Goal: Task Accomplishment & Management: Manage account settings

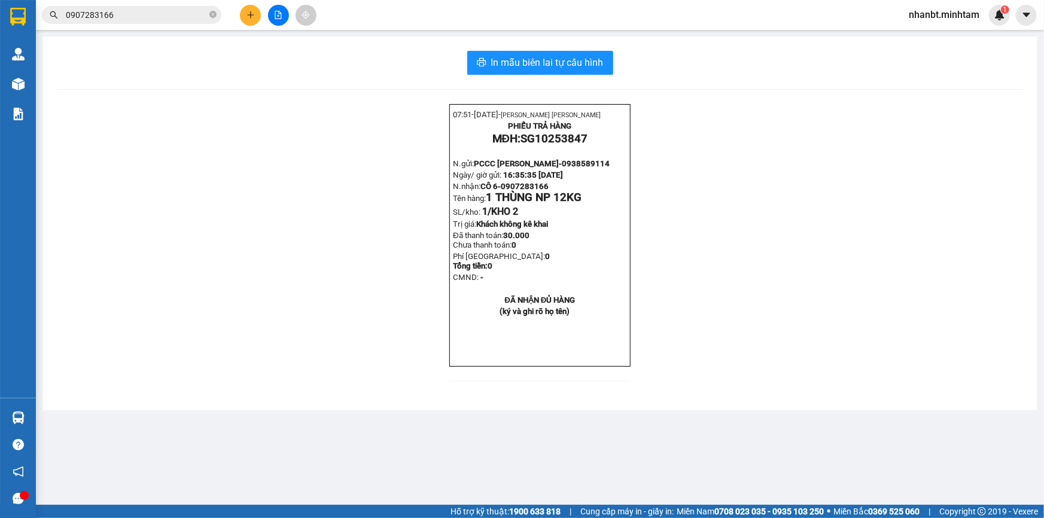
click at [251, 17] on section "Kết quả [PERSON_NAME] ( 63 ) Bộ lọc Mã ĐH Trạng thái Món hàng Tổng [PERSON_NAME…" at bounding box center [522, 259] width 1044 height 518
click at [251, 17] on icon "plus" at bounding box center [251, 15] width 8 height 8
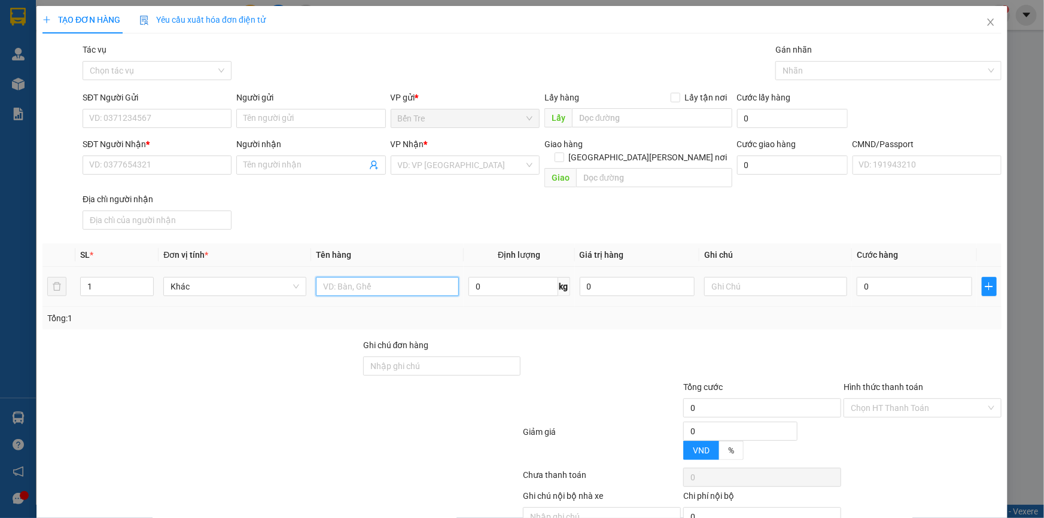
click at [348, 277] on input "text" at bounding box center [387, 286] width 143 height 19
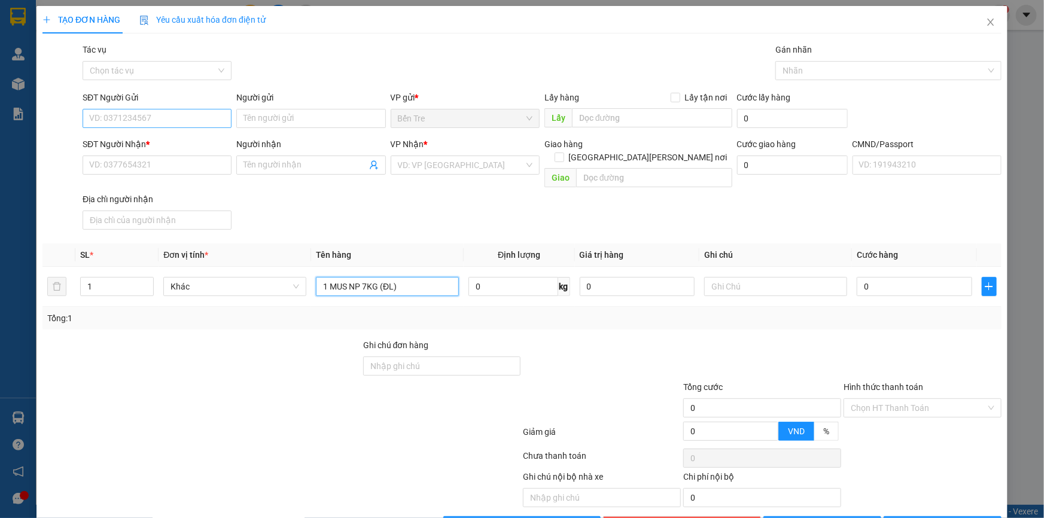
type input "1 MUS NP 7KG (ĐL)"
click at [177, 115] on input "SĐT Người Gửi" at bounding box center [157, 118] width 149 height 19
type input "0988520193"
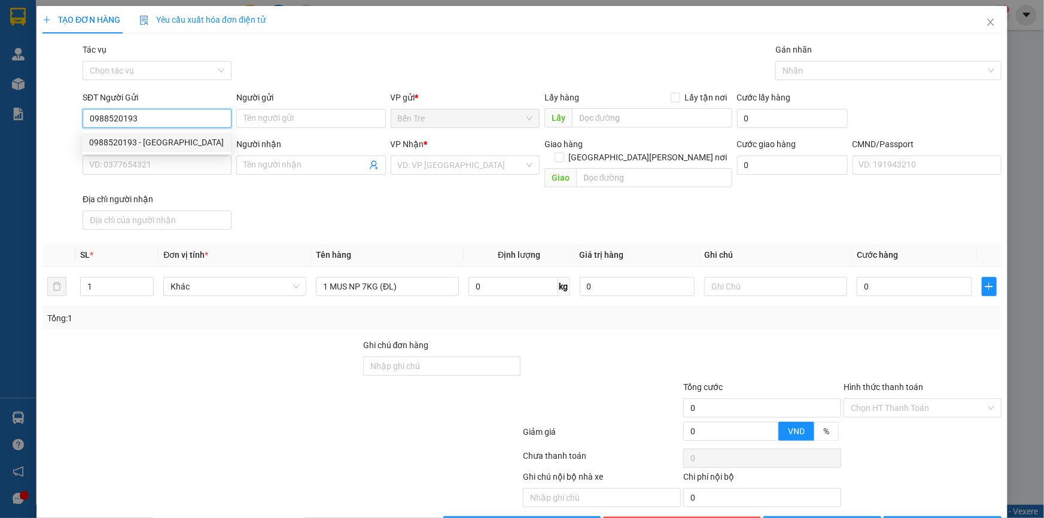
click at [171, 139] on div "0988520193 - [GEOGRAPHIC_DATA]" at bounding box center [156, 142] width 135 height 13
type input "[PERSON_NAME]"
type input "0926258777"
type input "NGÂN"
type input "0988520193"
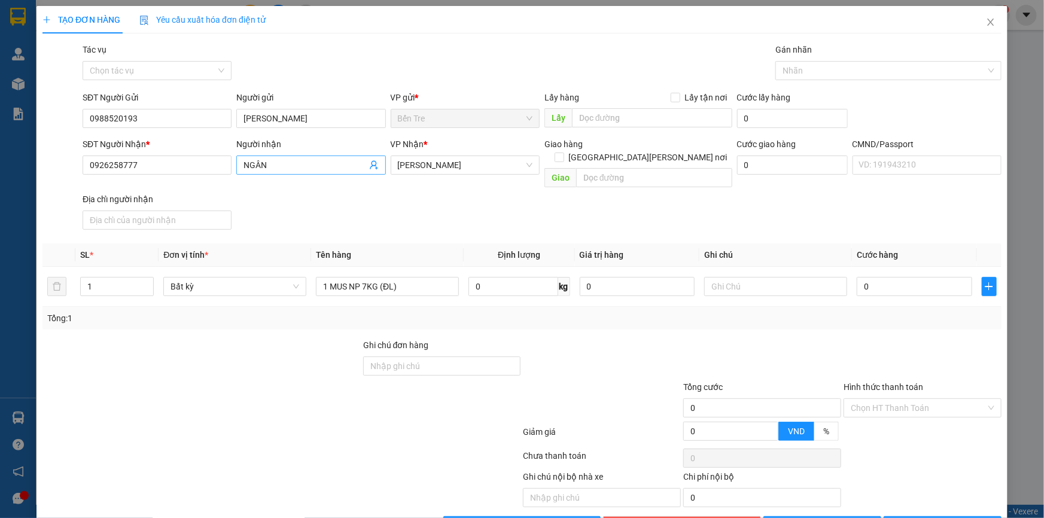
click at [369, 163] on icon "user-add" at bounding box center [374, 165] width 10 height 10
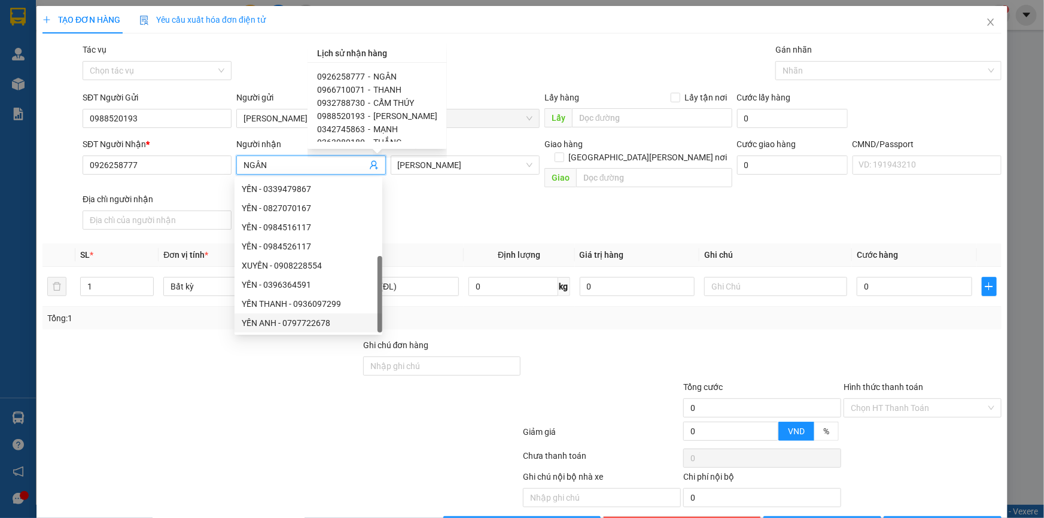
scroll to position [38, 0]
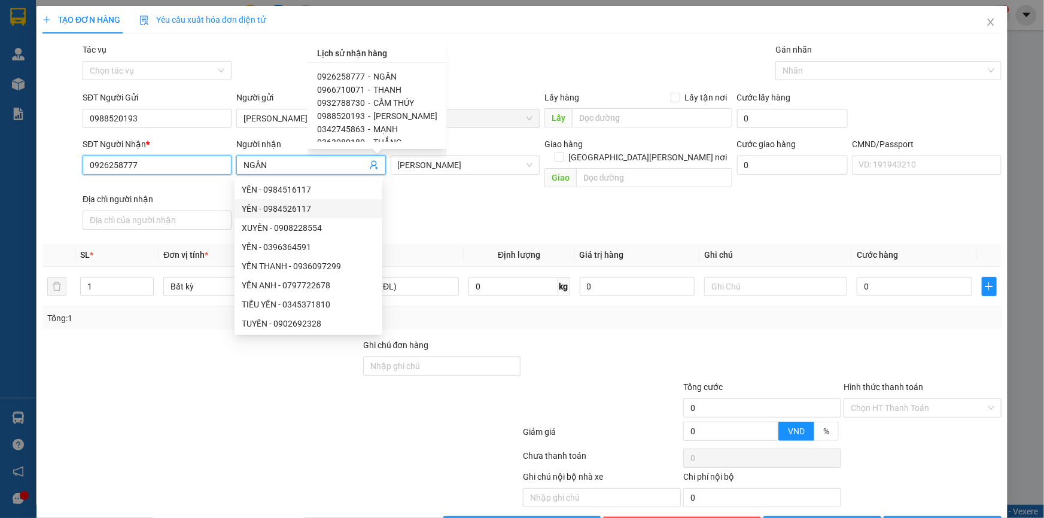
click at [169, 169] on input "0926258777" at bounding box center [157, 165] width 149 height 19
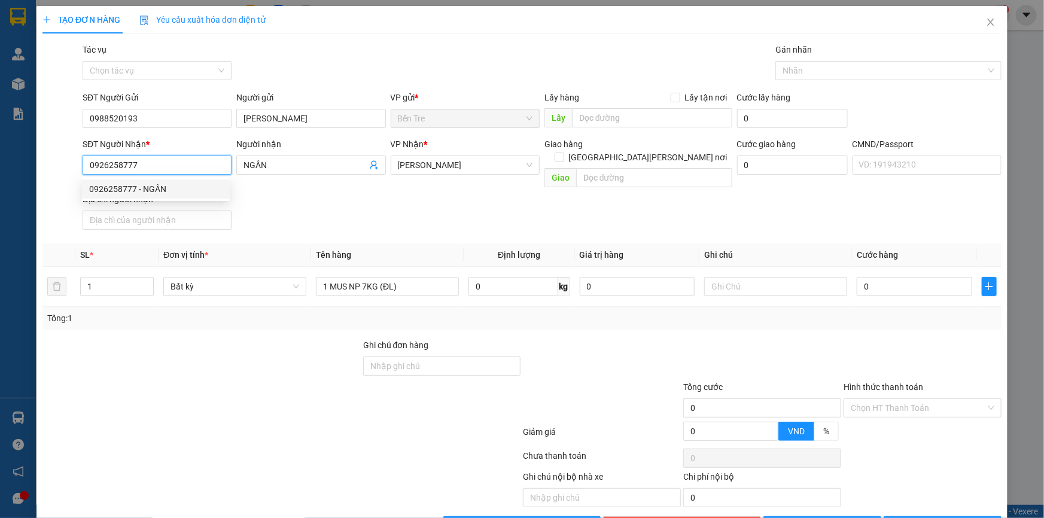
click at [192, 163] on input "0926258777" at bounding box center [157, 165] width 149 height 19
click at [169, 193] on div "Địa chỉ người nhận" at bounding box center [157, 199] width 149 height 13
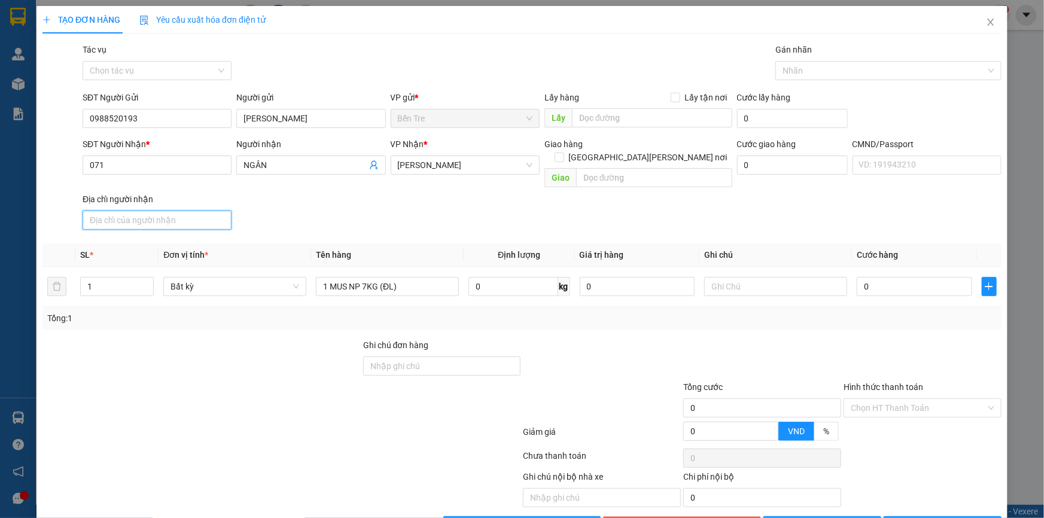
click at [169, 211] on input "Địa chỉ người nhận" at bounding box center [157, 220] width 149 height 19
click at [196, 167] on input "071" at bounding box center [157, 165] width 149 height 19
click at [371, 160] on icon "user-add" at bounding box center [374, 165] width 10 height 10
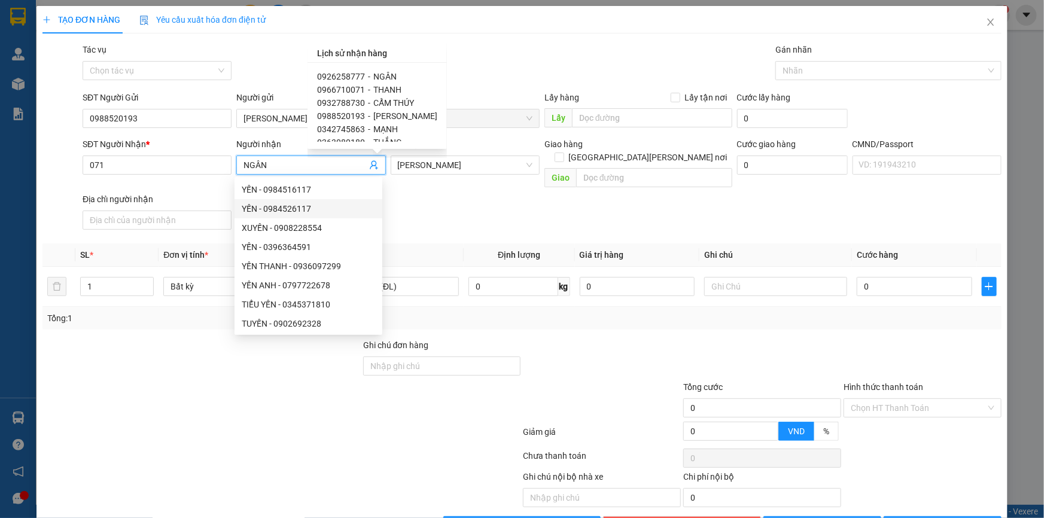
click at [371, 89] on div "0966710071 - [PERSON_NAME]" at bounding box center [377, 89] width 120 height 13
type input "0966710071"
type input "THANH"
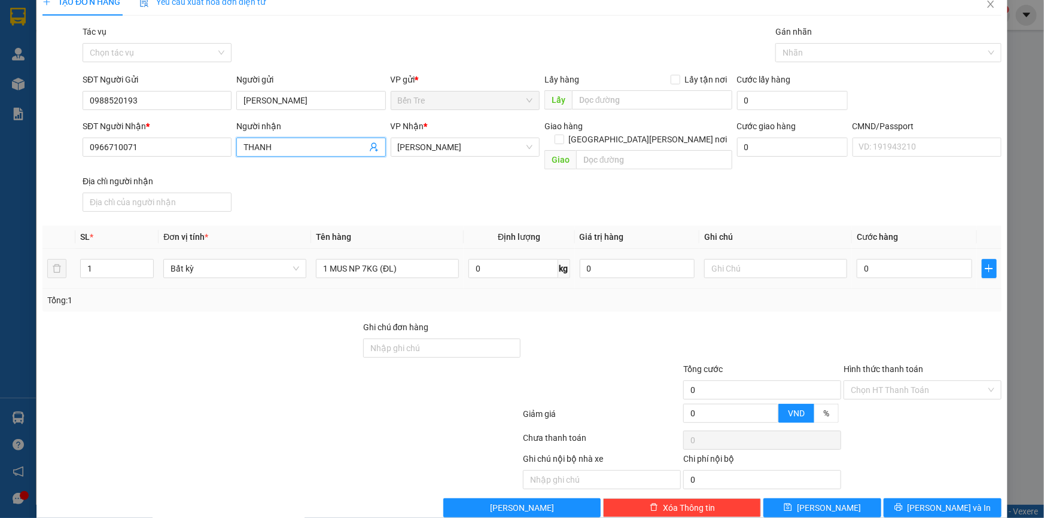
scroll to position [26, 0]
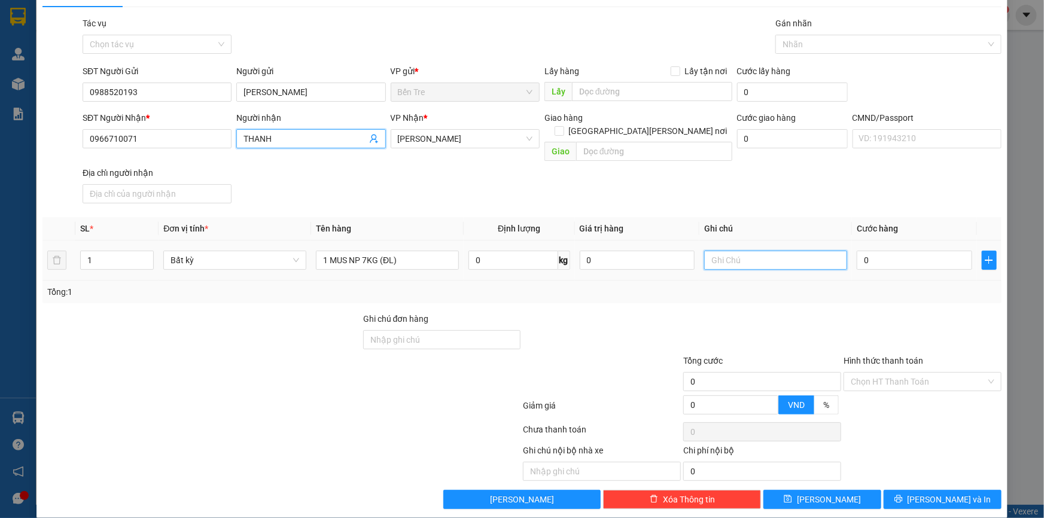
click at [731, 251] on input "text" at bounding box center [775, 260] width 143 height 19
type input "13H VNHAN"
click at [643, 251] on input "0" at bounding box center [638, 260] width 116 height 19
click at [637, 251] on input "0" at bounding box center [638, 260] width 116 height 19
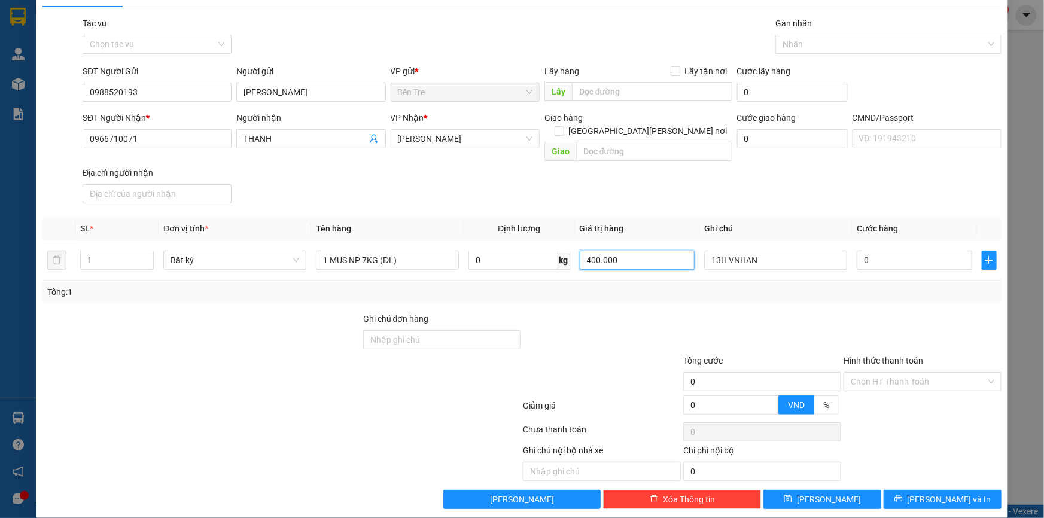
type input "400.000"
click at [634, 293] on div "Transit Pickup Surcharge Ids Transit Deliver Surcharge Ids Transit Deliver Surc…" at bounding box center [521, 263] width 959 height 493
click at [934, 493] on span "[PERSON_NAME] và In" at bounding box center [950, 499] width 84 height 13
click at [891, 253] on input "0" at bounding box center [915, 260] width 116 height 19
type input "2"
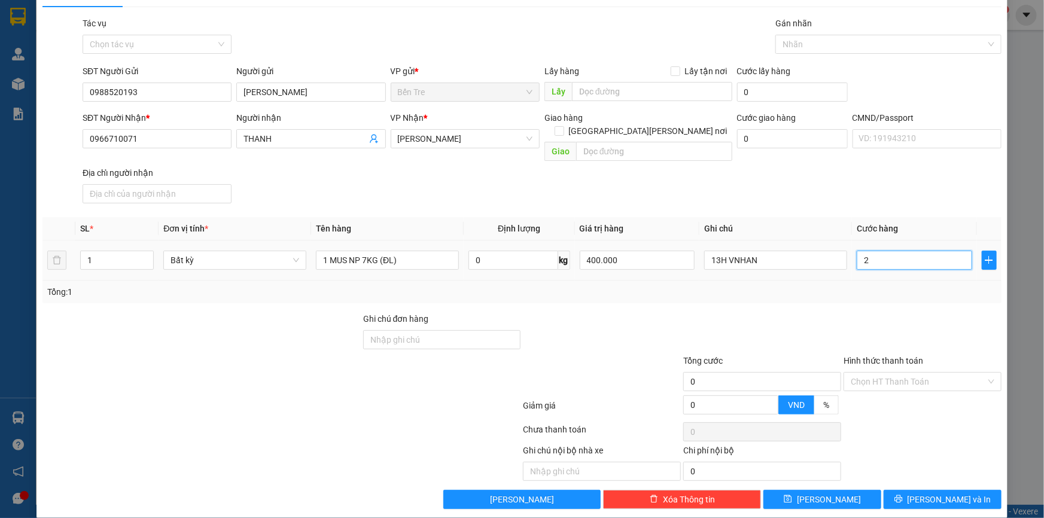
type input "2"
type input "25"
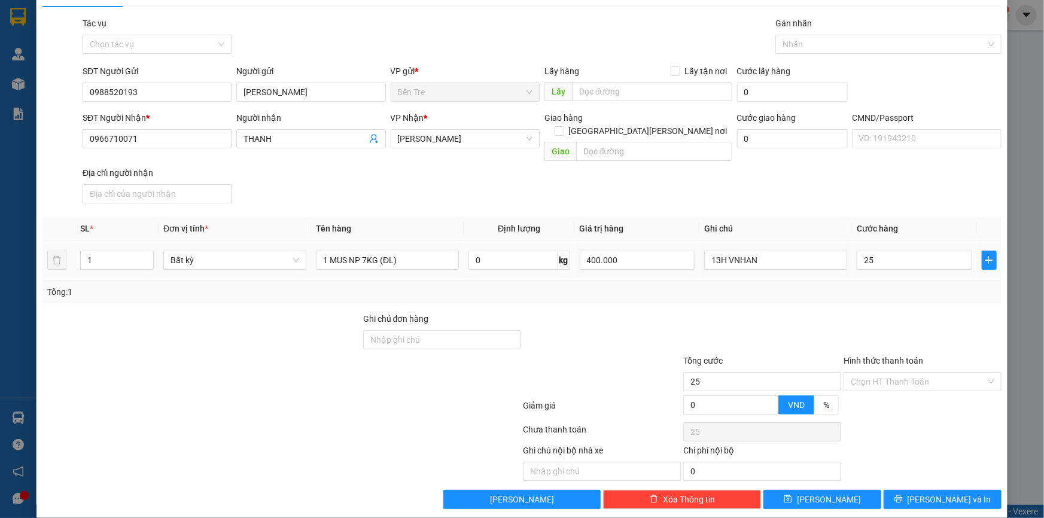
type input "25.000"
click at [883, 285] on div "Tổng: 1" at bounding box center [521, 292] width 959 height 23
click at [939, 493] on span "[PERSON_NAME] và In" at bounding box center [950, 499] width 84 height 13
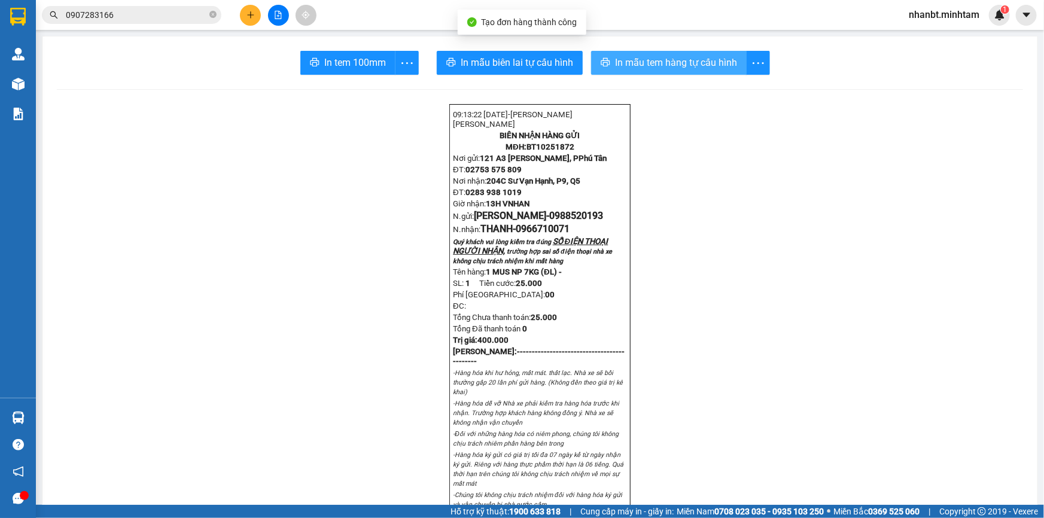
click at [658, 66] on span "In mẫu tem hàng tự cấu hình" at bounding box center [676, 62] width 122 height 15
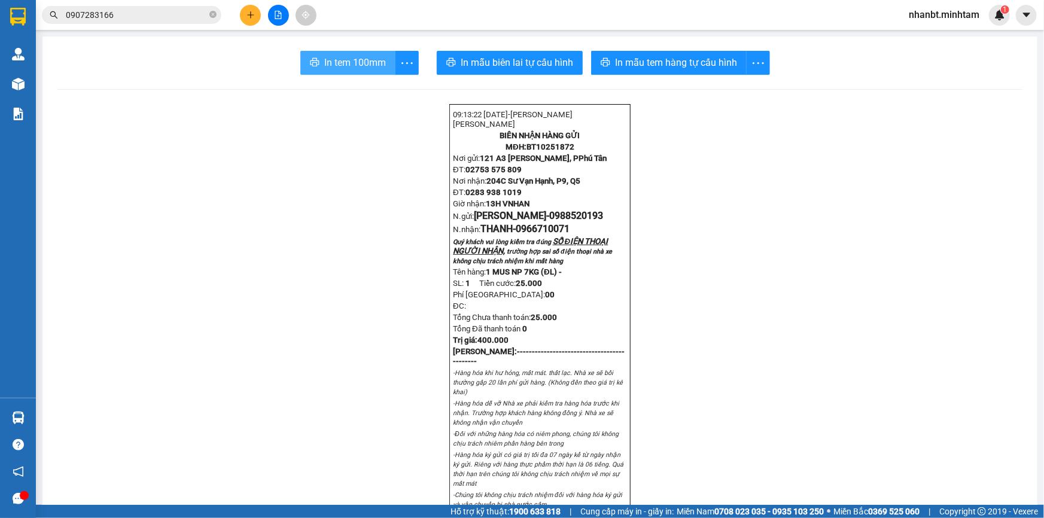
click at [351, 67] on span "In tem 100mm" at bounding box center [355, 62] width 62 height 15
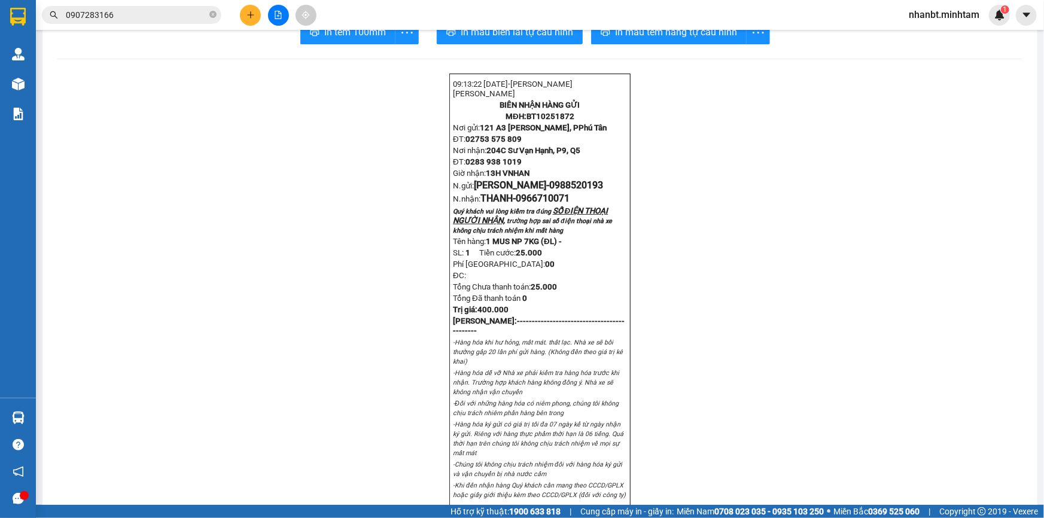
scroll to position [54, 0]
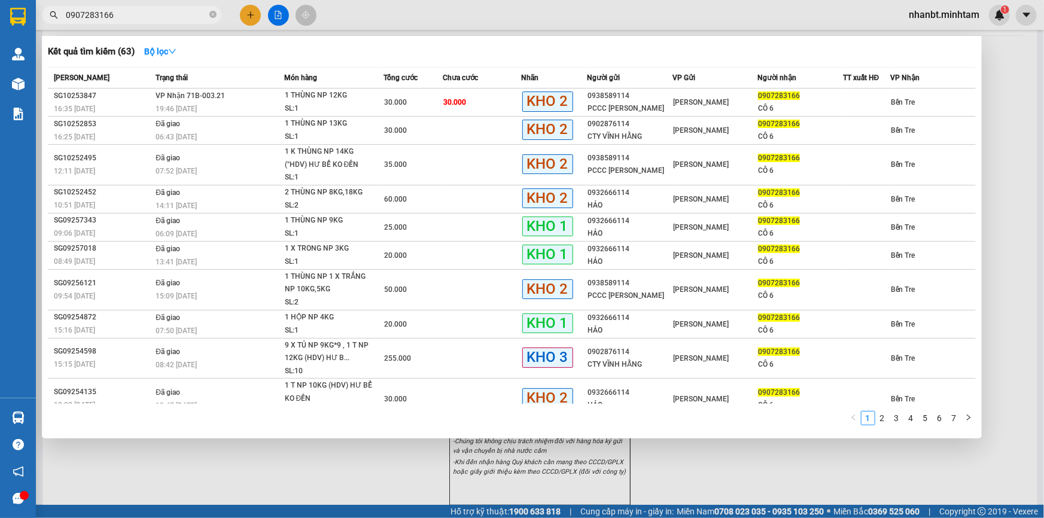
click at [126, 13] on input "0907283166" at bounding box center [136, 14] width 141 height 13
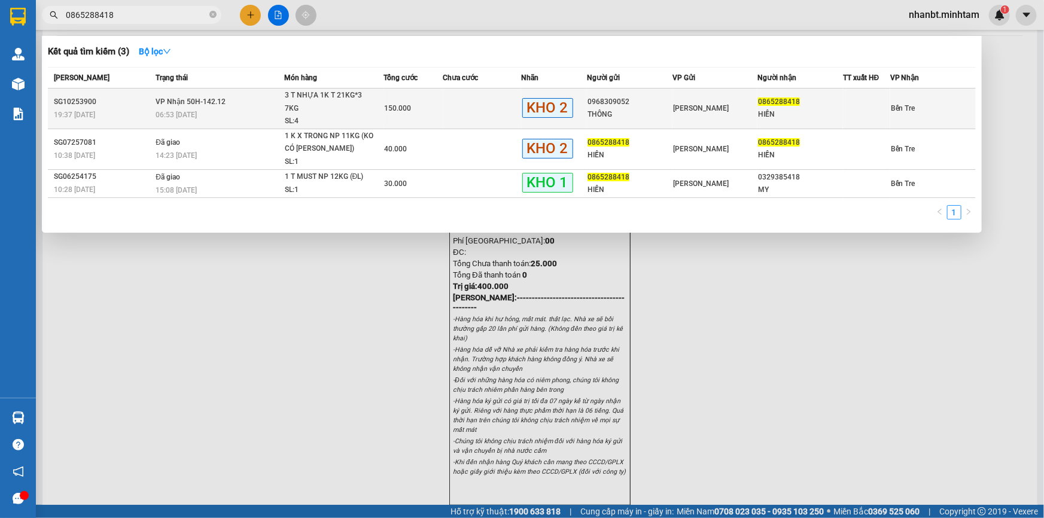
type input "0865288418"
click at [306, 97] on div "3 T NHỰA 1K T 21KG*3 7KG" at bounding box center [330, 102] width 90 height 26
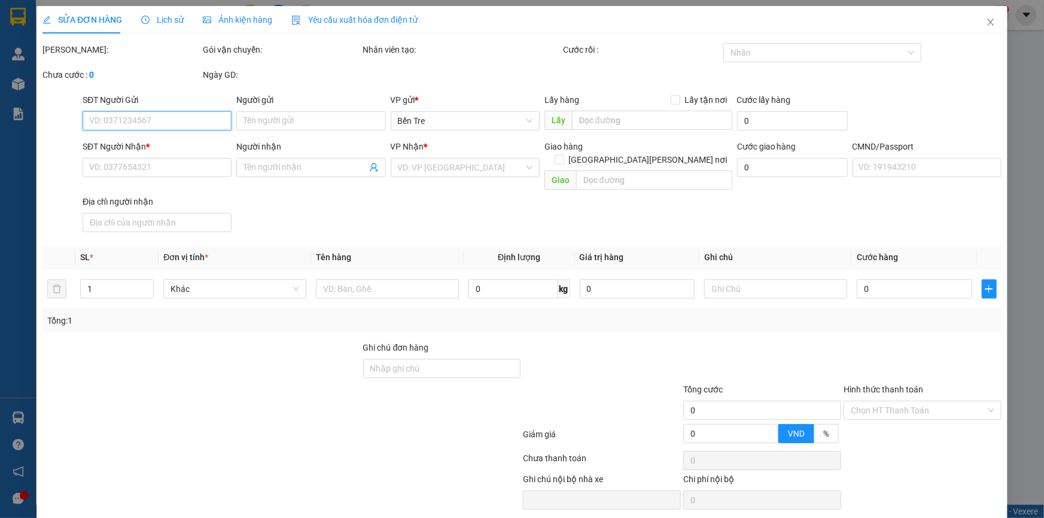
type input "0968309052"
type input "THÔNG"
type input "0865288418"
type input "HIỀN"
type input "HCK+5"
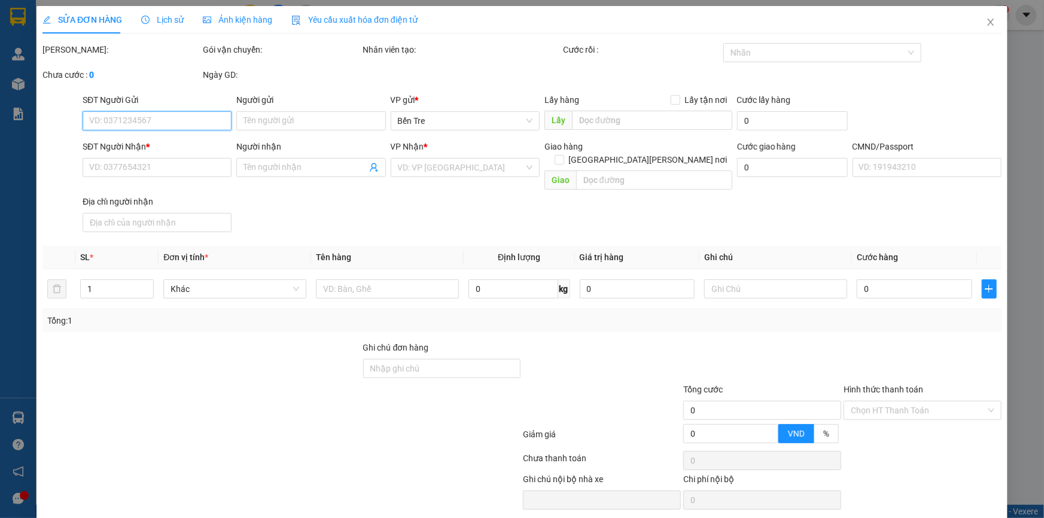
type input "150.000"
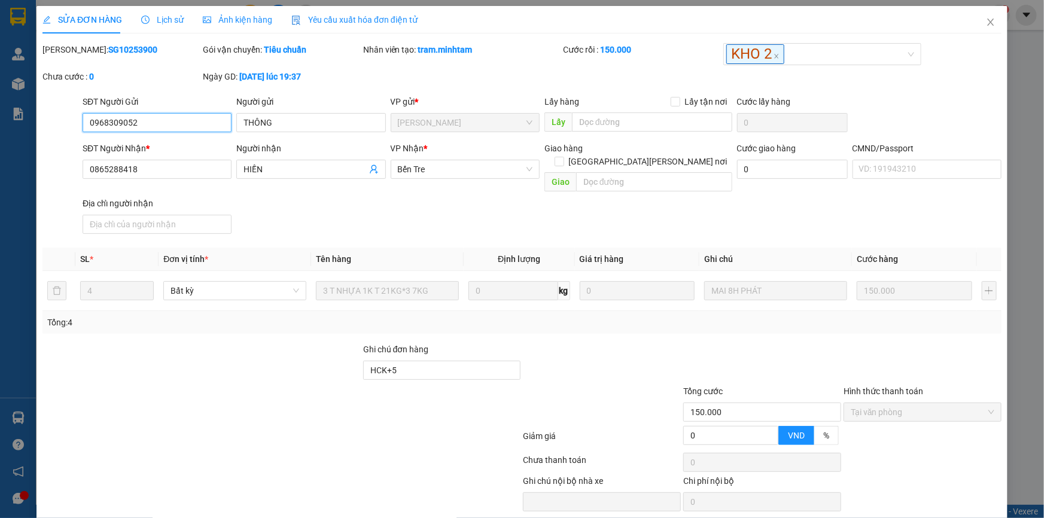
scroll to position [29, 0]
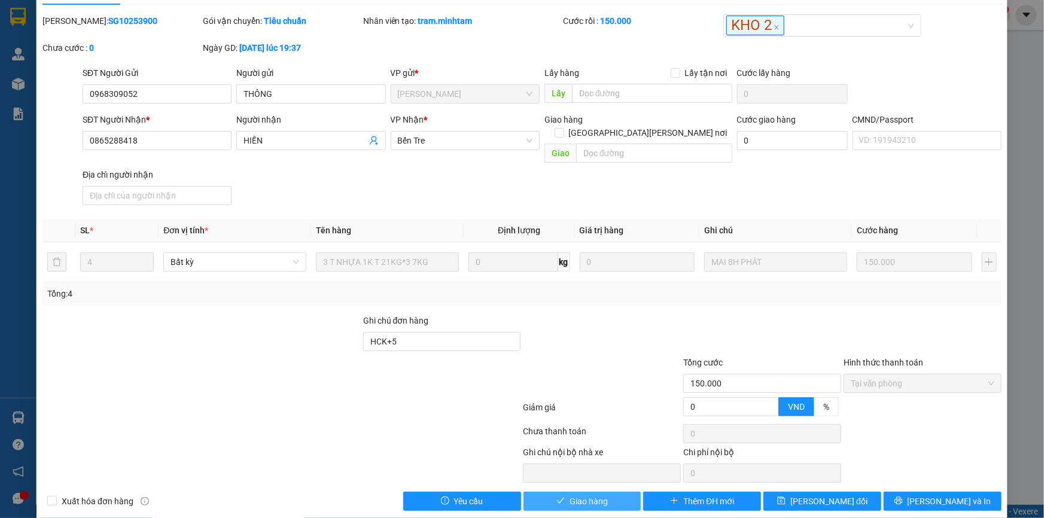
click at [607, 492] on button "Giao hàng" at bounding box center [583, 501] width 118 height 19
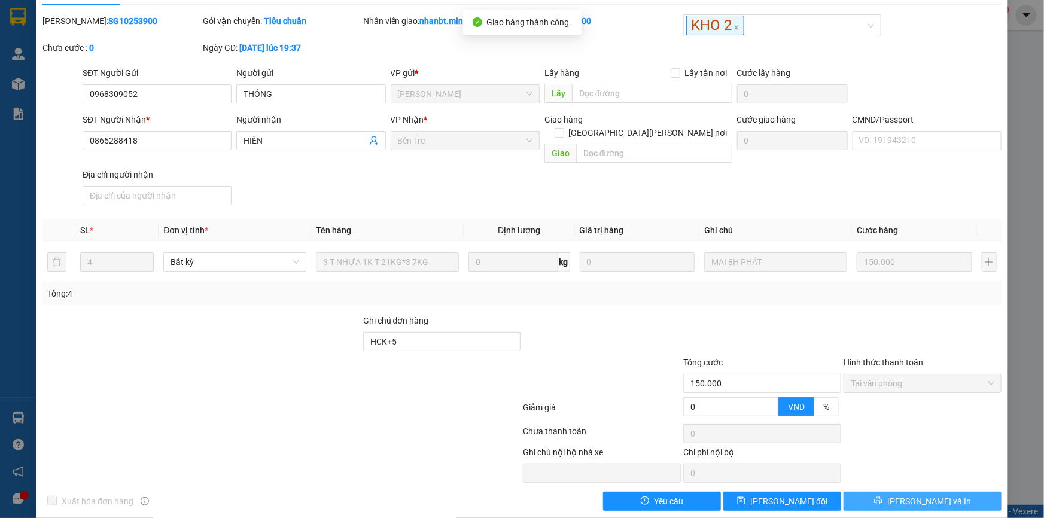
click at [942, 492] on button "[PERSON_NAME] và In" at bounding box center [923, 501] width 158 height 19
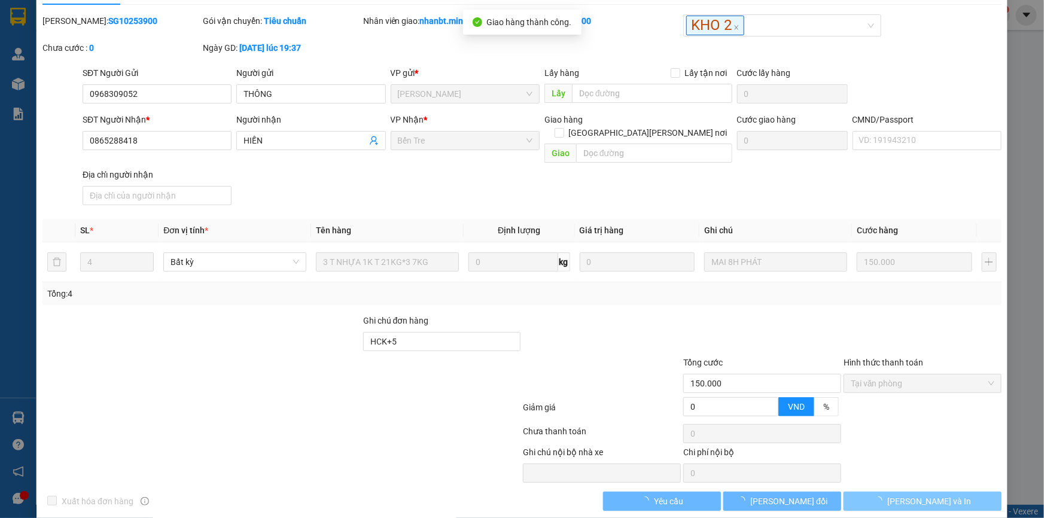
click at [942, 492] on button "[PERSON_NAME] và In" at bounding box center [923, 501] width 158 height 19
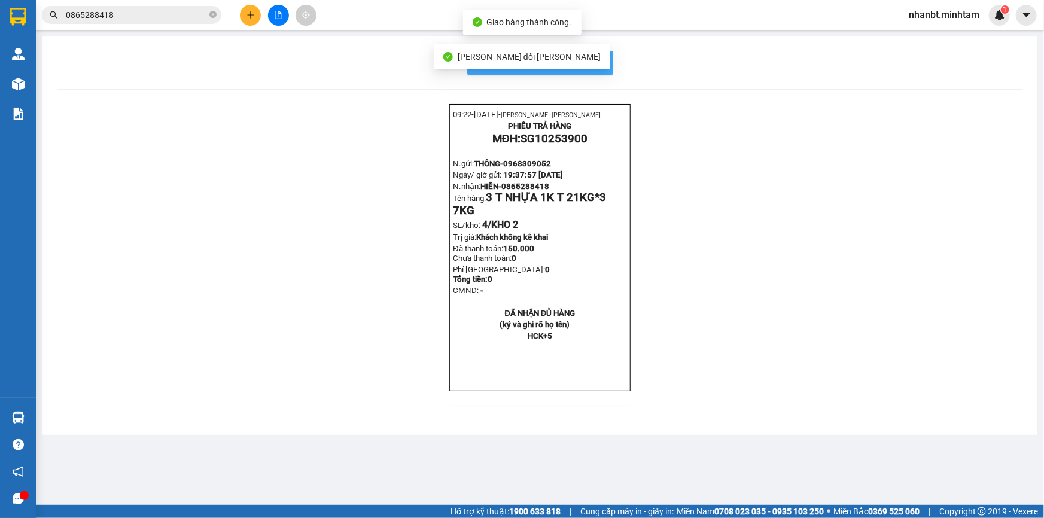
click at [608, 68] on button "In mẫu biên lai tự cấu hình" at bounding box center [540, 63] width 146 height 24
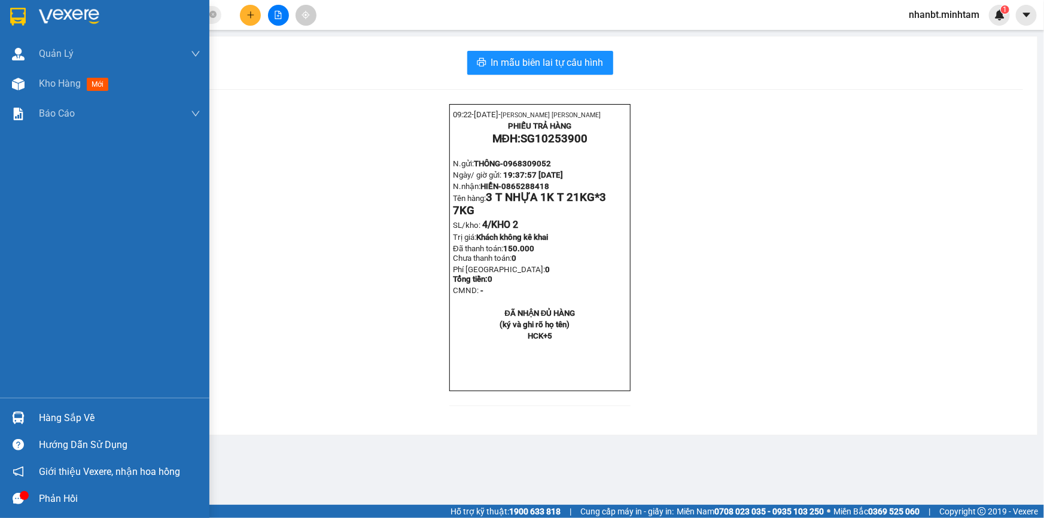
click at [21, 19] on img at bounding box center [18, 17] width 16 height 18
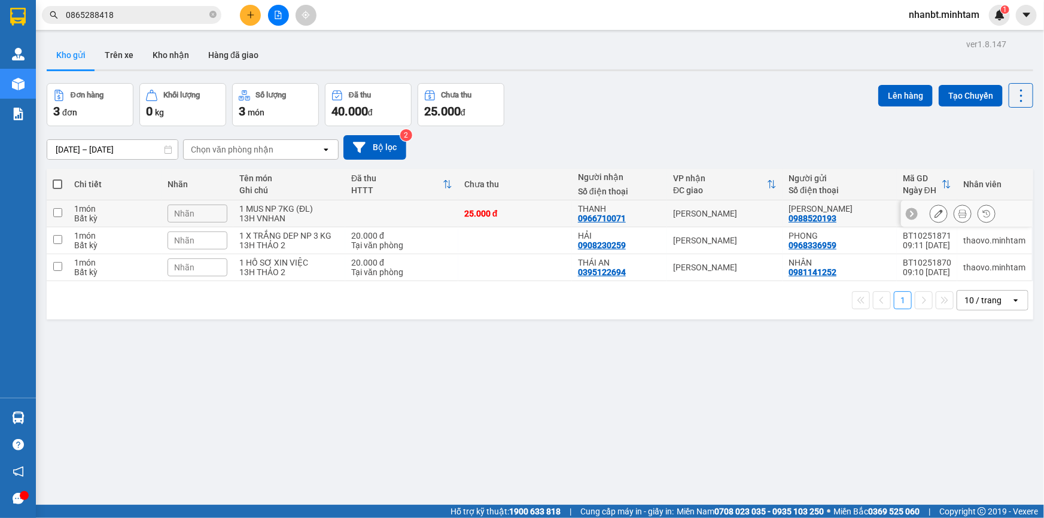
click at [930, 214] on div at bounding box center [939, 214] width 18 height 18
click at [935, 214] on icon at bounding box center [939, 213] width 8 height 8
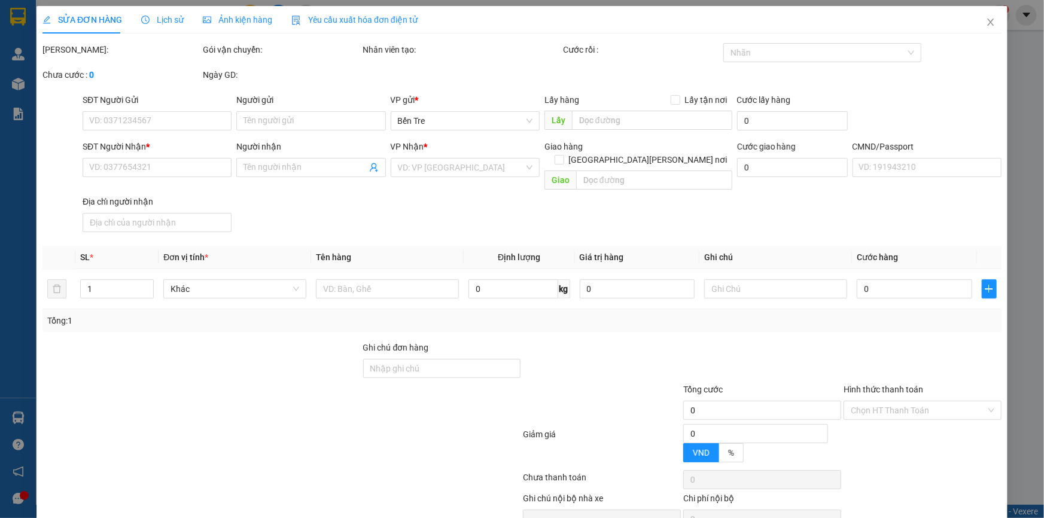
type input "0988520193"
type input "[PERSON_NAME]"
type input "0966710071"
type input "THANH"
type input "25.000"
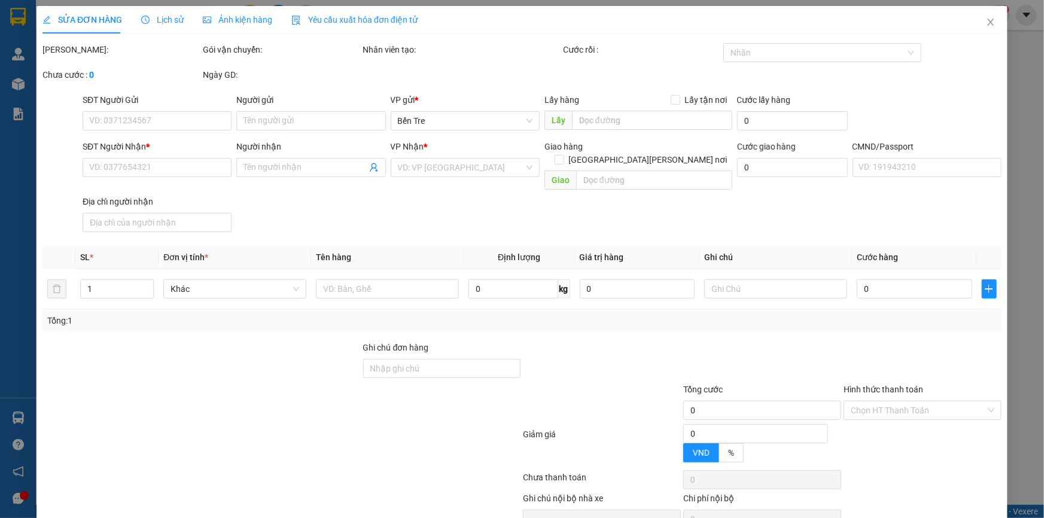
type input "25.000"
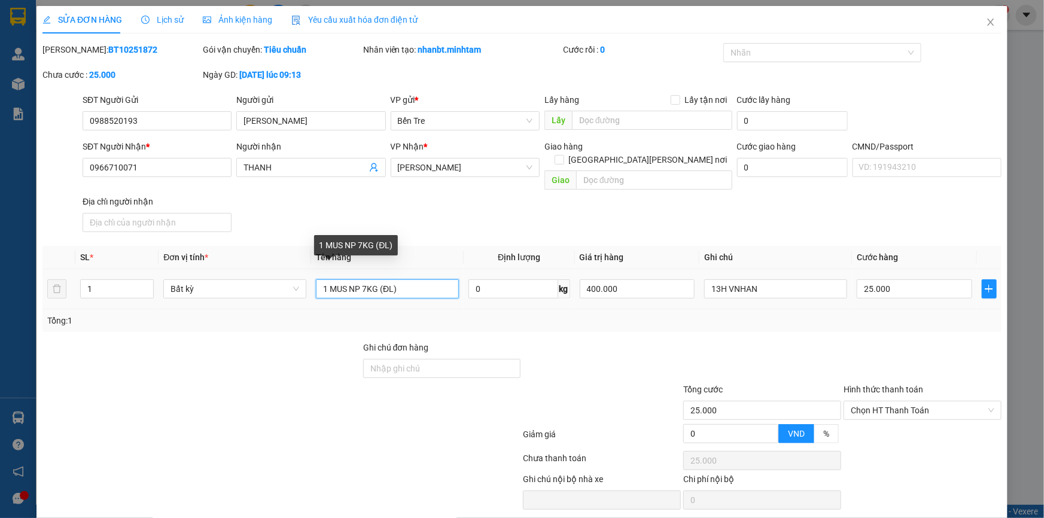
click at [327, 279] on input "1 MUS NP 7KG (ĐL)" at bounding box center [387, 288] width 143 height 19
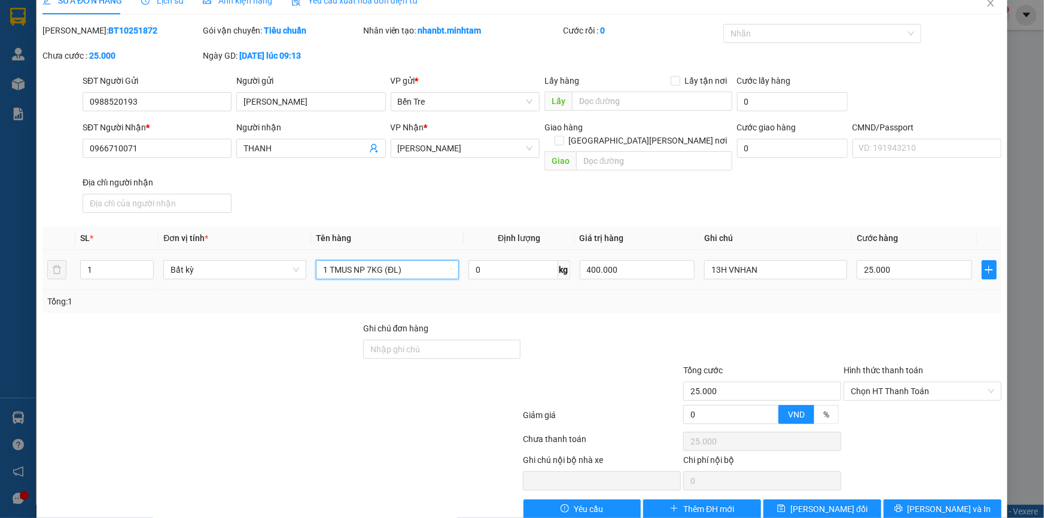
scroll to position [29, 0]
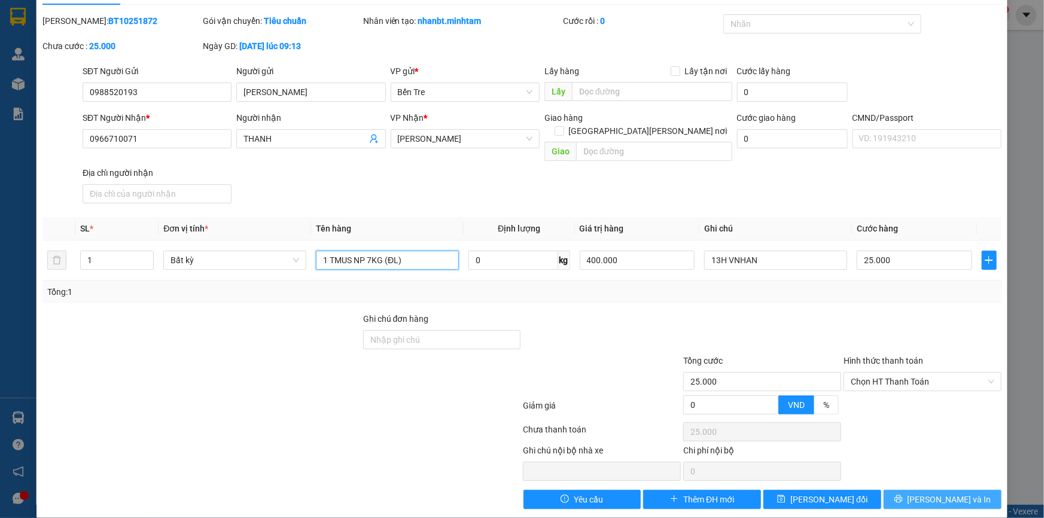
type input "1 TMUS NP 7KG (ĐL)"
click at [899, 490] on button "[PERSON_NAME] và In" at bounding box center [943, 499] width 118 height 19
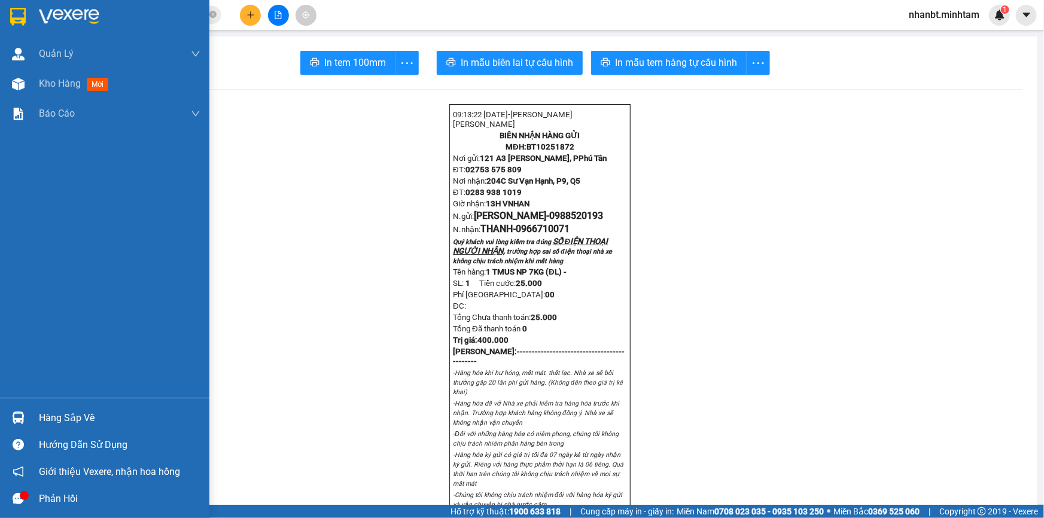
click at [24, 19] on img at bounding box center [18, 17] width 16 height 18
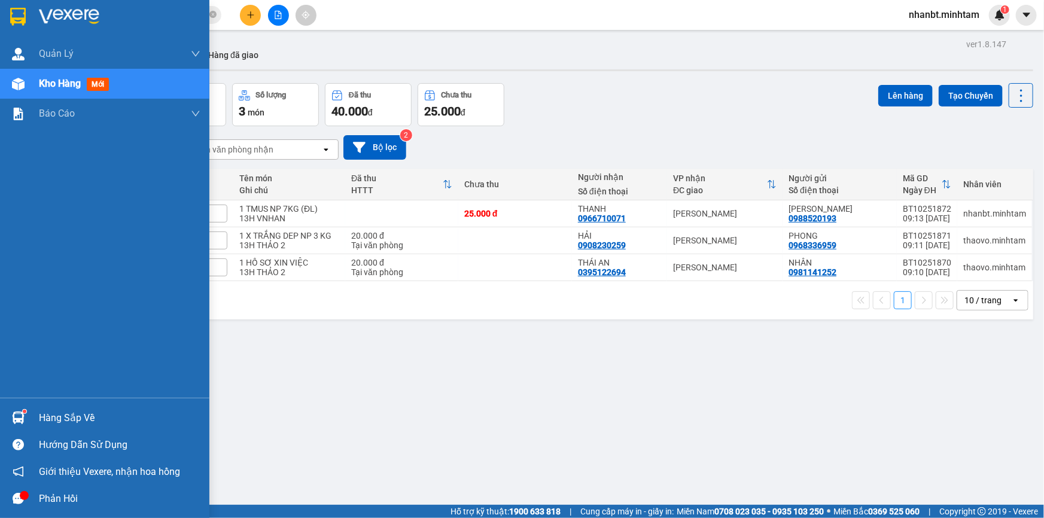
click at [19, 13] on img at bounding box center [18, 17] width 16 height 18
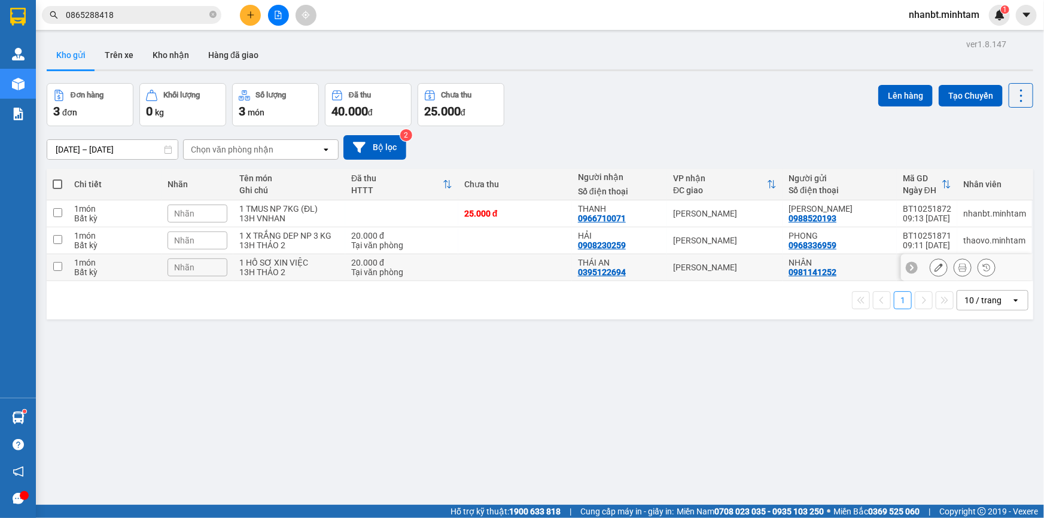
click at [326, 273] on div "13H THẢO 2" at bounding box center [289, 273] width 100 height 10
checkbox input "true"
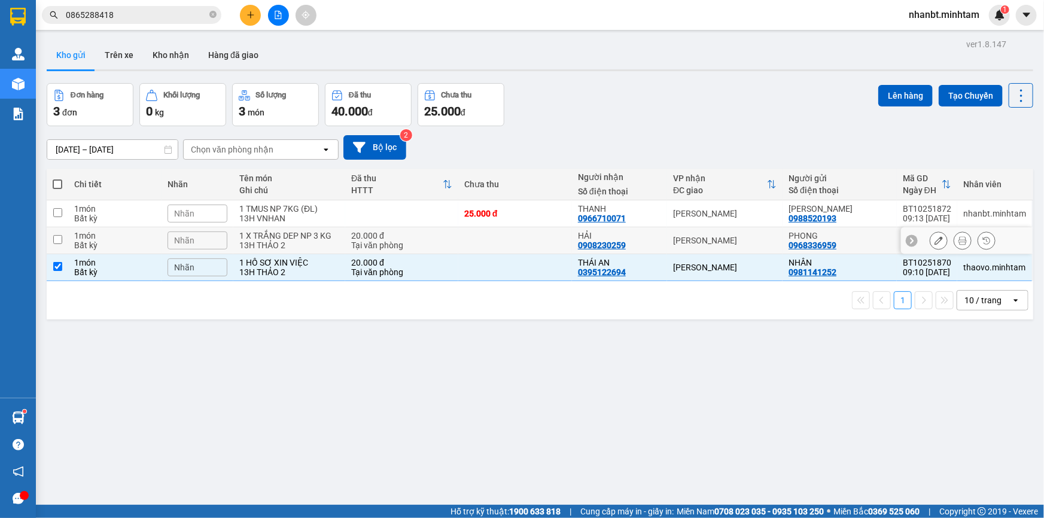
click at [305, 251] on td "1 X TRẮNG DEP NP 3 KG 13H [PERSON_NAME] 2" at bounding box center [289, 240] width 112 height 27
checkbox input "true"
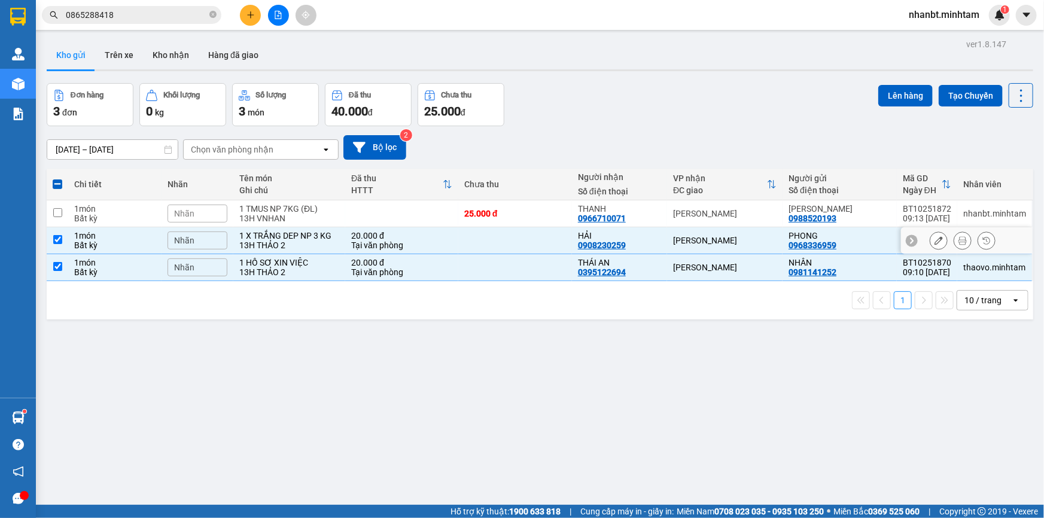
click at [290, 223] on td "1 TMUS NP 7KG (ĐL) 13H VNHAN" at bounding box center [289, 213] width 112 height 27
checkbox input "true"
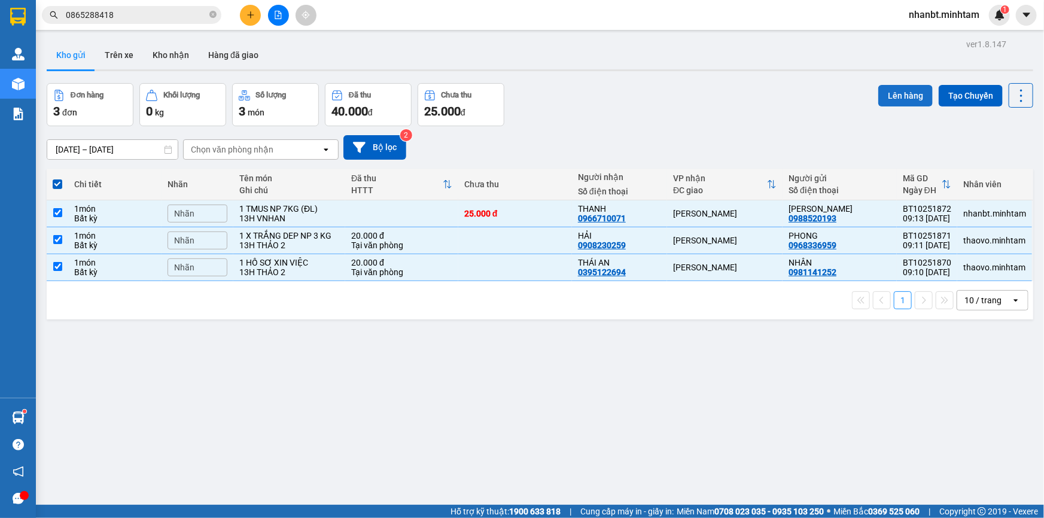
click at [908, 99] on button "Lên hàng" at bounding box center [906, 96] width 54 height 22
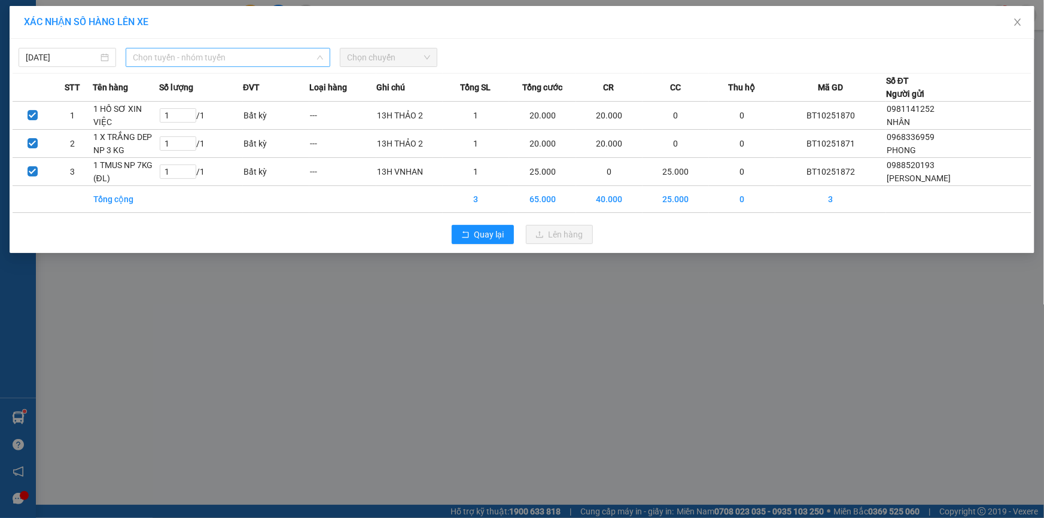
click at [180, 55] on span "Chọn tuyến - nhóm tuyến" at bounding box center [228, 57] width 190 height 18
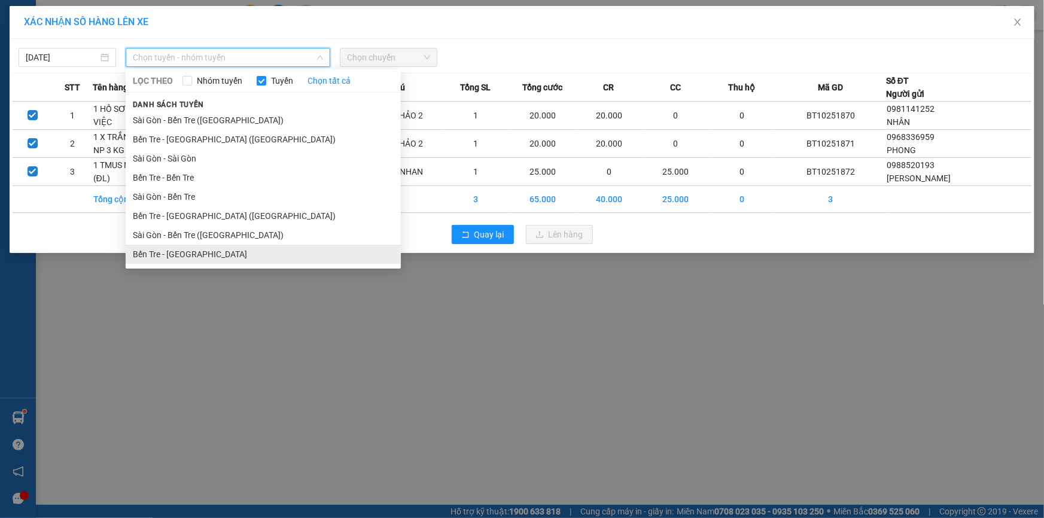
click at [174, 256] on li "Bến Tre - [GEOGRAPHIC_DATA]" at bounding box center [263, 254] width 275 height 19
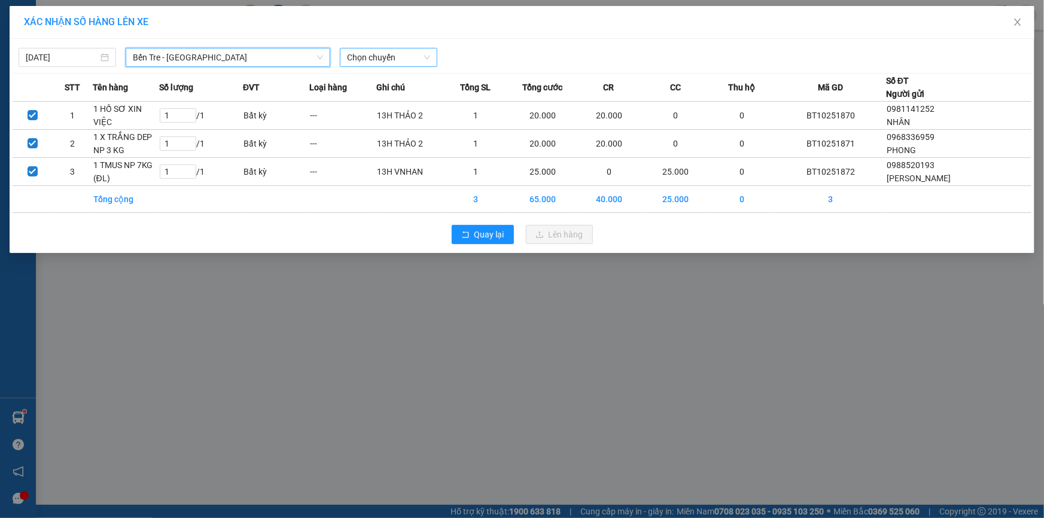
click at [377, 51] on span "Chọn chuyến" at bounding box center [388, 57] width 83 height 18
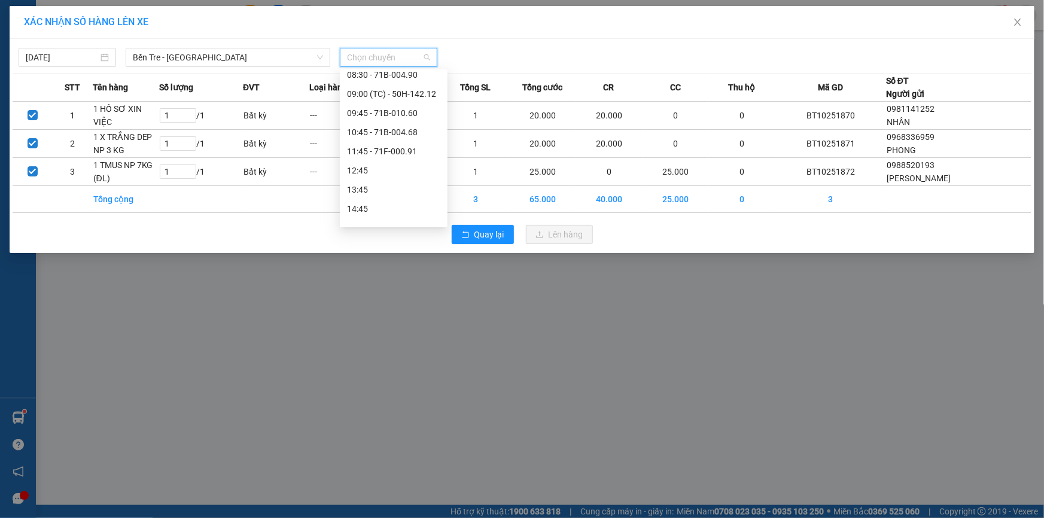
scroll to position [108, 0]
click at [372, 107] on div "09:45 - 71B-010.60" at bounding box center [393, 107] width 93 height 13
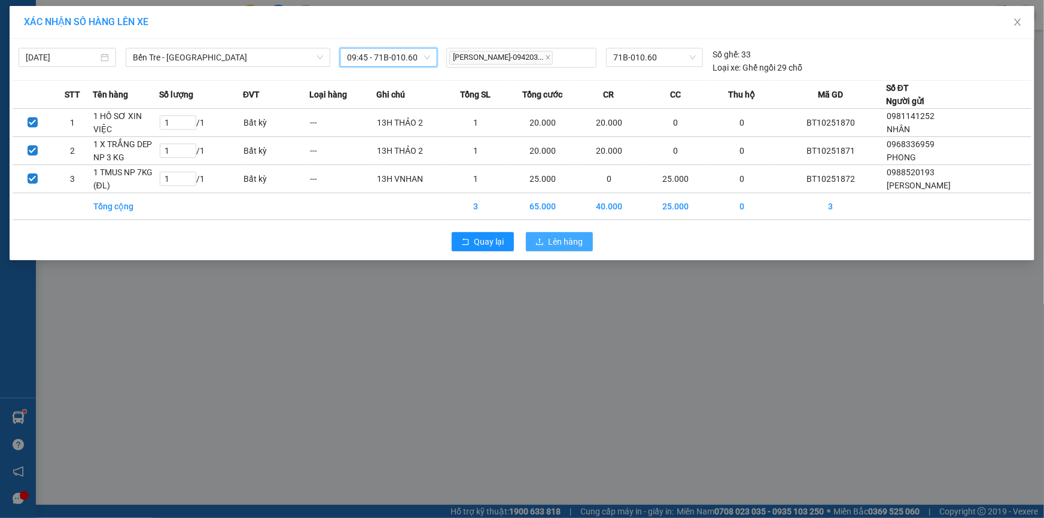
click at [554, 242] on span "Lên hàng" at bounding box center [566, 241] width 35 height 13
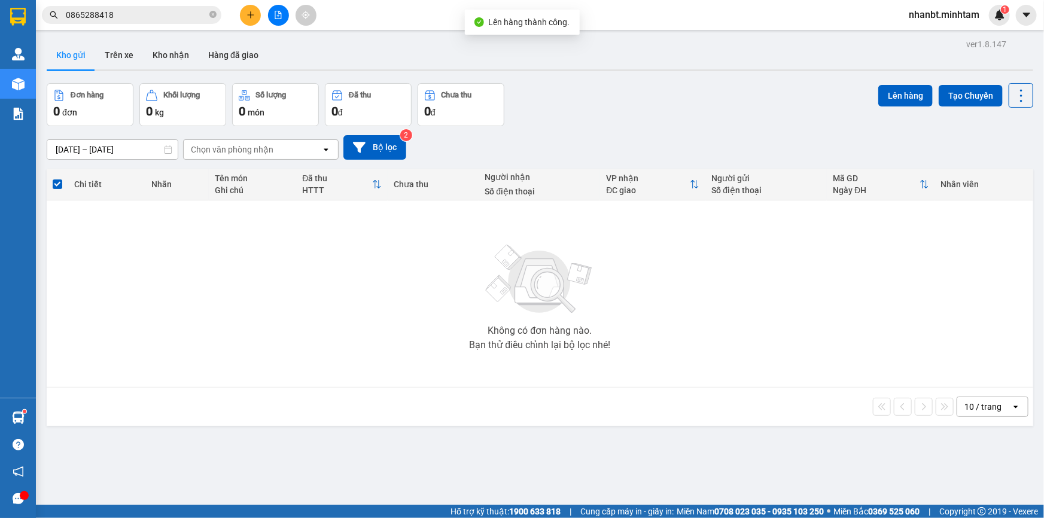
click at [277, 16] on icon "file-add" at bounding box center [278, 15] width 8 height 8
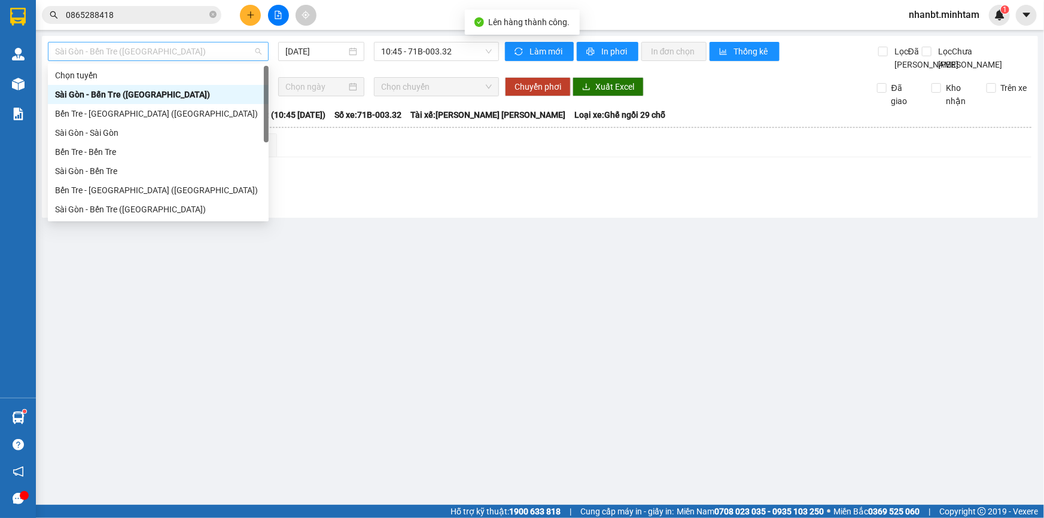
click at [126, 50] on span "Sài Gòn - Bến Tre ([GEOGRAPHIC_DATA])" at bounding box center [158, 51] width 206 height 18
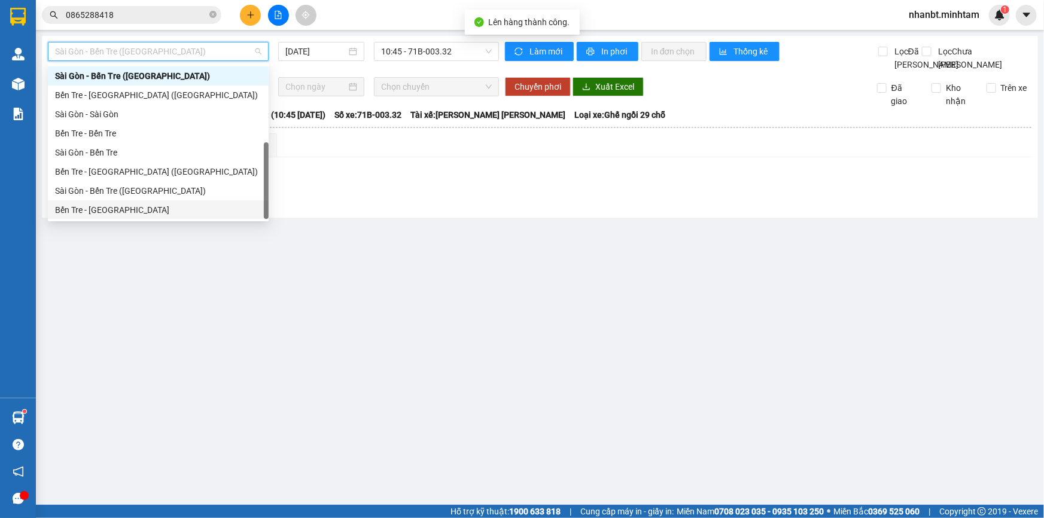
click at [107, 206] on div "Bến Tre - [GEOGRAPHIC_DATA]" at bounding box center [158, 209] width 206 height 13
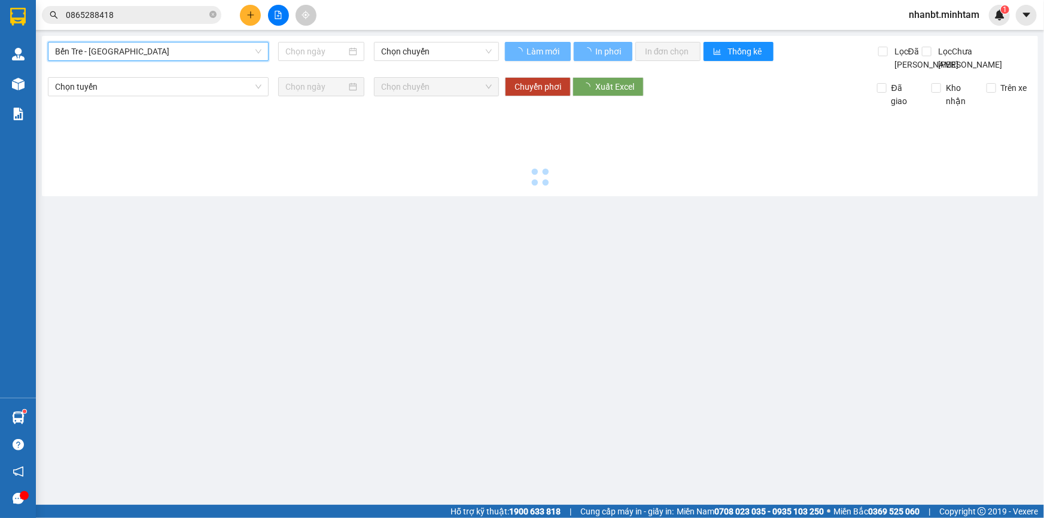
type input "[DATE]"
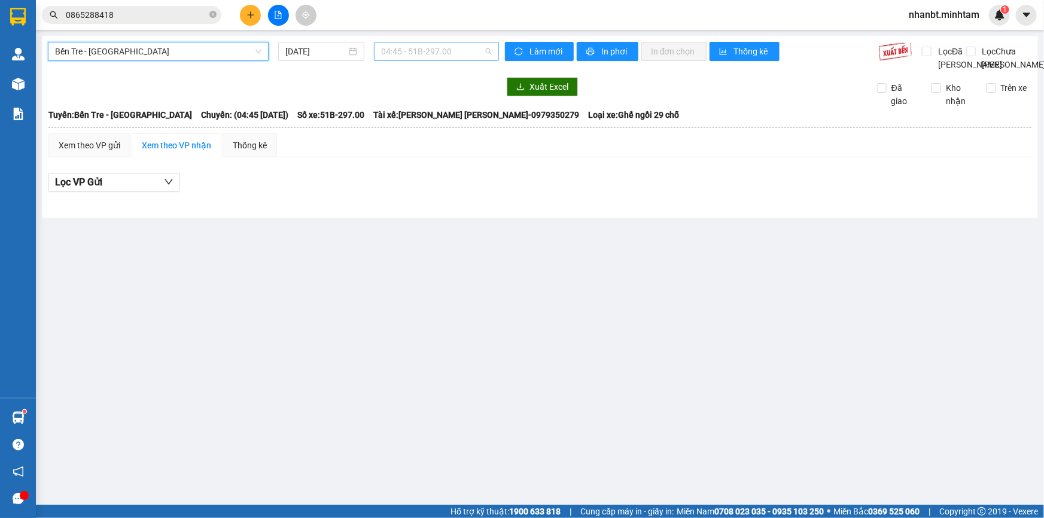
click at [397, 51] on span "04:45 - 51B-297.00" at bounding box center [436, 51] width 111 height 18
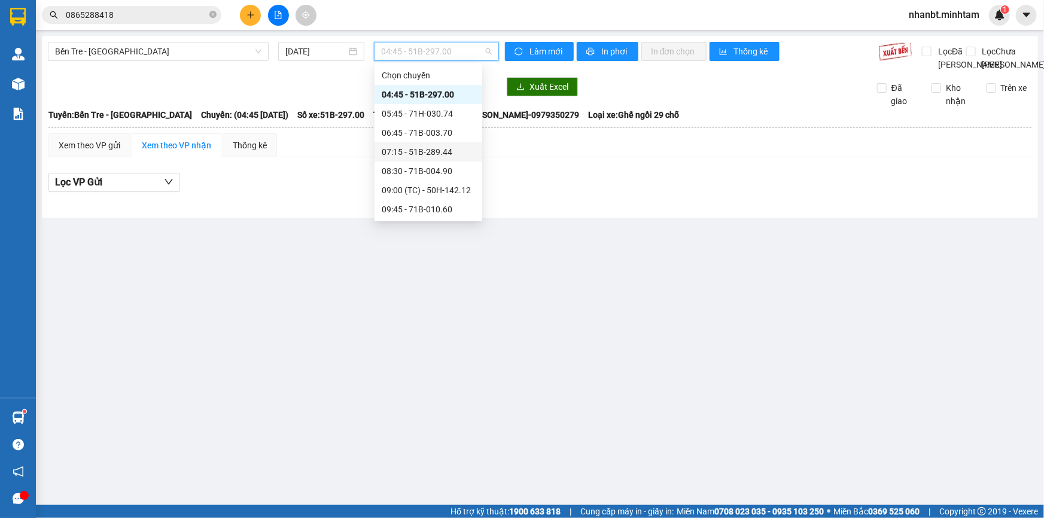
scroll to position [54, 0]
click at [419, 157] on div "09:45 - 71B-010.60" at bounding box center [428, 155] width 93 height 13
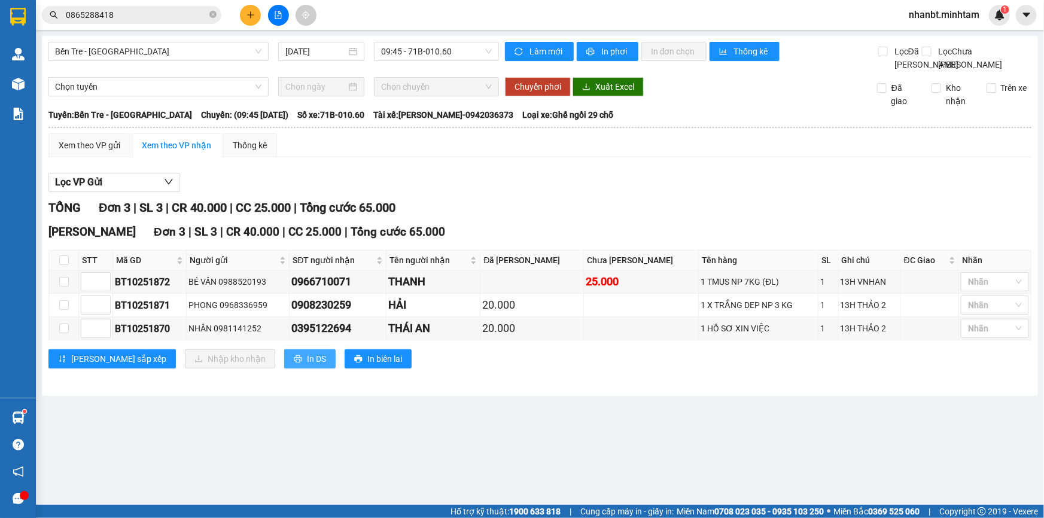
drag, startPoint x: 256, startPoint y: 368, endPoint x: 257, endPoint y: 359, distance: 9.1
click at [307, 366] on span "In DS" at bounding box center [316, 358] width 19 height 13
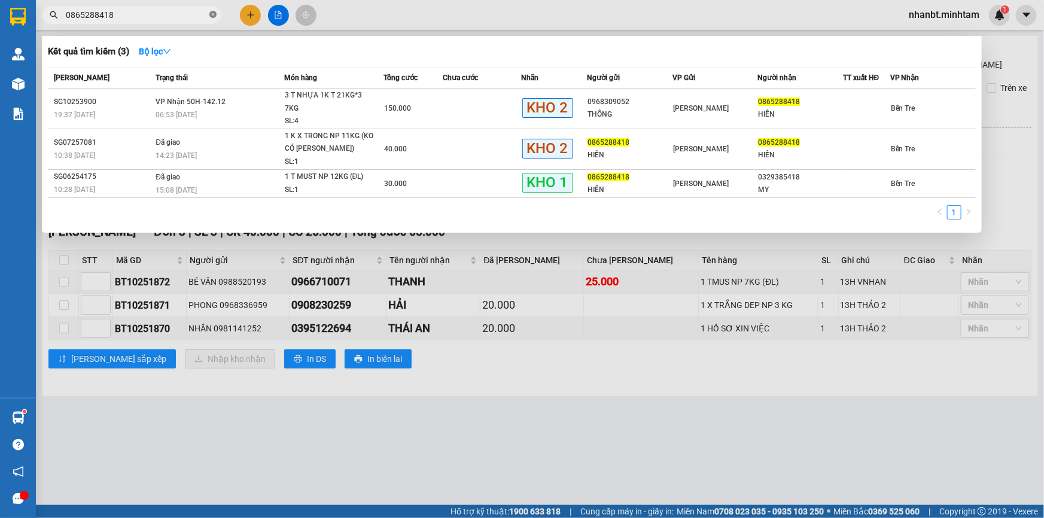
click at [209, 18] on span at bounding box center [212, 15] width 7 height 11
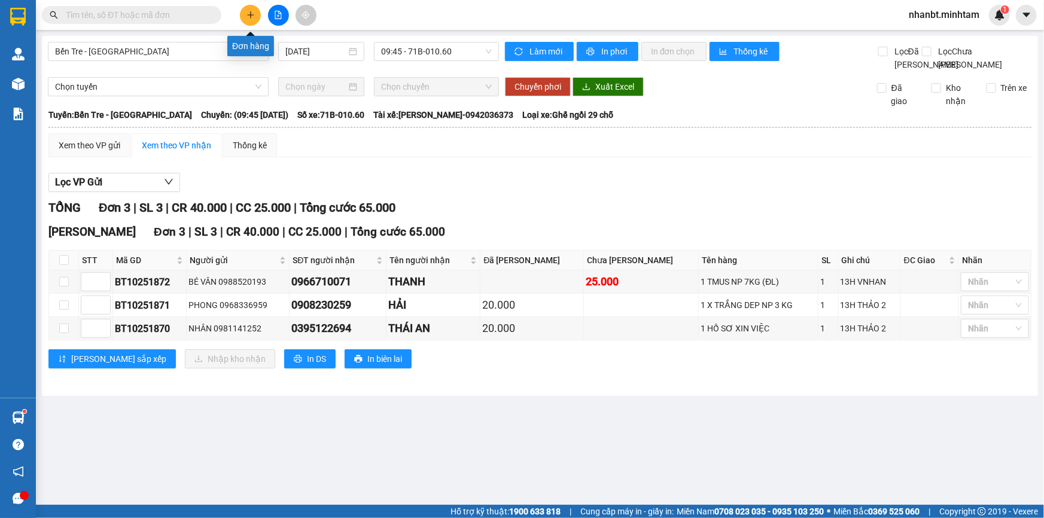
click at [252, 11] on icon "plus" at bounding box center [251, 15] width 8 height 8
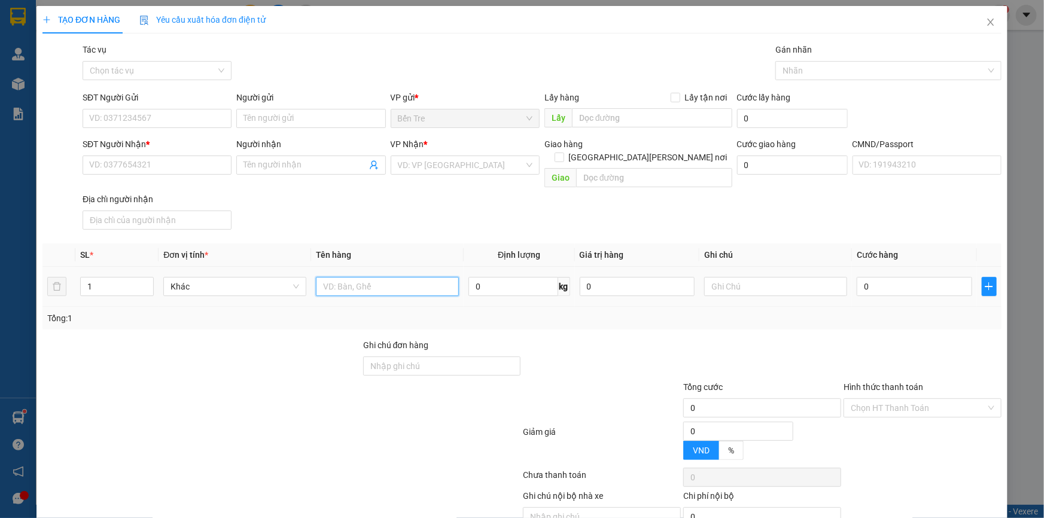
click at [337, 277] on input "text" at bounding box center [387, 286] width 143 height 19
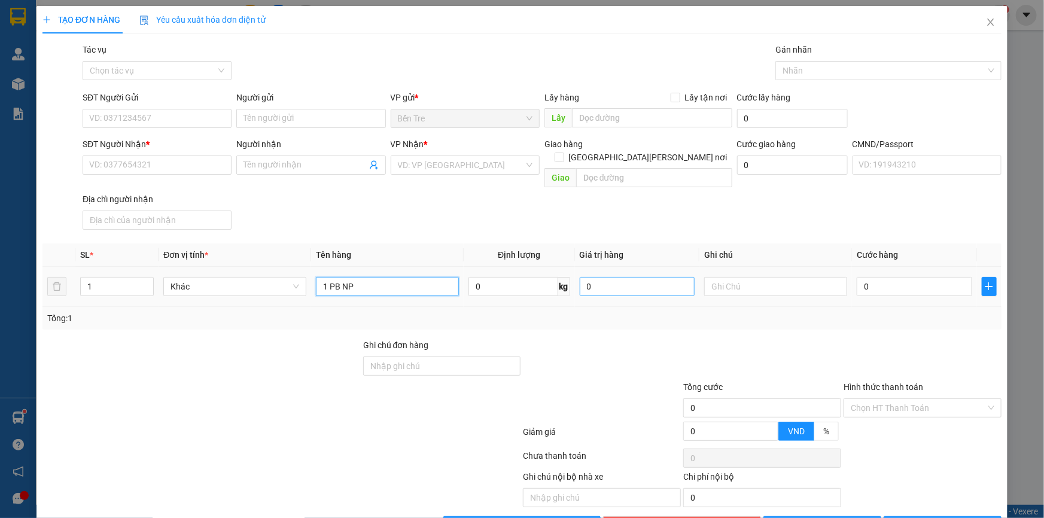
type input "1 PB NP"
click at [603, 277] on input "0" at bounding box center [638, 286] width 116 height 19
type input "10.000.000"
click at [218, 381] on div at bounding box center [201, 402] width 321 height 42
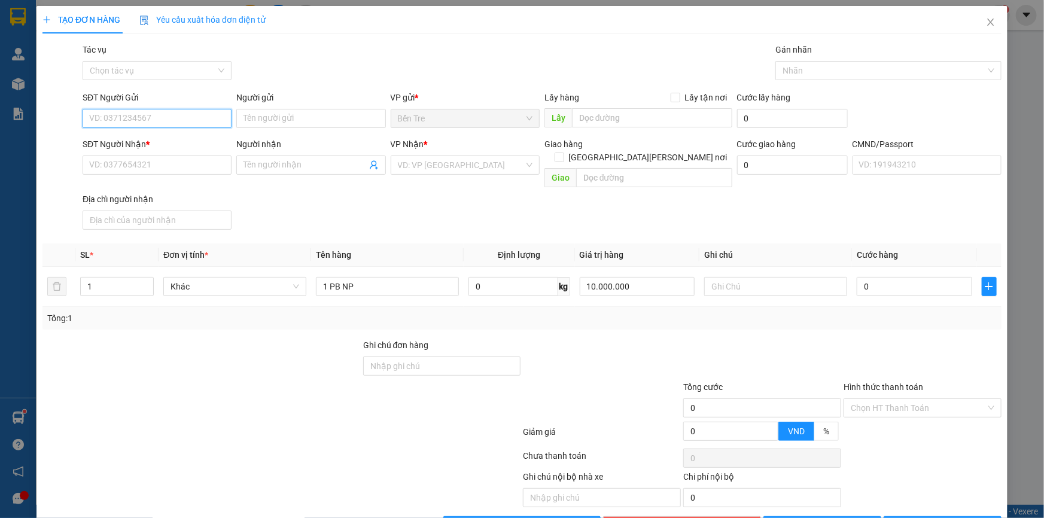
click at [131, 114] on input "SĐT Người Gửi" at bounding box center [157, 118] width 149 height 19
type input "0915817700"
click at [168, 148] on div "0915817700 - [PERSON_NAME]" at bounding box center [155, 142] width 133 height 13
type input "TUÂN ANH"
type input "000000000000"
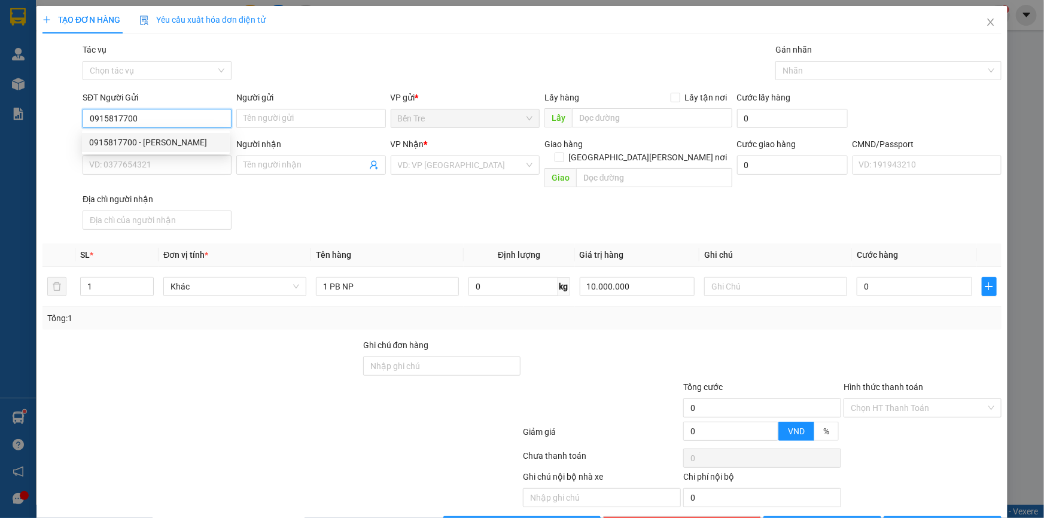
type input "SẾP VỸ ANH"
type input "095077000023"
type input "[PERSON_NAME] THI [DATE] [PERSON_NAME] HCM"
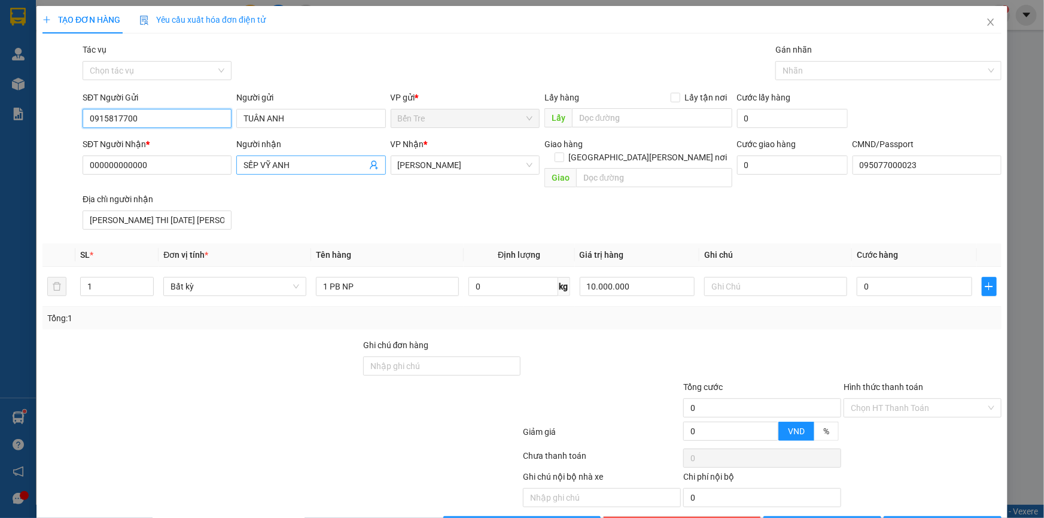
type input "0915817700"
click at [369, 165] on icon "user-add" at bounding box center [374, 165] width 10 height 10
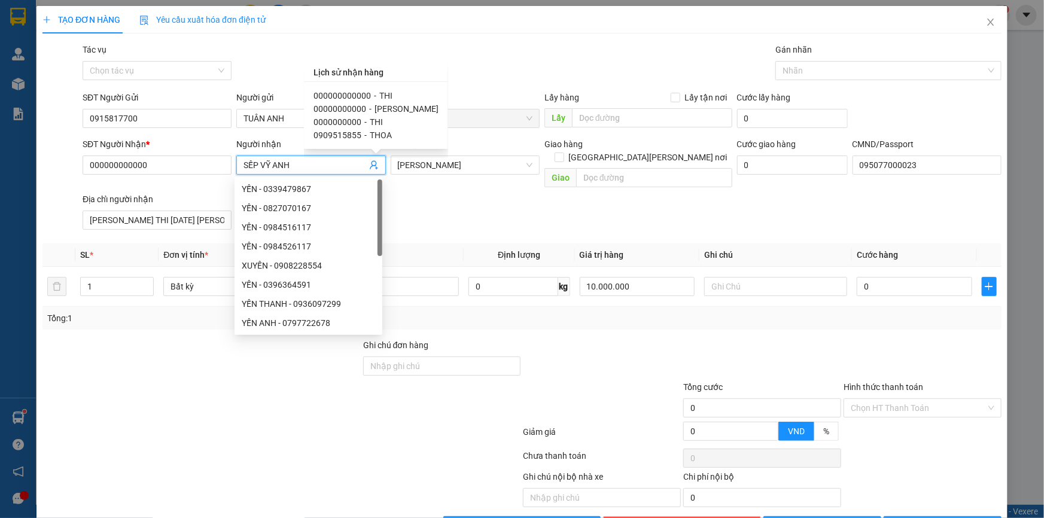
click at [354, 95] on span "000000000000" at bounding box center [342, 96] width 57 height 10
type input "THI"
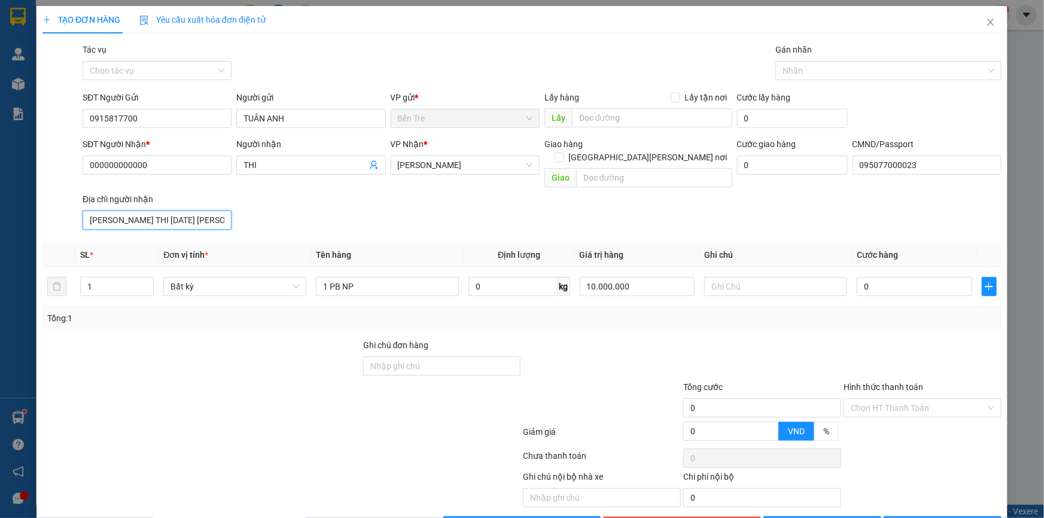
click at [202, 211] on input "[PERSON_NAME] THI [DATE] [PERSON_NAME] HCM" at bounding box center [157, 220] width 149 height 19
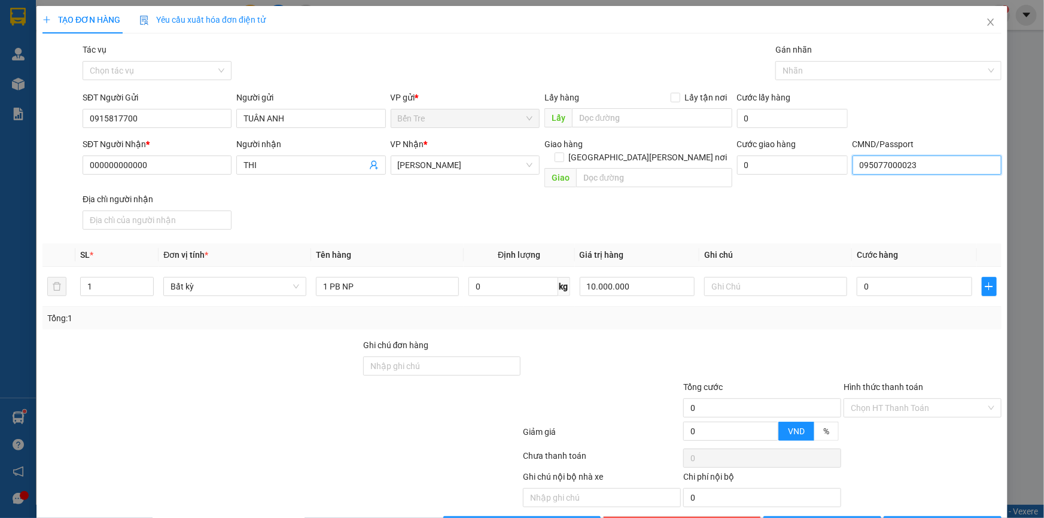
click at [889, 169] on input "095077000023" at bounding box center [927, 165] width 149 height 19
click at [396, 357] on input "Ghi chú đơn hàng" at bounding box center [442, 366] width 158 height 19
type input "0937455199"
drag, startPoint x: 690, startPoint y: 354, endPoint x: 709, endPoint y: 328, distance: 32.2
click at [692, 350] on div at bounding box center [762, 360] width 160 height 42
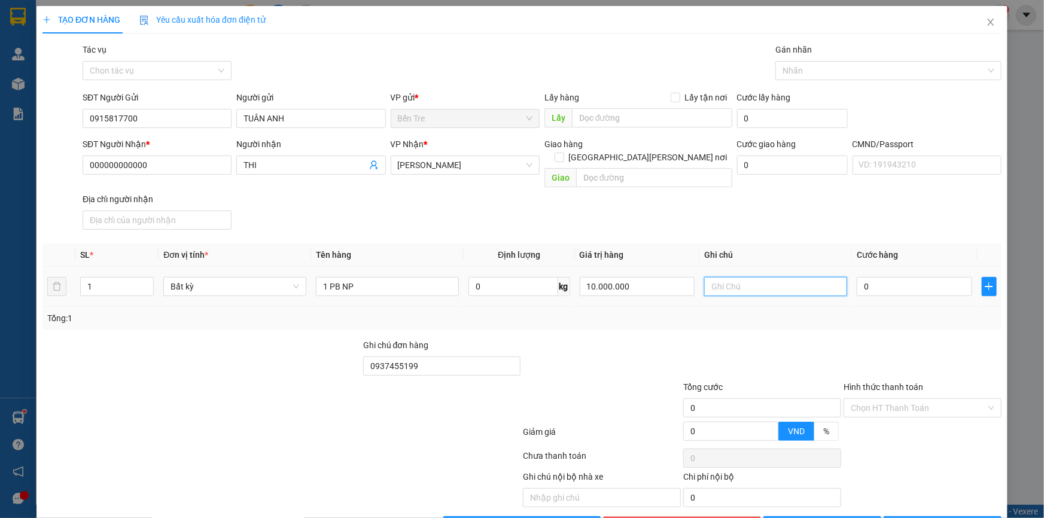
click at [737, 277] on input "text" at bounding box center [775, 286] width 143 height 19
type input "14H NHUẬN CCCD"
click at [904, 279] on input "0" at bounding box center [915, 286] width 116 height 19
type input "4"
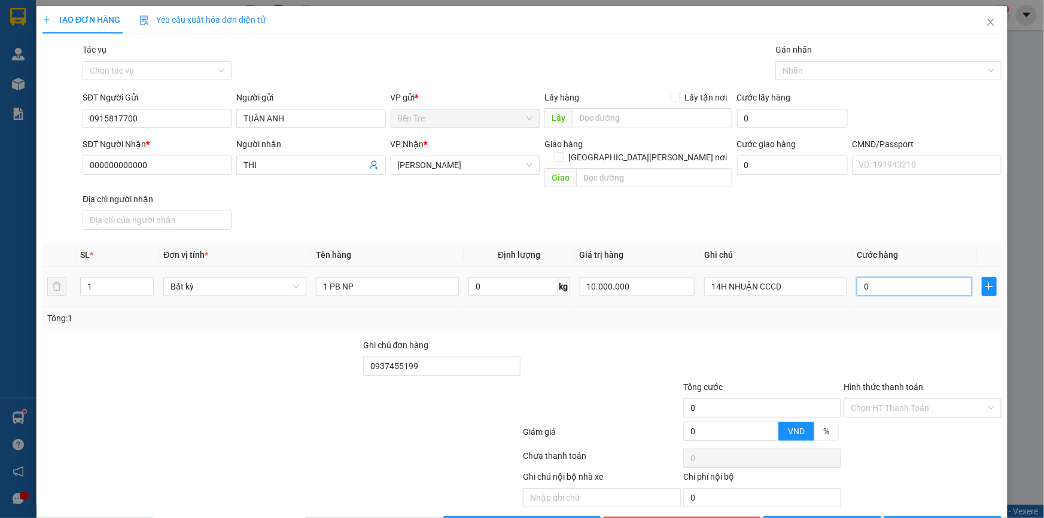
type input "4"
type input "45"
type input "45.000"
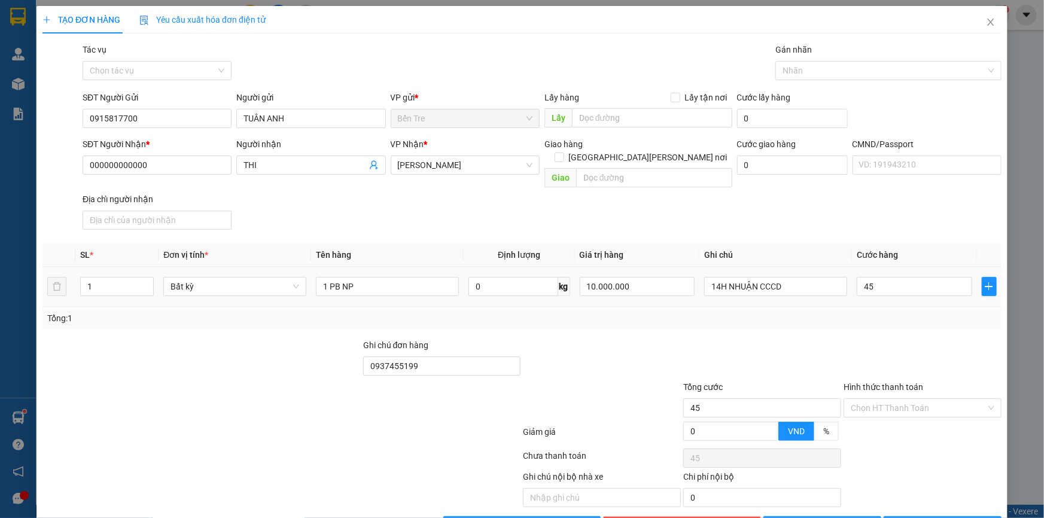
type input "45.000"
drag, startPoint x: 934, startPoint y: 319, endPoint x: 931, endPoint y: 332, distance: 12.9
click at [934, 323] on div "Transit Pickup Surcharge Ids Transit Deliver Surcharge Ids Transit Deliver Surc…" at bounding box center [521, 289] width 959 height 493
click at [899, 399] on input "Hình thức thanh toán" at bounding box center [918, 408] width 135 height 18
drag, startPoint x: 885, startPoint y: 419, endPoint x: 882, endPoint y: 408, distance: 11.9
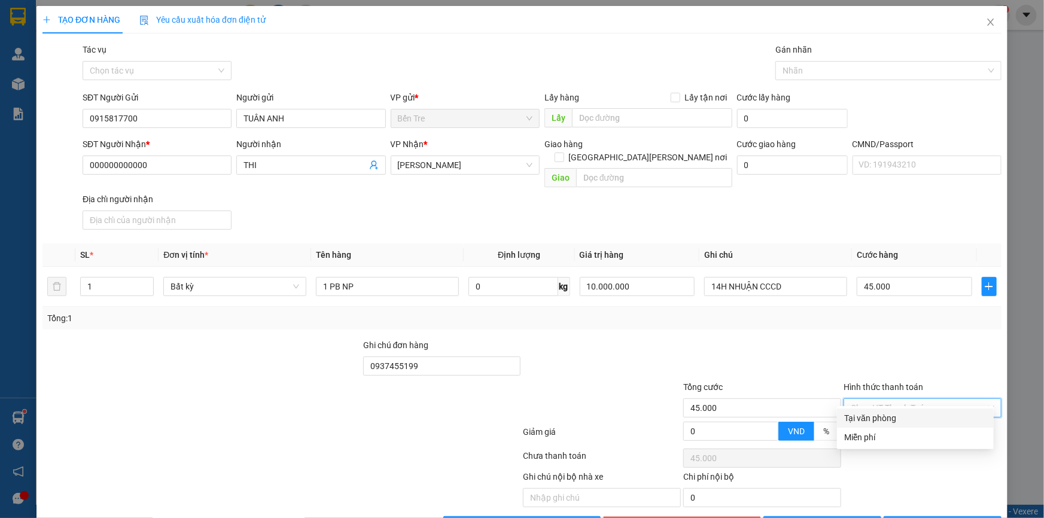
click at [885, 419] on div "Tại văn phòng" at bounding box center [915, 418] width 142 height 13
type input "0"
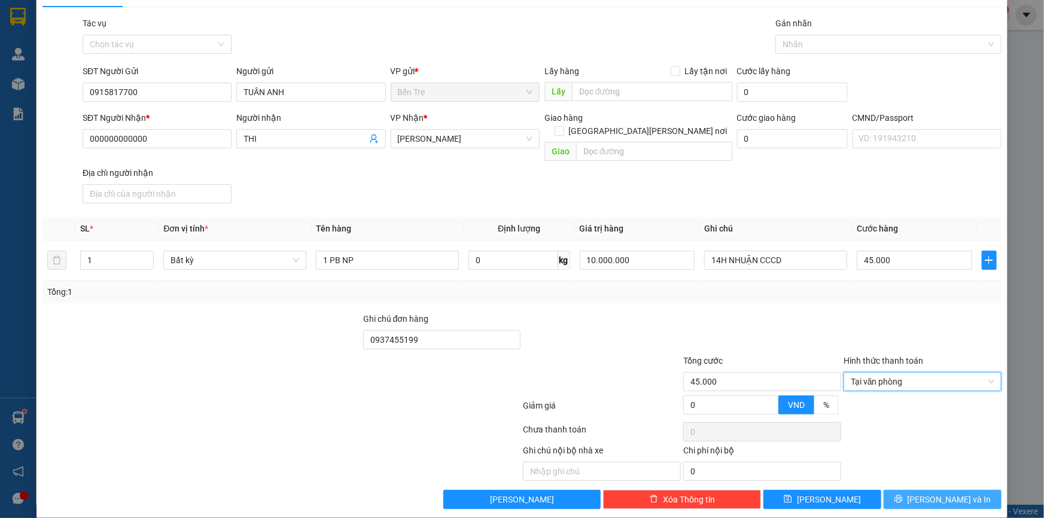
drag, startPoint x: 934, startPoint y: 487, endPoint x: 934, endPoint y: 454, distance: 32.9
click at [934, 493] on span "[PERSON_NAME] và In" at bounding box center [950, 499] width 84 height 13
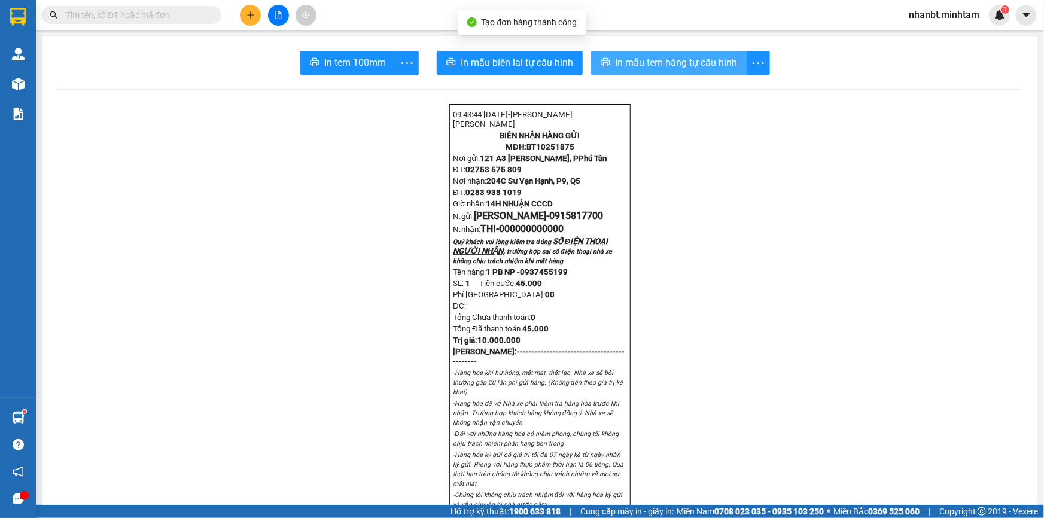
click at [636, 70] on span "In mẫu tem hàng tự cấu hình" at bounding box center [676, 62] width 122 height 15
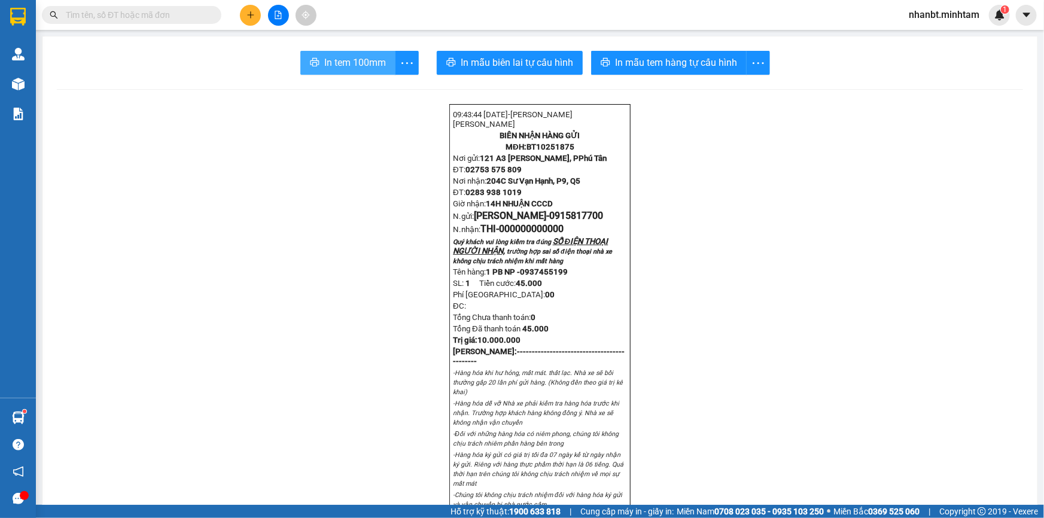
click at [344, 54] on button "In tem 100mm" at bounding box center [347, 63] width 95 height 24
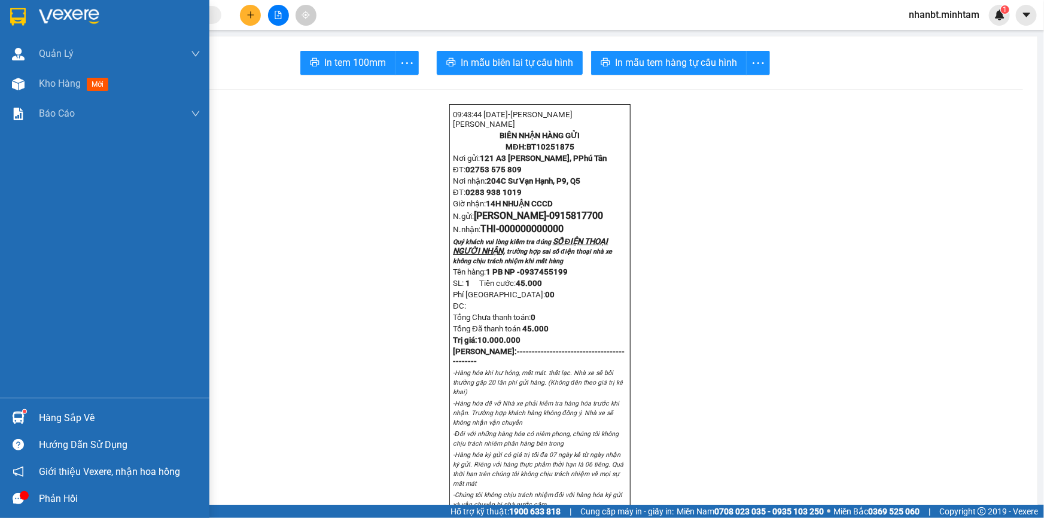
click at [11, 15] on img at bounding box center [18, 17] width 16 height 18
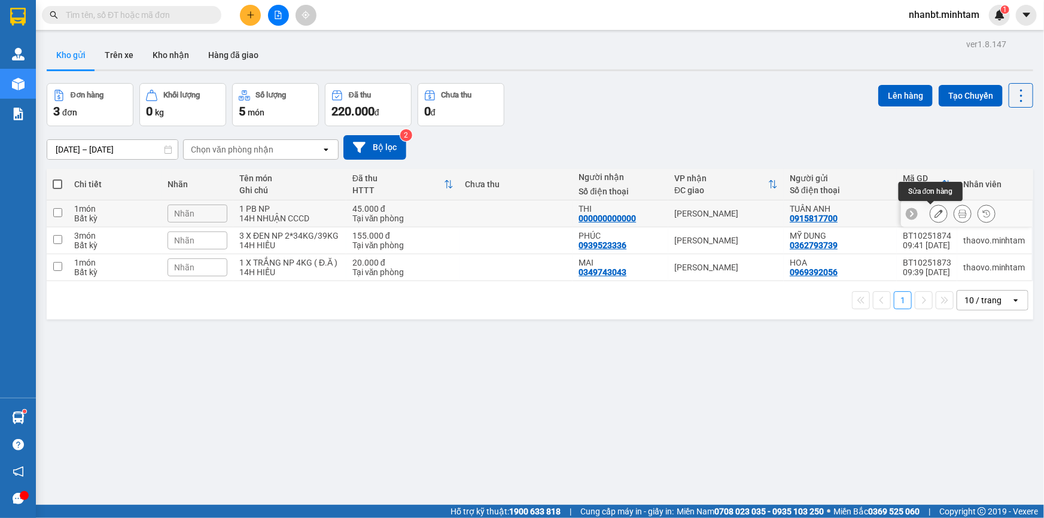
click at [935, 212] on icon at bounding box center [939, 213] width 8 height 8
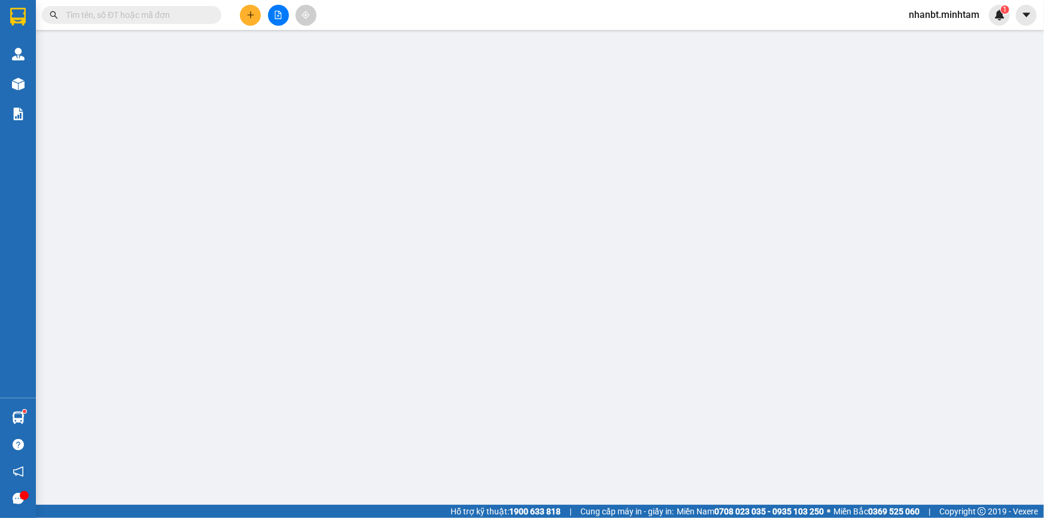
type input "0915817700"
type input "TUÂN ANH"
type input "000000000000"
type input "THI"
type input "0937455199"
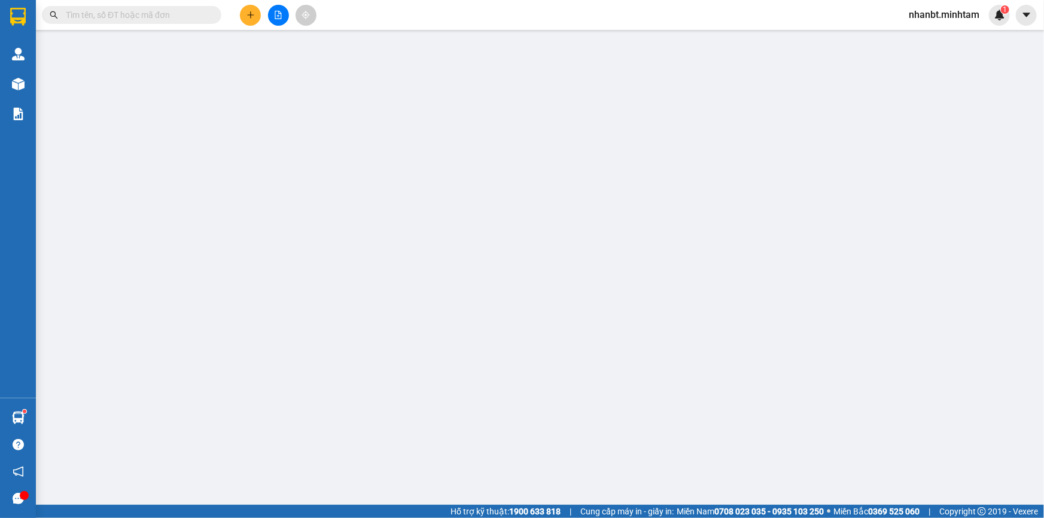
type input "45.000"
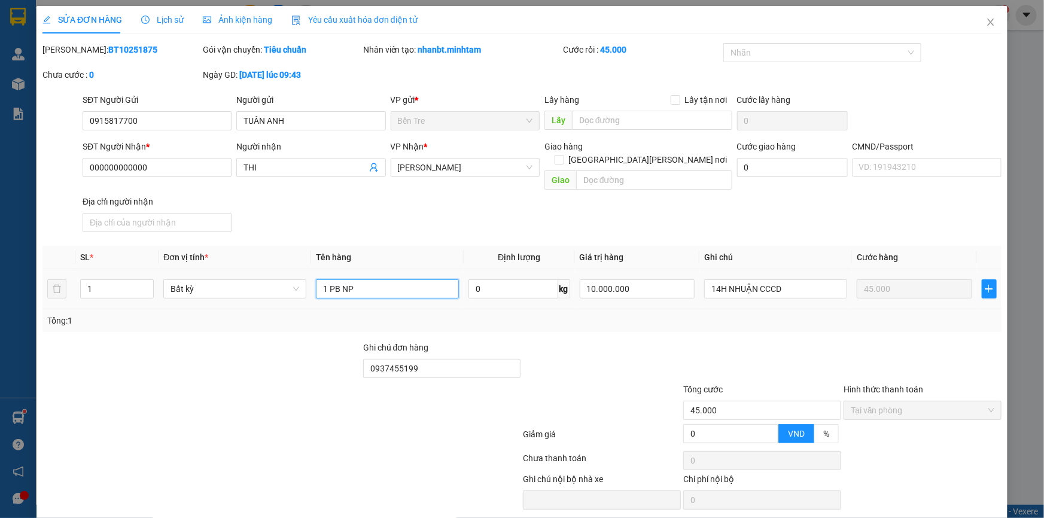
click at [412, 279] on input "1 PB NP" at bounding box center [387, 288] width 143 height 19
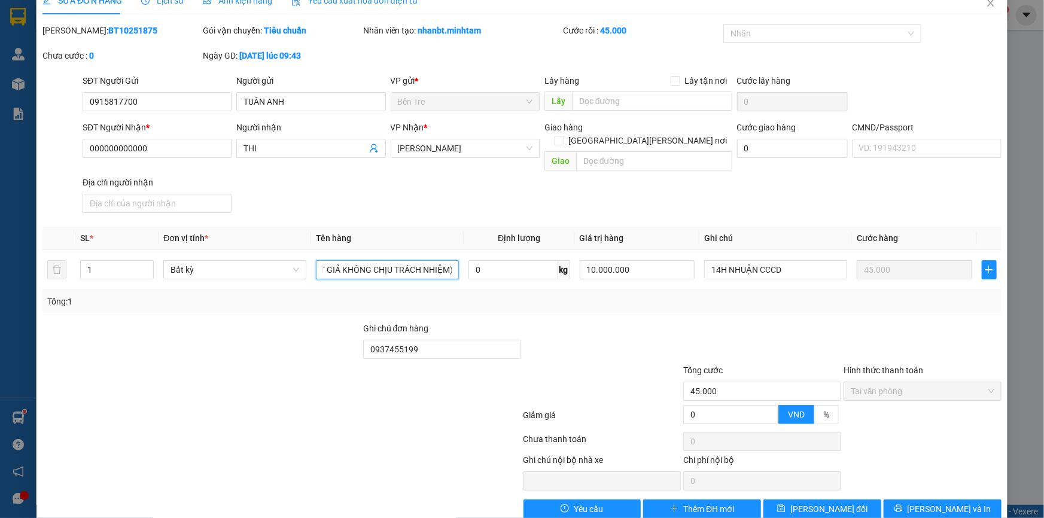
scroll to position [29, 0]
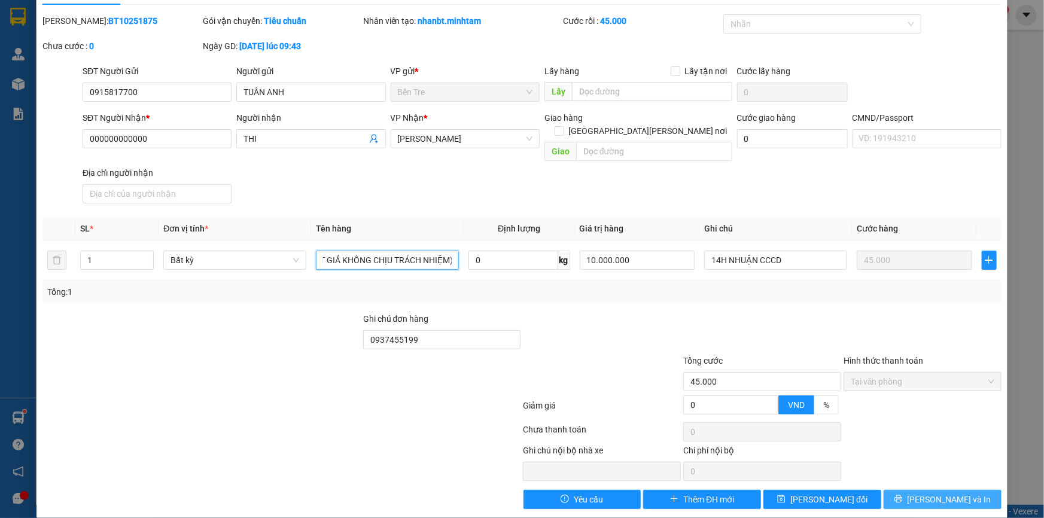
type input "1 PB NP ( THẬT GIẢ KHÔNG CHỊU TRÁCH NHIỆM)"
click at [932, 490] on button "[PERSON_NAME] và In" at bounding box center [943, 499] width 118 height 19
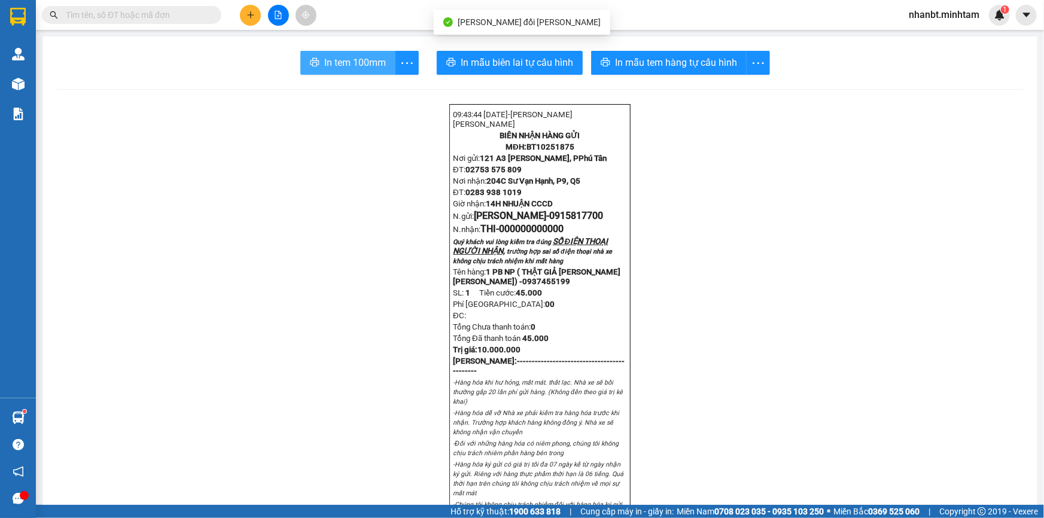
click at [347, 58] on span "In tem 100mm" at bounding box center [355, 62] width 62 height 15
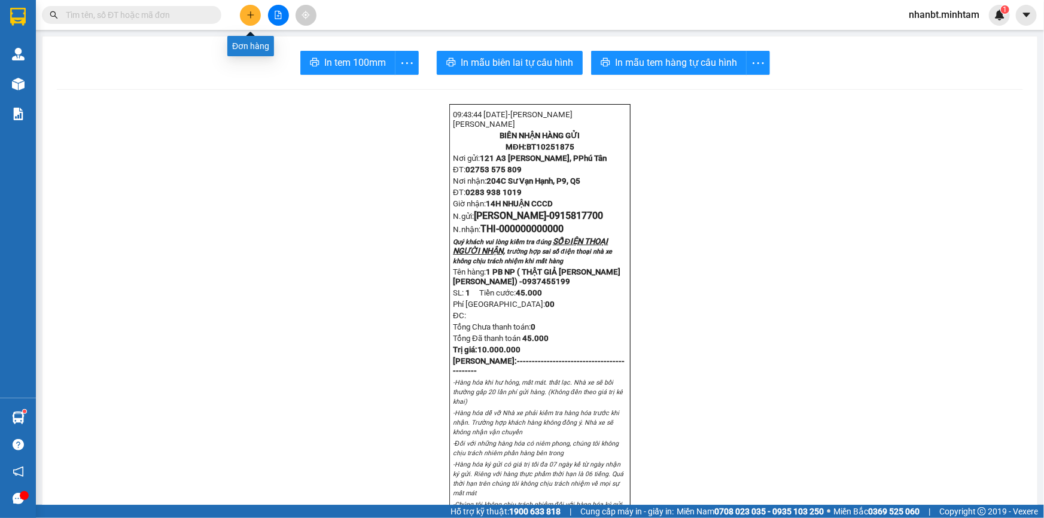
click at [250, 15] on icon "plus" at bounding box center [250, 14] width 7 height 1
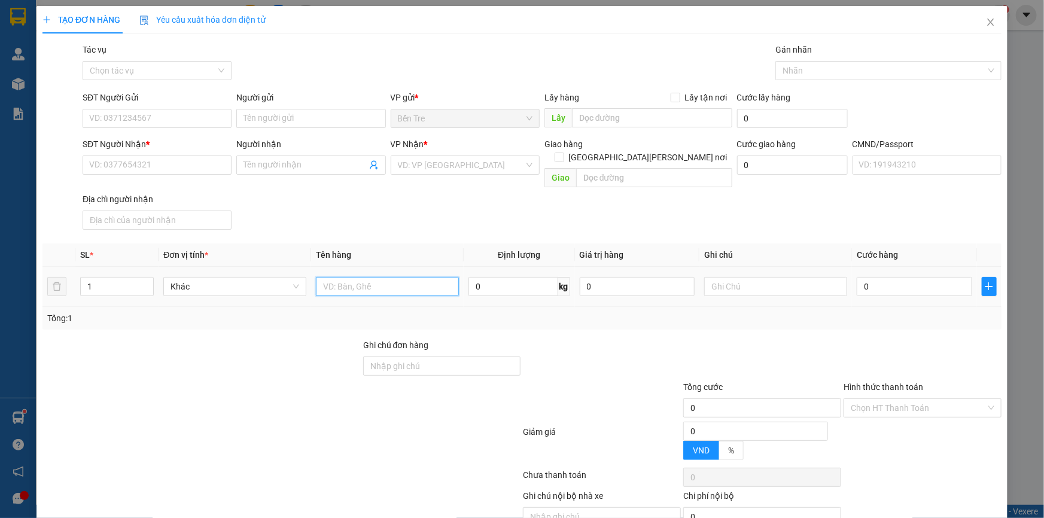
click at [358, 277] on input "text" at bounding box center [387, 286] width 143 height 19
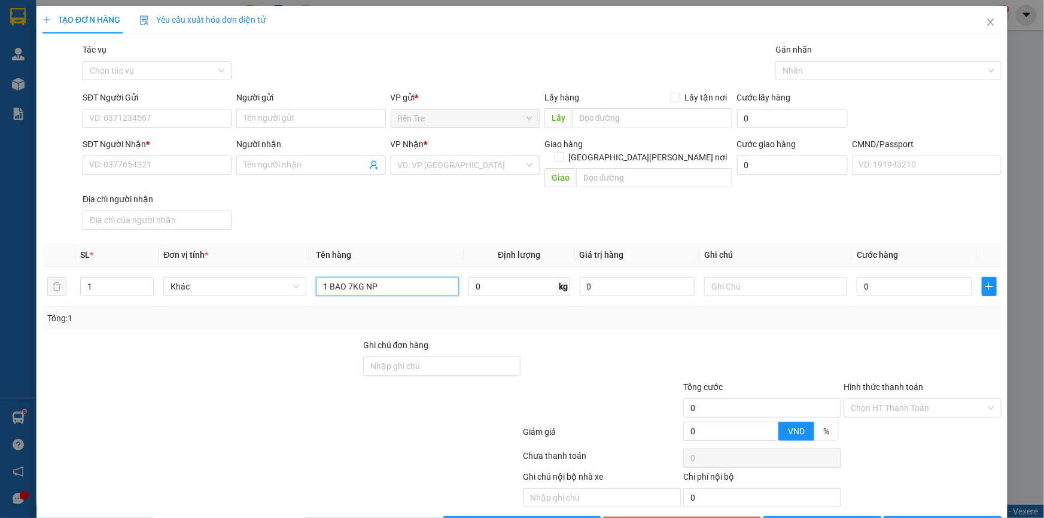
type input "1 BAO 7KG NP"
click at [109, 105] on div "SĐT Người Gửi" at bounding box center [157, 100] width 149 height 18
click at [115, 115] on input "SĐT Người Gửi" at bounding box center [157, 118] width 149 height 19
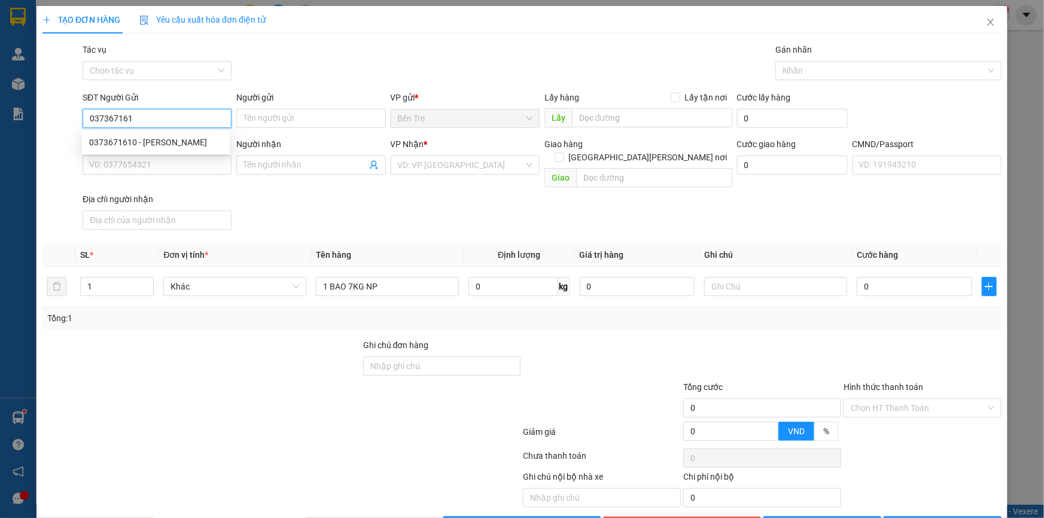
type input "0373671610"
click at [168, 138] on div "0373671610 - [PERSON_NAME]" at bounding box center [155, 142] width 133 height 13
type input "[PERSON_NAME]"
type input "0903055464"
type input "[PERSON_NAME]"
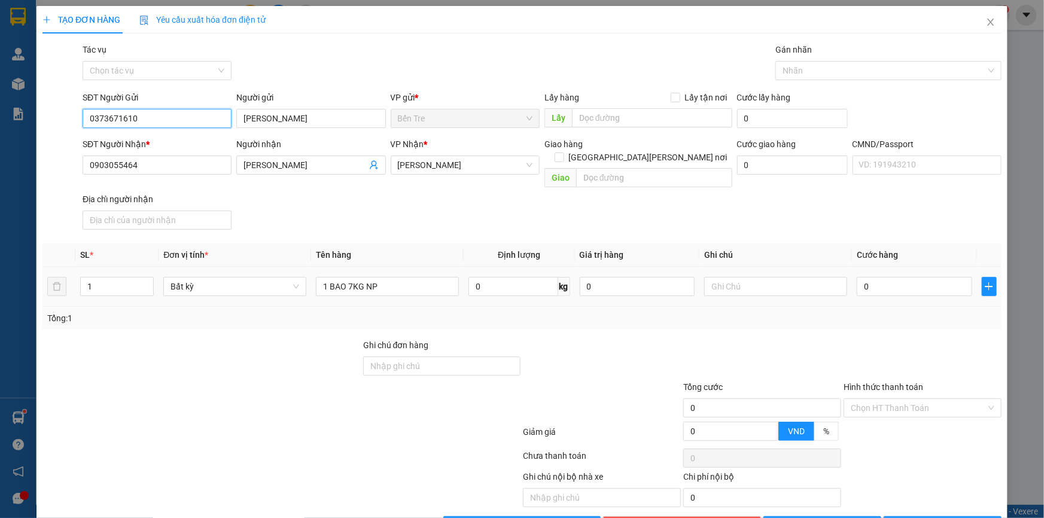
type input "0373671610"
click at [776, 267] on td at bounding box center [776, 287] width 153 height 40
click at [769, 277] on input "text" at bounding box center [775, 286] width 143 height 19
type input "14H NHUẬN"
type input "2"
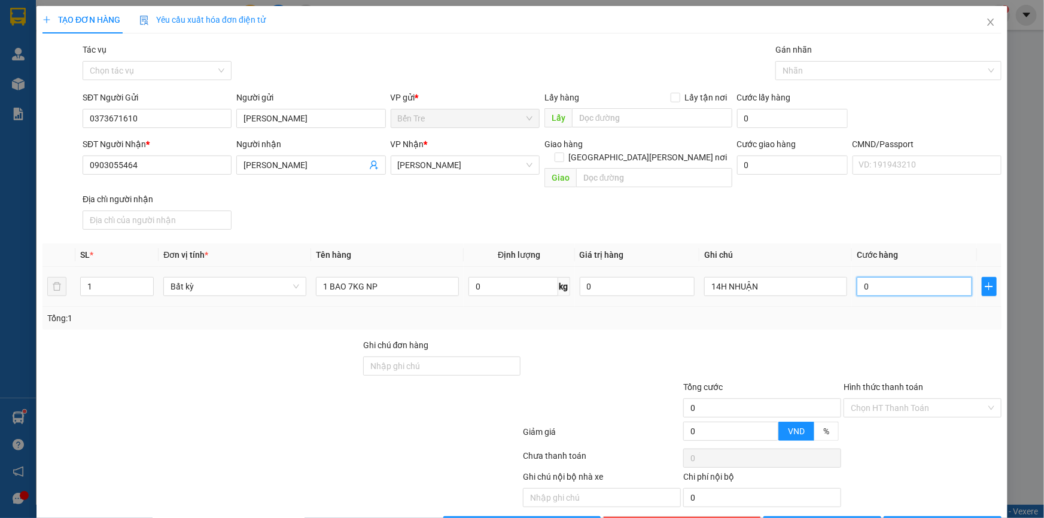
type input "2"
type input "25"
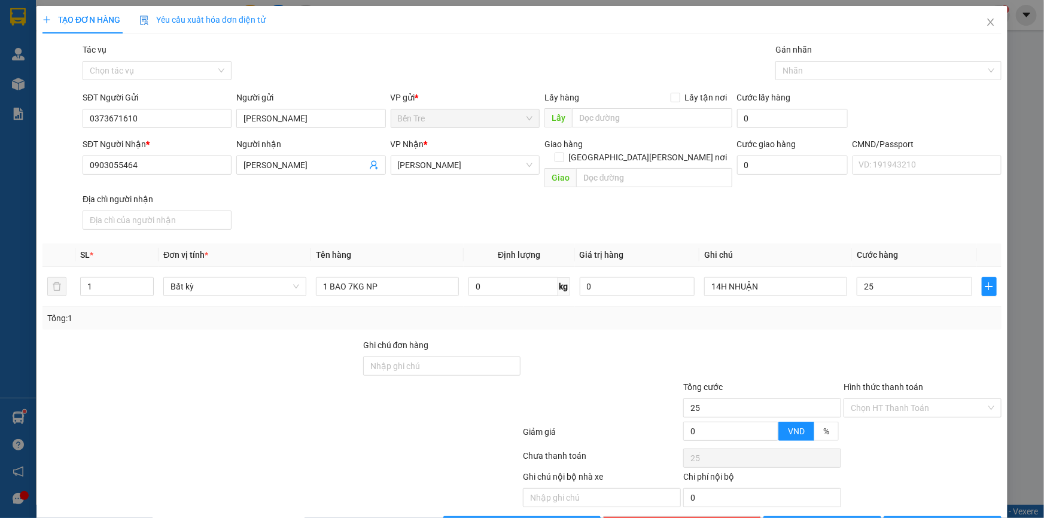
type input "25.000"
click at [733, 223] on div "Transit Pickup Surcharge Ids Transit Deliver Surcharge Ids Transit Deliver Surc…" at bounding box center [521, 289] width 959 height 493
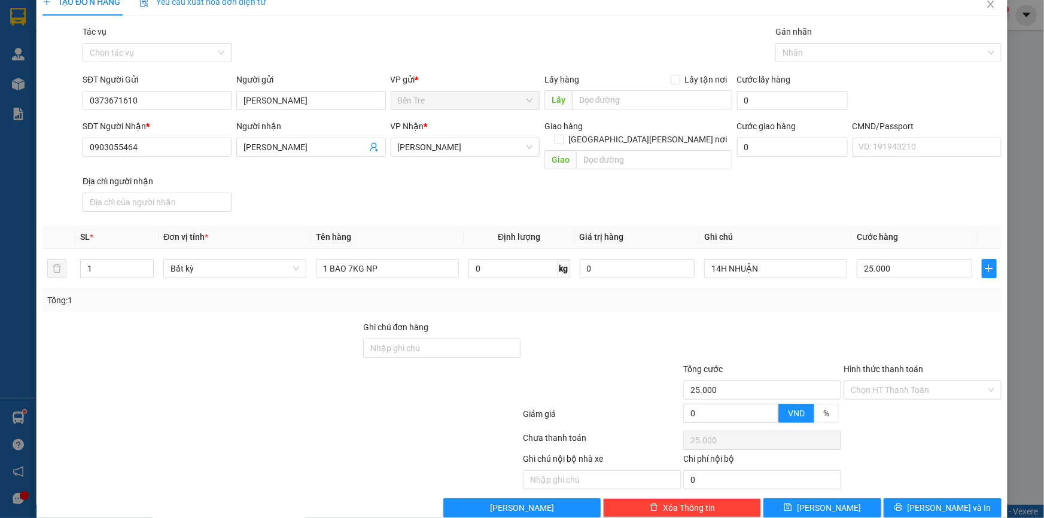
scroll to position [26, 0]
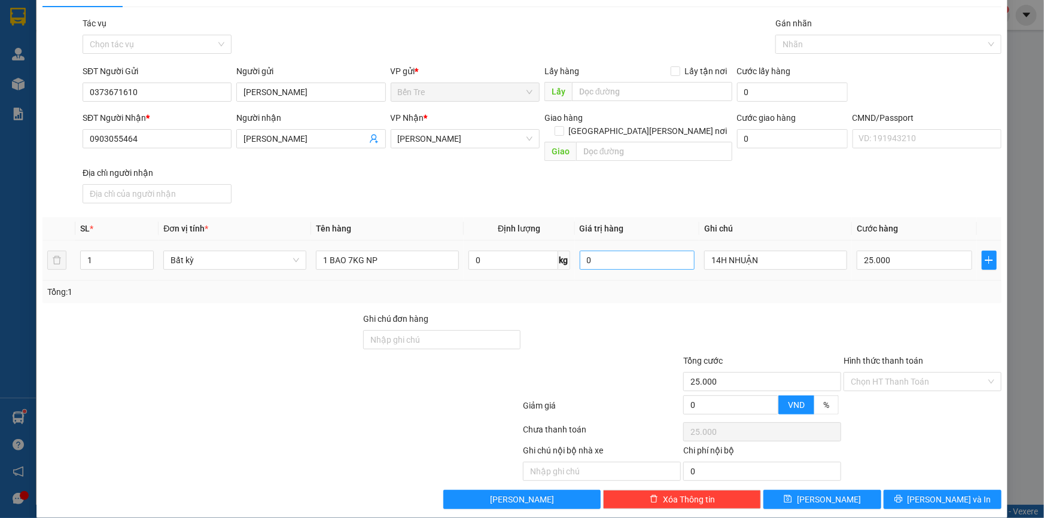
drag, startPoint x: 622, startPoint y: 257, endPoint x: 619, endPoint y: 247, distance: 10.8
click at [622, 256] on div "0" at bounding box center [638, 260] width 116 height 24
click at [619, 251] on input "0" at bounding box center [638, 260] width 116 height 19
type input "7.000.000"
click at [782, 251] on input "14H NHUẬN" at bounding box center [775, 260] width 143 height 19
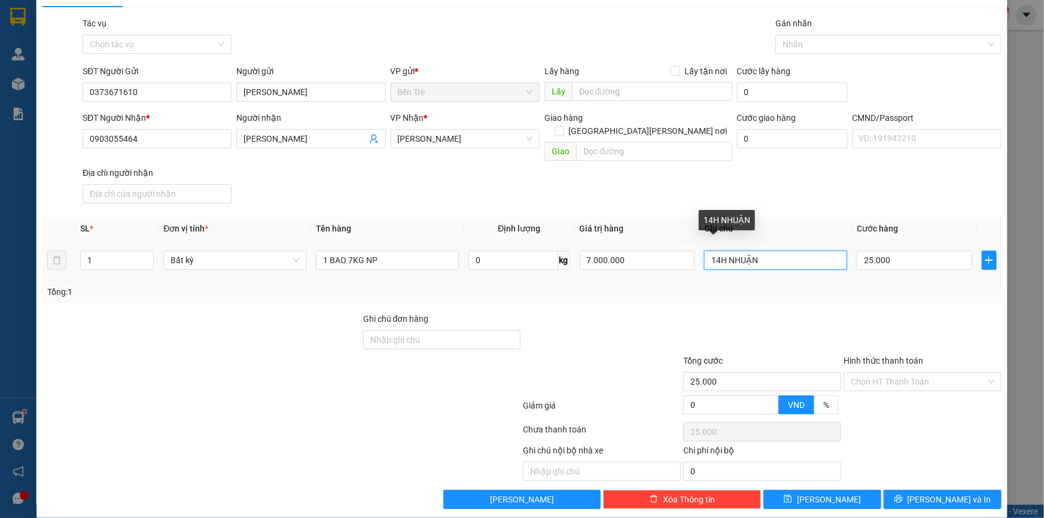
type input "0"
type input "14H NHUẬN CCCD"
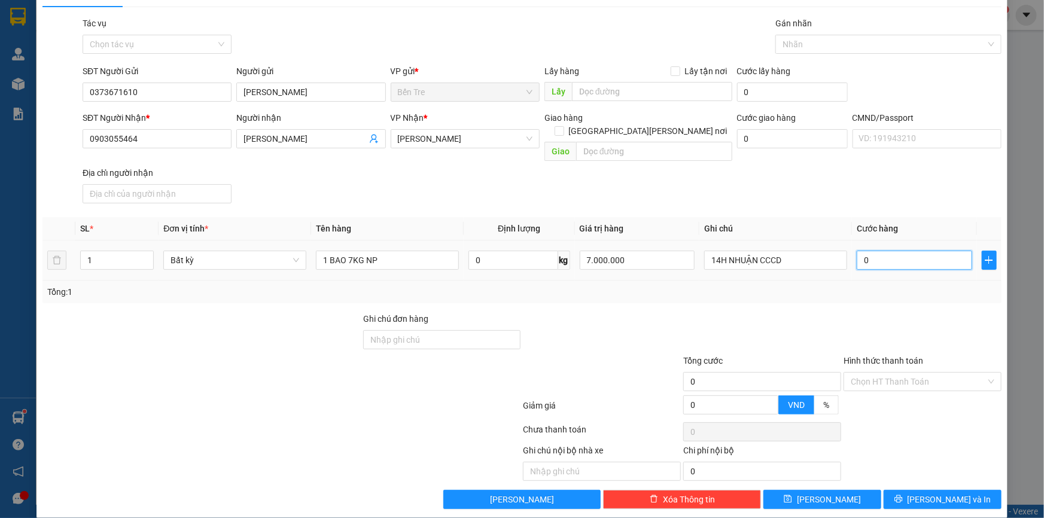
click at [886, 251] on input "0" at bounding box center [915, 260] width 116 height 19
type input "4"
type input "40"
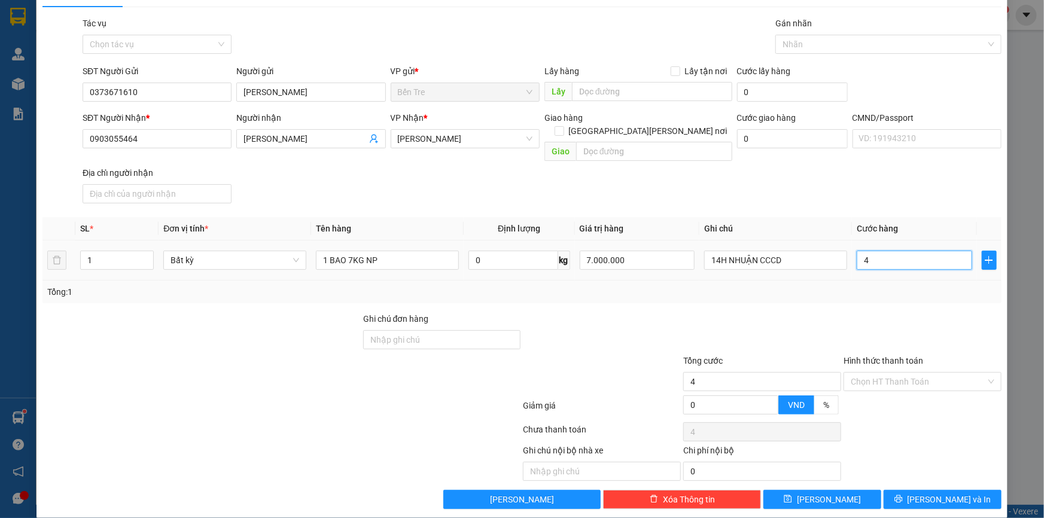
type input "40"
type input "40.000"
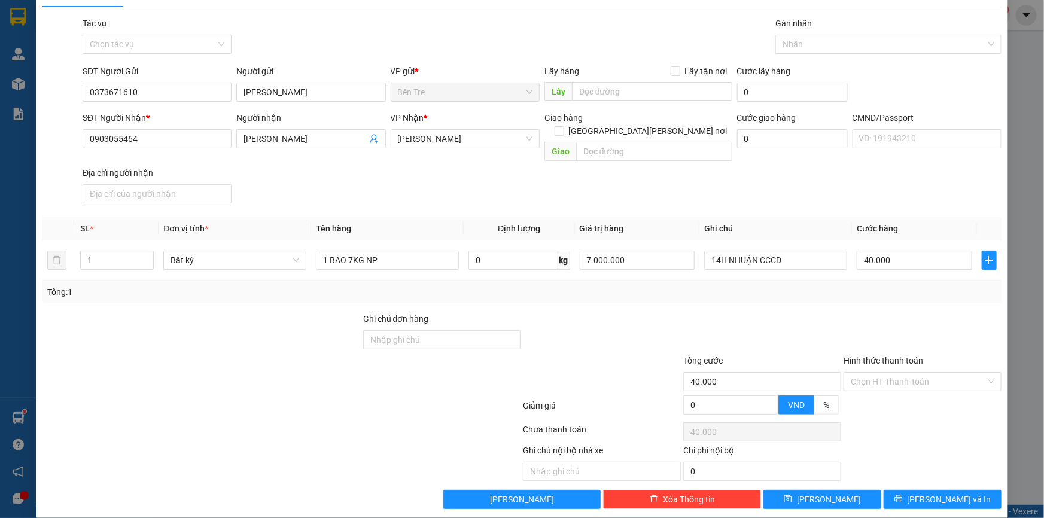
click at [790, 171] on div "SĐT Người [PERSON_NAME] * 0903055464 Người [PERSON_NAME] SƠN [PERSON_NAME] * [P…" at bounding box center [542, 159] width 924 height 97
click at [622, 251] on input "7.000.000" at bounding box center [638, 260] width 116 height 19
type input "0"
click at [796, 251] on input "14H NHUẬN CCCD" at bounding box center [775, 260] width 143 height 19
type input "14H [PERSON_NAME] CC"
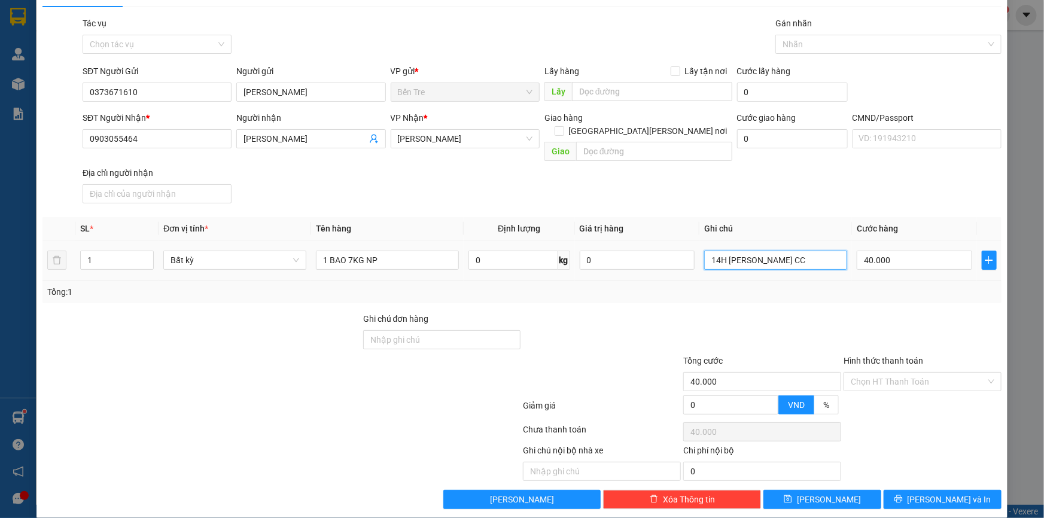
type input "0"
type input "14H NHUẬN"
click at [879, 251] on input "0" at bounding box center [915, 260] width 116 height 19
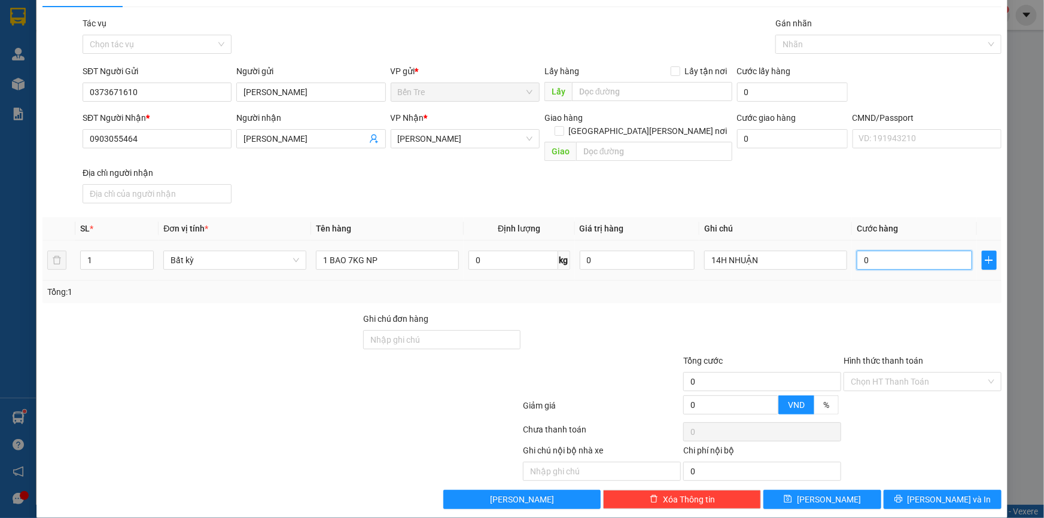
type input "2"
type input "25"
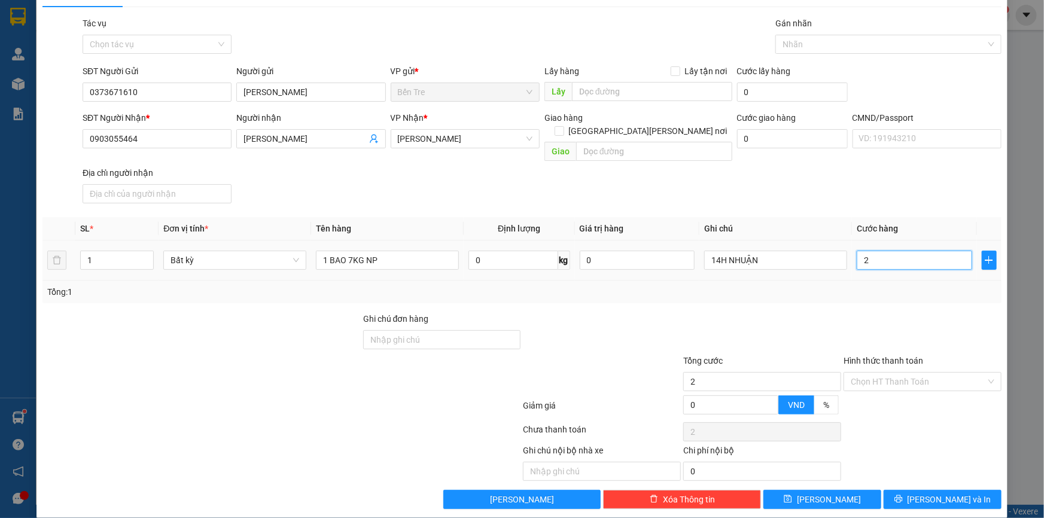
type input "25"
type input "25.000"
click at [716, 312] on div at bounding box center [762, 333] width 160 height 42
drag, startPoint x: 895, startPoint y: 369, endPoint x: 897, endPoint y: 360, distance: 9.1
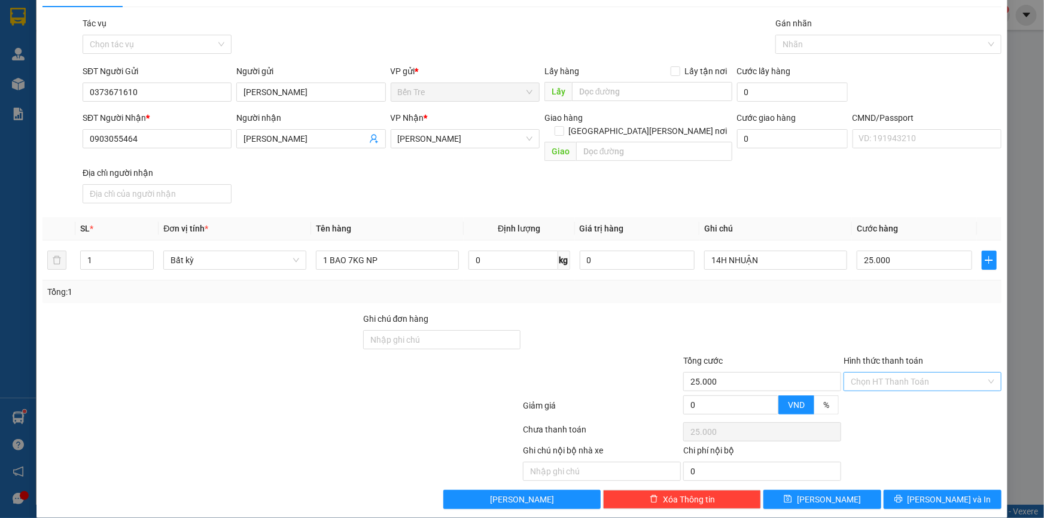
click at [895, 373] on input "Hình thức thanh toán" at bounding box center [918, 382] width 135 height 18
click at [892, 389] on div "Tại văn phòng" at bounding box center [915, 391] width 142 height 13
type input "0"
click at [926, 493] on span "[PERSON_NAME] và In" at bounding box center [950, 499] width 84 height 13
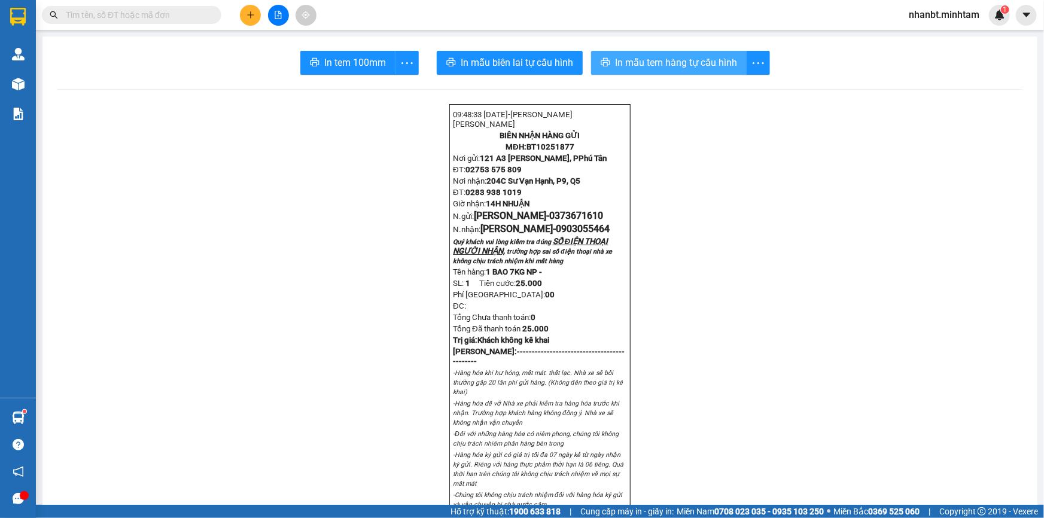
click at [652, 59] on span "In mẫu tem hàng tự cấu hình" at bounding box center [676, 62] width 122 height 15
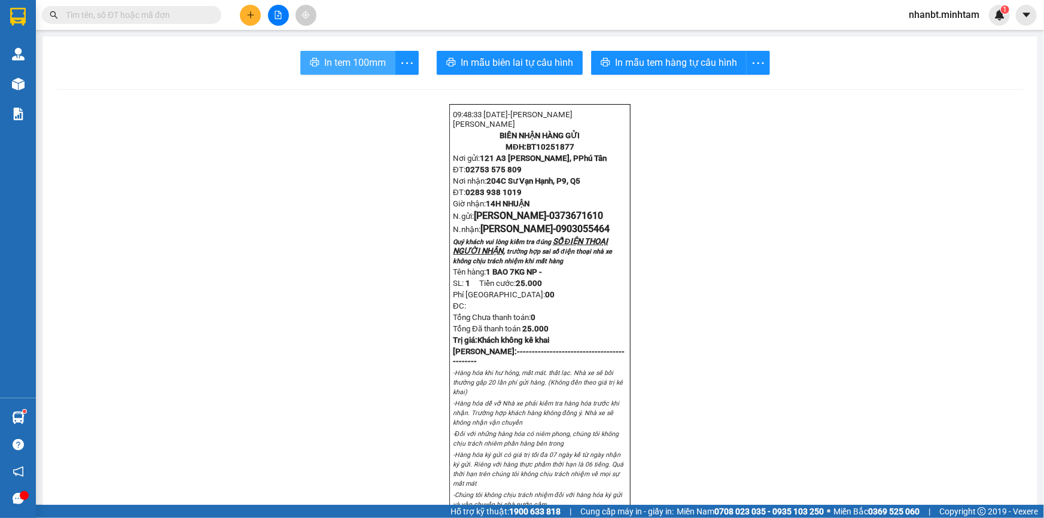
click at [337, 66] on span "In tem 100mm" at bounding box center [355, 62] width 62 height 15
click at [161, 16] on input "text" at bounding box center [136, 14] width 141 height 13
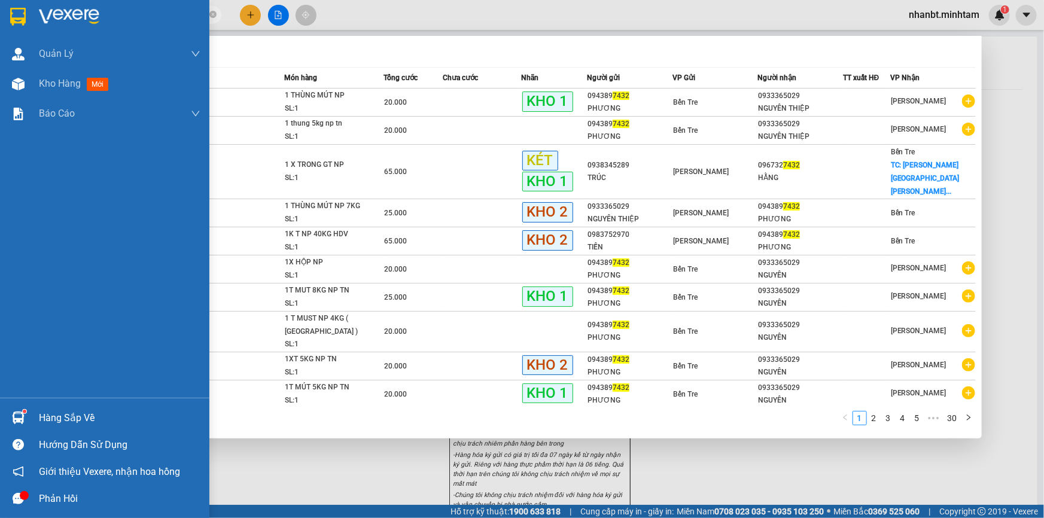
type input "7432"
click at [25, 13] on img at bounding box center [18, 17] width 16 height 18
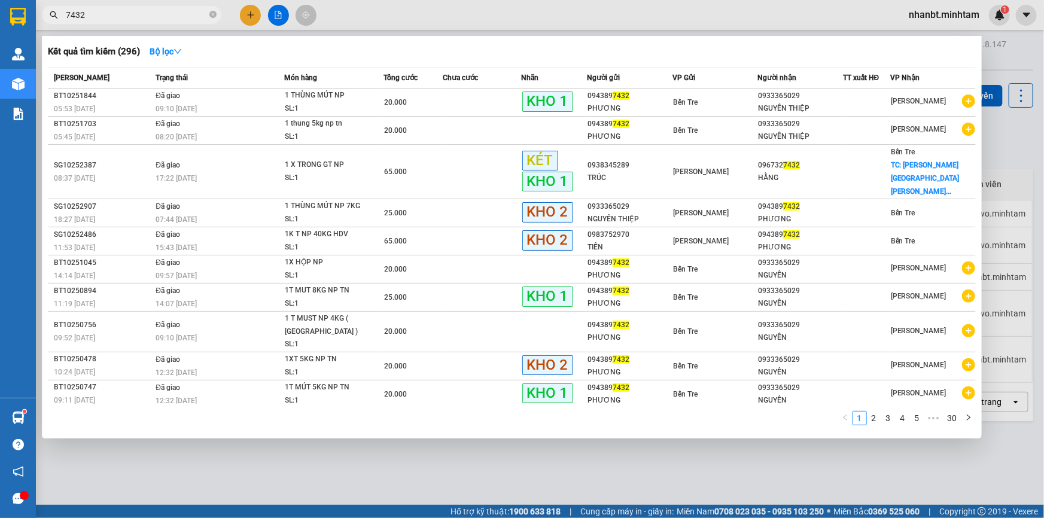
click at [449, 433] on div at bounding box center [522, 259] width 1044 height 518
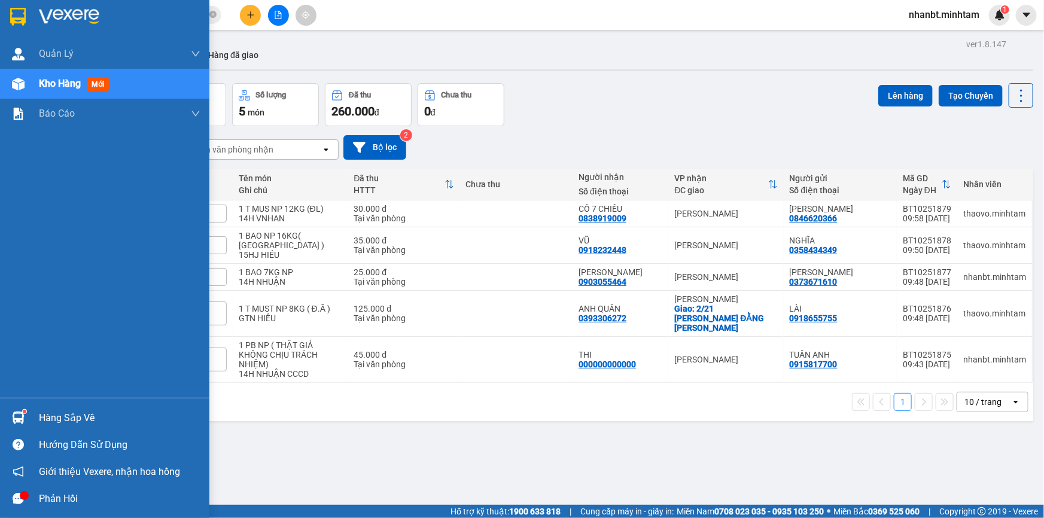
click at [14, 21] on img at bounding box center [18, 17] width 16 height 18
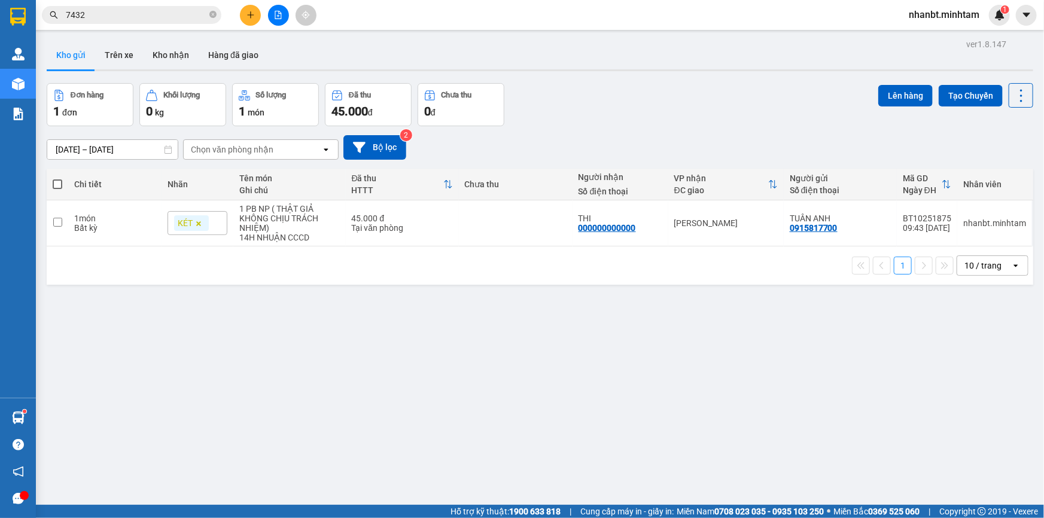
click at [527, 383] on div "ver 1.8.147 Kho gửi Trên xe [PERSON_NAME] Hàng đã [PERSON_NAME] hàng 1 đơn [PER…" at bounding box center [540, 295] width 996 height 518
click at [248, 16] on icon "plus" at bounding box center [251, 15] width 8 height 8
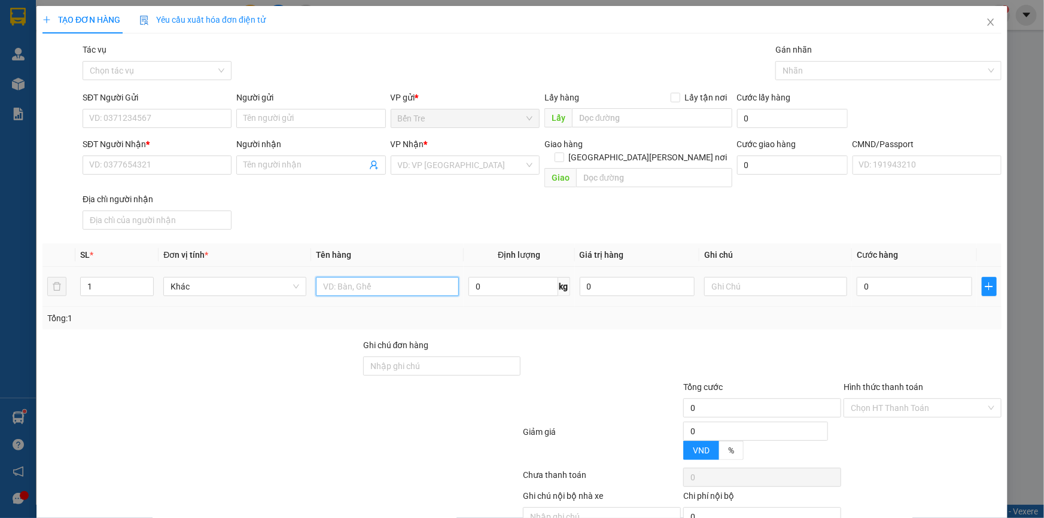
click at [369, 277] on input "text" at bounding box center [387, 286] width 143 height 19
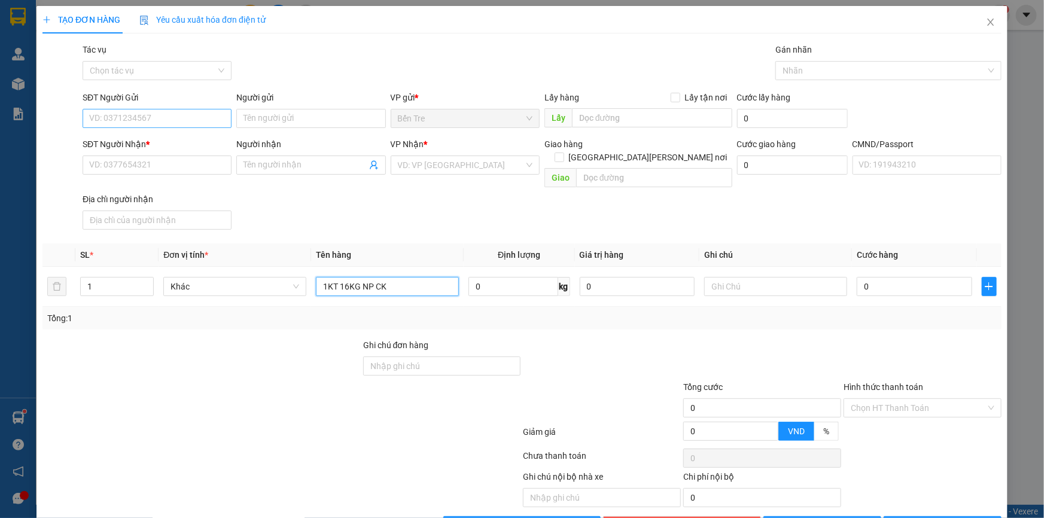
type input "1KT 16KG NP CK"
click at [145, 118] on input "SĐT Người Gửi" at bounding box center [157, 118] width 149 height 19
drag, startPoint x: 148, startPoint y: 118, endPoint x: 165, endPoint y: 116, distance: 16.3
click at [160, 116] on input "606" at bounding box center [157, 118] width 149 height 19
drag, startPoint x: 172, startPoint y: 123, endPoint x: 178, endPoint y: 131, distance: 10.2
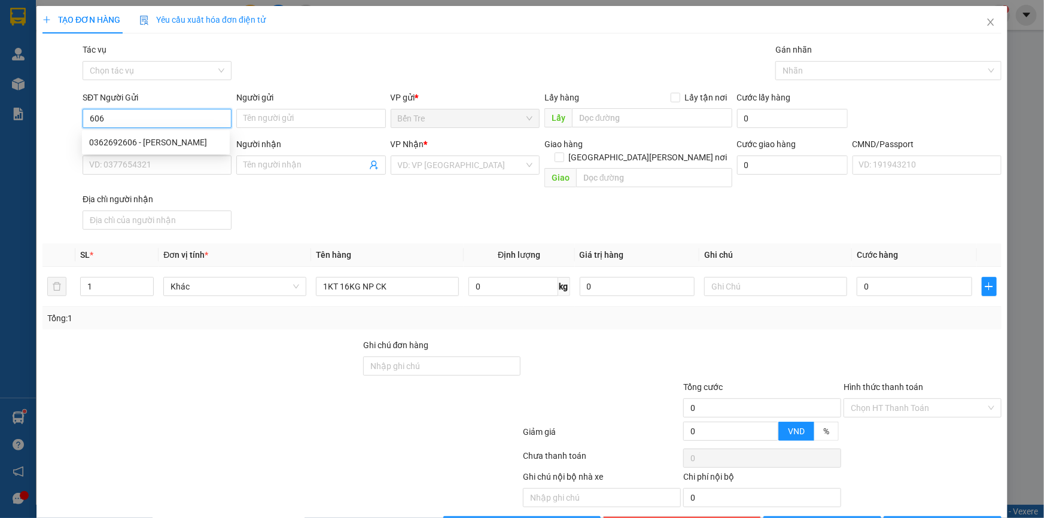
click at [173, 123] on input "606" at bounding box center [157, 118] width 149 height 19
click at [179, 144] on div "0362692606 - [PERSON_NAME]" at bounding box center [155, 142] width 133 height 13
type input "0362692606"
type input "CHÚ TẤN KHTT"
type input "0909535433"
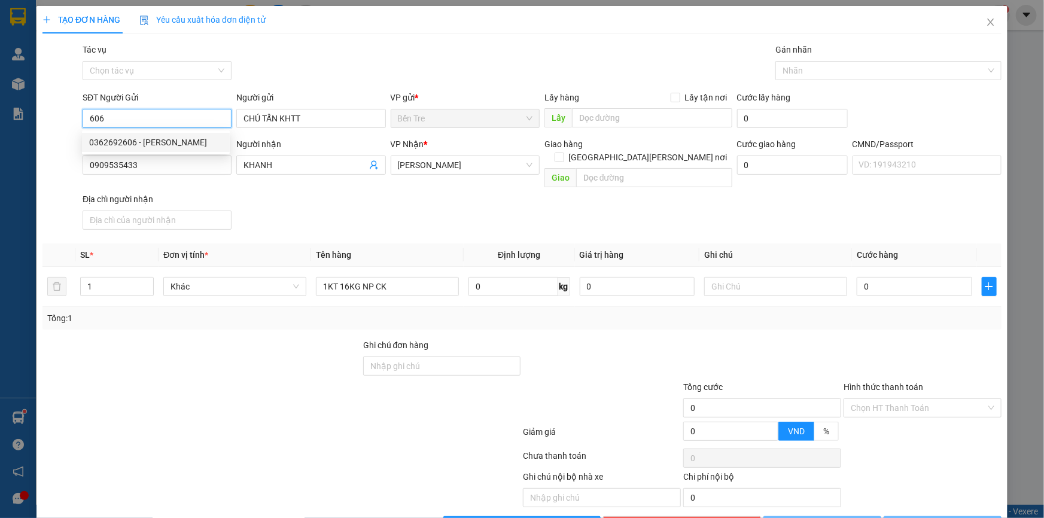
type input "KHANH"
type input "0362692606"
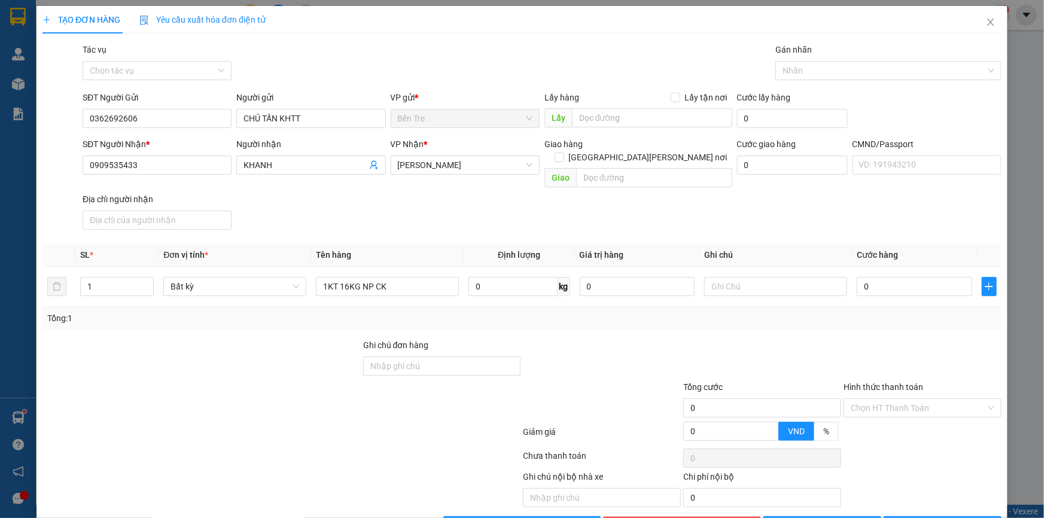
click at [244, 446] on div at bounding box center [281, 458] width 481 height 24
click at [892, 279] on input "0" at bounding box center [915, 286] width 116 height 19
type input "3"
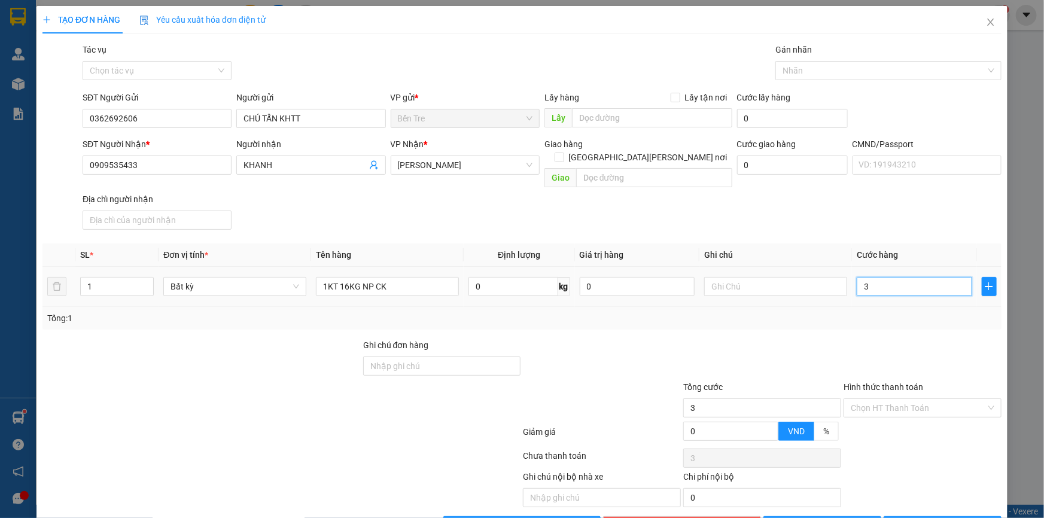
type input "30"
type input "30.000"
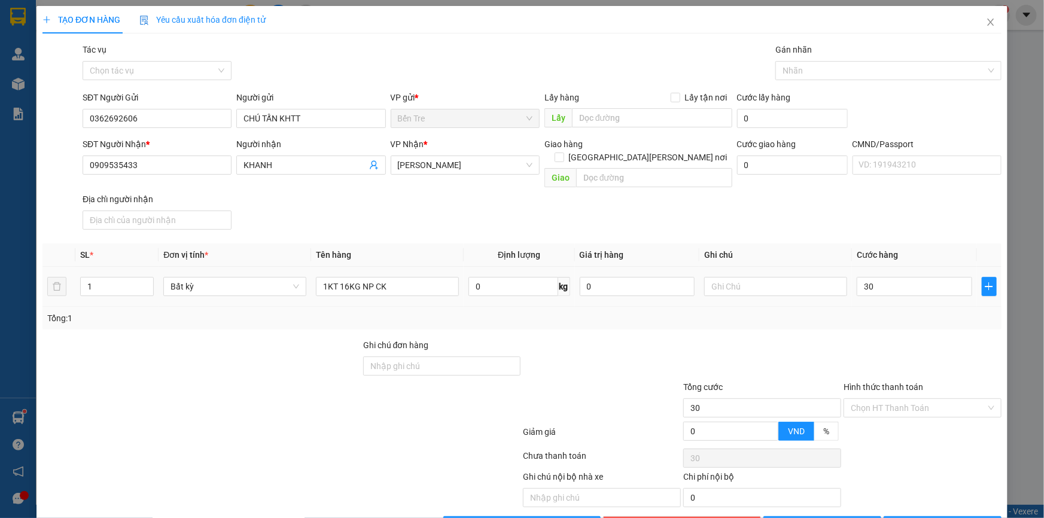
type input "30.000"
drag, startPoint x: 858, startPoint y: 303, endPoint x: 792, endPoint y: 297, distance: 66.1
click at [824, 312] on div "Tổng: 1" at bounding box center [522, 318] width 950 height 13
drag, startPoint x: 423, startPoint y: 215, endPoint x: 483, endPoint y: 217, distance: 60.5
click at [428, 214] on div "SĐT Người [PERSON_NAME] * 0909535433 Người [PERSON_NAME] [PERSON_NAME] * [PERSO…" at bounding box center [542, 186] width 924 height 97
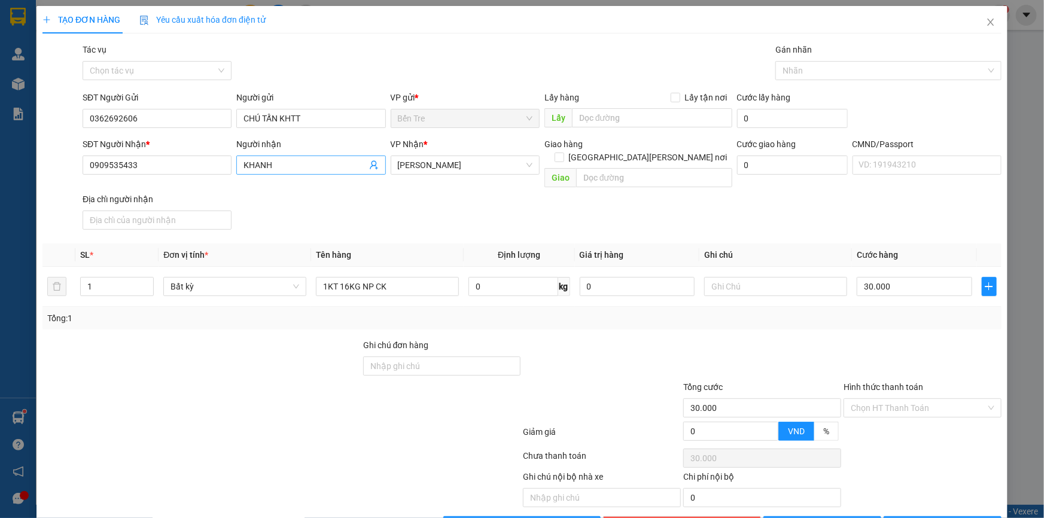
click at [373, 165] on icon "user-add" at bounding box center [374, 165] width 10 height 10
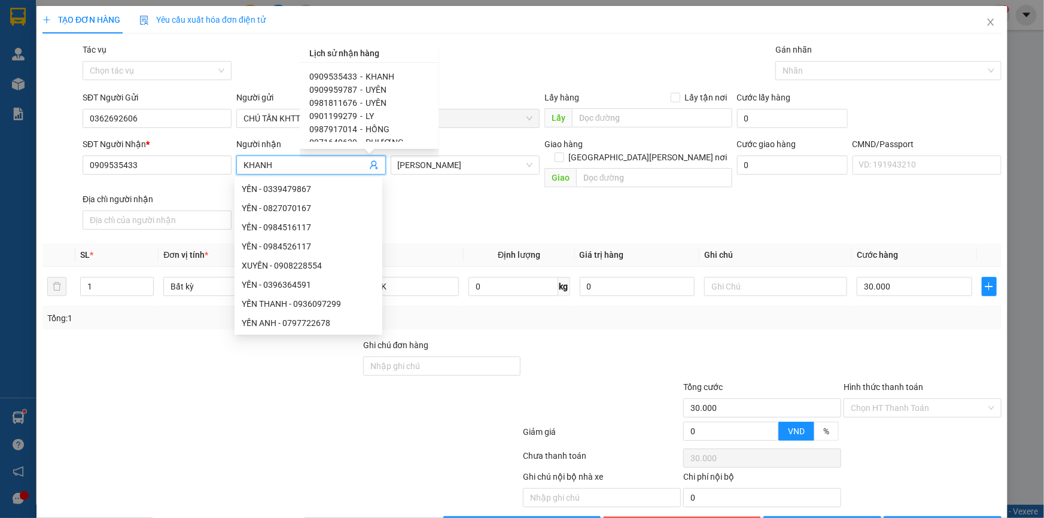
drag, startPoint x: 371, startPoint y: 103, endPoint x: 409, endPoint y: 111, distance: 39.2
click at [372, 103] on span "UYÊN" at bounding box center [376, 103] width 21 height 10
type input "0981811676"
type input "UYÊN"
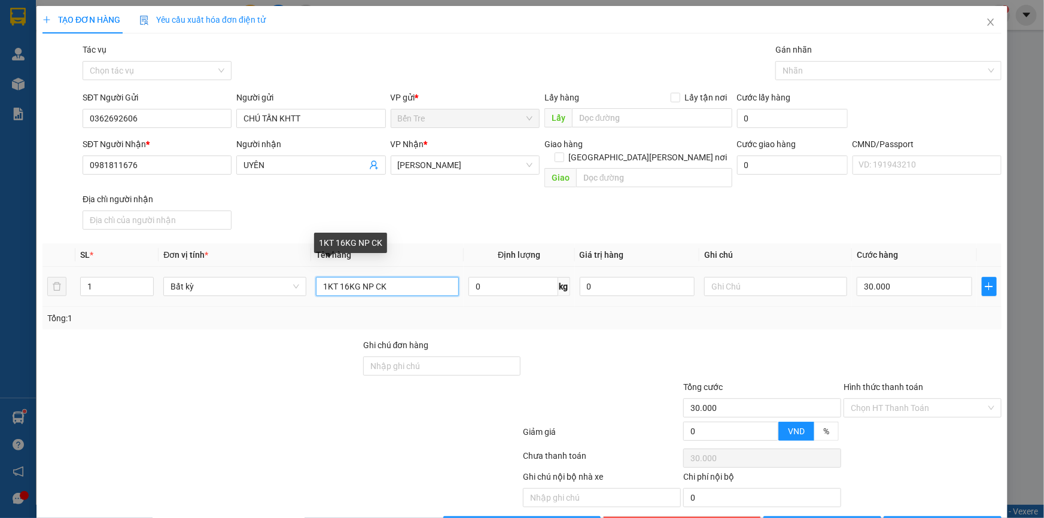
click at [410, 278] on input "1KT 16KG NP CK" at bounding box center [387, 286] width 143 height 19
click at [743, 339] on div at bounding box center [762, 360] width 160 height 42
click at [874, 307] on div "Tổng: 1" at bounding box center [521, 318] width 959 height 23
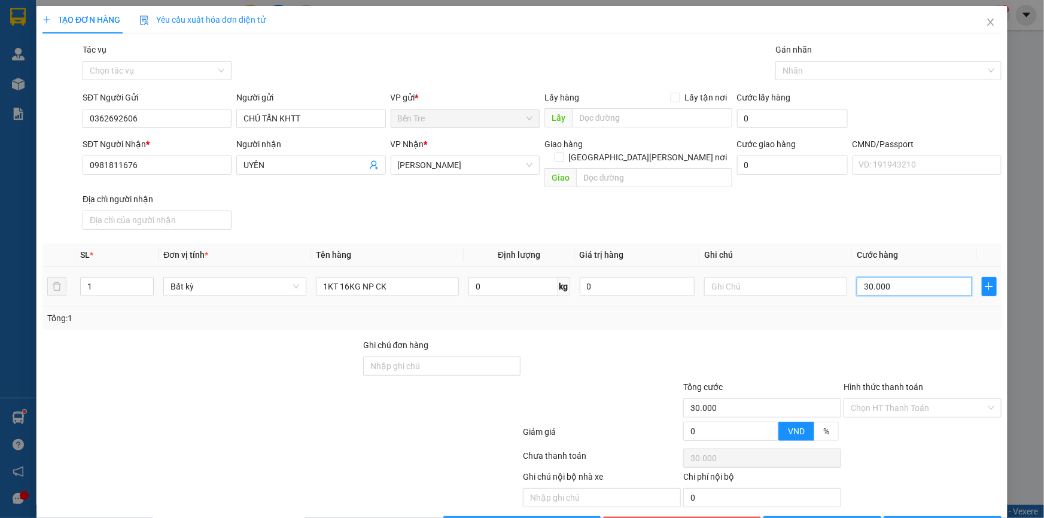
click at [894, 277] on input "30.000" at bounding box center [915, 286] width 116 height 19
type input "2"
type input "25"
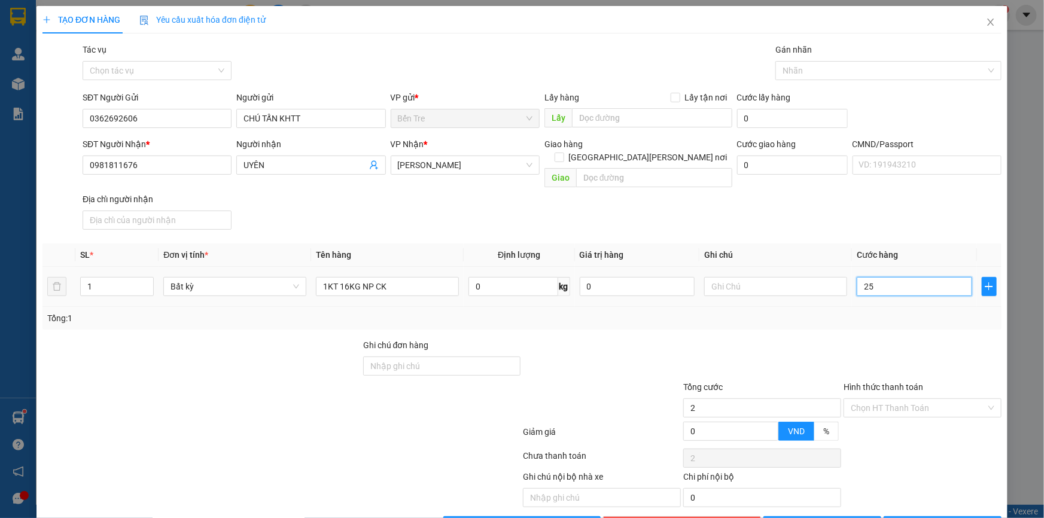
type input "25"
type input "25.000"
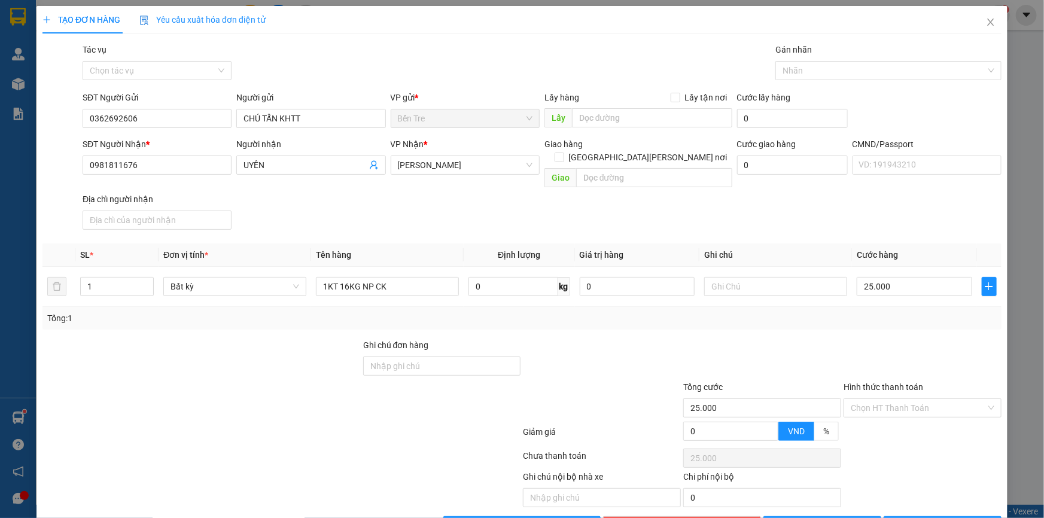
click at [862, 316] on div "Transit Pickup Surcharge Ids Transit Deliver Surcharge Ids Transit Deliver Surc…" at bounding box center [521, 289] width 959 height 493
click at [727, 277] on input "text" at bounding box center [775, 286] width 143 height 19
type input "15H CHI"
click at [822, 318] on div "Transit Pickup Surcharge Ids Transit Deliver Surcharge Ids Transit Deliver Surc…" at bounding box center [521, 289] width 959 height 493
click at [431, 446] on div at bounding box center [281, 458] width 481 height 24
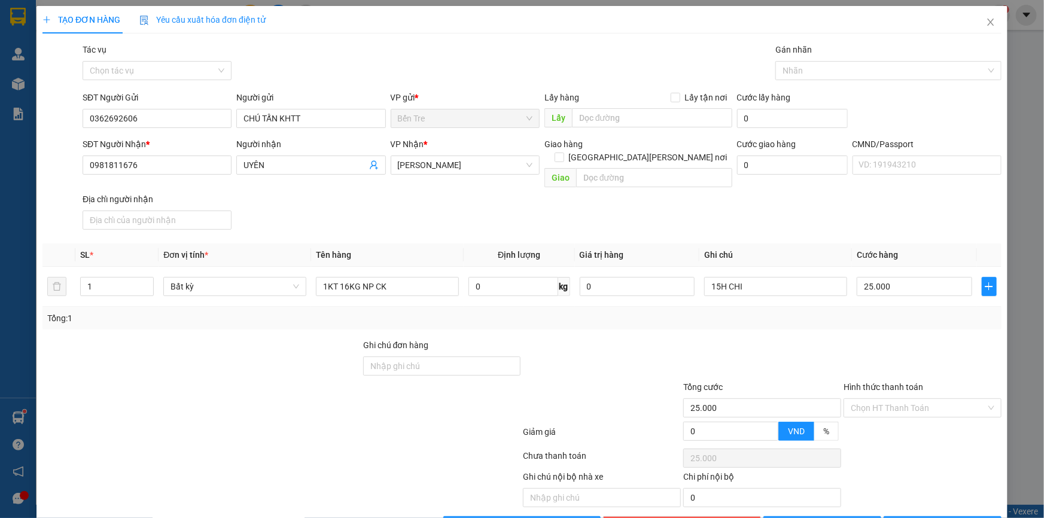
click at [427, 446] on div at bounding box center [281, 458] width 481 height 24
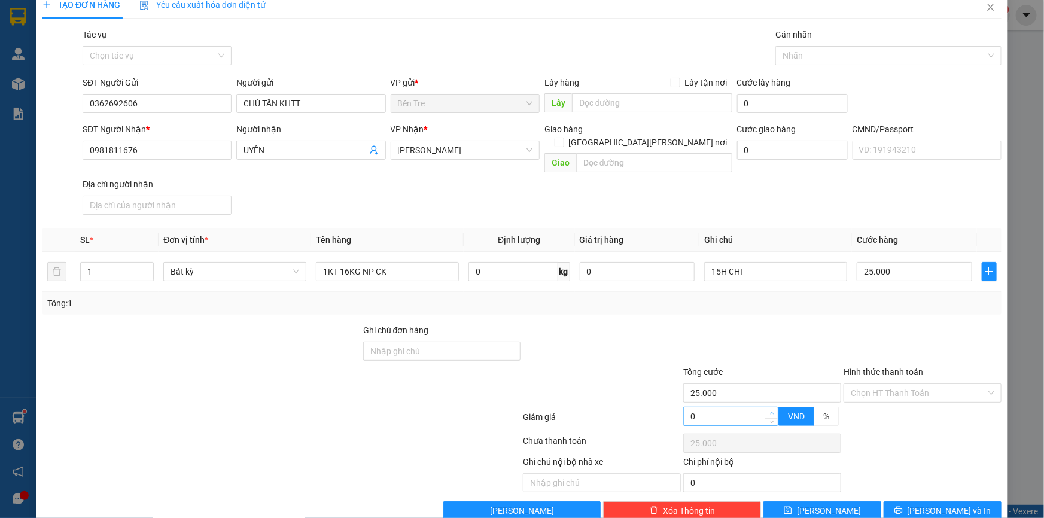
scroll to position [26, 0]
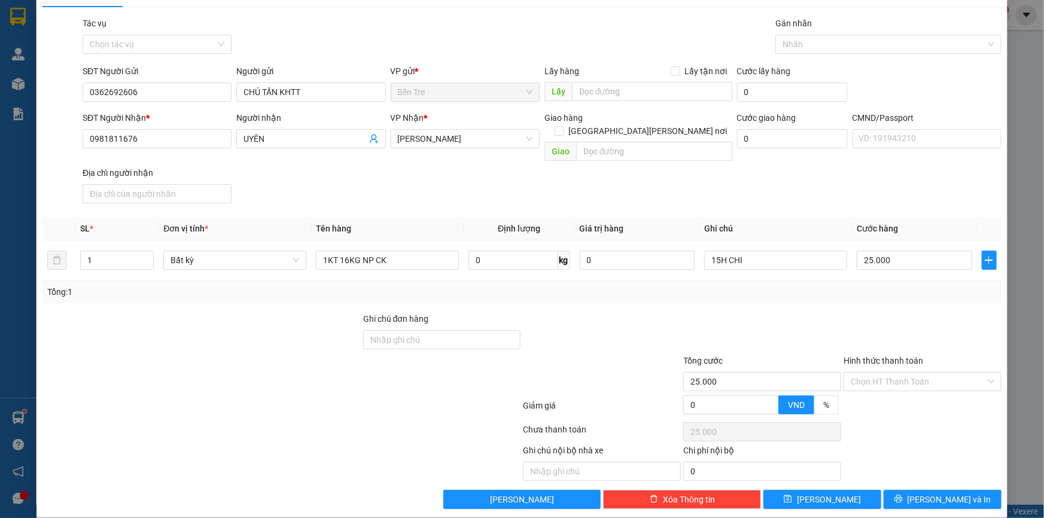
drag, startPoint x: 695, startPoint y: 276, endPoint x: 708, endPoint y: 276, distance: 13.2
click at [704, 285] on div "Tổng: 1" at bounding box center [522, 291] width 950 height 13
click at [850, 285] on div "Tổng: 1" at bounding box center [522, 291] width 950 height 13
click at [849, 285] on div "Tổng: 1" at bounding box center [522, 291] width 950 height 13
drag, startPoint x: 906, startPoint y: 369, endPoint x: 910, endPoint y: 387, distance: 17.7
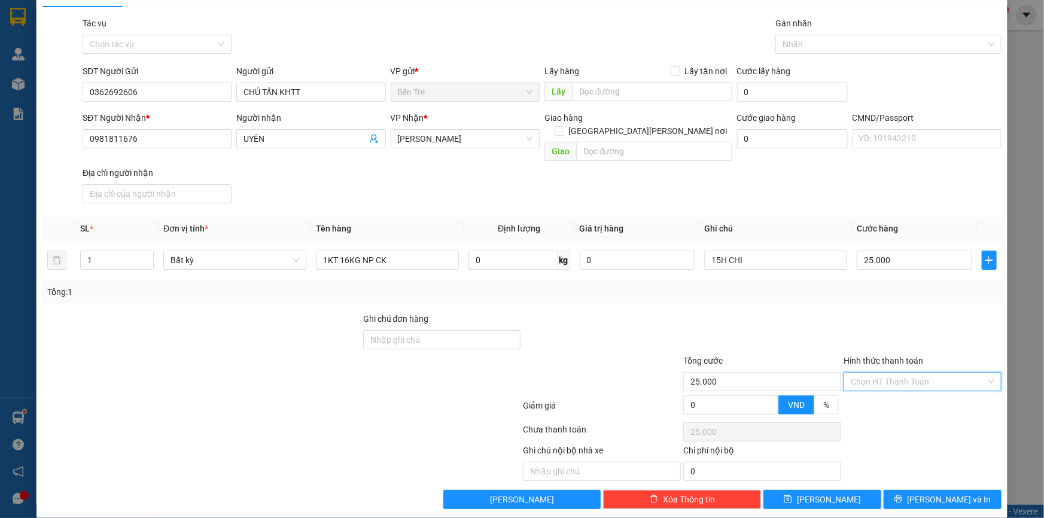
click at [906, 373] on input "Hình thức thanh toán" at bounding box center [918, 382] width 135 height 18
click at [910, 387] on div "Tại văn phòng" at bounding box center [915, 391] width 142 height 13
type input "0"
click at [406, 252] on input "1KT 16KG NP CK" at bounding box center [387, 260] width 143 height 19
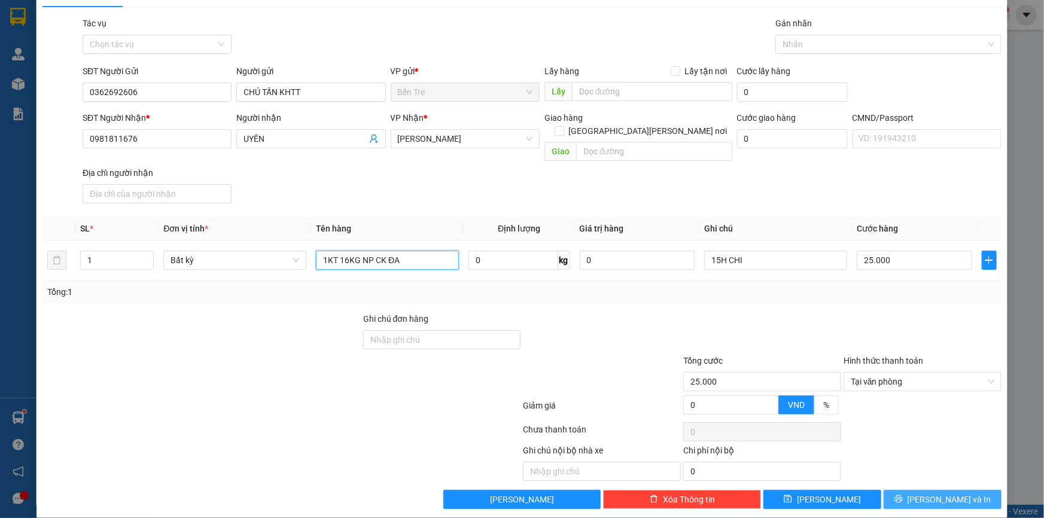
type input "1KT 16KG NP CK ĐA"
click at [913, 490] on button "[PERSON_NAME] và In" at bounding box center [943, 499] width 118 height 19
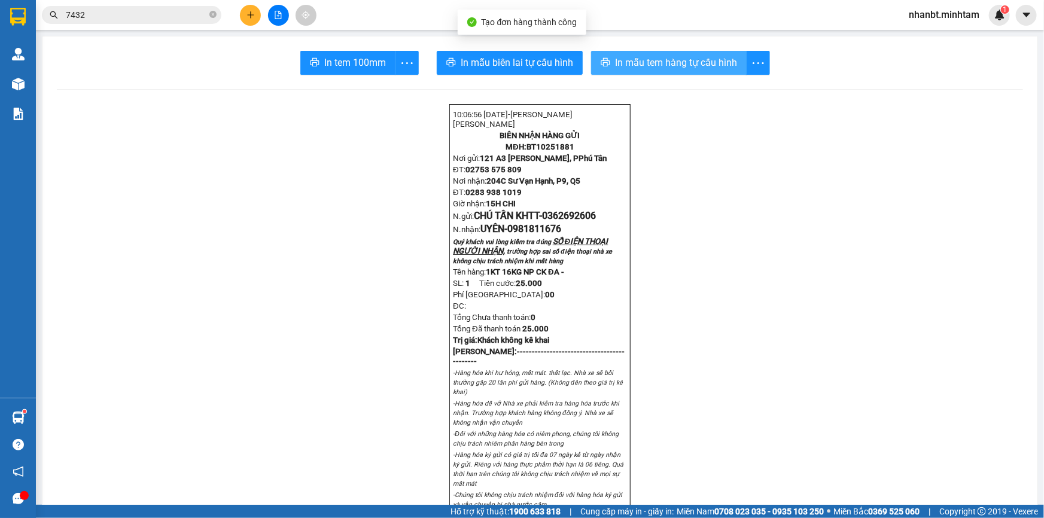
click at [664, 57] on span "In mẫu tem hàng tự cấu hình" at bounding box center [676, 62] width 122 height 15
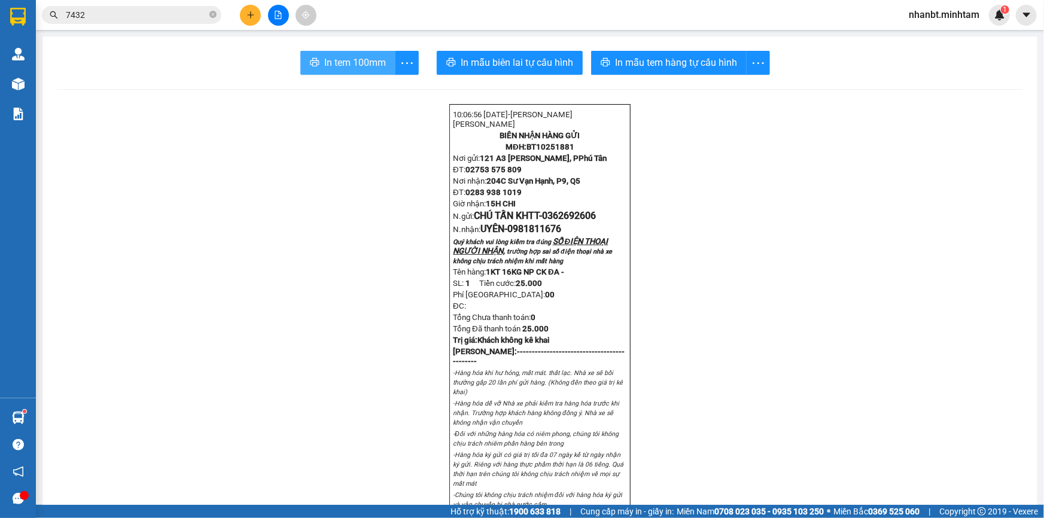
click at [341, 67] on span "In tem 100mm" at bounding box center [355, 62] width 62 height 15
click at [252, 12] on icon "plus" at bounding box center [251, 15] width 8 height 8
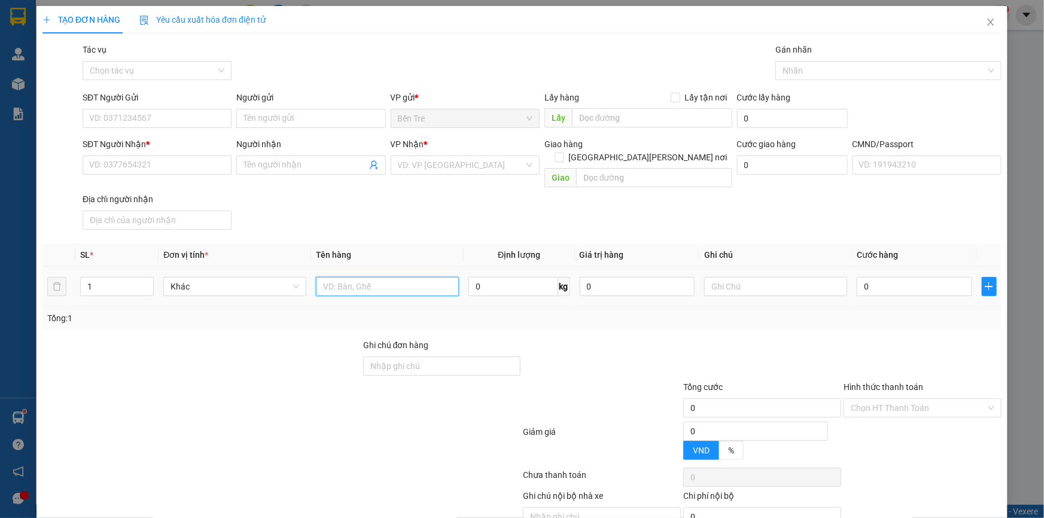
click at [379, 277] on input "text" at bounding box center [387, 286] width 143 height 19
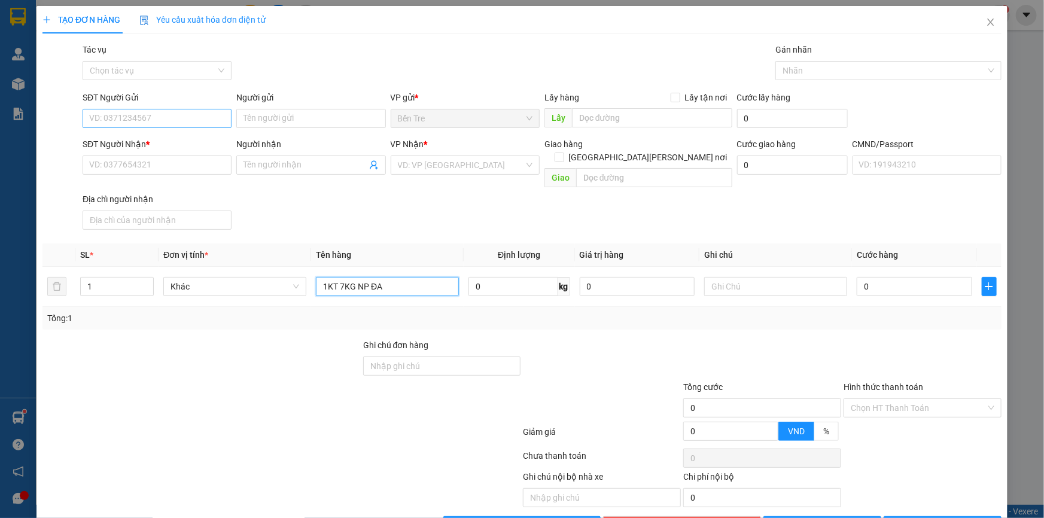
type input "1KT 7KG NP ĐA"
click at [146, 120] on input "SĐT Người Gửi" at bounding box center [157, 118] width 149 height 19
click at [126, 120] on input "4924" at bounding box center [157, 118] width 149 height 19
click at [148, 141] on div "0774834924 - TƯ" at bounding box center [155, 142] width 133 height 13
type input "0774834924"
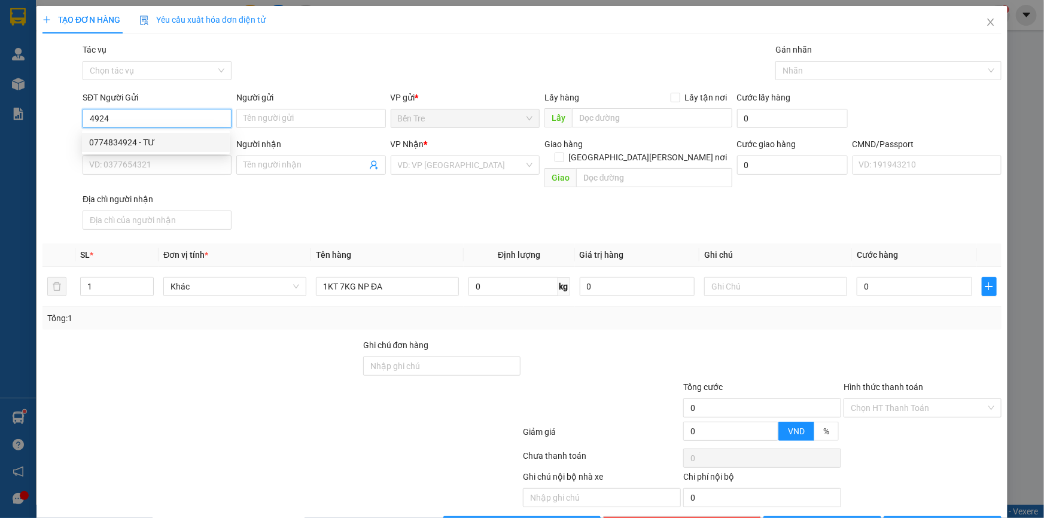
type input "TƯ"
type input "0937381116"
type input "PHƯỢNG"
type input "0774834924"
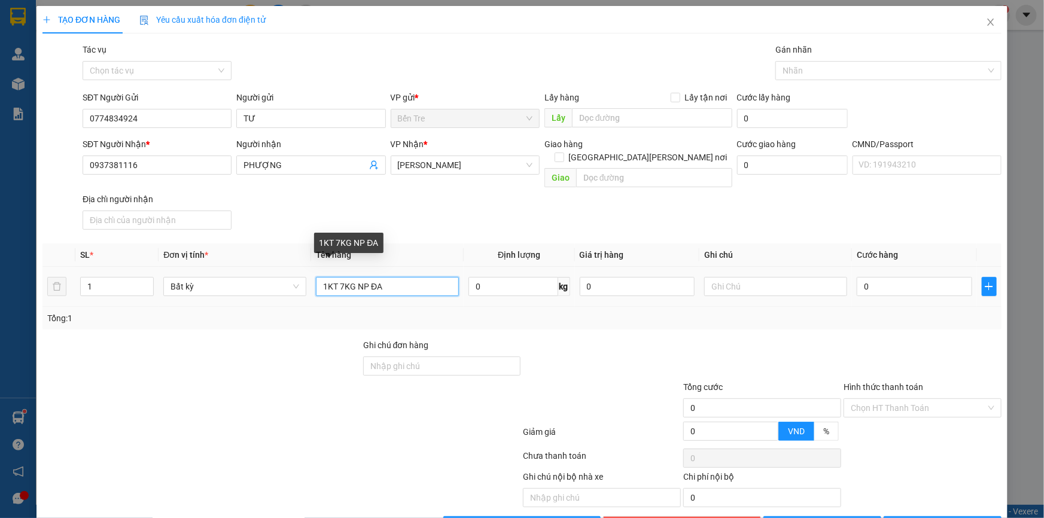
click at [391, 277] on input "1KT 7KG NP ĐA" at bounding box center [387, 286] width 143 height 19
click at [386, 277] on input "1KT 7KG NP ĐA" at bounding box center [387, 286] width 143 height 19
type input "1KT 7KG NP TC"
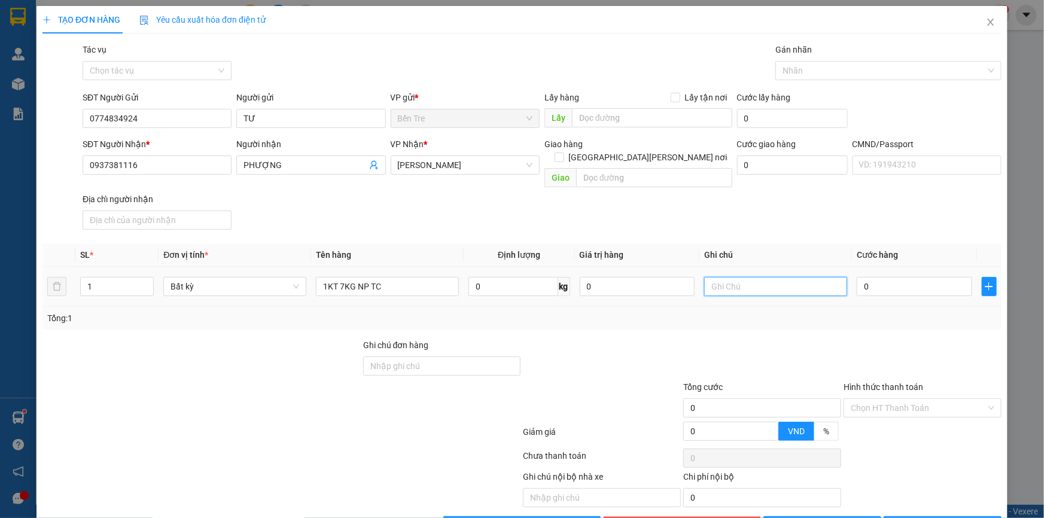
click at [736, 277] on input "text" at bounding box center [775, 286] width 143 height 19
click at [609, 277] on input "0" at bounding box center [638, 286] width 116 height 19
type input "100.000"
drag, startPoint x: 620, startPoint y: 308, endPoint x: 738, endPoint y: 275, distance: 122.4
click at [622, 312] on div "Tổng: 1" at bounding box center [522, 318] width 950 height 13
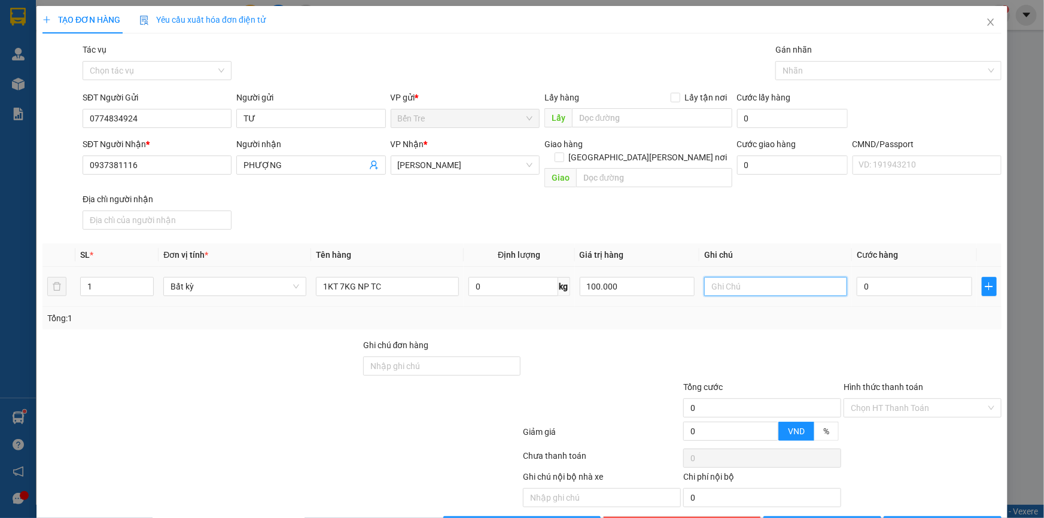
click at [747, 277] on input "text" at bounding box center [775, 286] width 143 height 19
type input "15H CHI"
click at [880, 277] on input "0" at bounding box center [915, 286] width 116 height 19
type input "2"
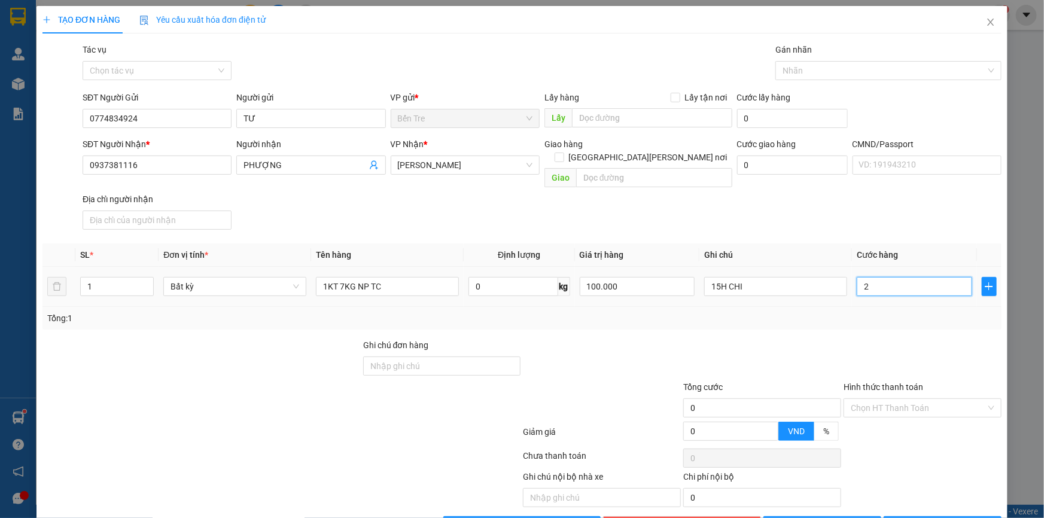
type input "2"
type input "20"
type input "20.000"
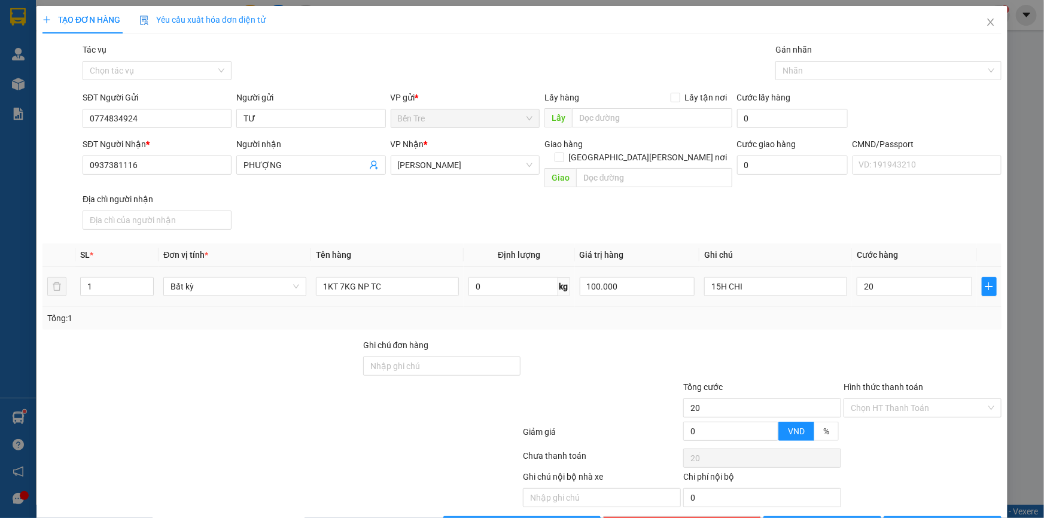
type input "20.000"
click at [837, 312] on div "Tổng: 1" at bounding box center [522, 318] width 950 height 13
type input "2"
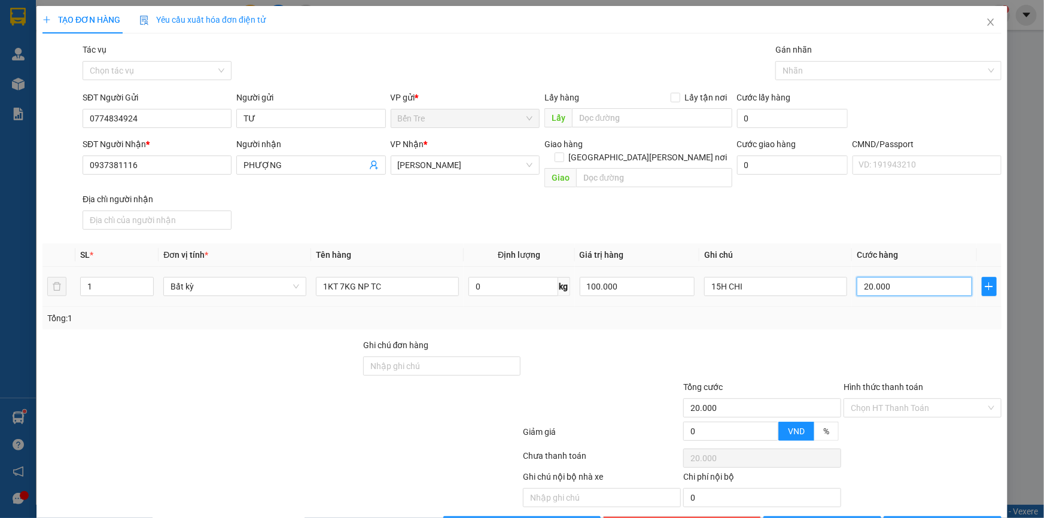
type input "2"
type input "25"
type input "25.000"
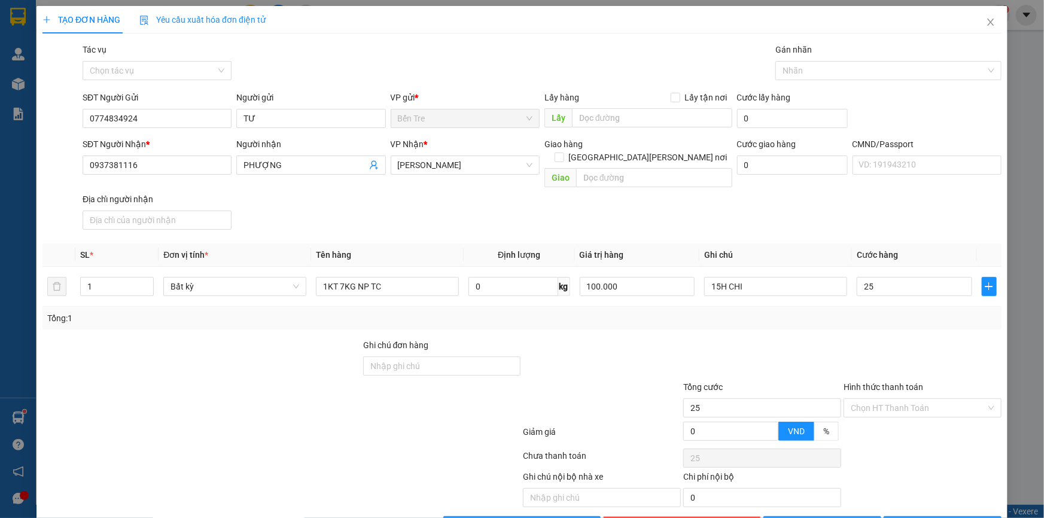
type input "25.000"
click at [877, 312] on div "Tổng: 1" at bounding box center [522, 318] width 950 height 13
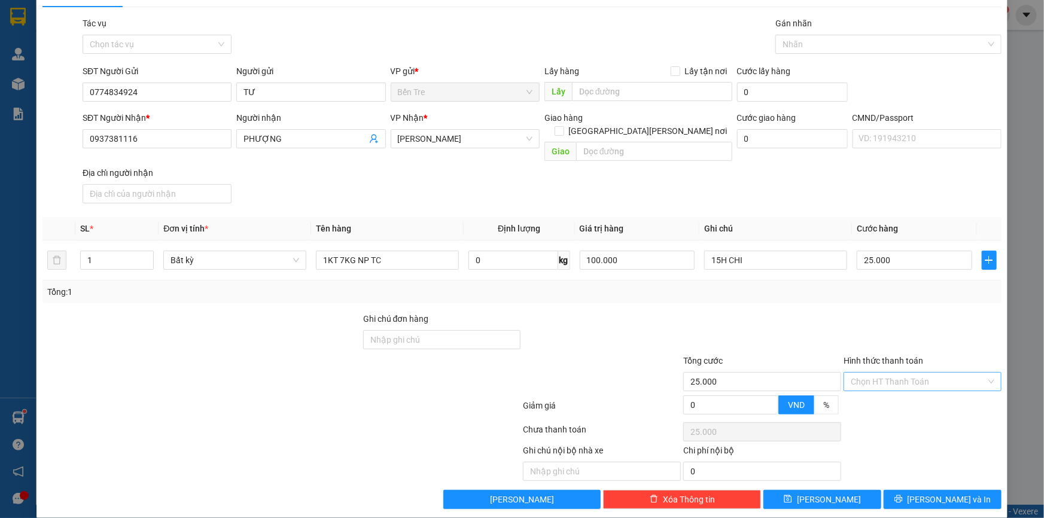
click at [923, 375] on input "Hình thức thanh toán" at bounding box center [918, 382] width 135 height 18
drag, startPoint x: 908, startPoint y: 390, endPoint x: 971, endPoint y: 456, distance: 91.0
click at [908, 391] on div "Tại văn phòng" at bounding box center [915, 391] width 142 height 13
type input "0"
click at [952, 493] on span "[PERSON_NAME] và In" at bounding box center [950, 499] width 84 height 13
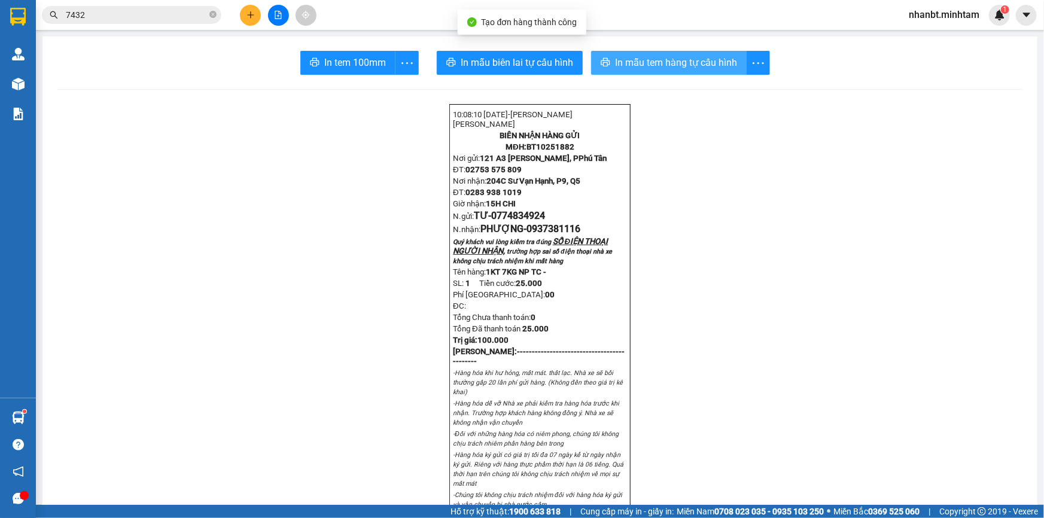
click at [717, 60] on span "In mẫu tem hàng tự cấu hình" at bounding box center [676, 62] width 122 height 15
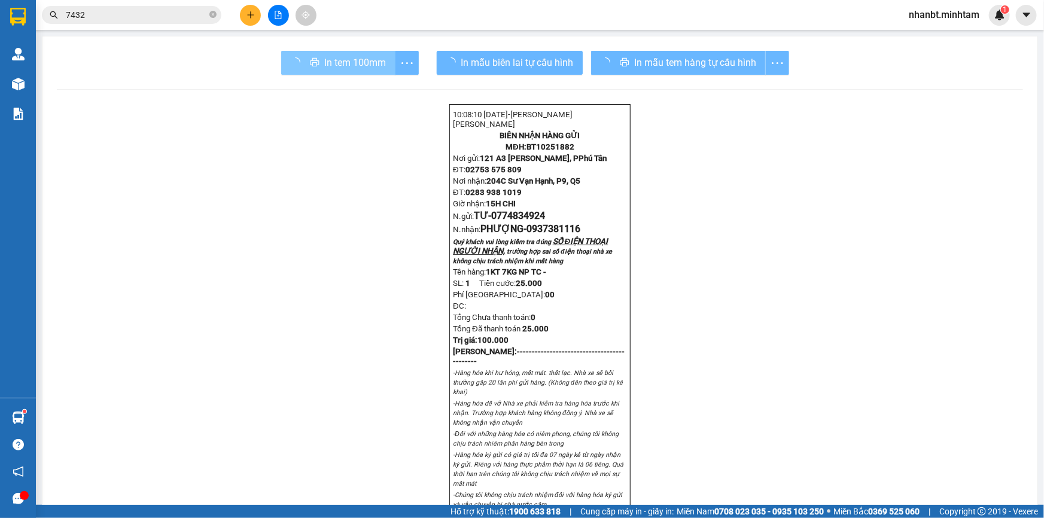
click at [371, 60] on div "In tem 100mm" at bounding box center [350, 63] width 138 height 24
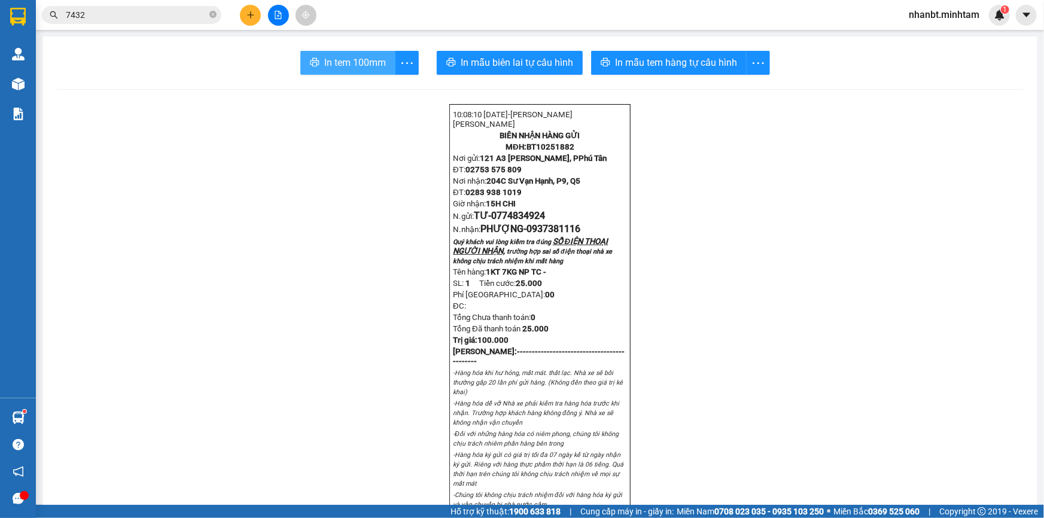
click at [362, 59] on span "In tem 100mm" at bounding box center [355, 62] width 62 height 15
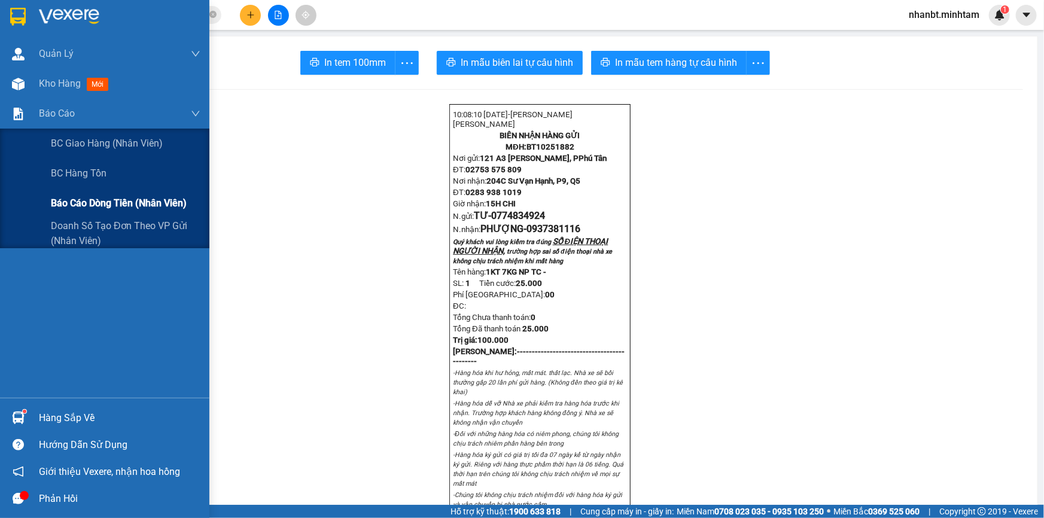
click at [127, 205] on span "Báo cáo dòng tiền (nhân viên)" at bounding box center [119, 203] width 136 height 15
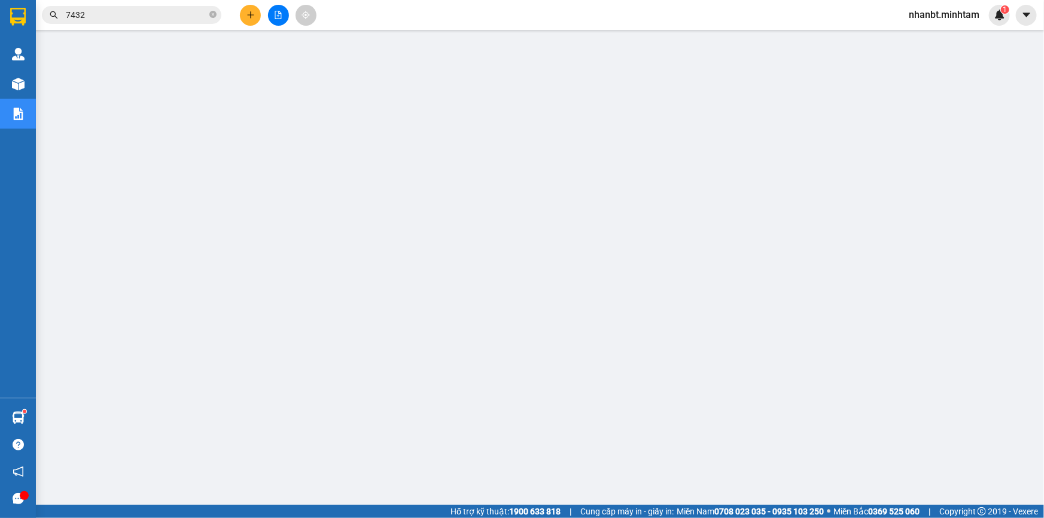
click at [204, 21] on input "7432" at bounding box center [136, 14] width 141 height 13
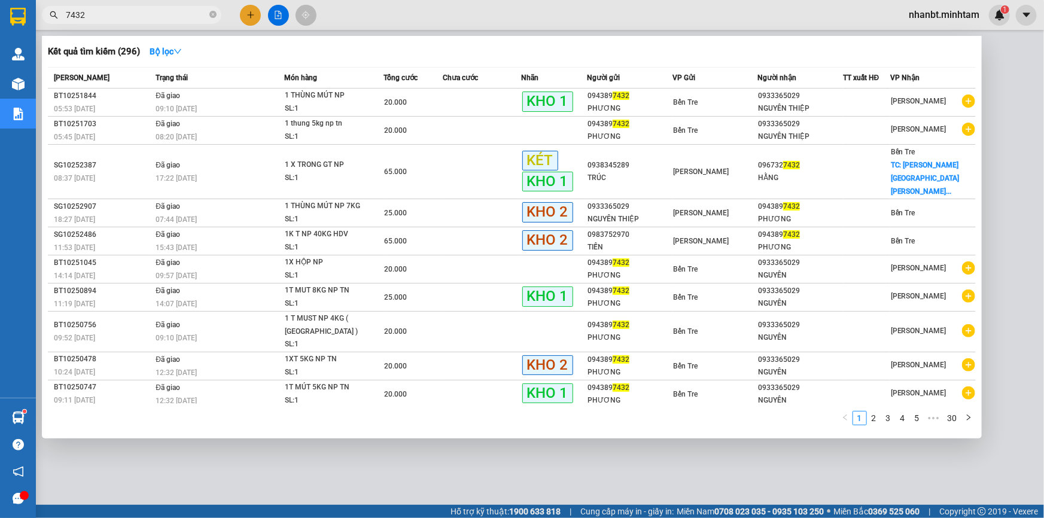
click at [197, 20] on input "7432" at bounding box center [136, 14] width 141 height 13
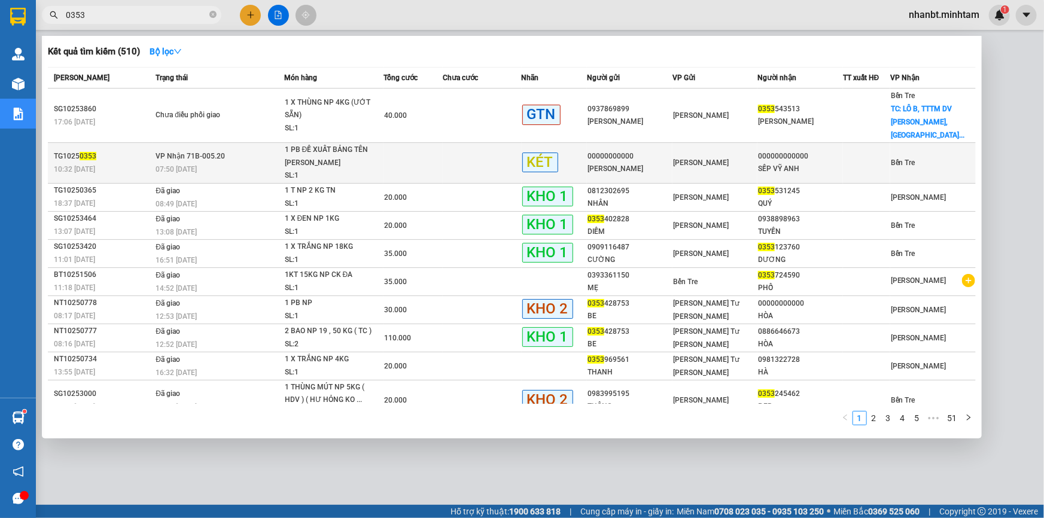
type input "0353"
click at [357, 144] on div "1 PB ĐỀ XUẤT BẢNG TÊN [PERSON_NAME] [PERSON_NAME]" at bounding box center [330, 157] width 90 height 26
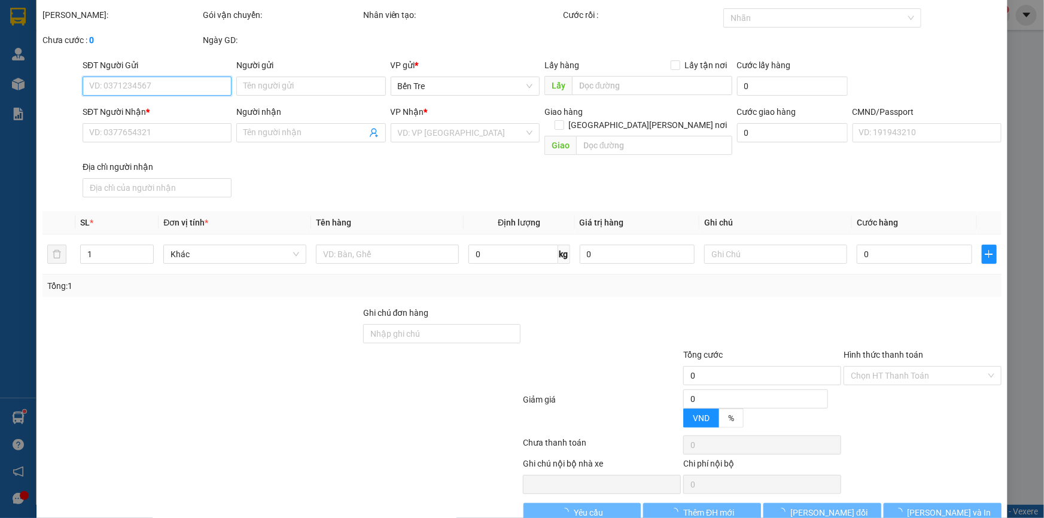
scroll to position [48, 0]
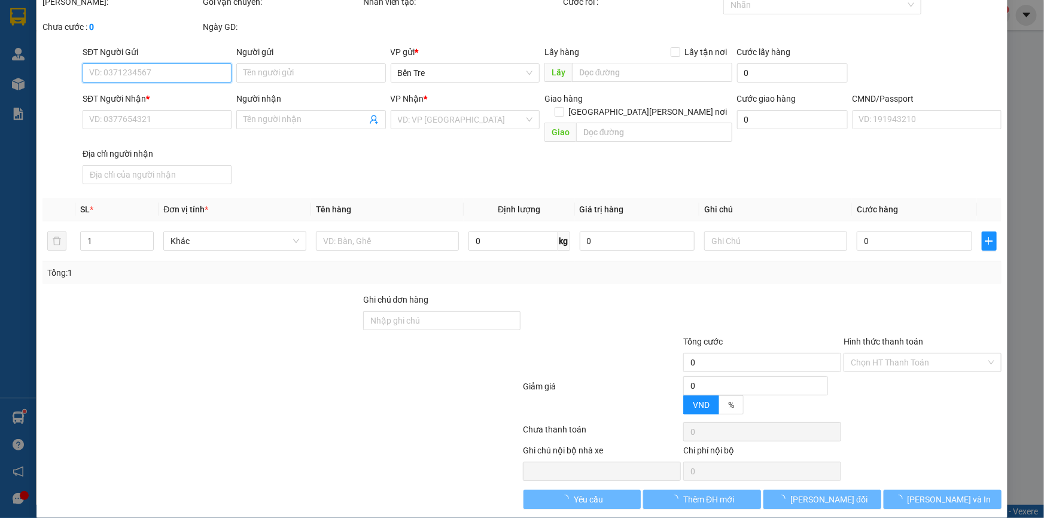
type input "00000000000"
type input "[PERSON_NAME]"
type input "000000000000"
type input "SẾP VỸ ANH"
type input "CÓ KEM BẢNG TÊN HƯ"
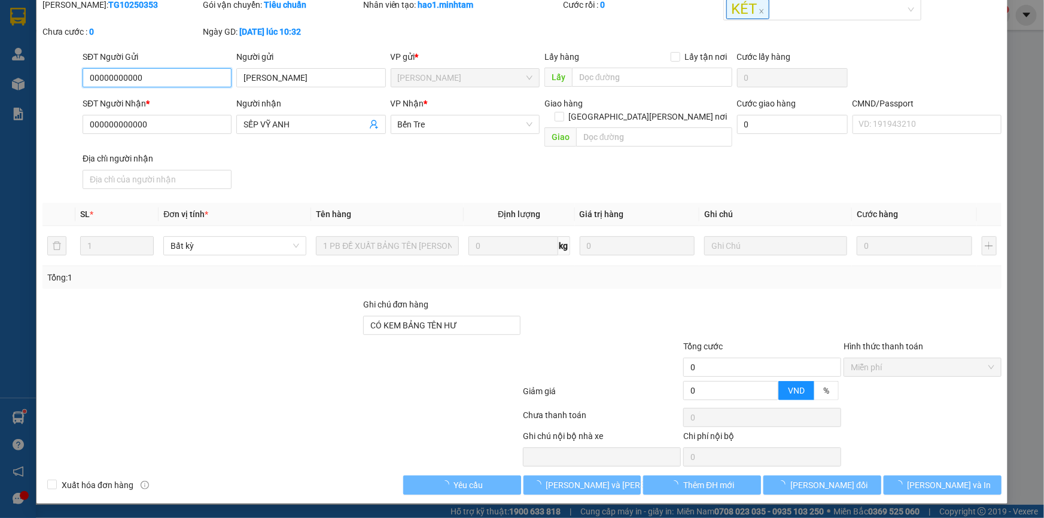
scroll to position [30, 0]
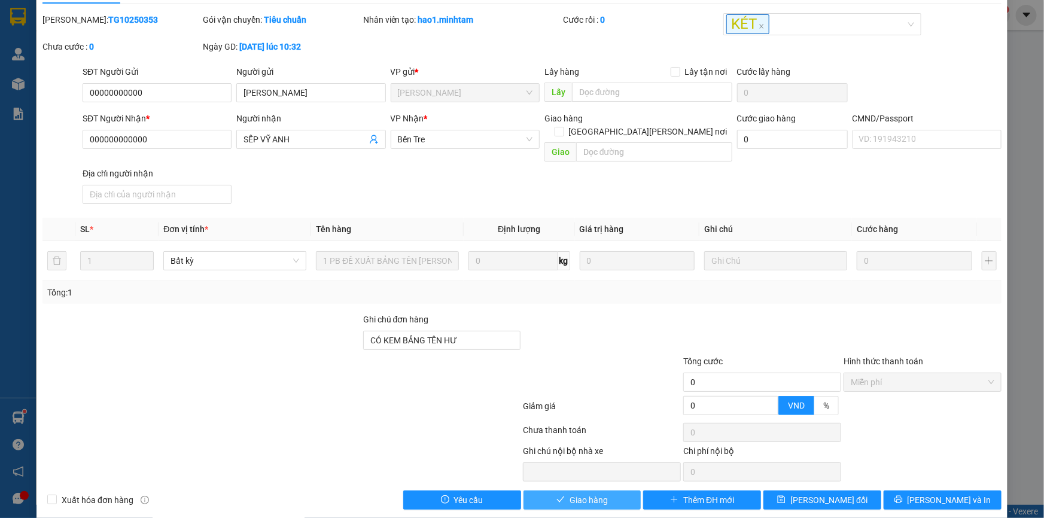
click at [612, 493] on button "Giao hàng" at bounding box center [583, 500] width 118 height 19
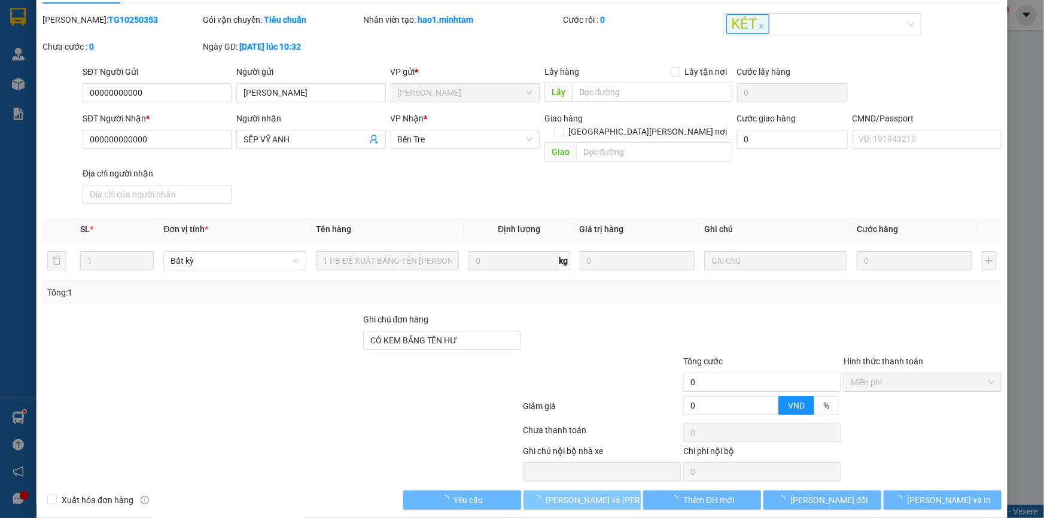
click at [572, 494] on span "[PERSON_NAME] và [PERSON_NAME] hàng" at bounding box center [627, 500] width 162 height 13
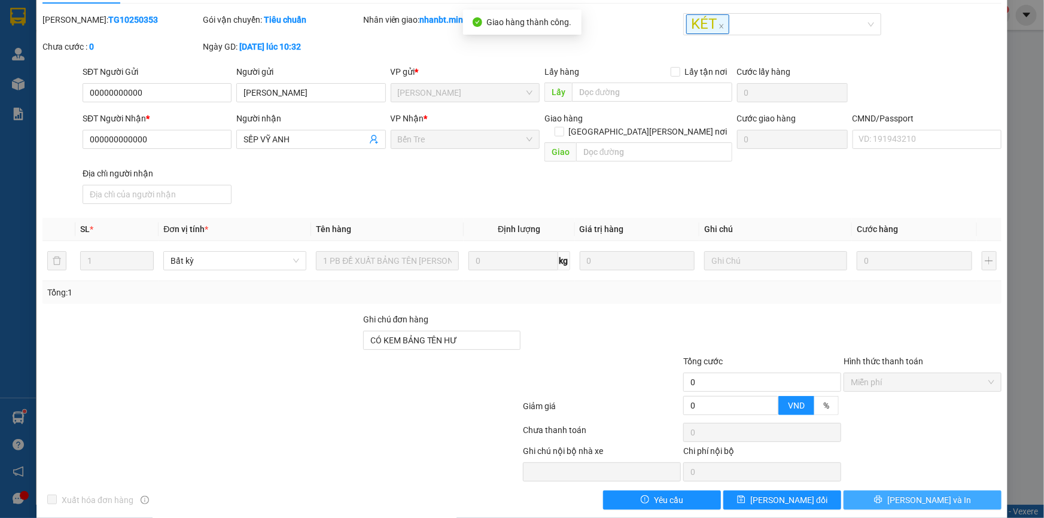
click at [933, 494] on span "[PERSON_NAME] và In" at bounding box center [930, 500] width 84 height 13
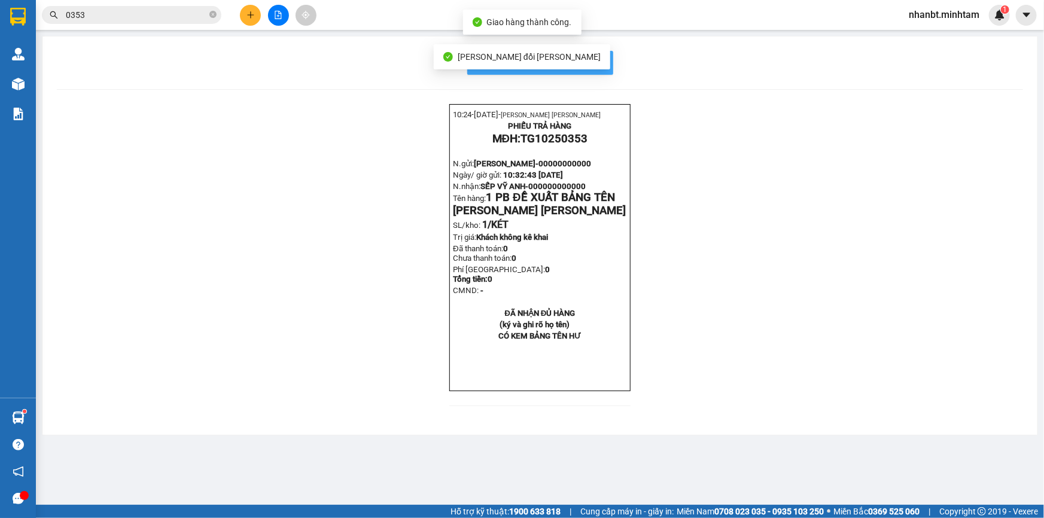
click at [598, 71] on button "In mẫu biên lai tự cấu hình" at bounding box center [540, 63] width 146 height 24
click at [120, 8] on input "0353" at bounding box center [136, 14] width 141 height 13
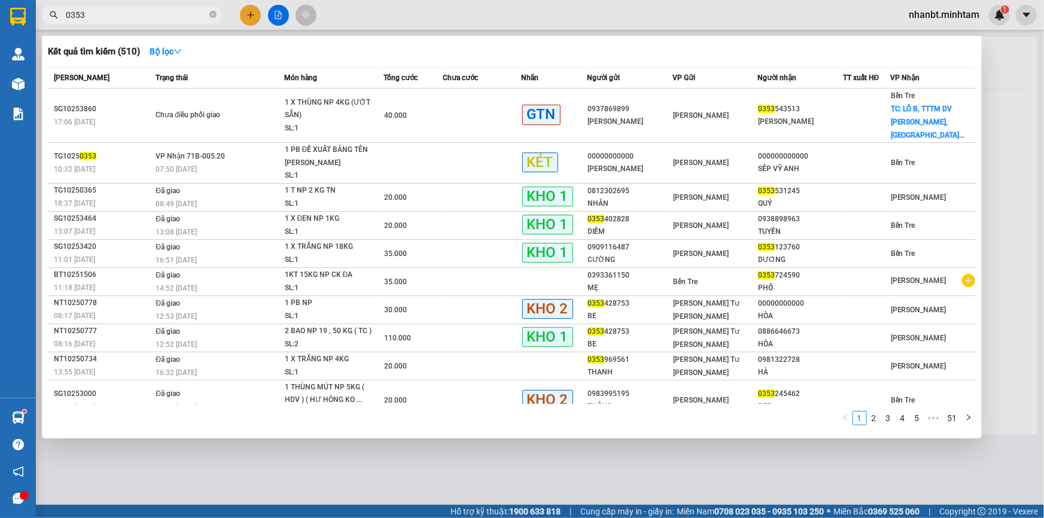
click at [118, 15] on input "0353" at bounding box center [136, 14] width 141 height 13
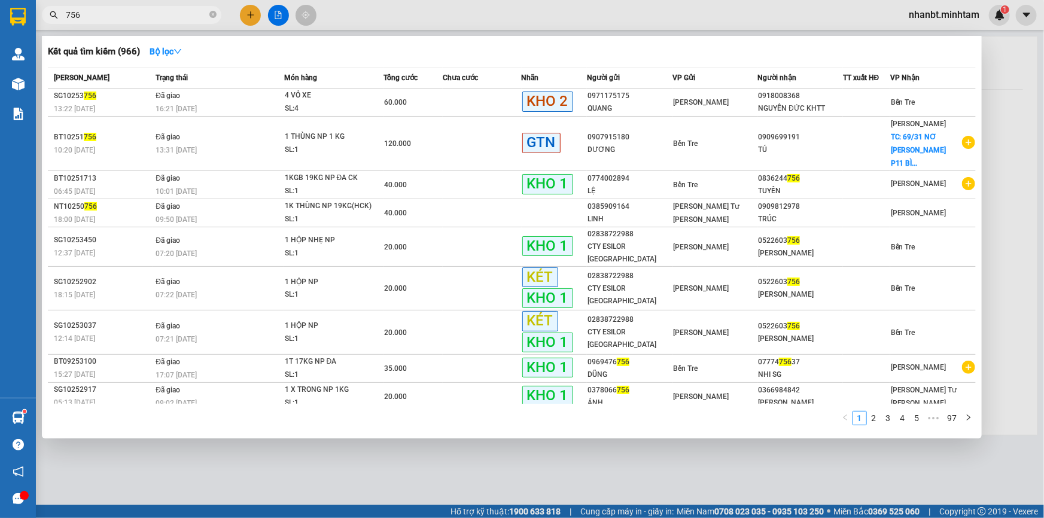
click at [63, 16] on span "756" at bounding box center [132, 15] width 180 height 18
click at [65, 13] on span "756" at bounding box center [132, 15] width 180 height 18
click at [66, 13] on input "756" at bounding box center [136, 14] width 141 height 13
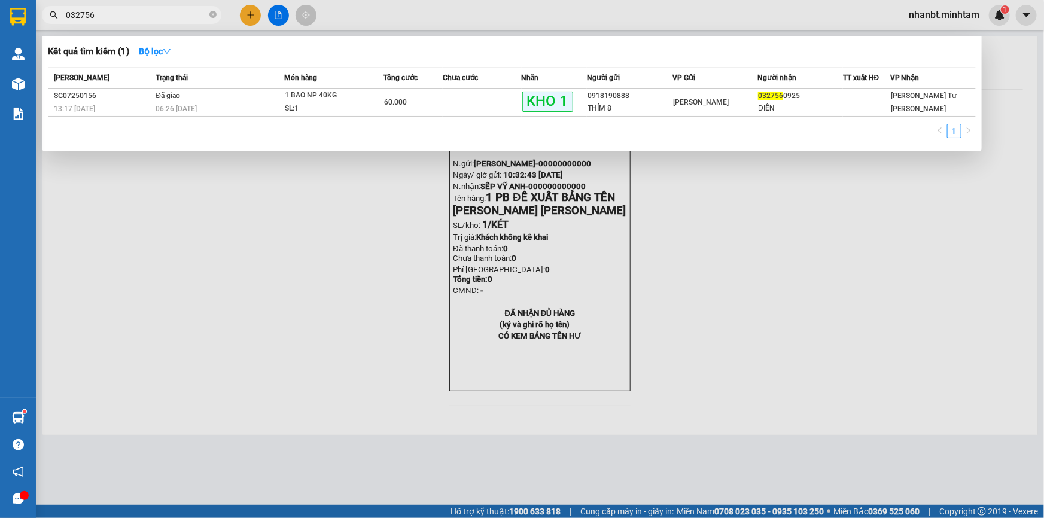
click at [142, 10] on input "032756" at bounding box center [136, 14] width 141 height 13
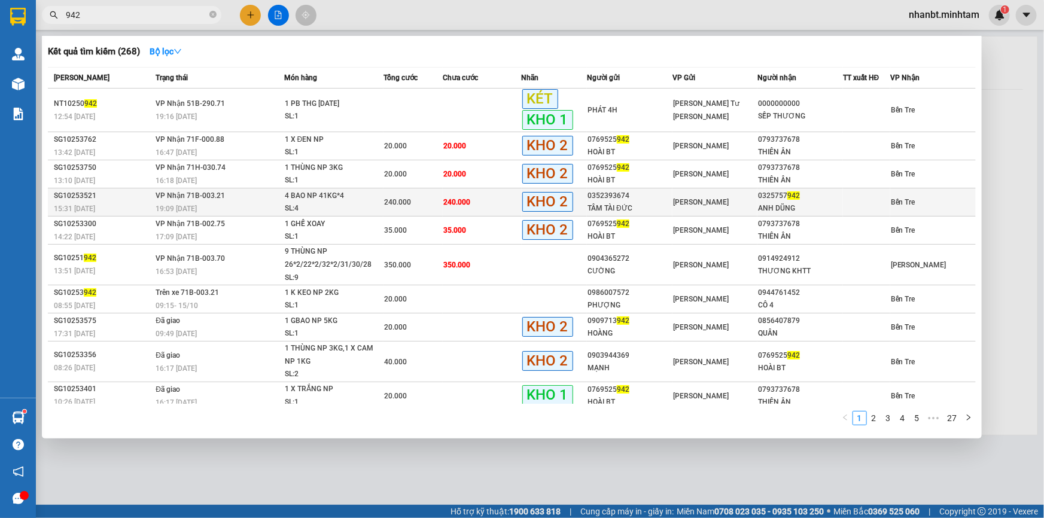
type input "942"
click at [420, 205] on div "240.000" at bounding box center [413, 202] width 58 height 13
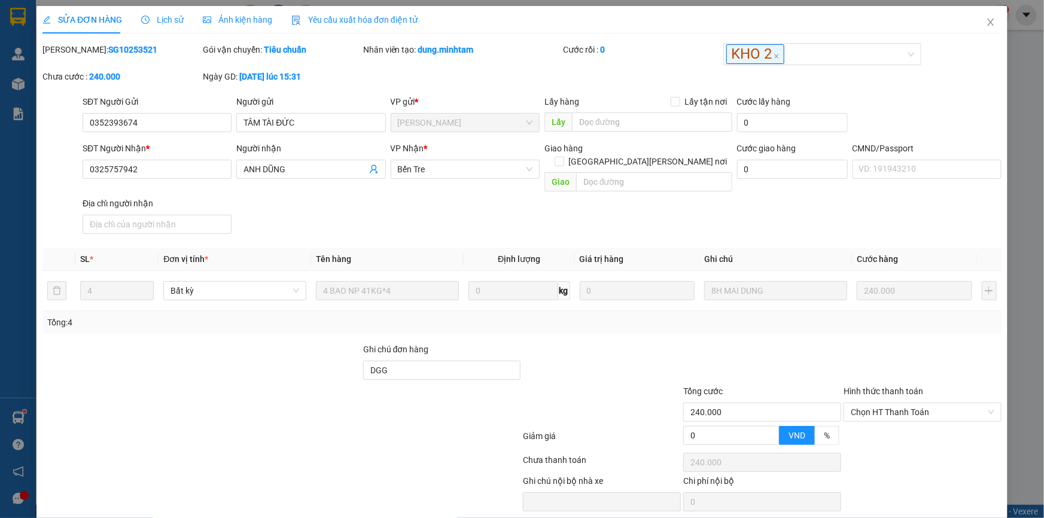
type input "0352393674"
type input "TÂM TÀI ĐỨC"
type input "0325757942"
type input "ANH DŨNG"
type input "DGG"
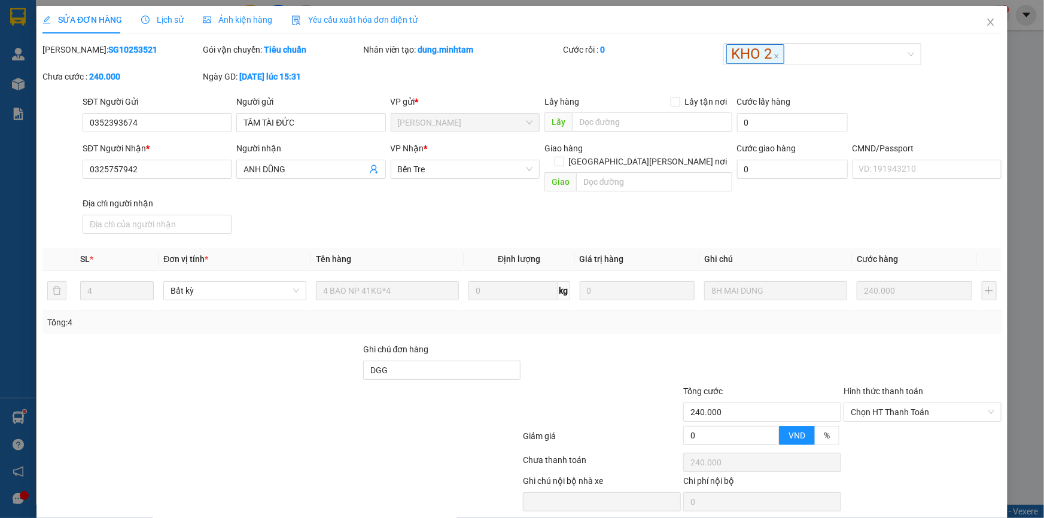
type input "240.000"
click at [881, 430] on div at bounding box center [923, 440] width 160 height 21
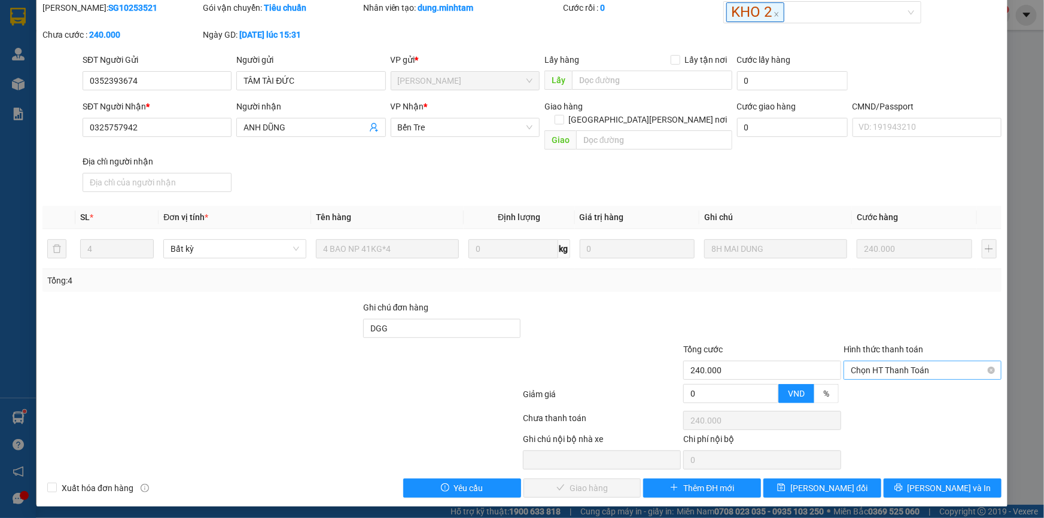
scroll to position [30, 0]
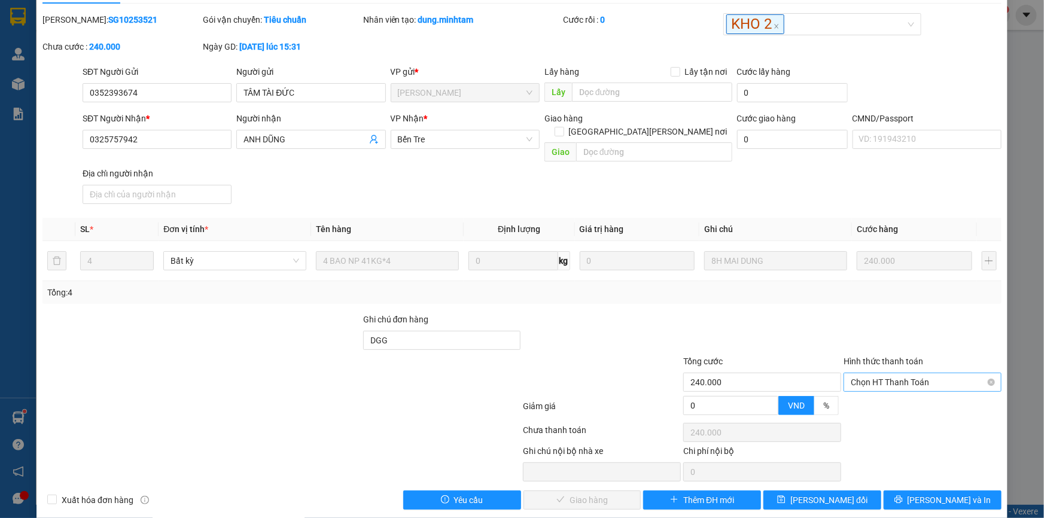
click at [883, 373] on span "Chọn HT Thanh Toán" at bounding box center [923, 382] width 144 height 18
click at [880, 391] on div "Tại văn phòng" at bounding box center [915, 392] width 142 height 13
type input "0"
drag, startPoint x: 587, startPoint y: 485, endPoint x: 595, endPoint y: 480, distance: 10.0
click at [586, 494] on span "[PERSON_NAME] và [PERSON_NAME] hàng" at bounding box center [627, 500] width 162 height 13
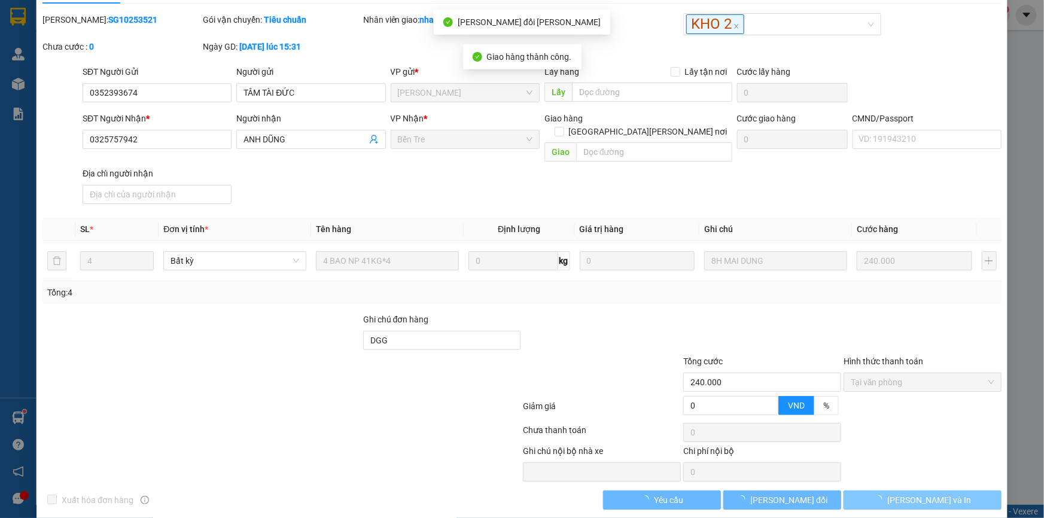
click at [941, 491] on button "[PERSON_NAME] và In" at bounding box center [923, 500] width 158 height 19
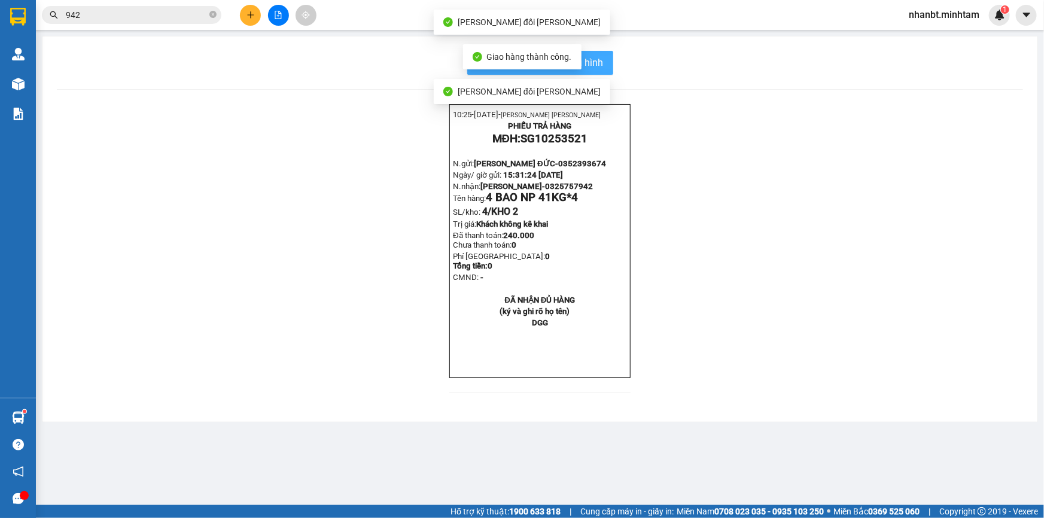
click at [603, 54] on button "In mẫu biên lai tự cấu hình" at bounding box center [540, 63] width 146 height 24
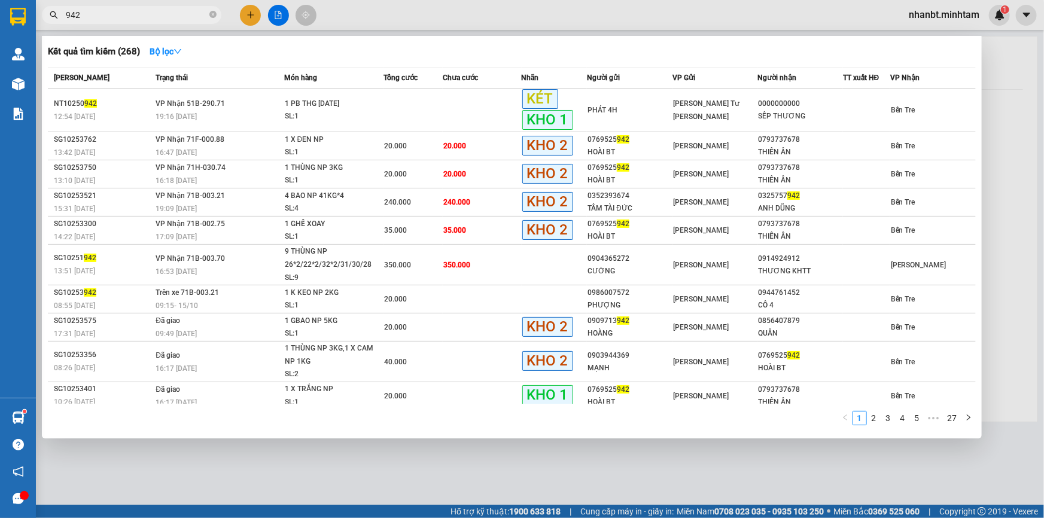
click at [166, 13] on input "942" at bounding box center [136, 14] width 141 height 13
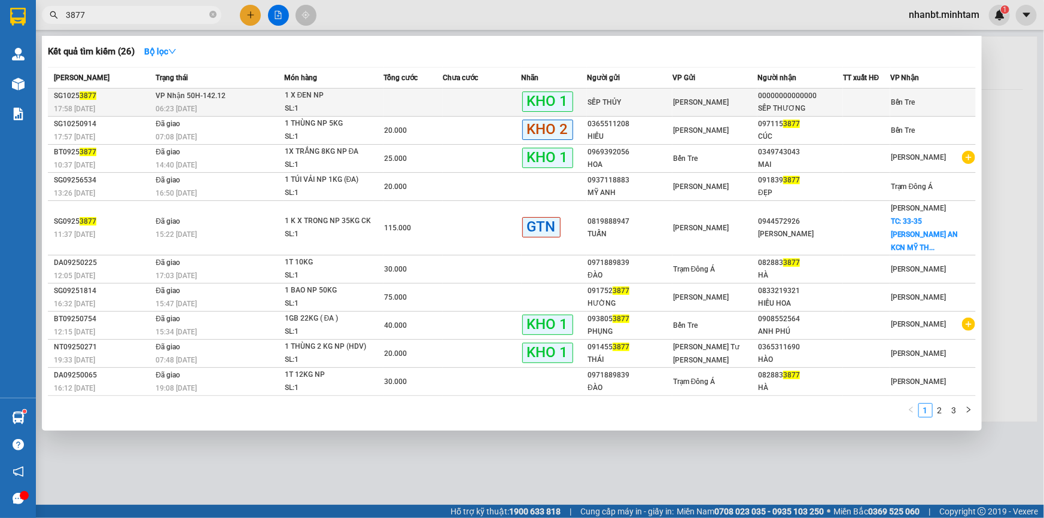
type input "3877"
click at [395, 103] on td at bounding box center [413, 103] width 59 height 28
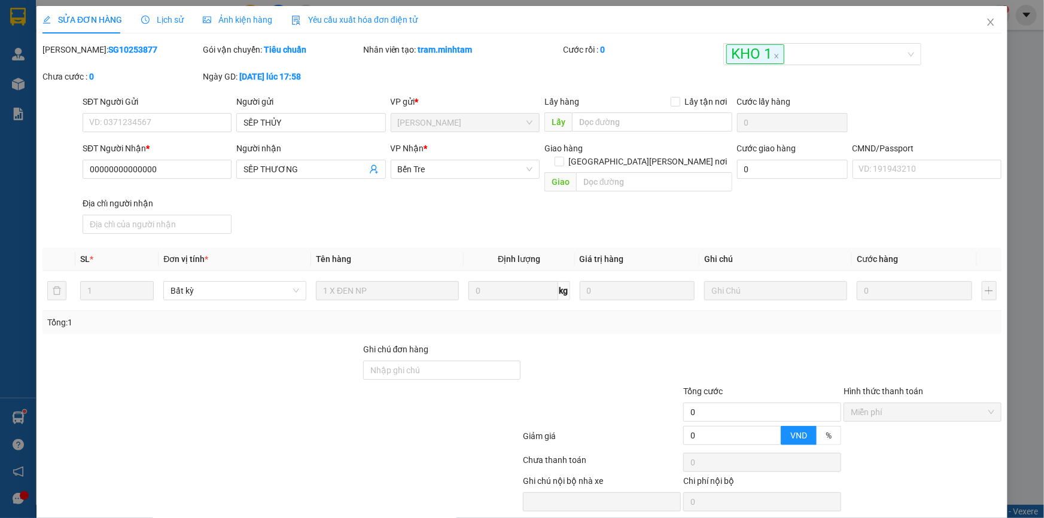
type input "SẾP THỦY"
type input "00000000000000"
type input "SẾP THƯƠNG"
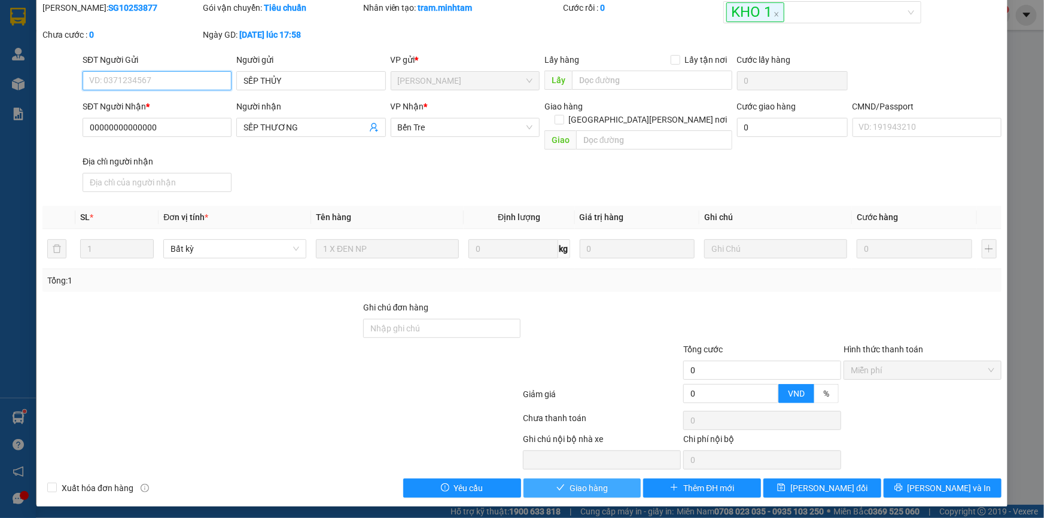
scroll to position [30, 0]
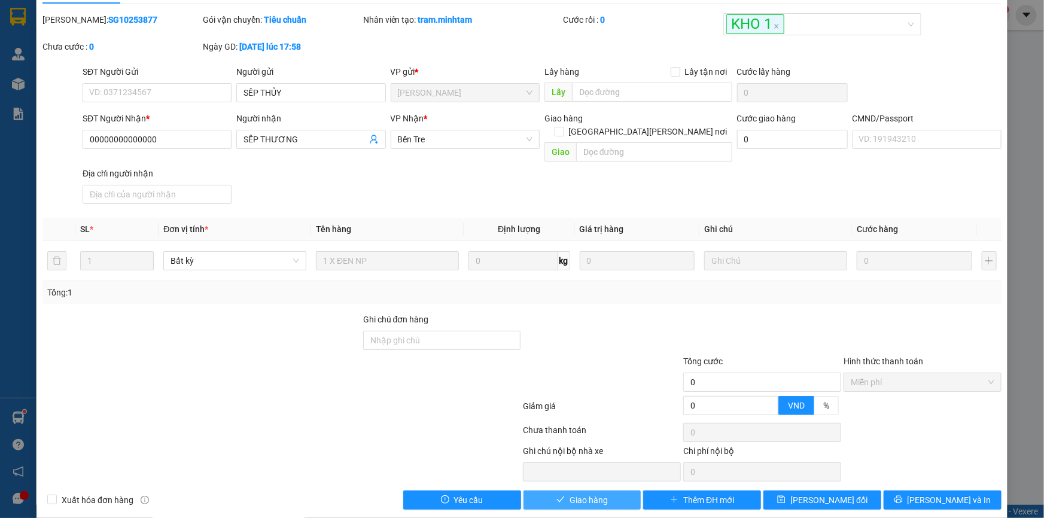
click at [606, 491] on button "Giao hàng" at bounding box center [583, 500] width 118 height 19
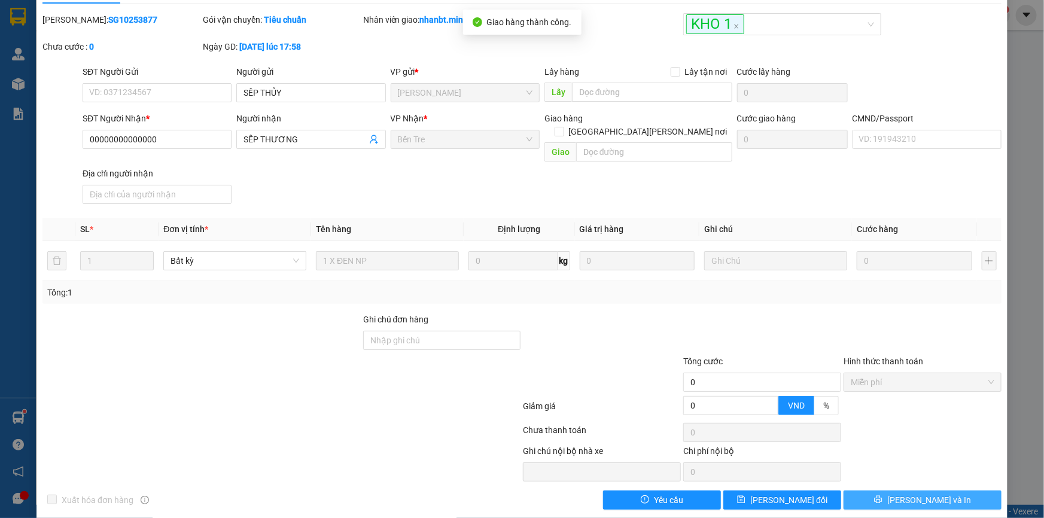
click at [926, 494] on span "[PERSON_NAME] và In" at bounding box center [930, 500] width 84 height 13
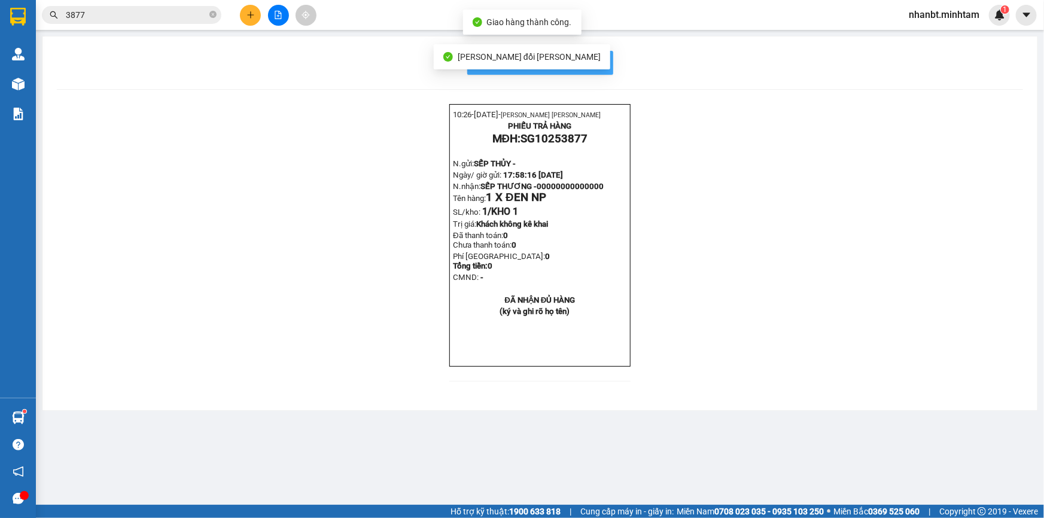
click at [604, 70] on button "In mẫu biên lai tự cấu hình" at bounding box center [540, 63] width 146 height 24
click at [186, 19] on input "3877" at bounding box center [136, 14] width 141 height 13
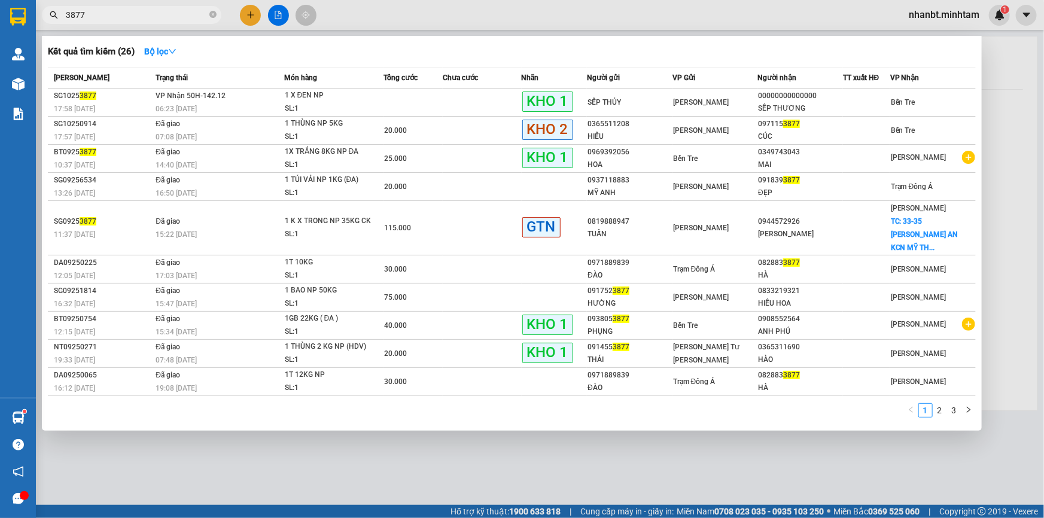
click at [186, 19] on input "3877" at bounding box center [136, 14] width 141 height 13
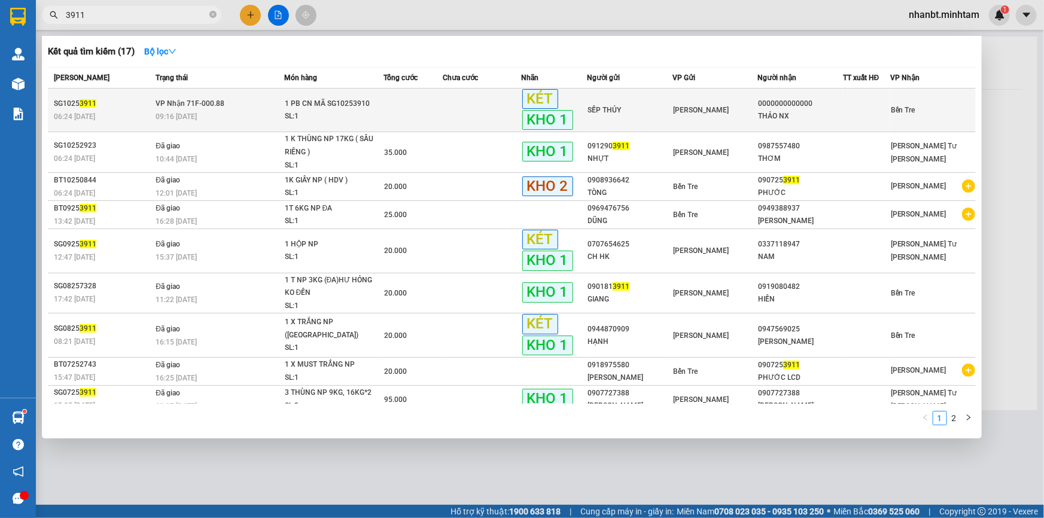
type input "3911"
click at [394, 113] on td at bounding box center [413, 111] width 59 height 44
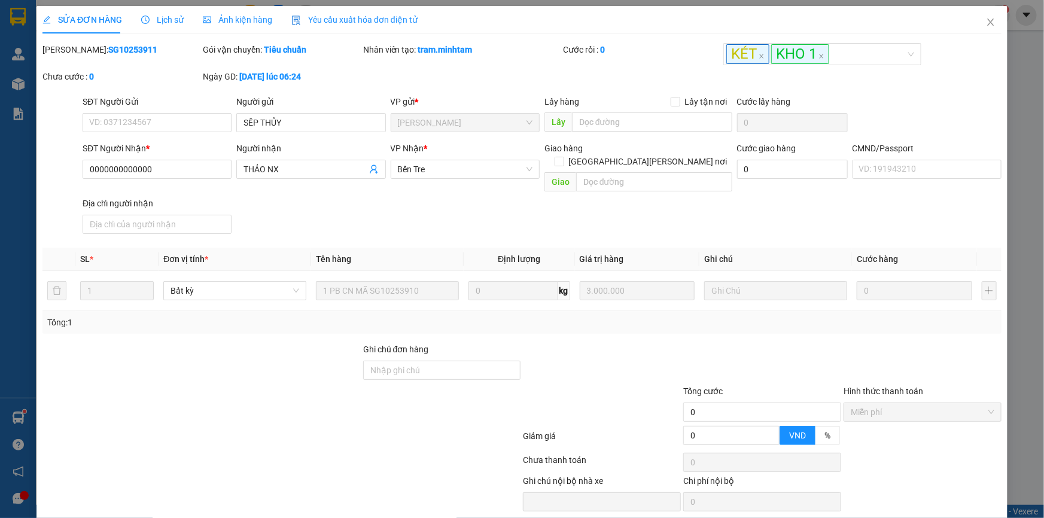
type input "SẾP THỦY"
type input "0000000000000"
type input "THẢO NX"
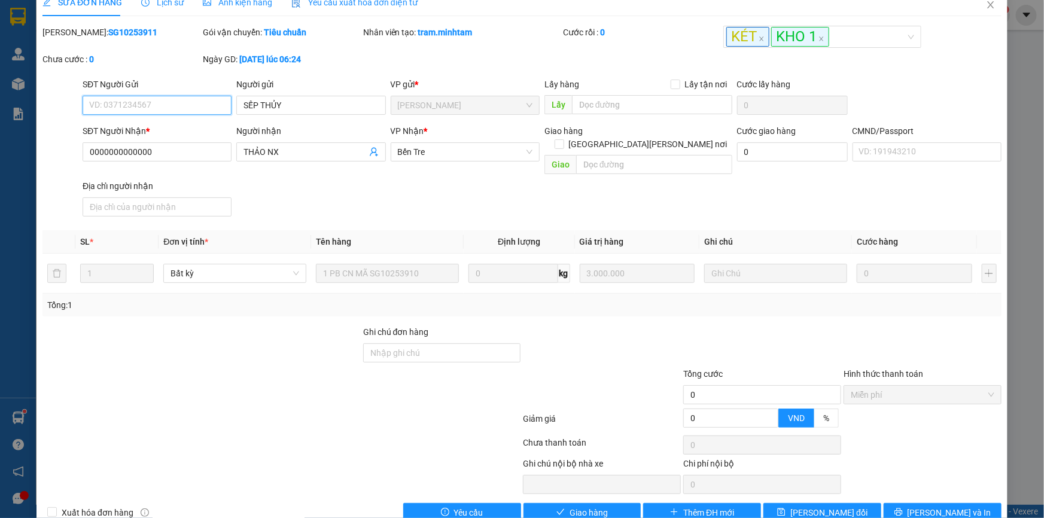
scroll to position [30, 0]
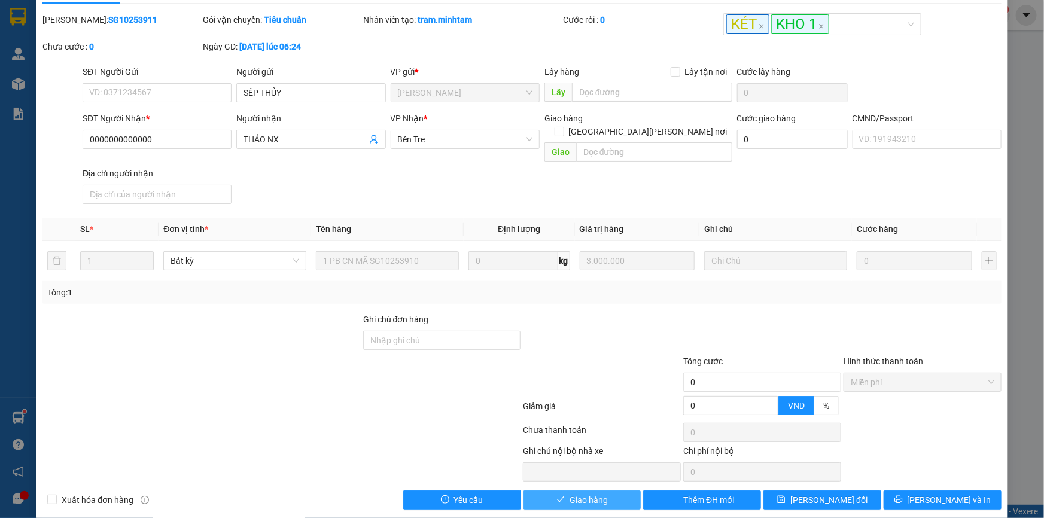
click at [598, 494] on span "Giao hàng" at bounding box center [589, 500] width 38 height 13
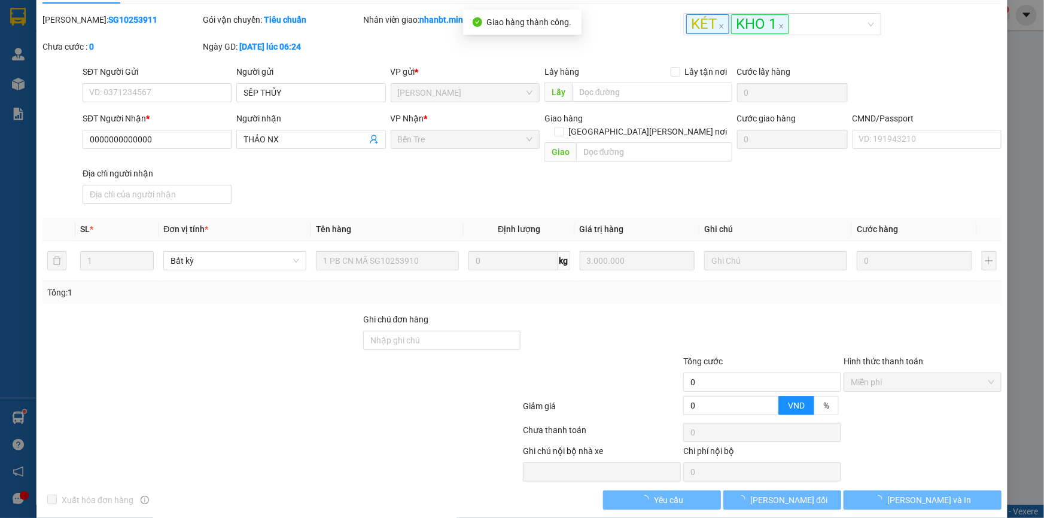
scroll to position [0, 0]
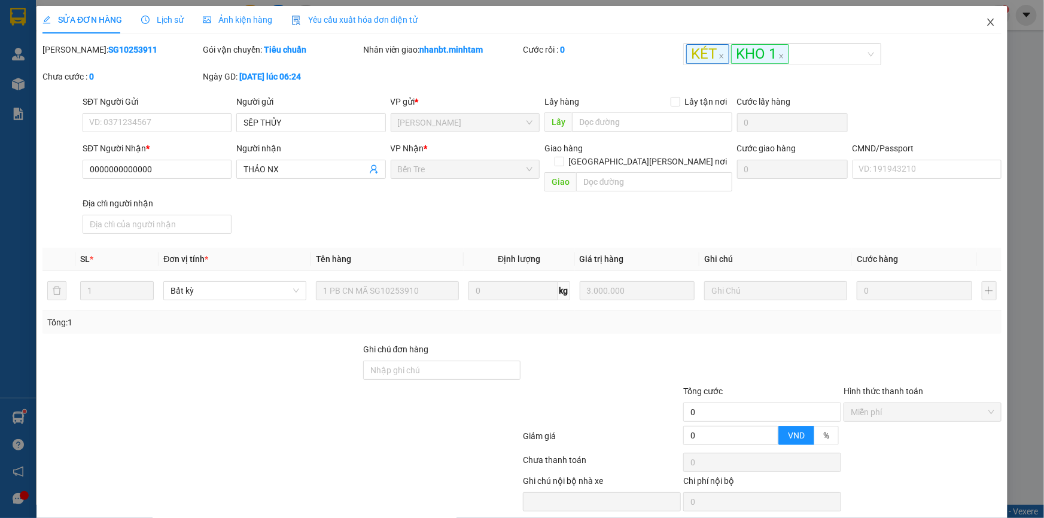
click at [986, 20] on icon "close" at bounding box center [991, 22] width 10 height 10
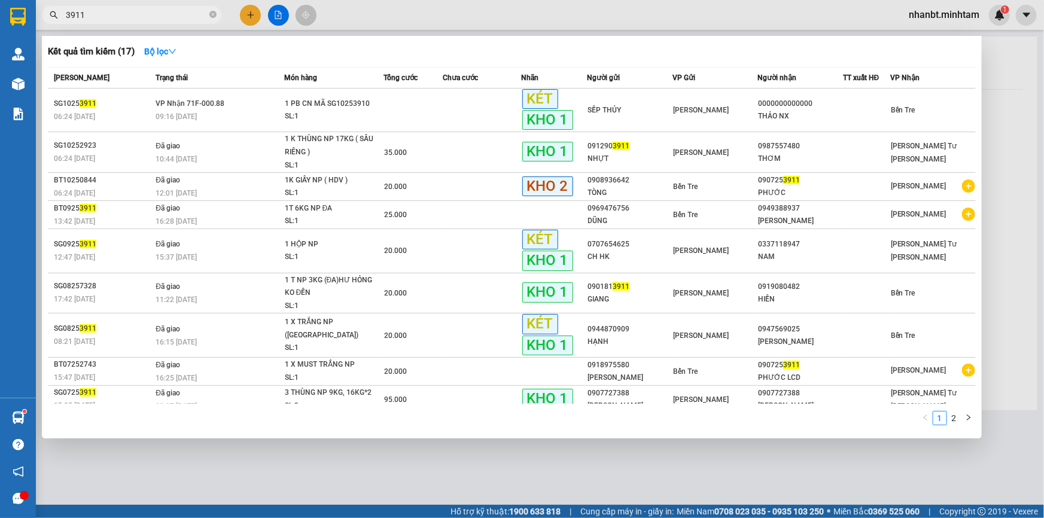
click at [161, 17] on input "3911" at bounding box center [136, 14] width 141 height 13
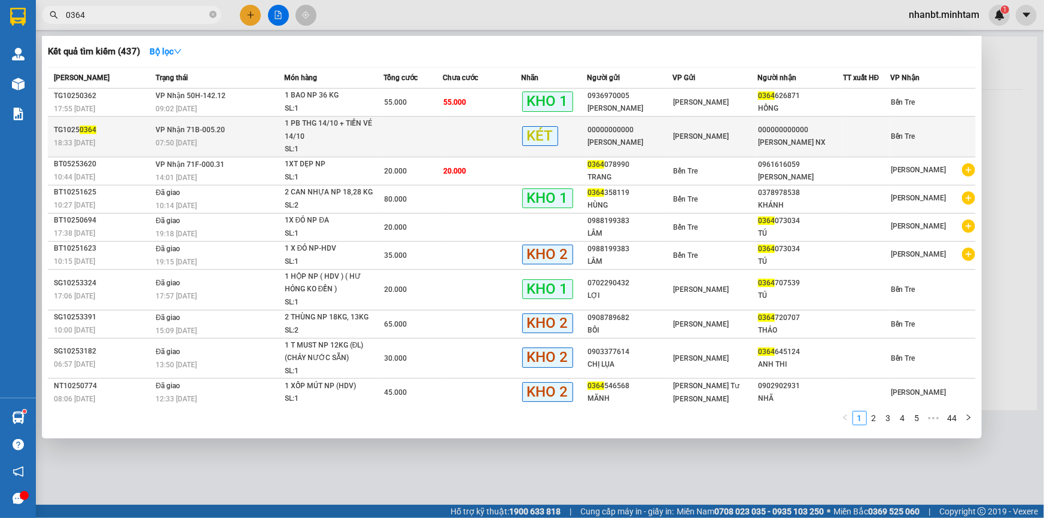
type input "0364"
click at [376, 142] on span "1 PB THG 14/10 + TIỀN VÉ 14/10 SL: 1" at bounding box center [334, 136] width 99 height 39
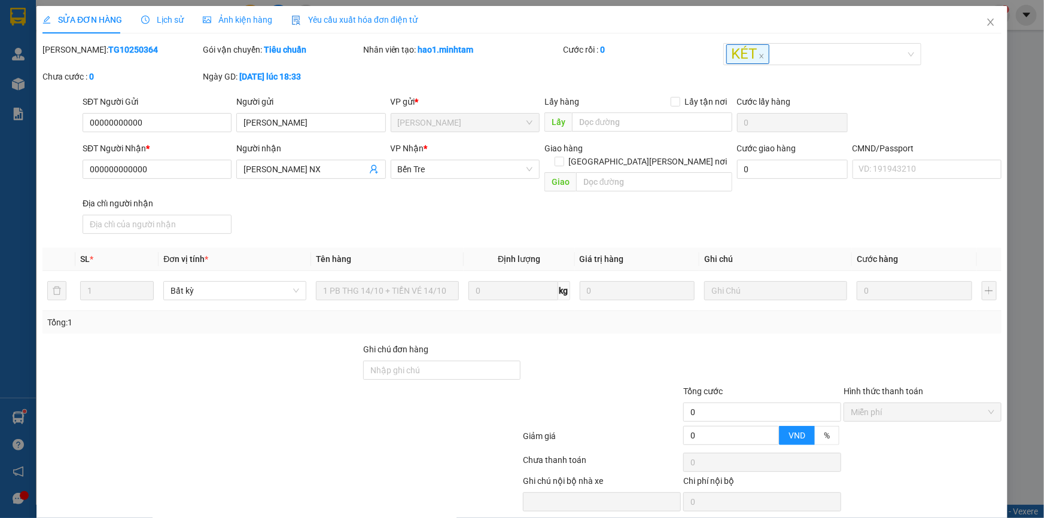
type input "00000000000"
type input "[PERSON_NAME]"
type input "000000000000"
type input "[PERSON_NAME] NX"
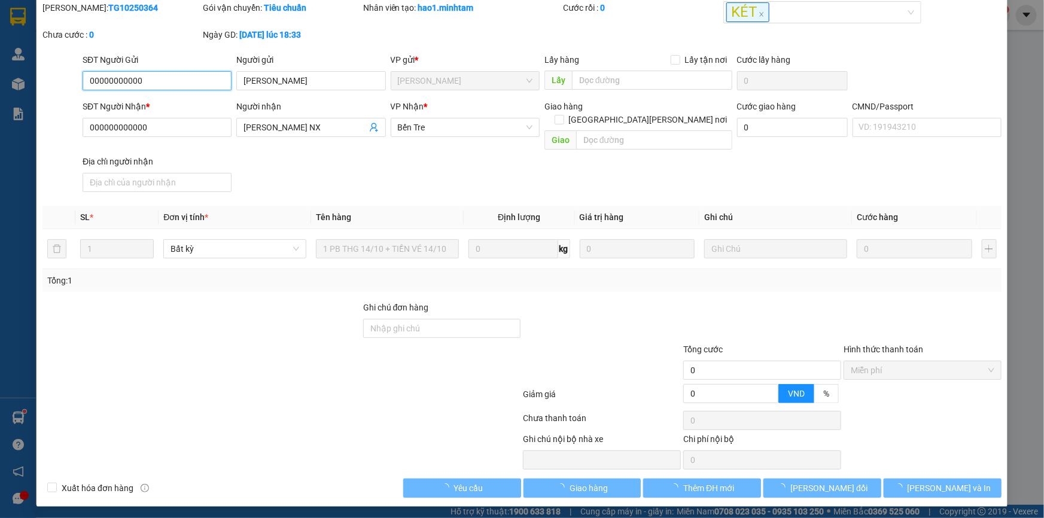
scroll to position [30, 0]
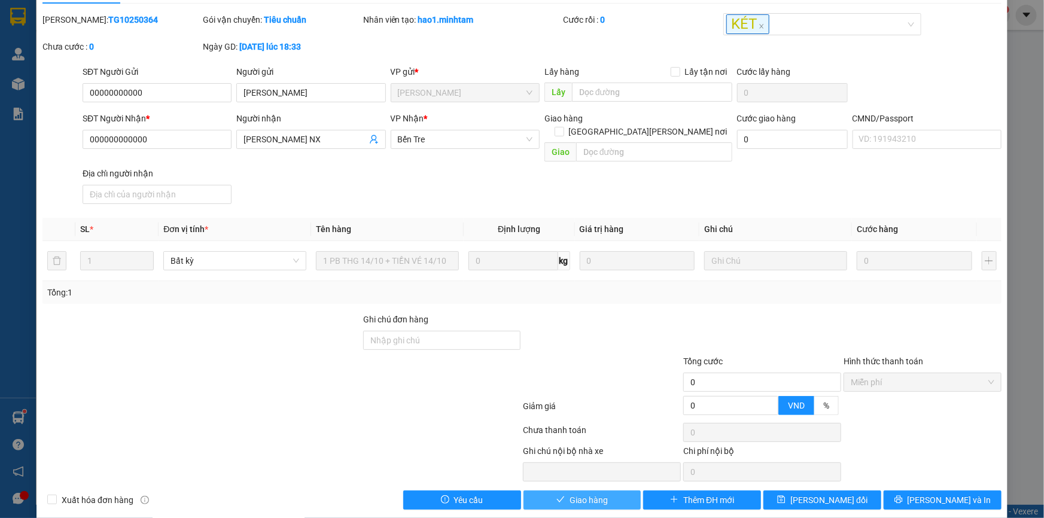
click at [601, 494] on span "Giao hàng" at bounding box center [589, 500] width 38 height 13
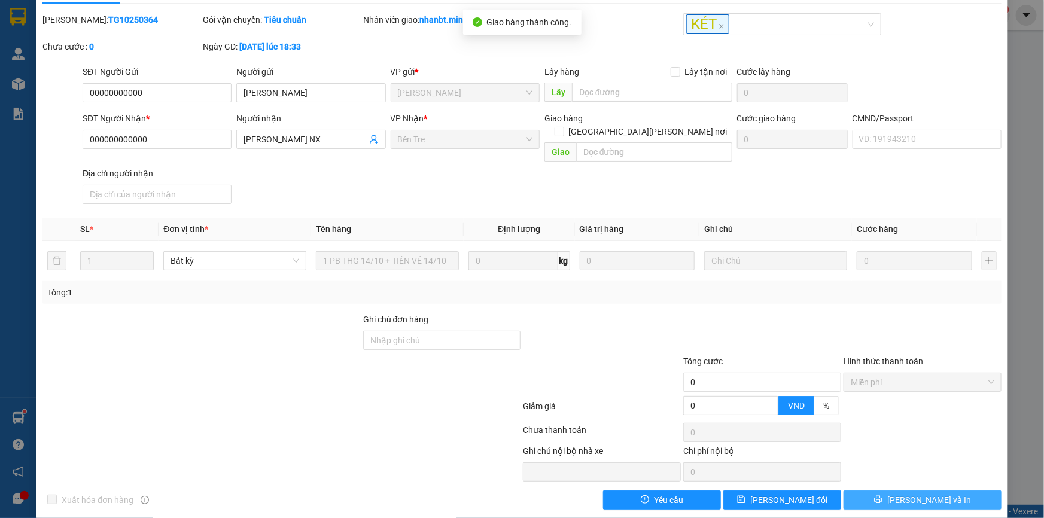
click at [925, 494] on span "[PERSON_NAME] và In" at bounding box center [930, 500] width 84 height 13
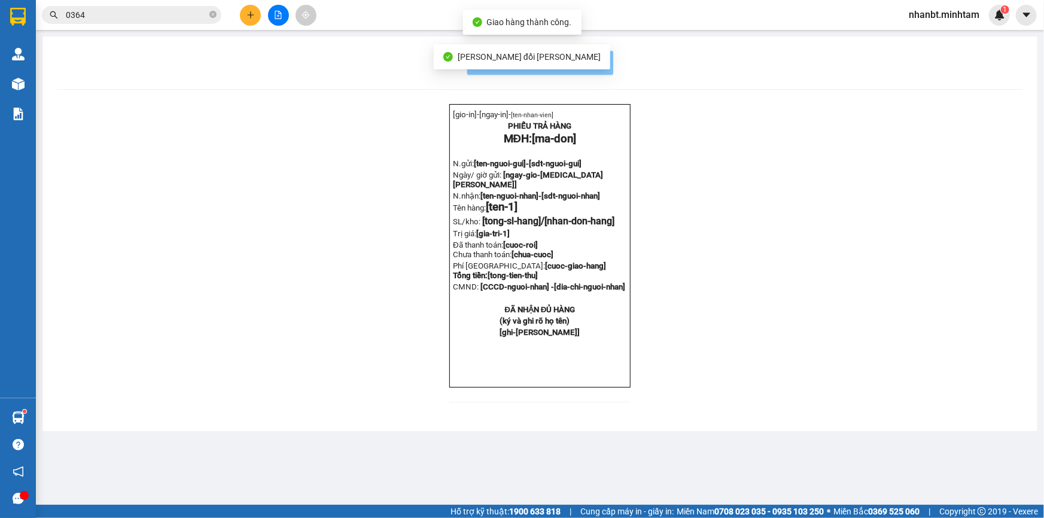
click at [587, 60] on span "In mẫu biên lai tự cấu hình" at bounding box center [547, 62] width 113 height 15
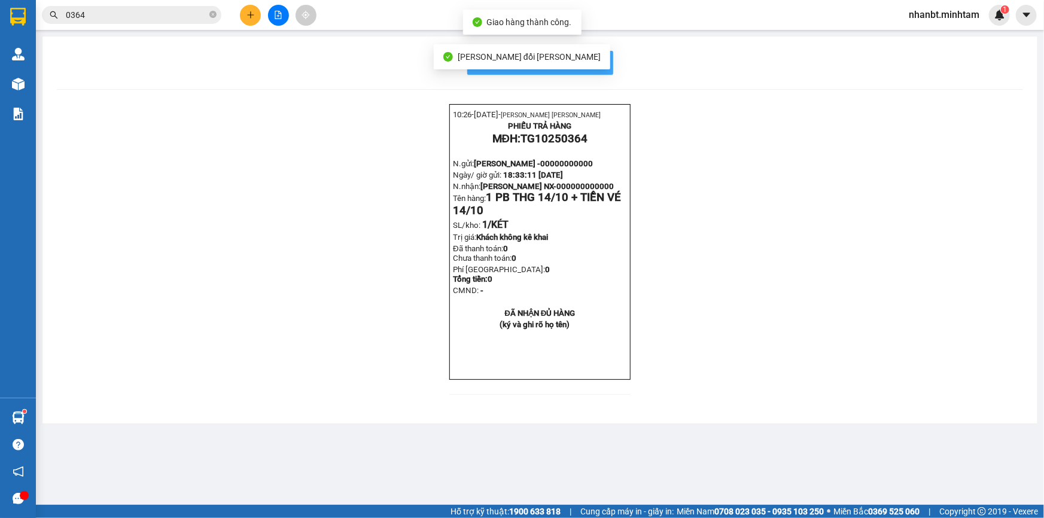
click at [592, 61] on span "In mẫu biên lai tự cấu hình" at bounding box center [547, 62] width 113 height 15
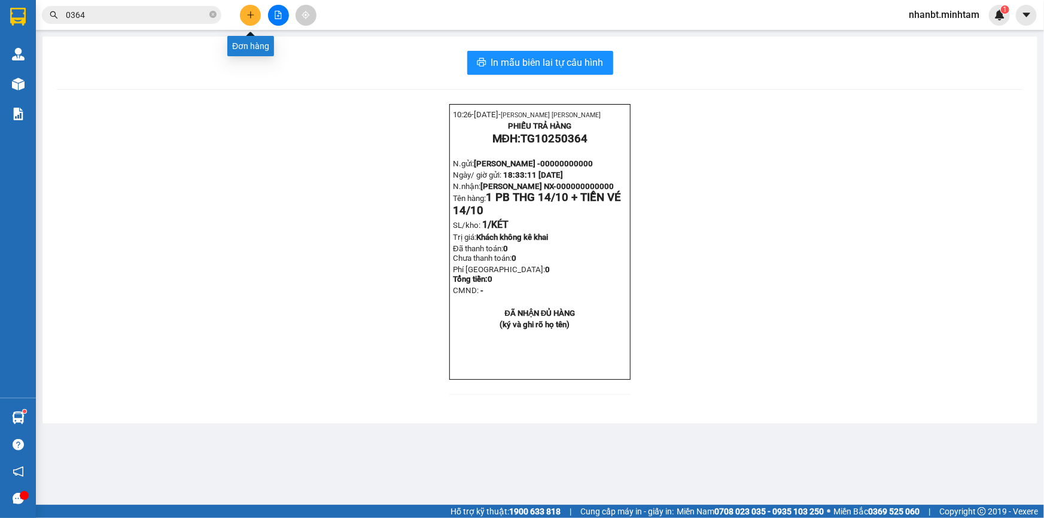
click at [253, 20] on button at bounding box center [250, 15] width 21 height 21
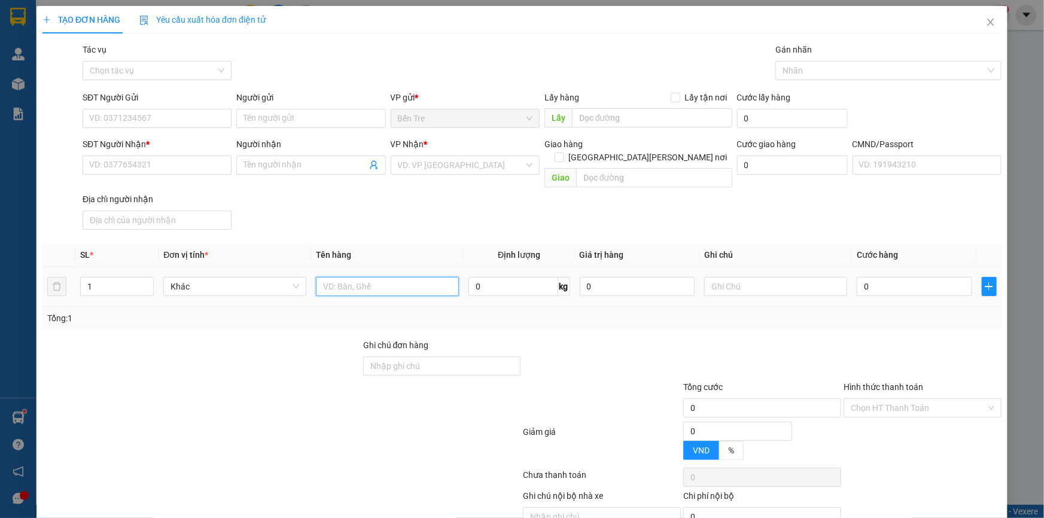
click at [388, 277] on input "text" at bounding box center [387, 286] width 143 height 19
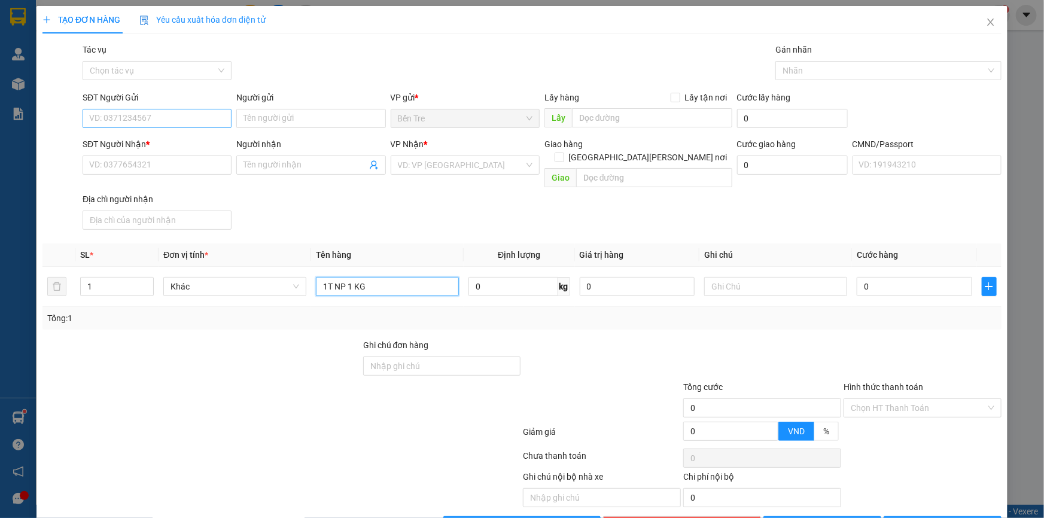
type input "1T NP 1 KG"
click at [128, 114] on input "SĐT Người Gửi" at bounding box center [157, 118] width 149 height 19
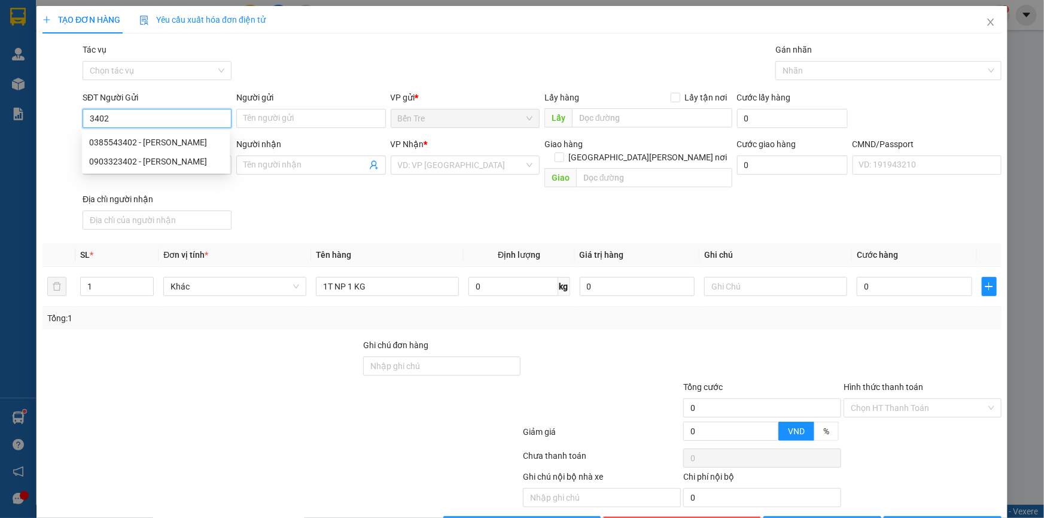
click at [149, 121] on input "3402" at bounding box center [157, 118] width 149 height 19
click at [154, 141] on div "0385543402 - [PERSON_NAME]" at bounding box center [155, 142] width 133 height 13
type input "0385543402"
type input "THÀNH"
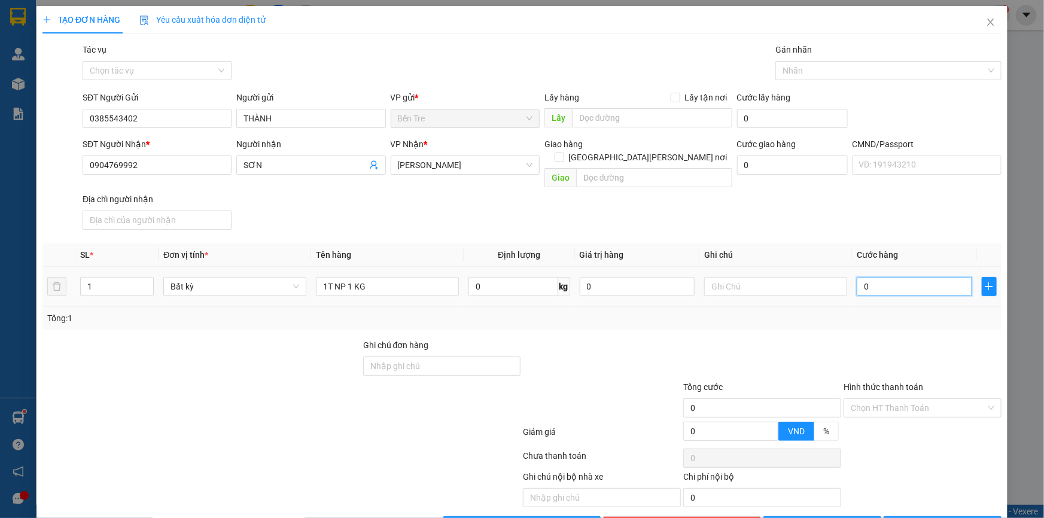
drag, startPoint x: 895, startPoint y: 264, endPoint x: 871, endPoint y: 264, distance: 23.9
click at [895, 277] on input "0" at bounding box center [915, 286] width 116 height 19
click at [419, 280] on input "1T NP 1 KG" at bounding box center [387, 286] width 143 height 19
click at [747, 277] on input "text" at bounding box center [775, 286] width 143 height 19
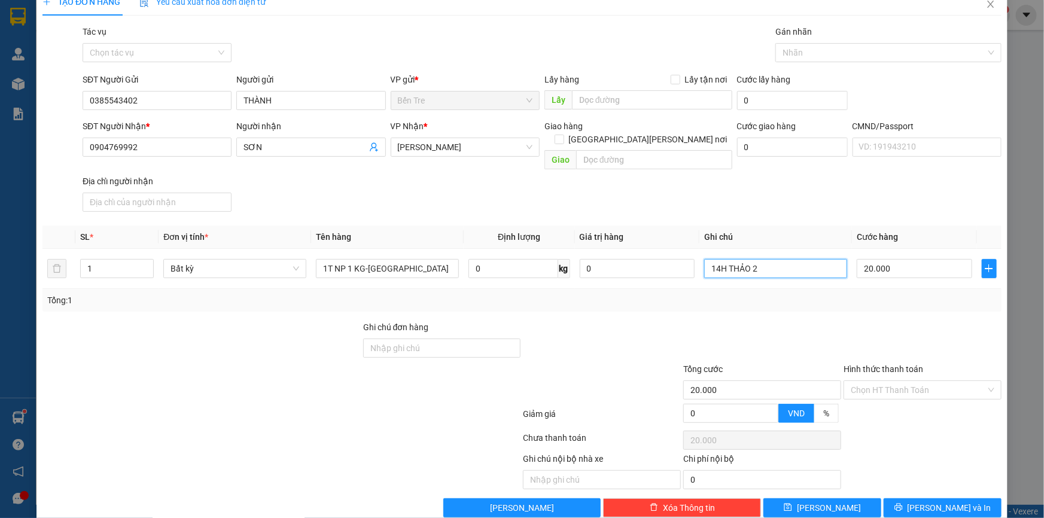
scroll to position [26, 0]
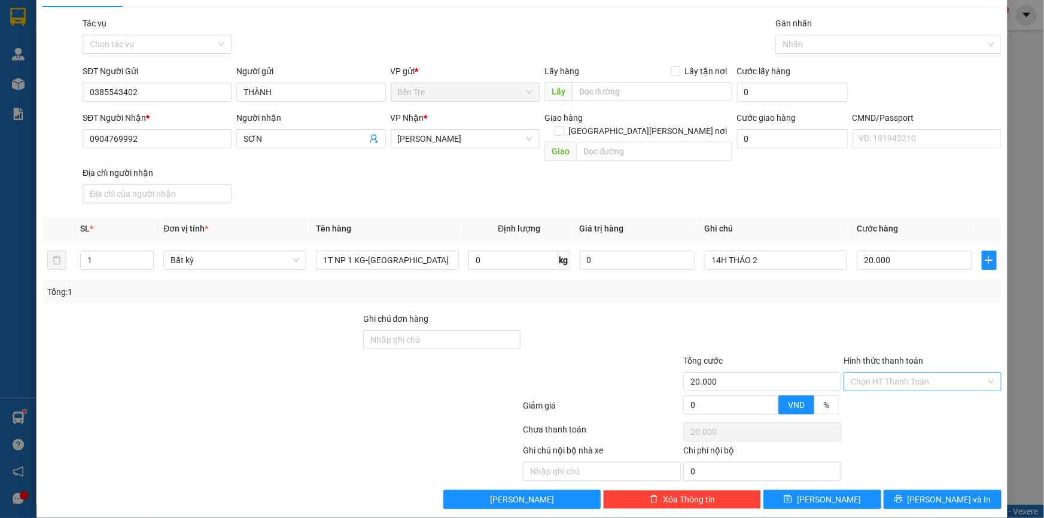
click at [891, 373] on input "Hình thức thanh toán" at bounding box center [918, 382] width 135 height 18
click at [885, 391] on div "Tại văn phòng" at bounding box center [915, 391] width 142 height 13
click at [922, 490] on button "[PERSON_NAME] và In" at bounding box center [943, 499] width 118 height 19
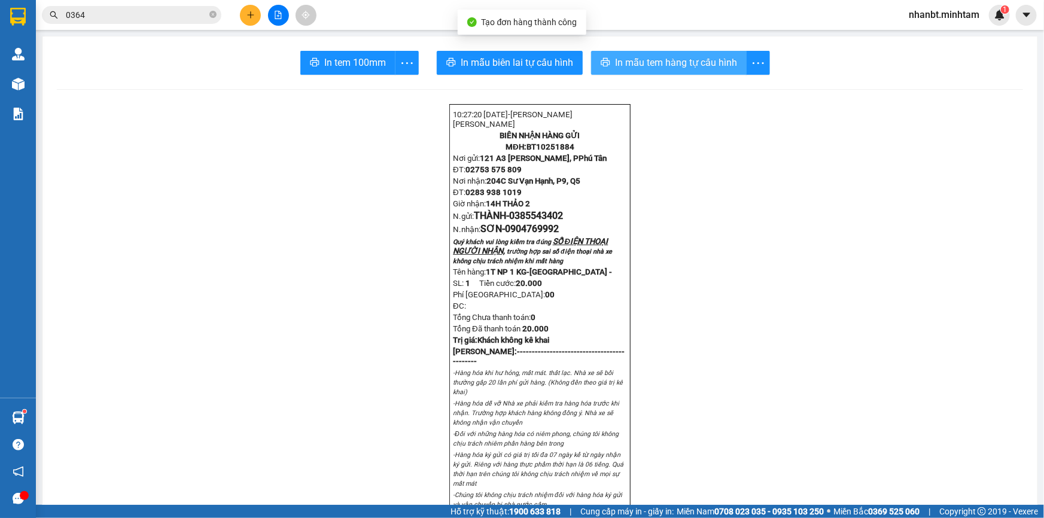
click at [696, 63] on span "In mẫu tem hàng tự cấu hình" at bounding box center [676, 62] width 122 height 15
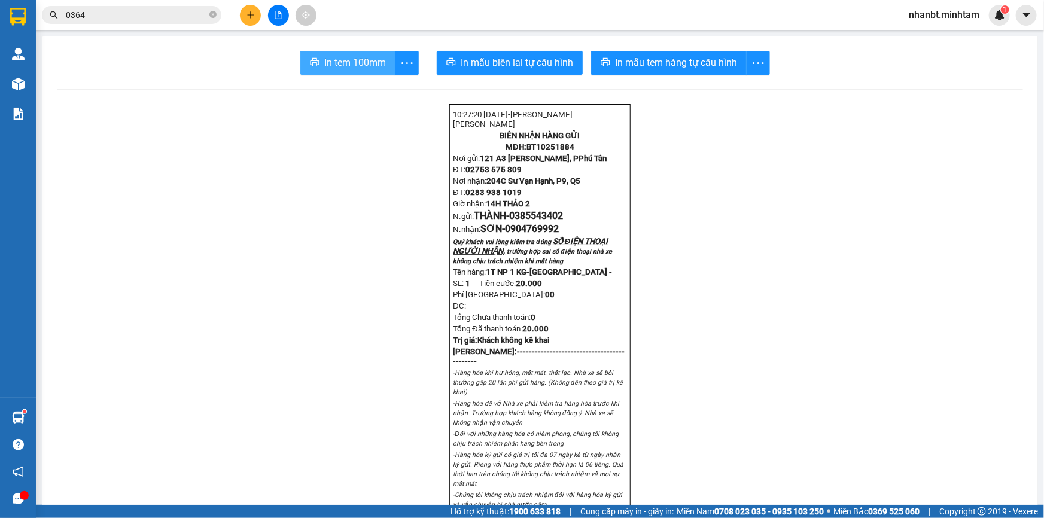
click at [373, 60] on span "In tem 100mm" at bounding box center [355, 62] width 62 height 15
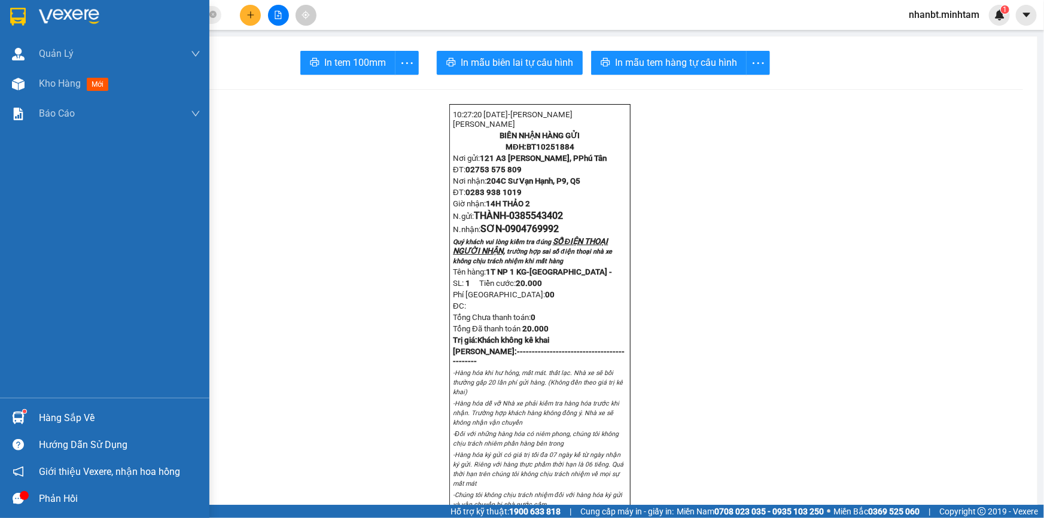
click at [29, 9] on div at bounding box center [104, 19] width 209 height 39
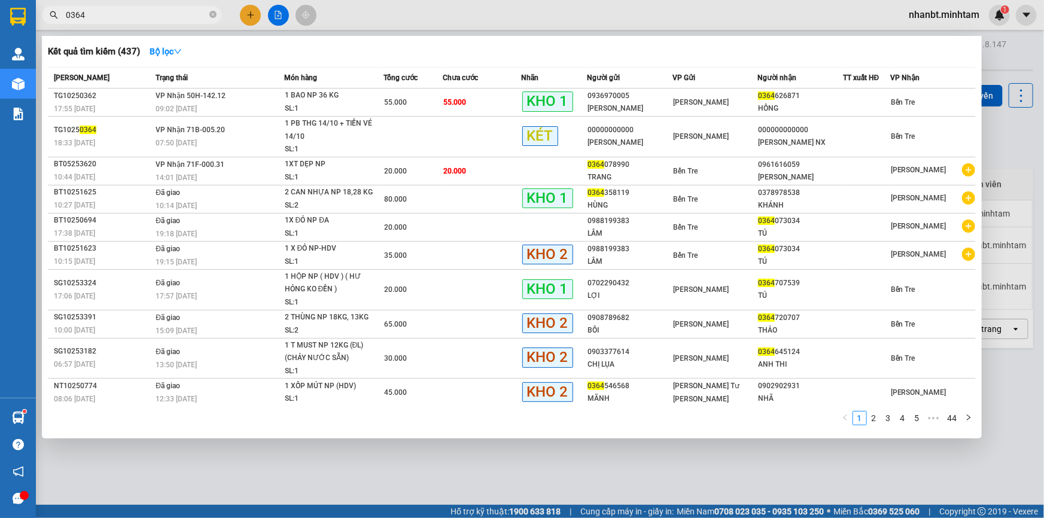
click at [179, 17] on input "0364" at bounding box center [136, 14] width 141 height 13
click at [178, 17] on input "0364" at bounding box center [136, 14] width 141 height 13
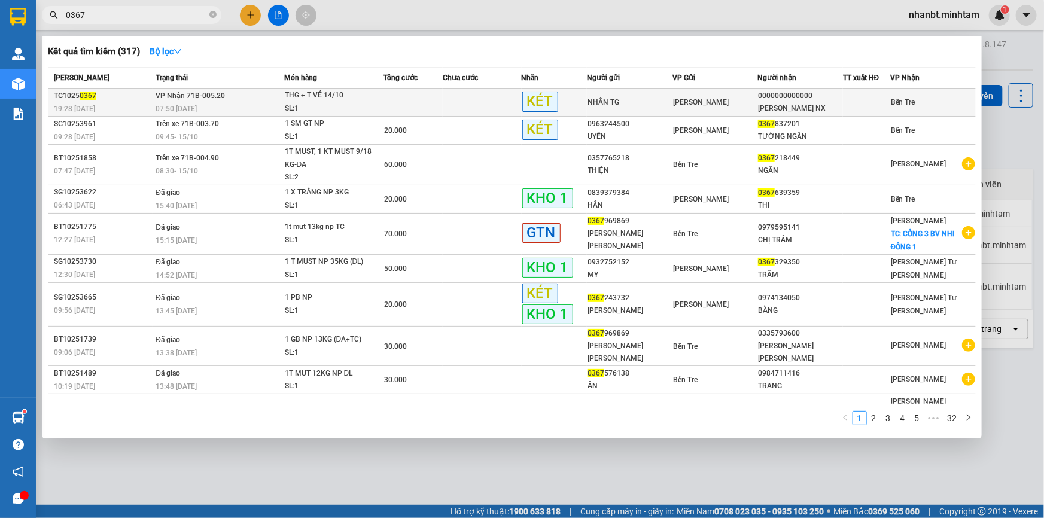
click at [426, 102] on td at bounding box center [413, 103] width 59 height 28
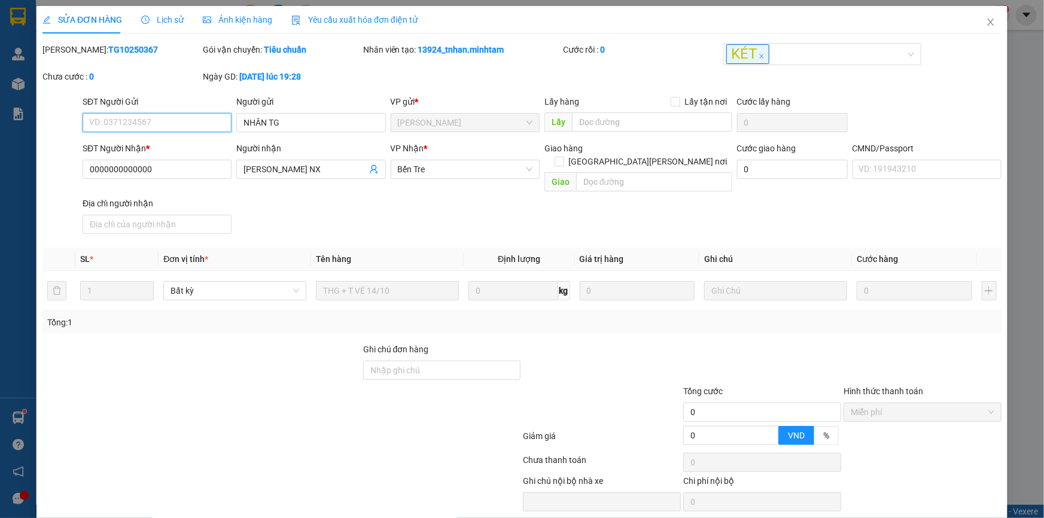
scroll to position [30, 0]
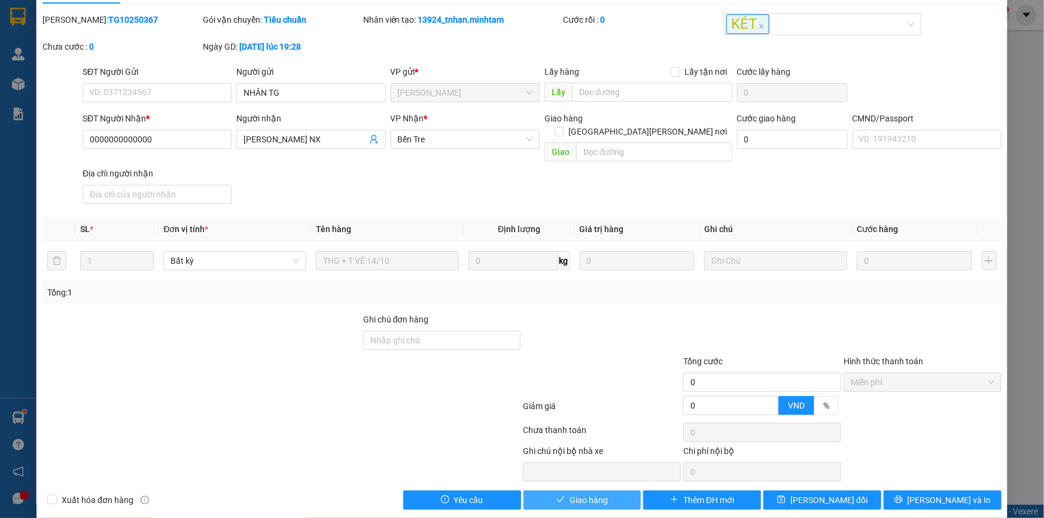
click at [593, 494] on span "Giao hàng" at bounding box center [589, 500] width 38 height 13
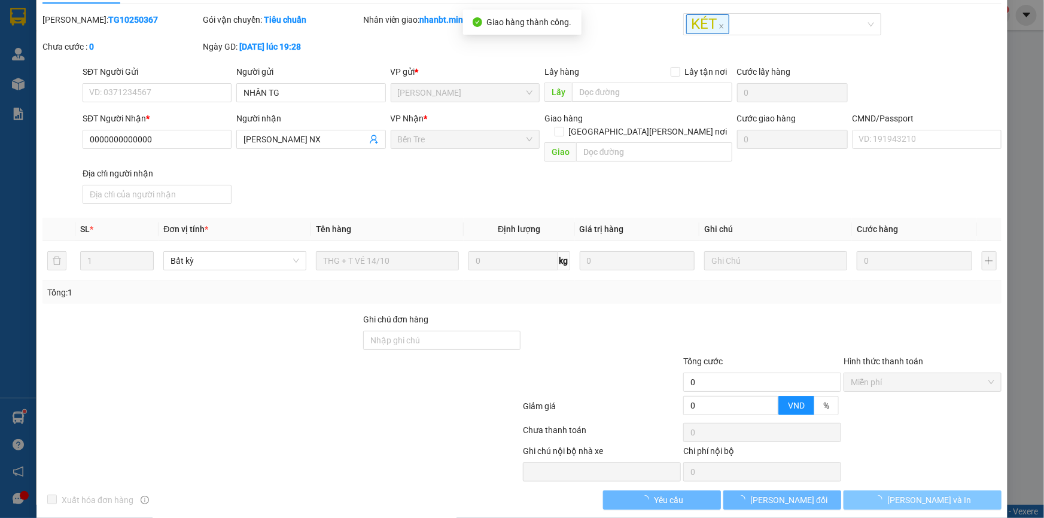
click at [928, 494] on span "[PERSON_NAME] và In" at bounding box center [930, 500] width 84 height 13
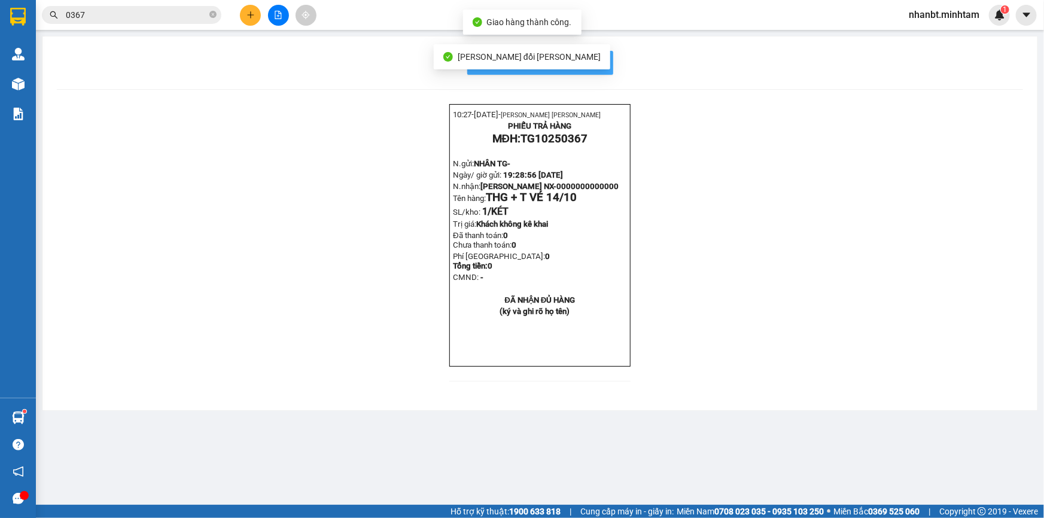
click at [589, 63] on span "In mẫu biên lai tự cấu hình" at bounding box center [547, 62] width 113 height 15
click at [144, 14] on input "0367" at bounding box center [136, 14] width 141 height 13
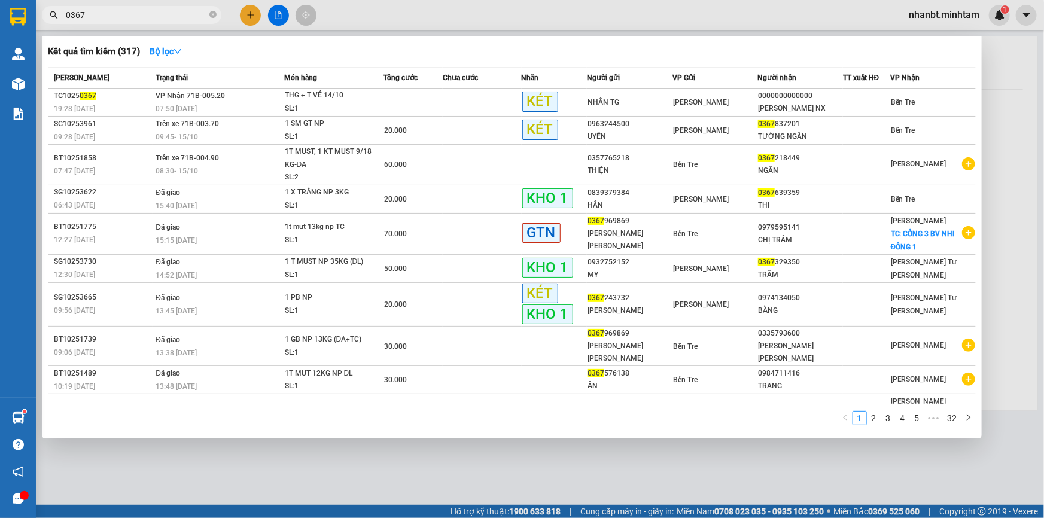
click at [144, 14] on input "0367" at bounding box center [136, 14] width 141 height 13
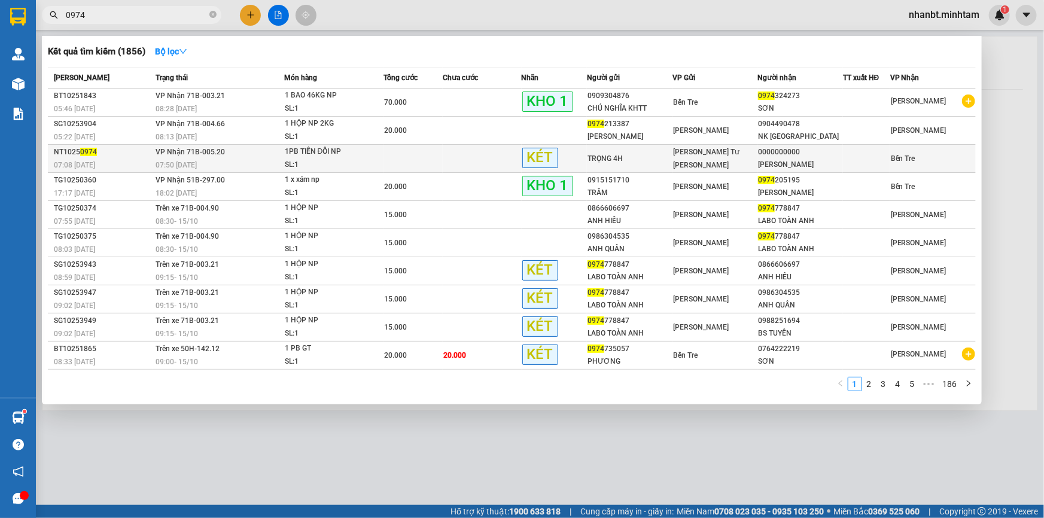
click at [377, 157] on span "1PB TIỀN ĐỔI NP SL: 1" at bounding box center [334, 158] width 99 height 26
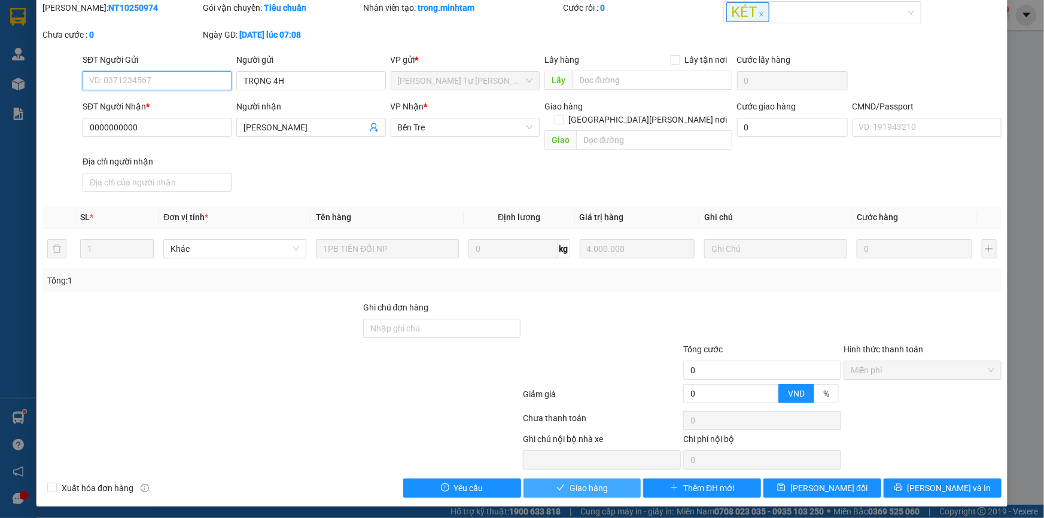
scroll to position [30, 0]
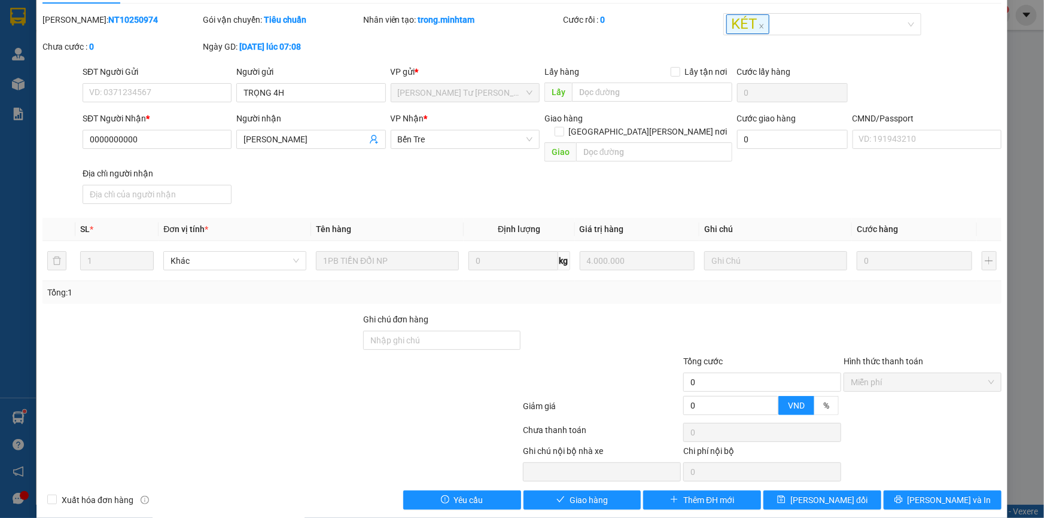
click at [642, 491] on div "Thêm ĐH mới" at bounding box center [702, 500] width 120 height 19
click at [622, 491] on button "Giao hàng" at bounding box center [583, 500] width 118 height 19
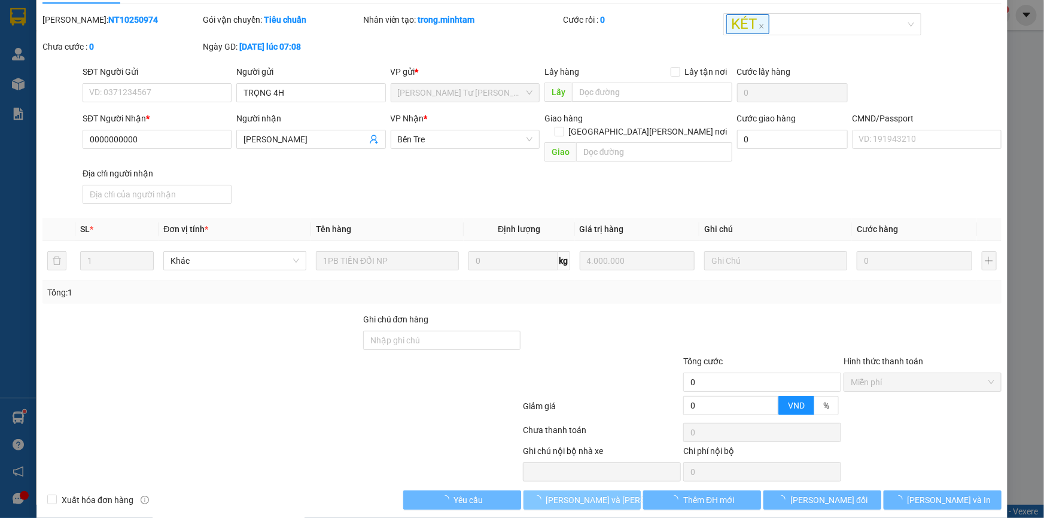
click at [606, 494] on span "[PERSON_NAME] và [PERSON_NAME] hàng" at bounding box center [627, 500] width 162 height 13
click at [581, 494] on span "[PERSON_NAME] và [PERSON_NAME] hàng" at bounding box center [627, 500] width 162 height 13
click at [582, 494] on span "[PERSON_NAME] và [PERSON_NAME] hàng" at bounding box center [627, 500] width 162 height 13
click at [585, 494] on span "[PERSON_NAME] và [PERSON_NAME] hàng" at bounding box center [627, 500] width 162 height 13
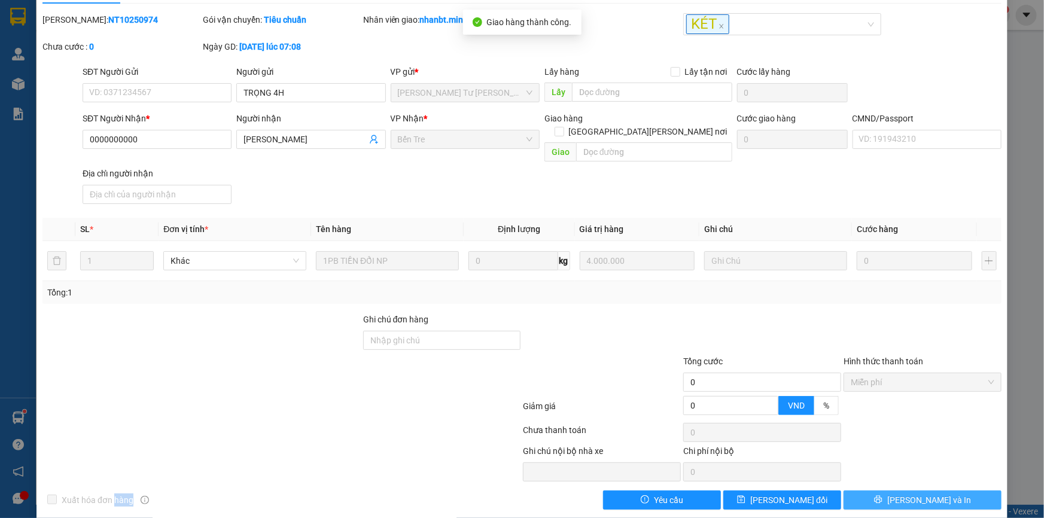
click at [920, 494] on span "[PERSON_NAME] và In" at bounding box center [930, 500] width 84 height 13
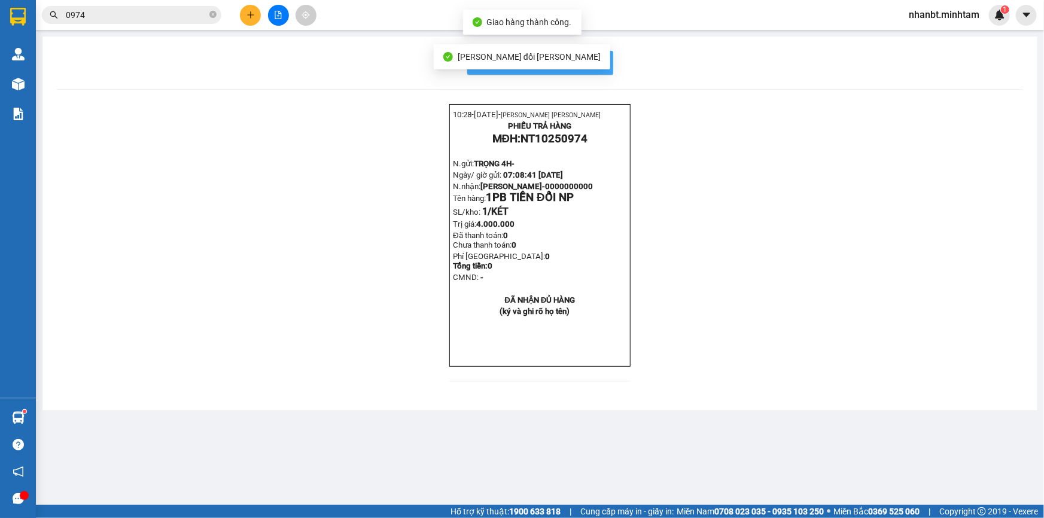
click at [589, 63] on span "In mẫu biên lai tự cấu hình" at bounding box center [547, 62] width 113 height 15
click at [152, 17] on input "0974" at bounding box center [136, 14] width 141 height 13
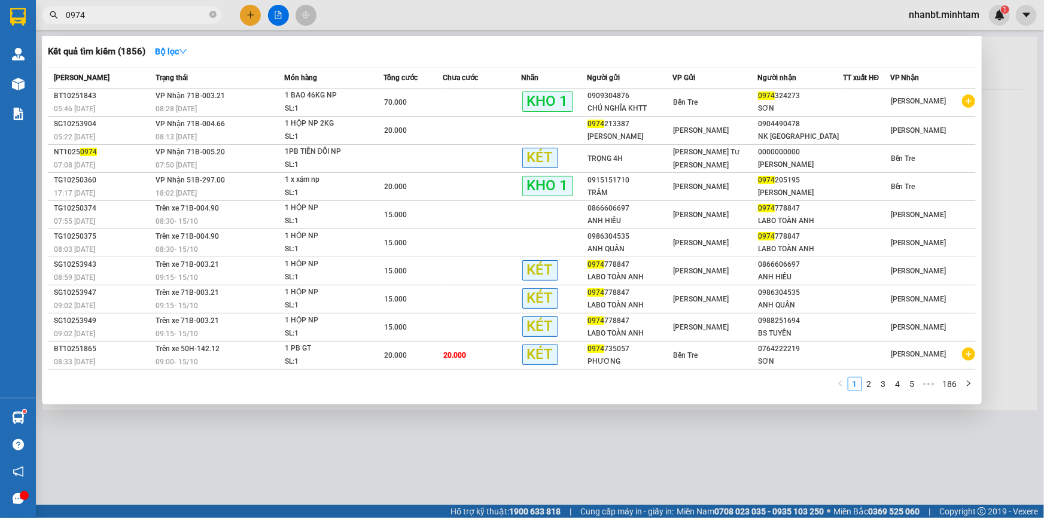
click at [152, 17] on input "0974" at bounding box center [136, 14] width 141 height 13
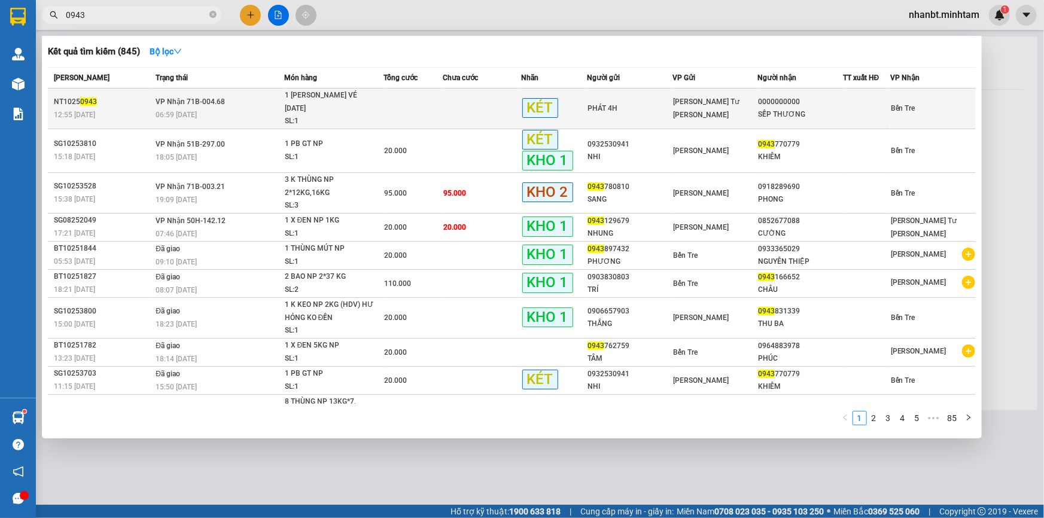
click at [285, 115] on div "SL: 1" at bounding box center [330, 121] width 90 height 13
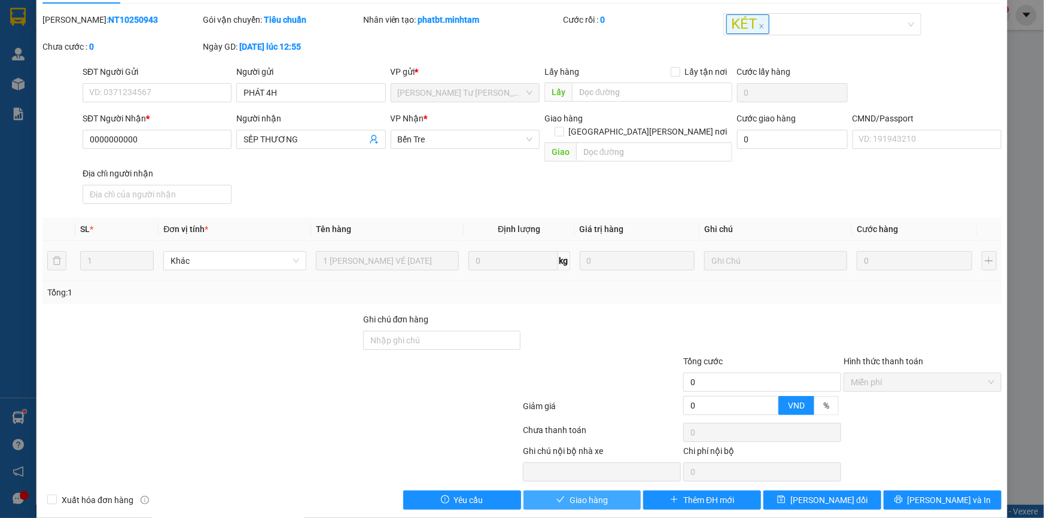
scroll to position [30, 0]
click at [610, 491] on button "Giao hàng" at bounding box center [583, 500] width 118 height 19
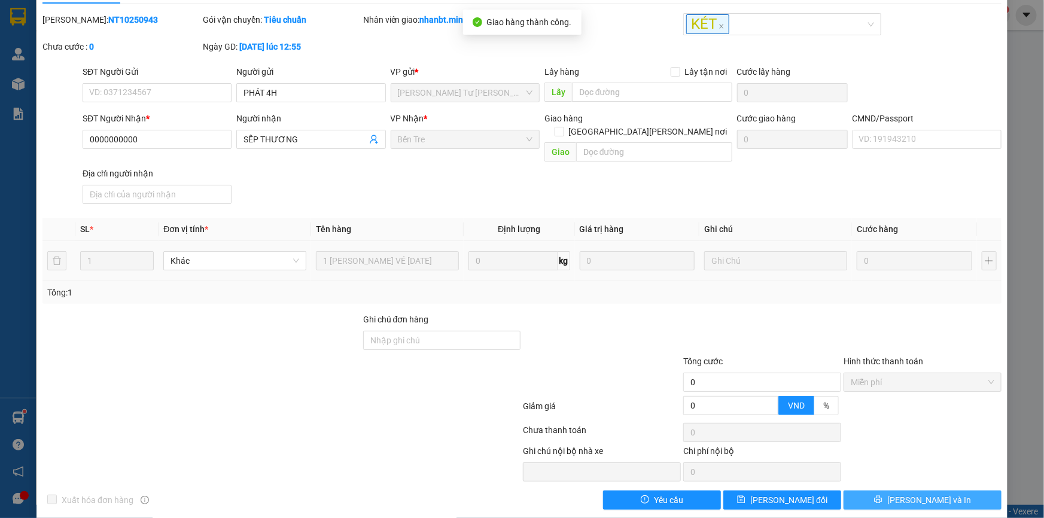
click at [914, 494] on span "[PERSON_NAME] và In" at bounding box center [930, 500] width 84 height 13
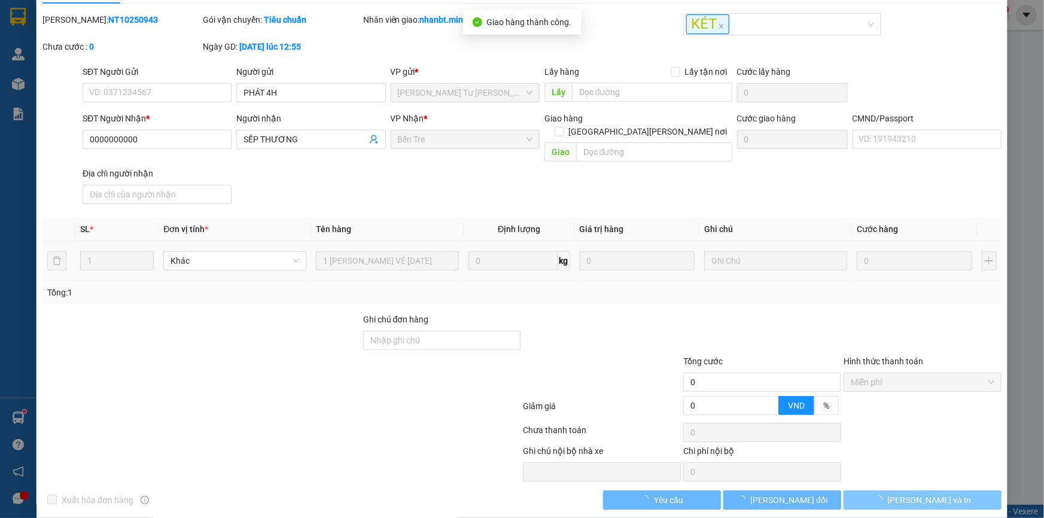
click at [915, 494] on span "[PERSON_NAME] và In" at bounding box center [930, 500] width 84 height 13
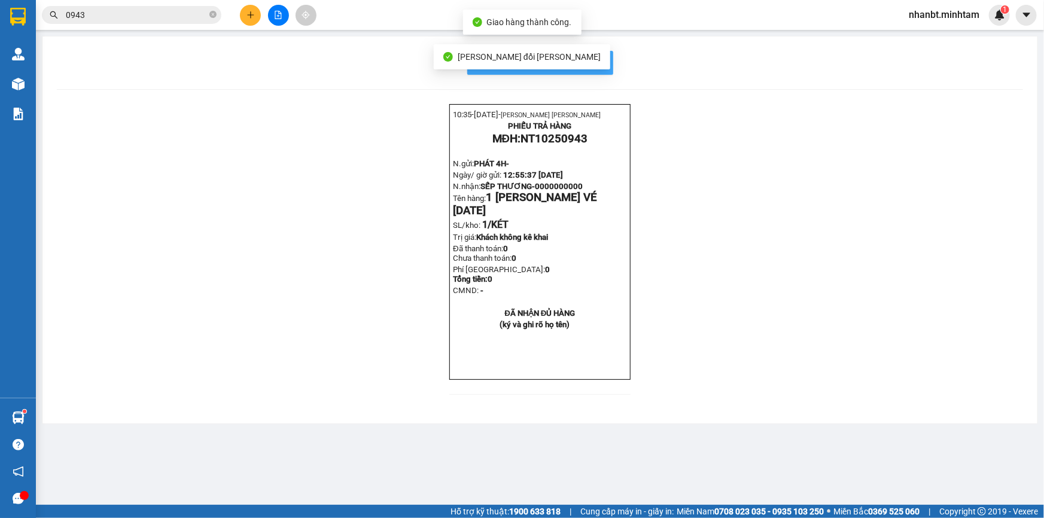
click at [597, 60] on span "In mẫu biên lai tự cấu hình" at bounding box center [547, 62] width 113 height 15
click at [116, 21] on input "0943" at bounding box center [136, 14] width 141 height 13
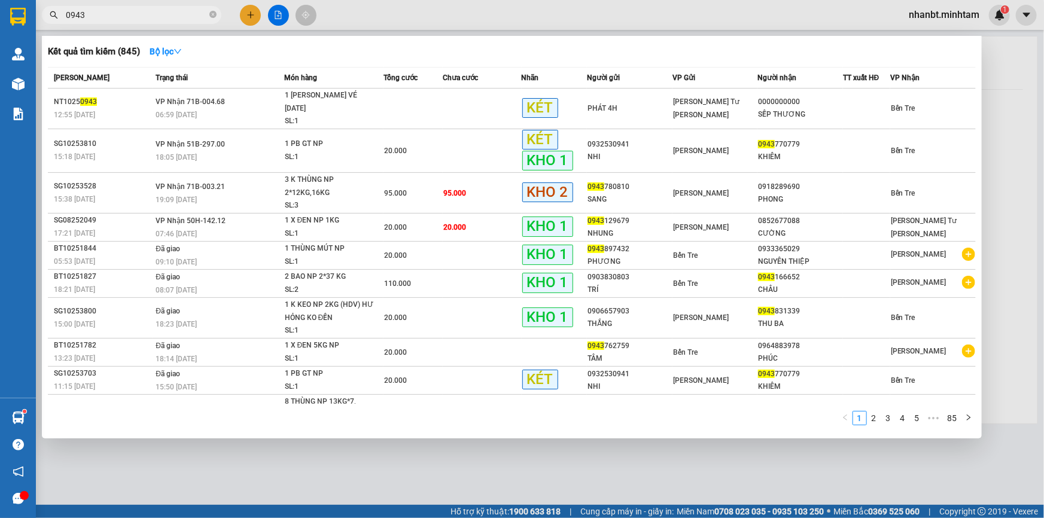
click at [116, 21] on input "0943" at bounding box center [136, 14] width 141 height 13
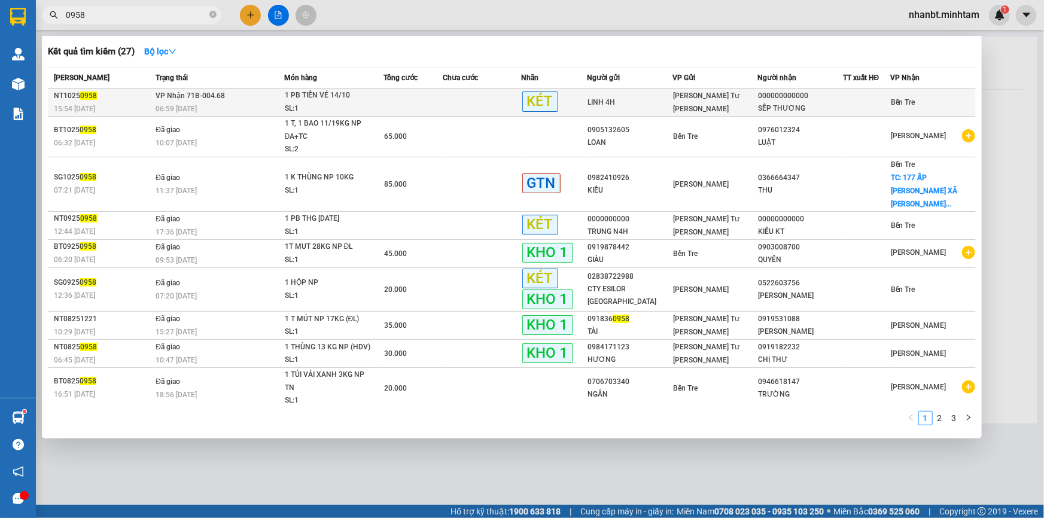
click at [291, 105] on div "SL: 1" at bounding box center [330, 108] width 90 height 13
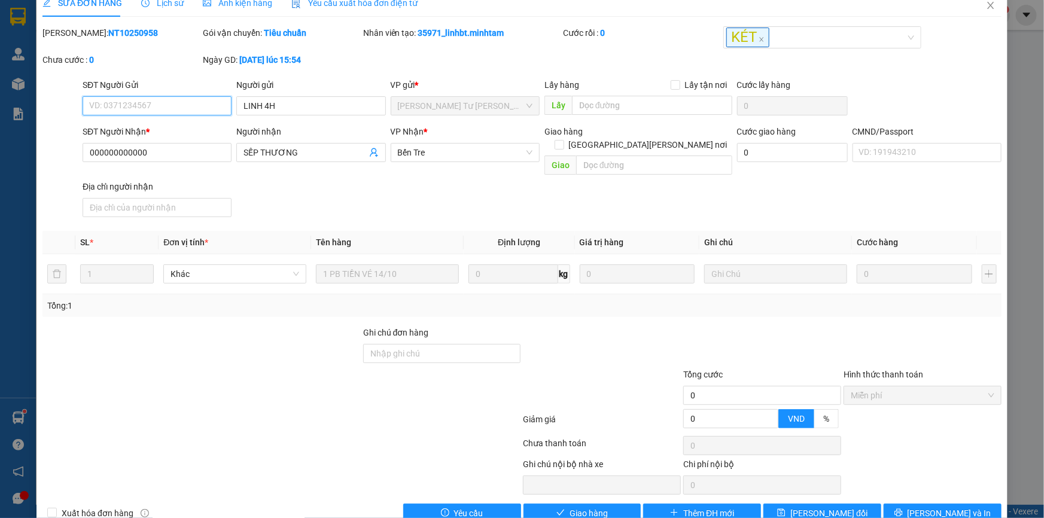
scroll to position [30, 0]
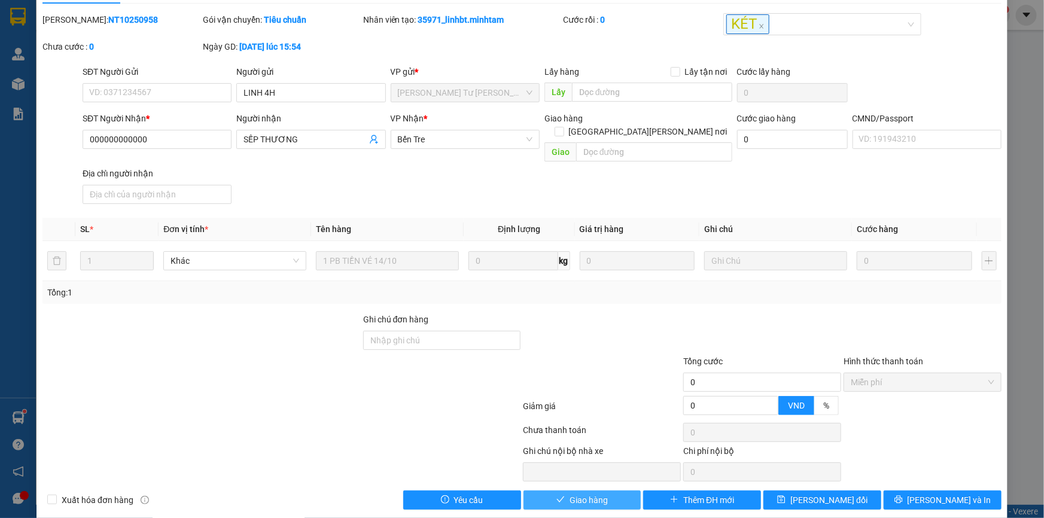
click at [585, 494] on span "Giao hàng" at bounding box center [589, 500] width 38 height 13
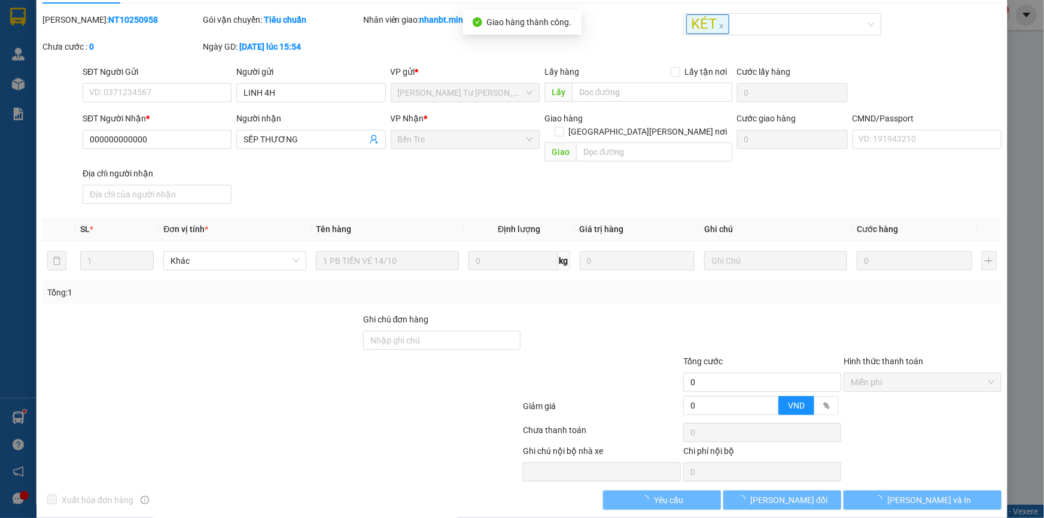
click at [925, 494] on span "[PERSON_NAME] và In" at bounding box center [930, 500] width 84 height 13
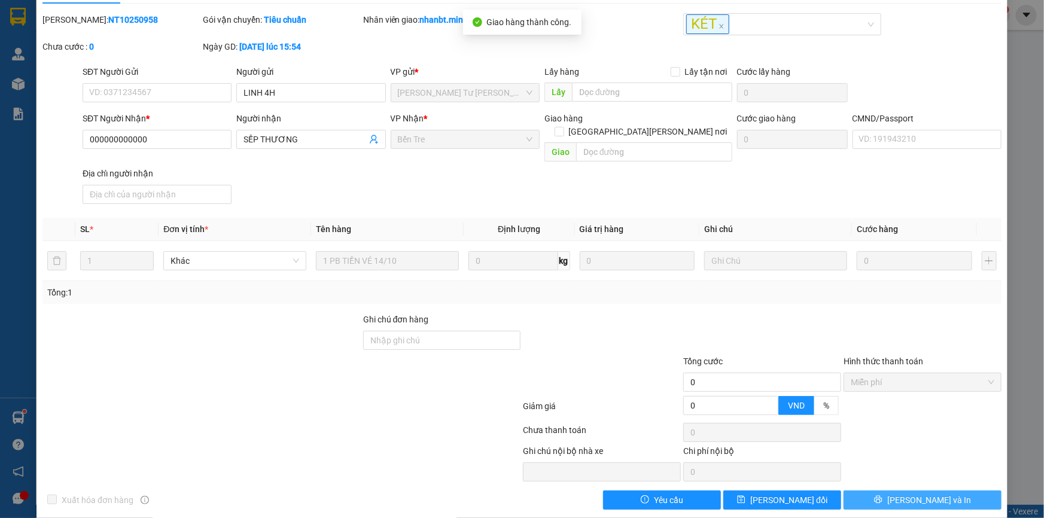
click at [925, 494] on span "[PERSON_NAME] và In" at bounding box center [930, 500] width 84 height 13
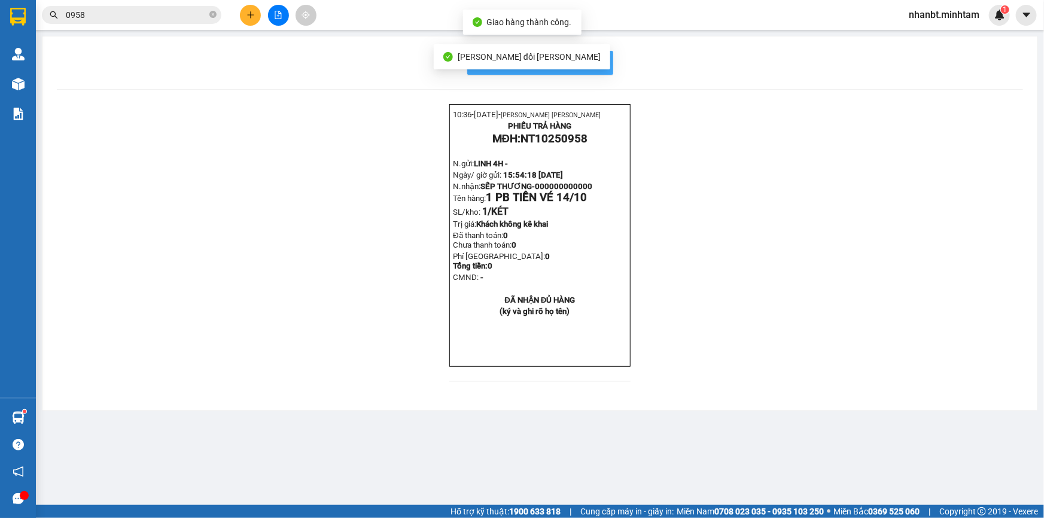
click at [598, 66] on span "In mẫu biên lai tự cấu hình" at bounding box center [547, 62] width 113 height 15
click at [177, 15] on input "0958" at bounding box center [136, 14] width 141 height 13
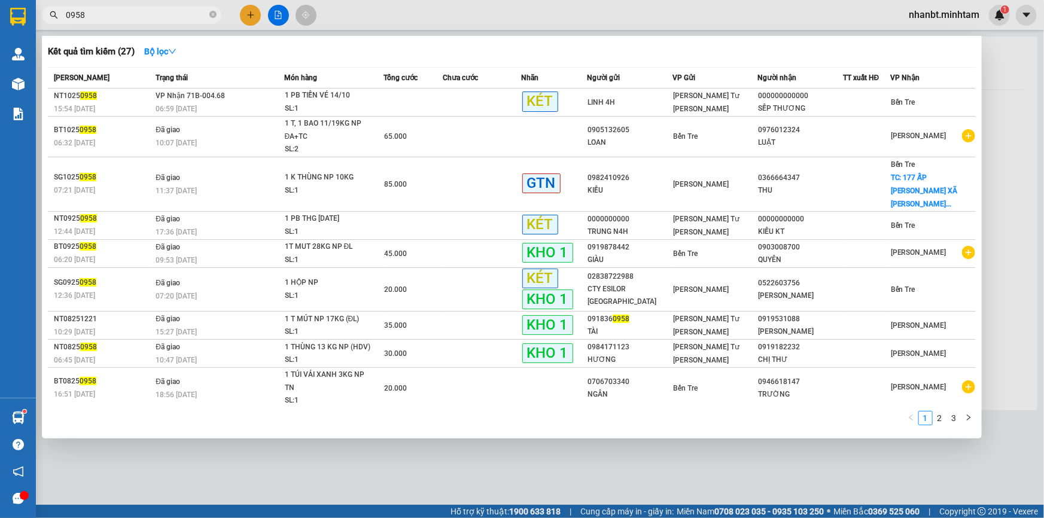
click at [177, 15] on input "0958" at bounding box center [136, 14] width 141 height 13
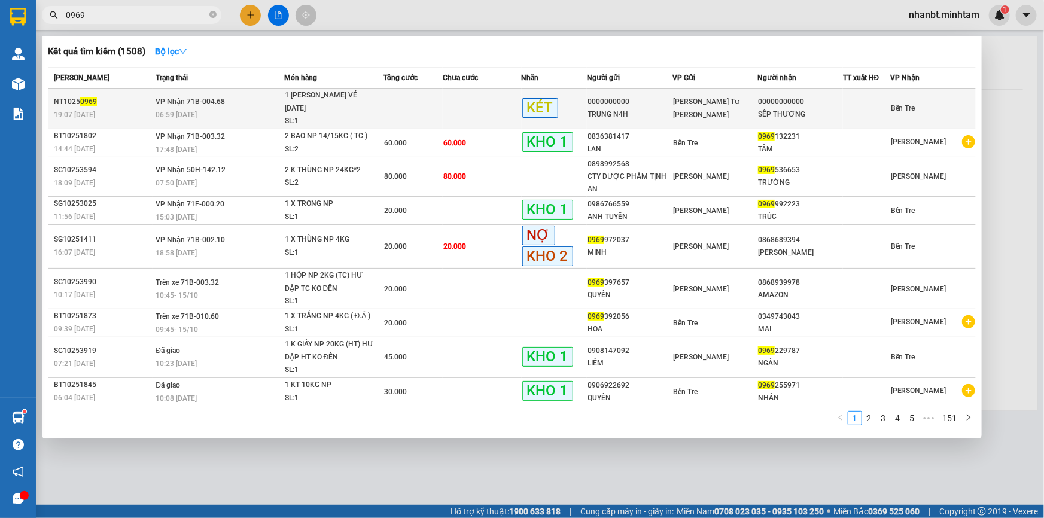
click at [359, 98] on div "1 [PERSON_NAME] VÉ [DATE]" at bounding box center [330, 102] width 90 height 26
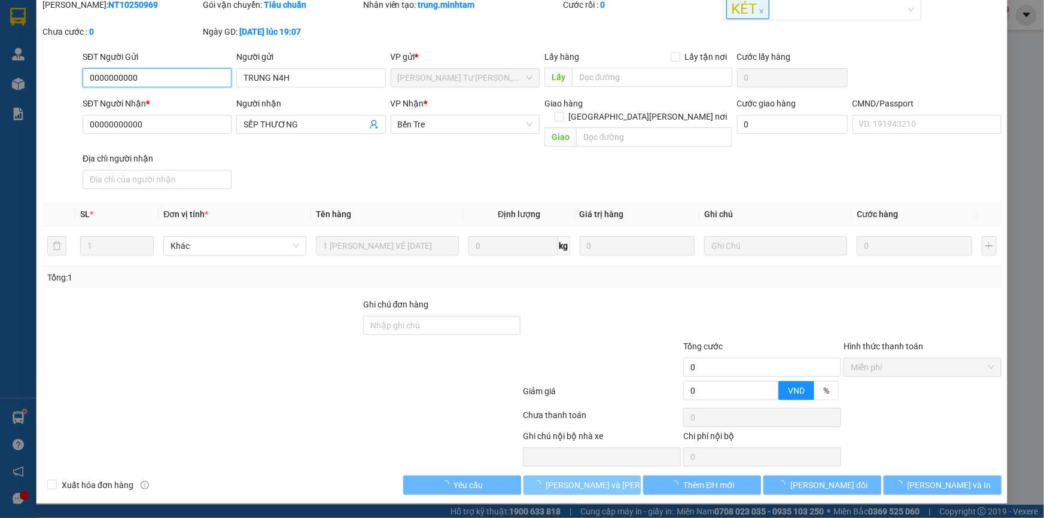
scroll to position [30, 0]
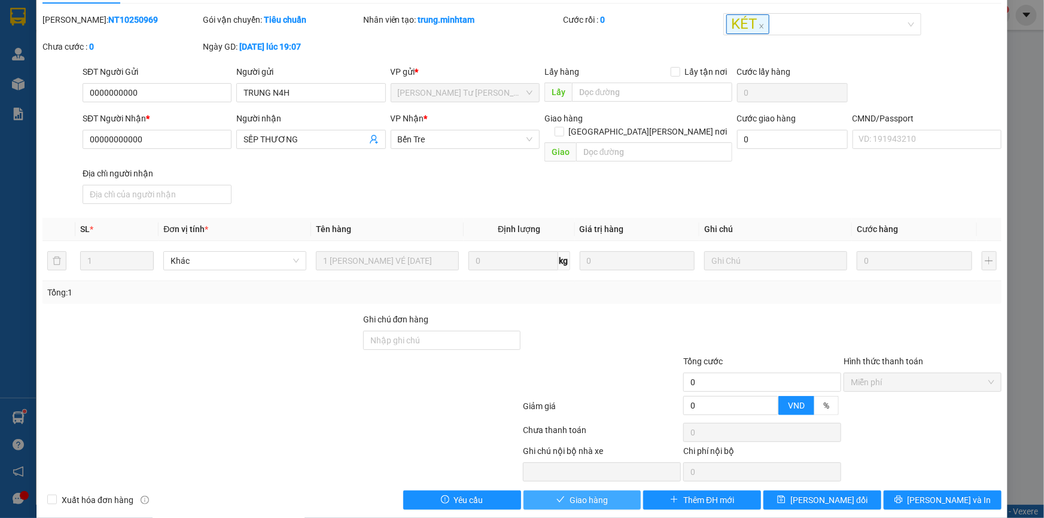
click at [591, 494] on span "Giao hàng" at bounding box center [589, 500] width 38 height 13
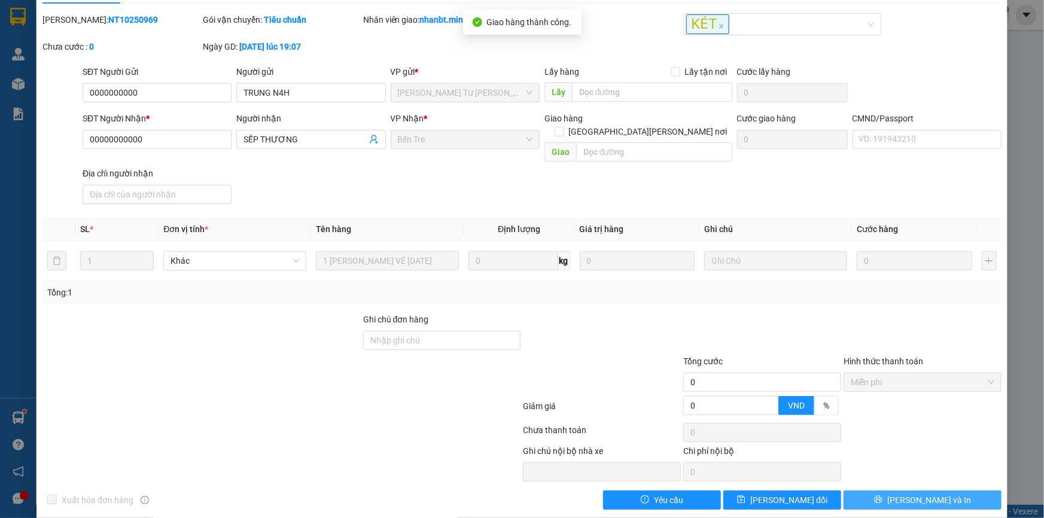
click at [931, 494] on span "[PERSON_NAME] và In" at bounding box center [930, 500] width 84 height 13
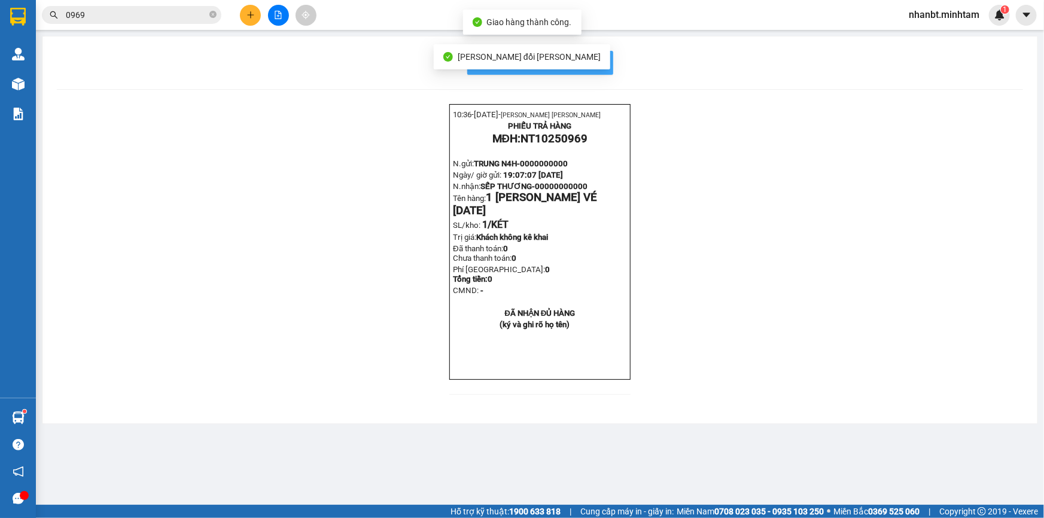
click at [604, 62] on button "In mẫu biên lai tự cấu hình" at bounding box center [540, 63] width 146 height 24
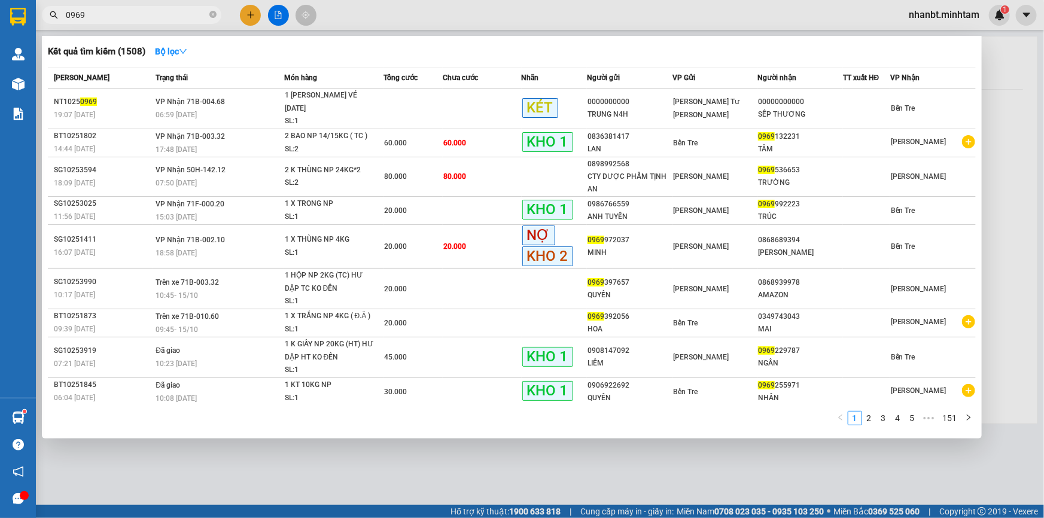
click at [156, 20] on input "0969" at bounding box center [136, 14] width 141 height 13
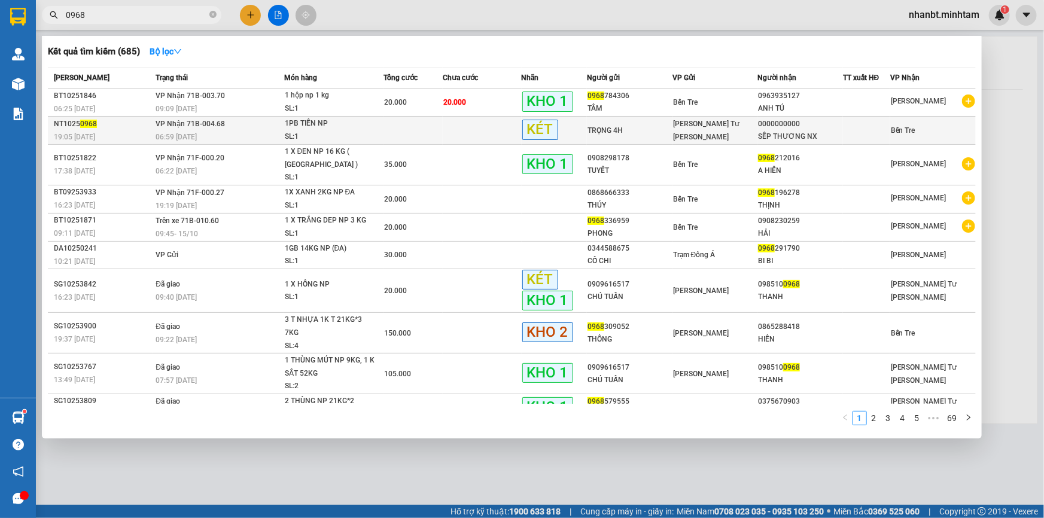
click at [393, 125] on td at bounding box center [413, 131] width 59 height 28
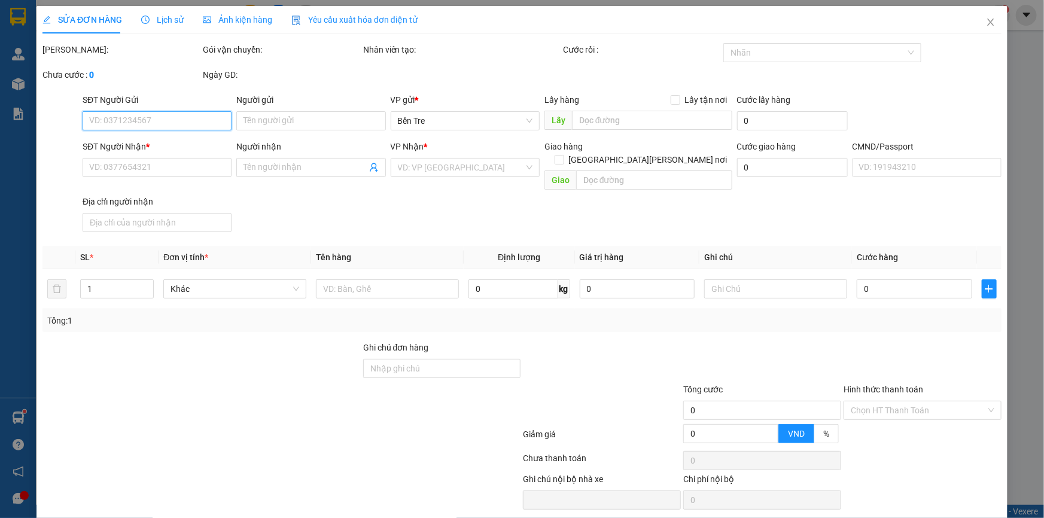
scroll to position [29, 0]
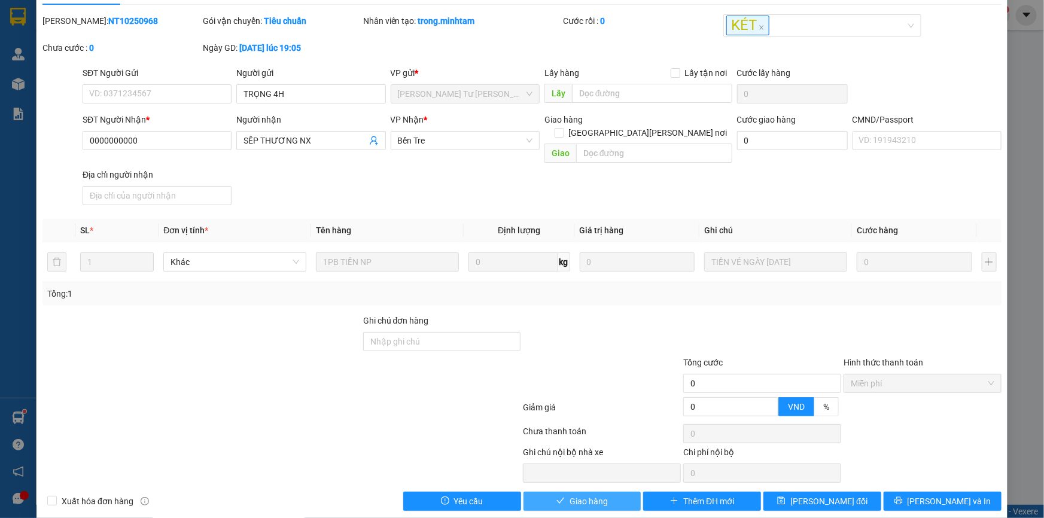
click at [563, 492] on button "Giao hàng" at bounding box center [583, 501] width 118 height 19
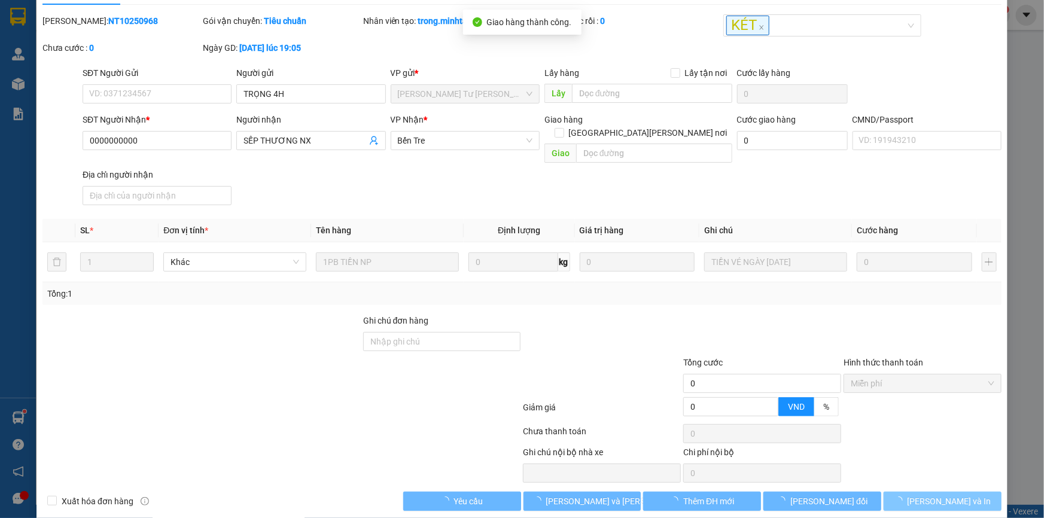
click at [903, 497] on icon "loading" at bounding box center [899, 501] width 8 height 8
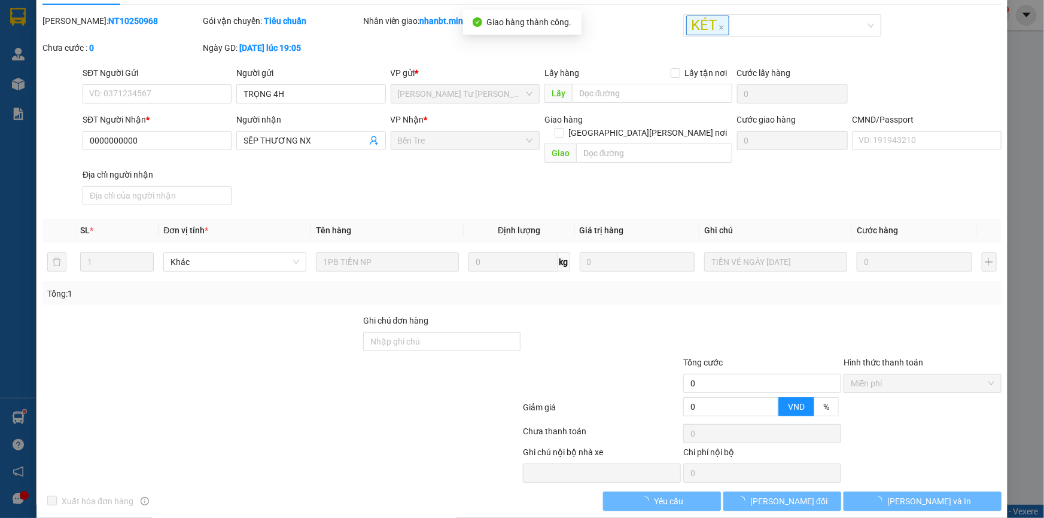
click at [918, 495] on span "[PERSON_NAME] và In" at bounding box center [930, 501] width 84 height 13
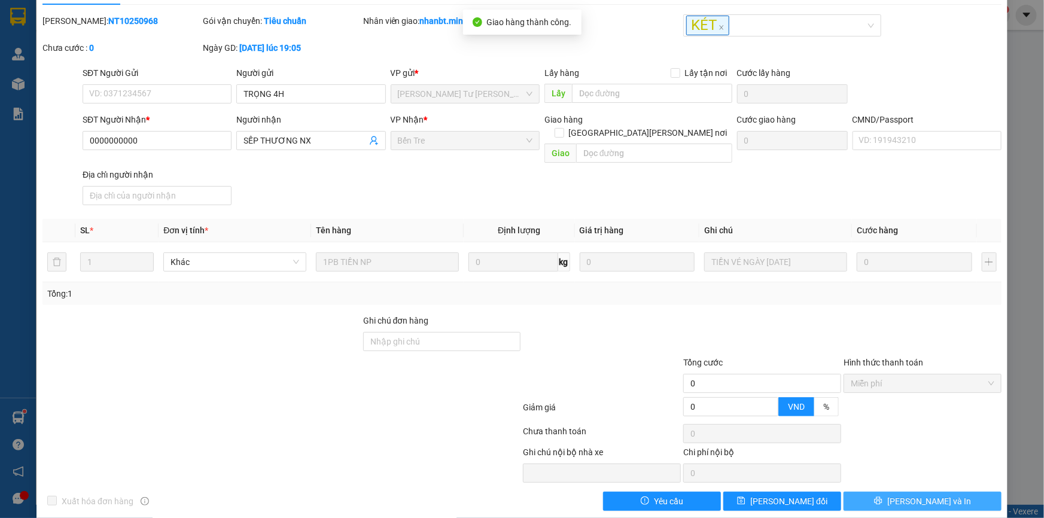
click at [922, 495] on span "[PERSON_NAME] và In" at bounding box center [930, 501] width 84 height 13
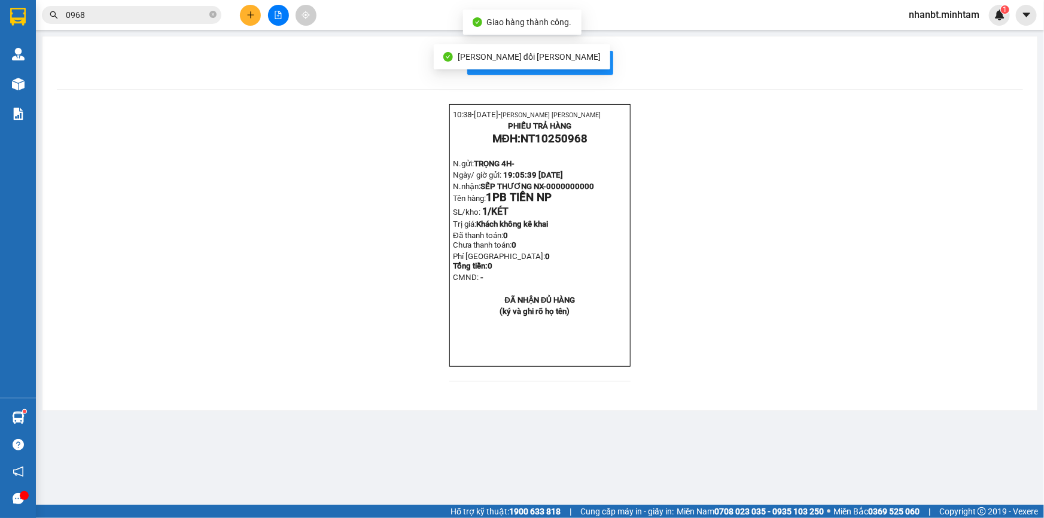
click at [620, 62] on div "In mẫu biên lai tự cấu hình" at bounding box center [540, 63] width 967 height 24
click at [602, 62] on span "In mẫu biên lai tự cấu hình" at bounding box center [547, 62] width 113 height 15
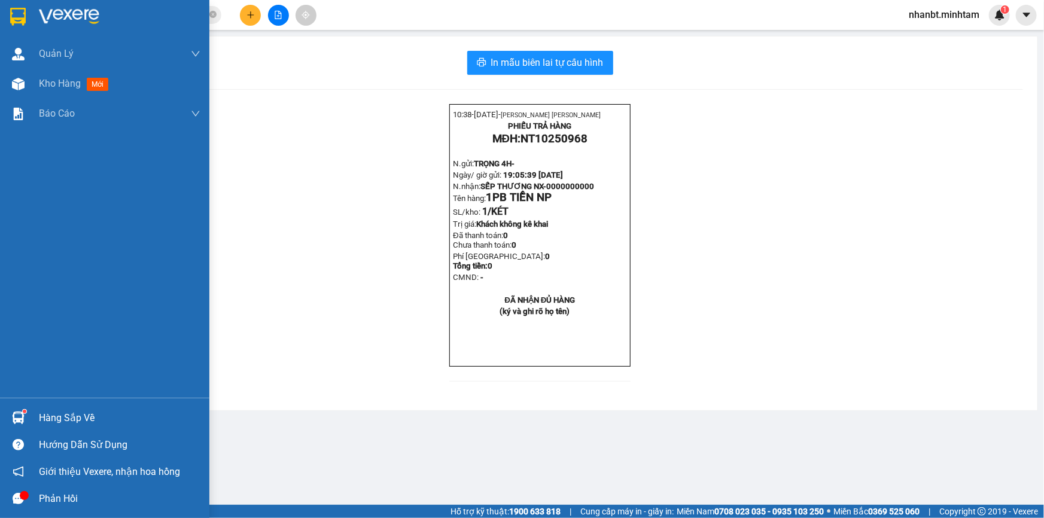
click at [20, 14] on img at bounding box center [18, 17] width 16 height 18
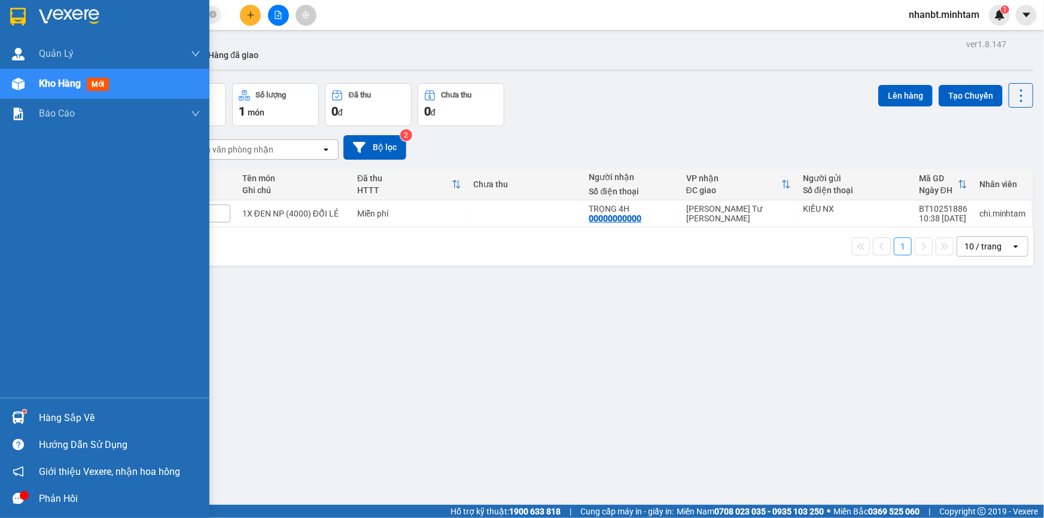
drag, startPoint x: 32, startPoint y: 408, endPoint x: 39, endPoint y: 410, distance: 7.6
click at [35, 409] on div "Hàng sắp về" at bounding box center [104, 418] width 209 height 27
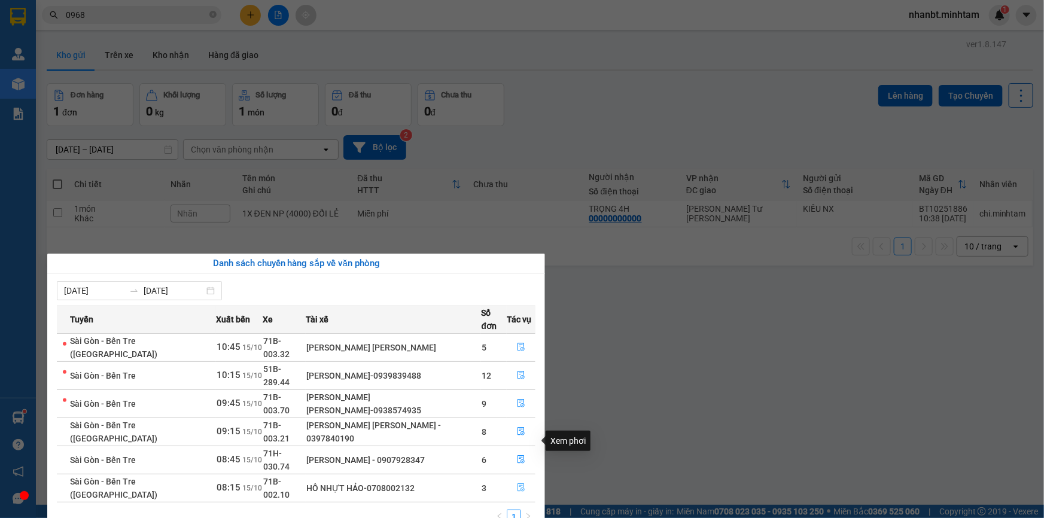
click at [514, 479] on button "button" at bounding box center [522, 488] width 28 height 19
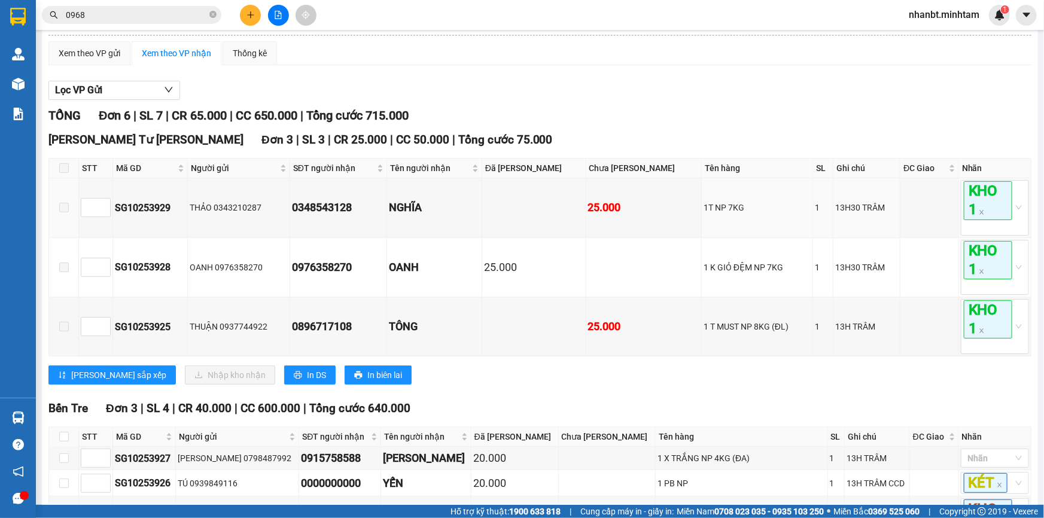
scroll to position [215, 0]
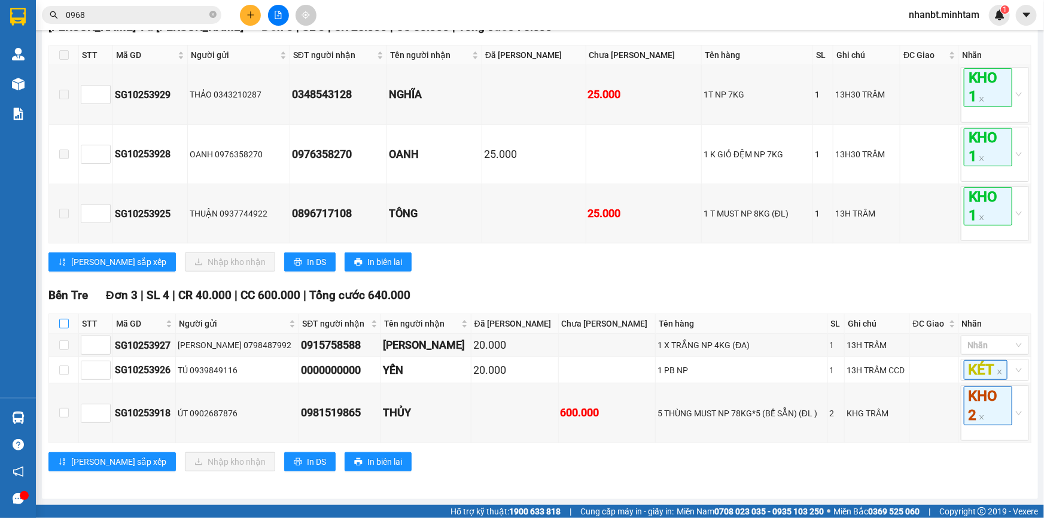
click at [61, 324] on input "checkbox" at bounding box center [64, 324] width 10 height 10
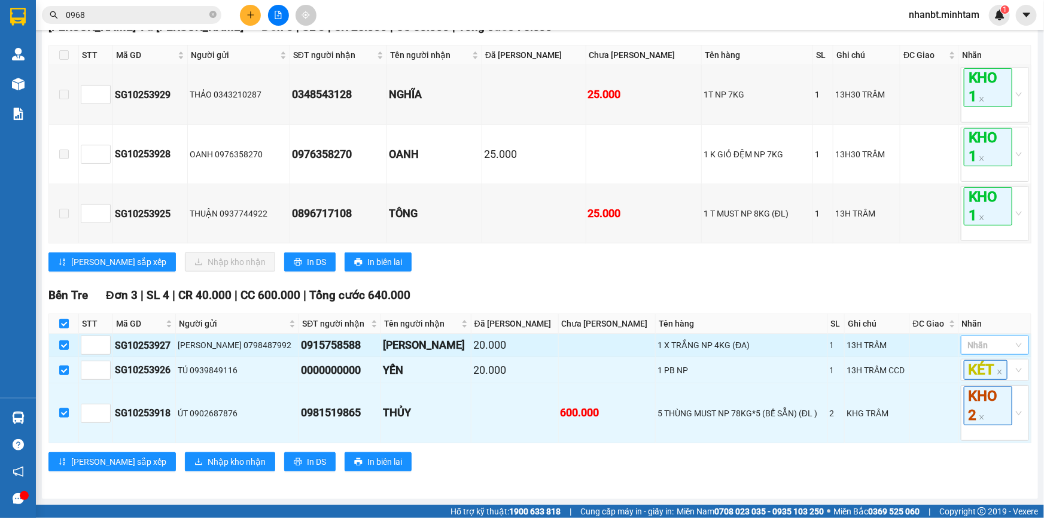
click at [965, 342] on div at bounding box center [989, 345] width 50 height 14
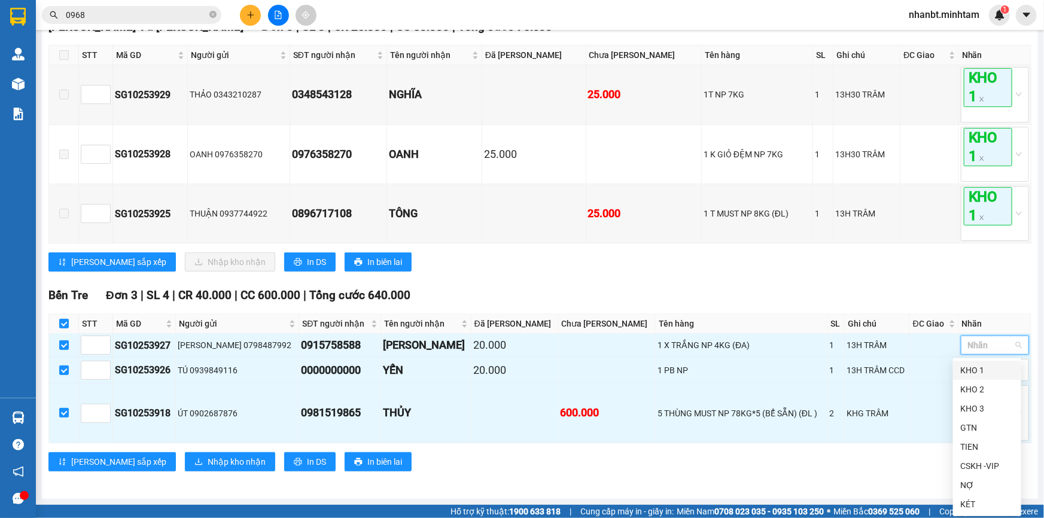
drag, startPoint x: 978, startPoint y: 371, endPoint x: 810, endPoint y: 292, distance: 185.8
click at [977, 371] on div "KHO 1" at bounding box center [988, 370] width 54 height 13
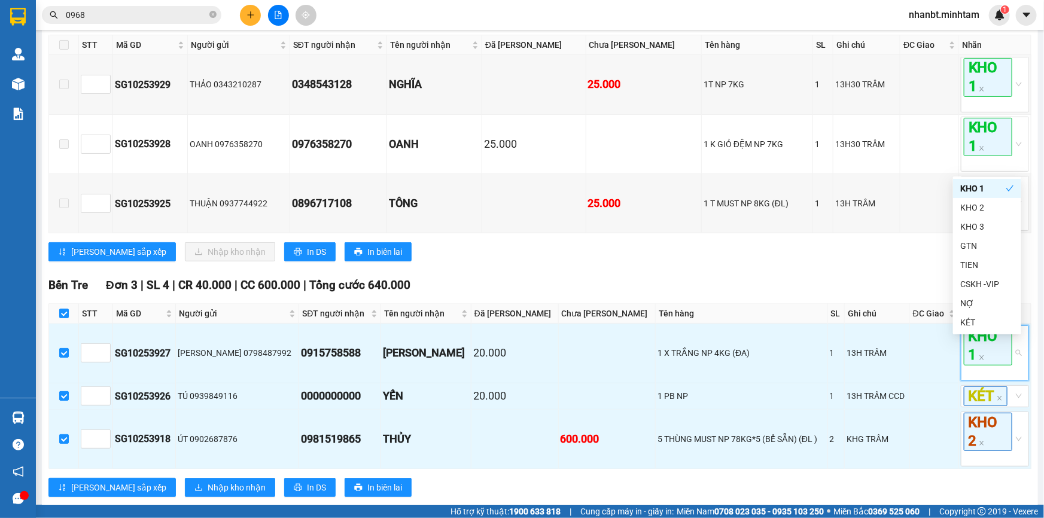
click at [809, 291] on div "Bến Tre Đơn 3 | SL 4 | CR 40.000 | CC 600.000 | [PERSON_NAME] 640.000" at bounding box center [539, 285] width 983 height 18
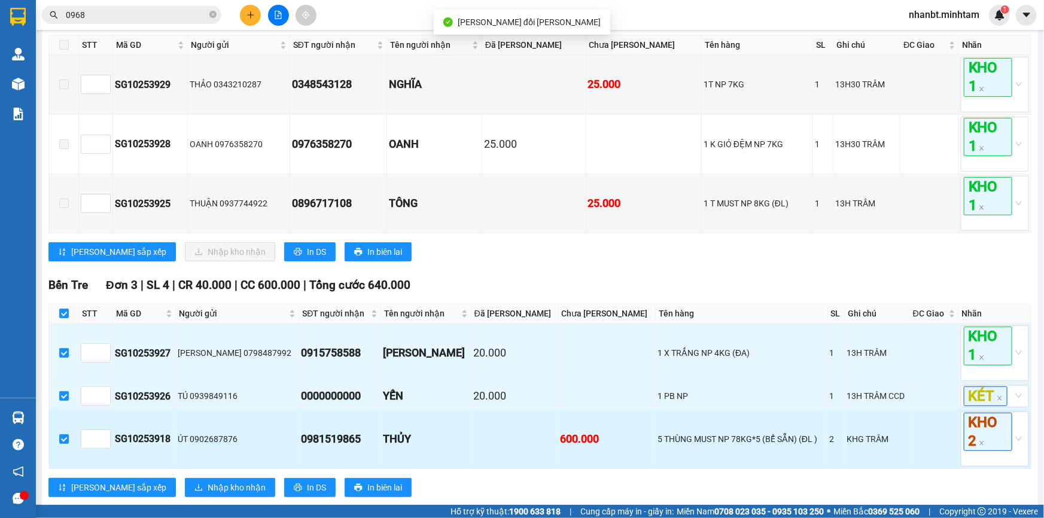
scroll to position [251, 0]
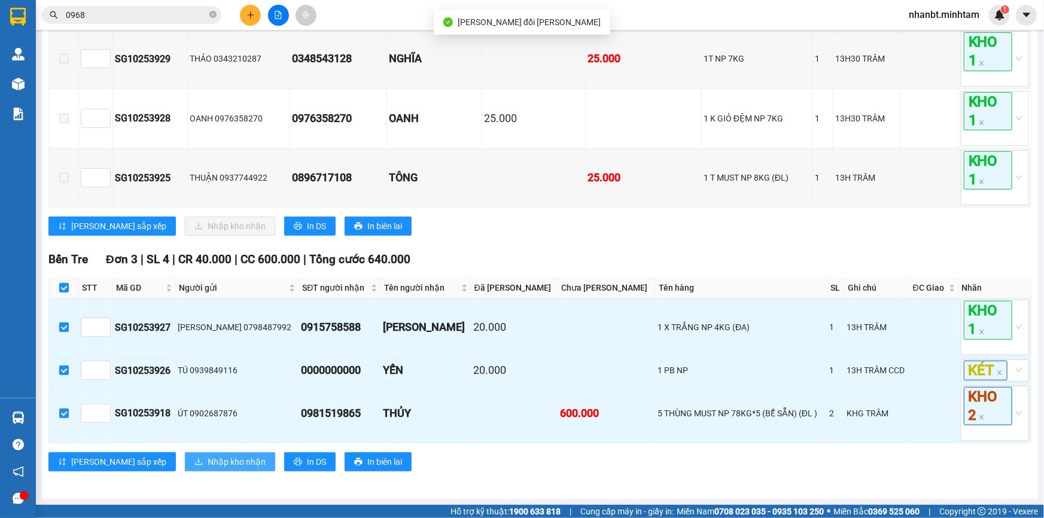
click at [208, 467] on span "Nhập kho nhận" at bounding box center [237, 461] width 58 height 13
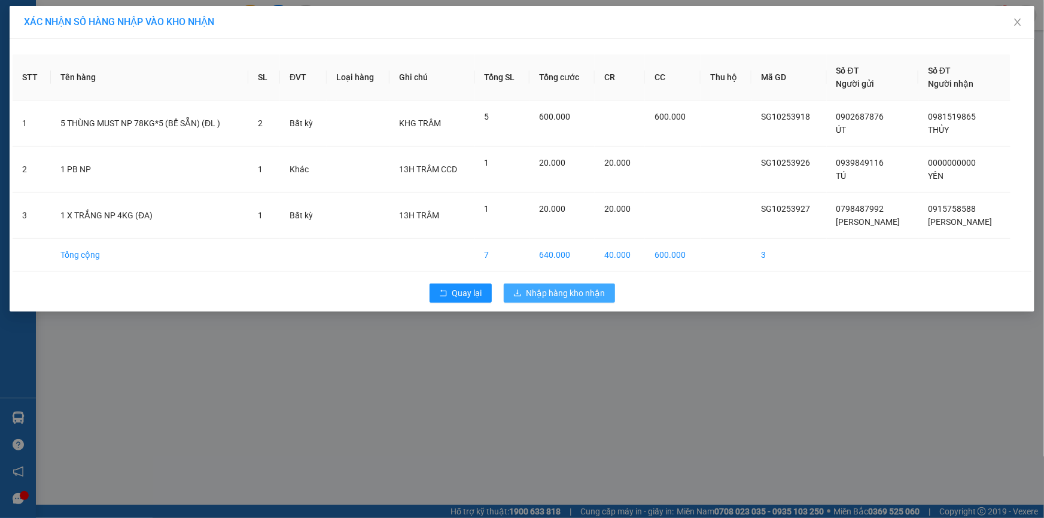
click at [546, 294] on span "Nhập hàng kho nhận" at bounding box center [566, 293] width 79 height 13
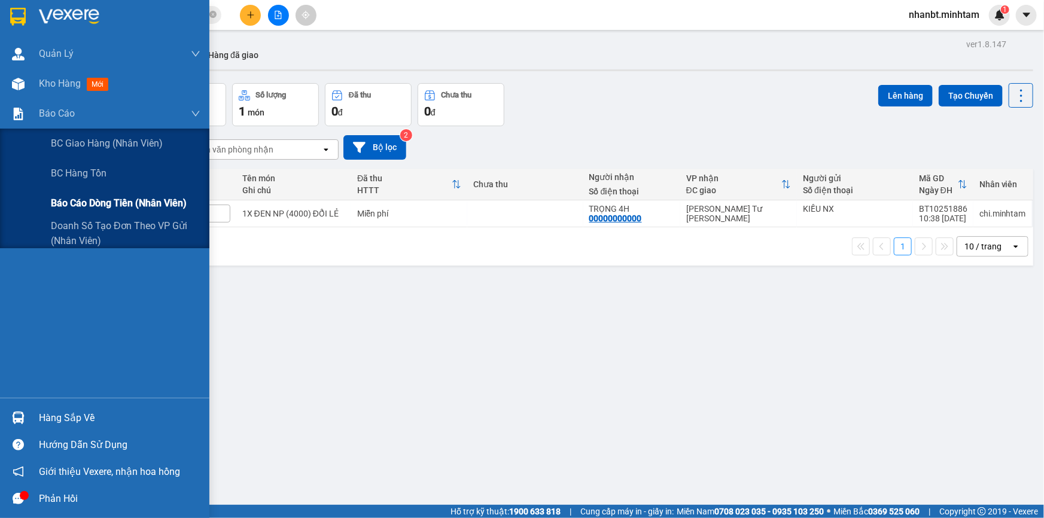
drag, startPoint x: 90, startPoint y: 200, endPoint x: 203, endPoint y: 236, distance: 118.9
click at [91, 200] on span "Báo cáo dòng tiền (nhân viên)" at bounding box center [119, 203] width 136 height 15
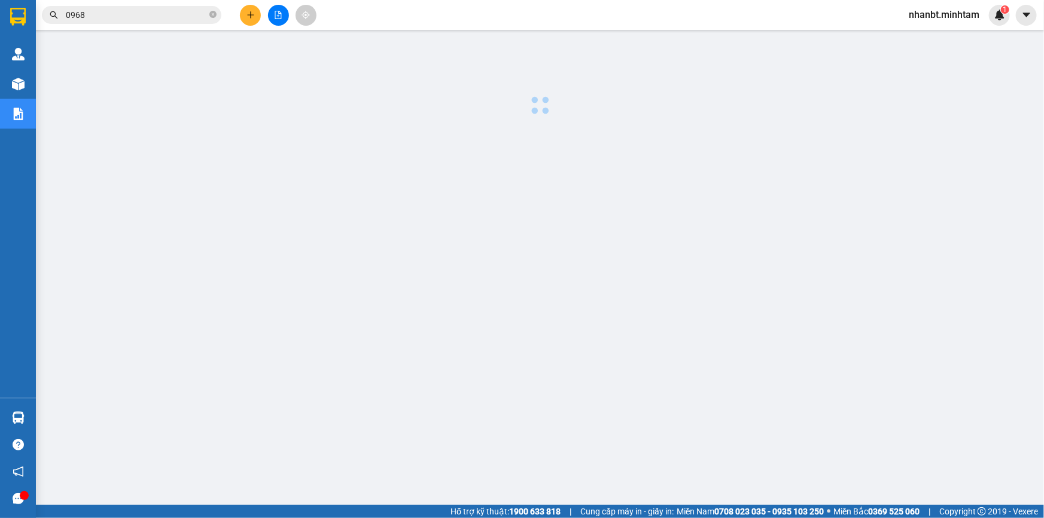
click at [358, 291] on div at bounding box center [540, 305] width 996 height 539
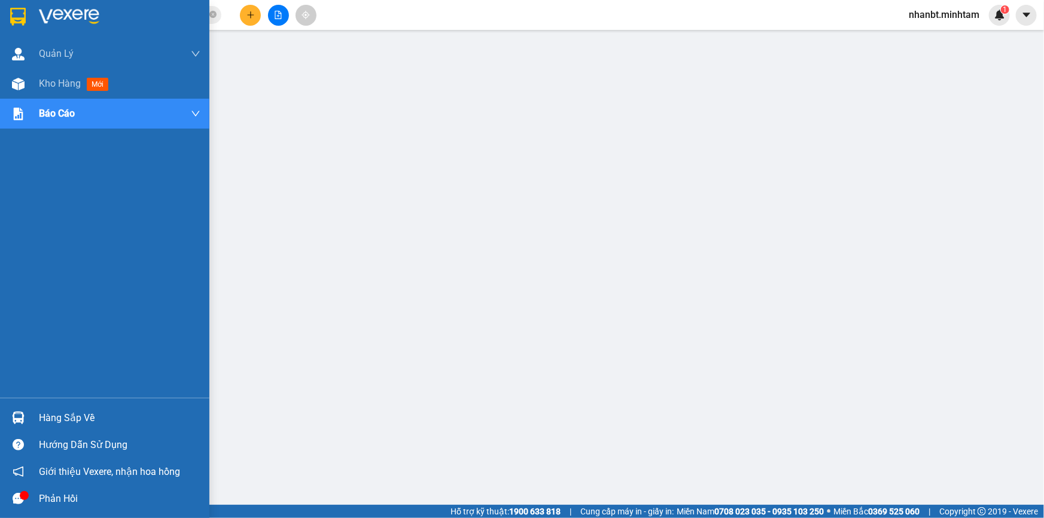
click at [19, 14] on img at bounding box center [18, 17] width 16 height 18
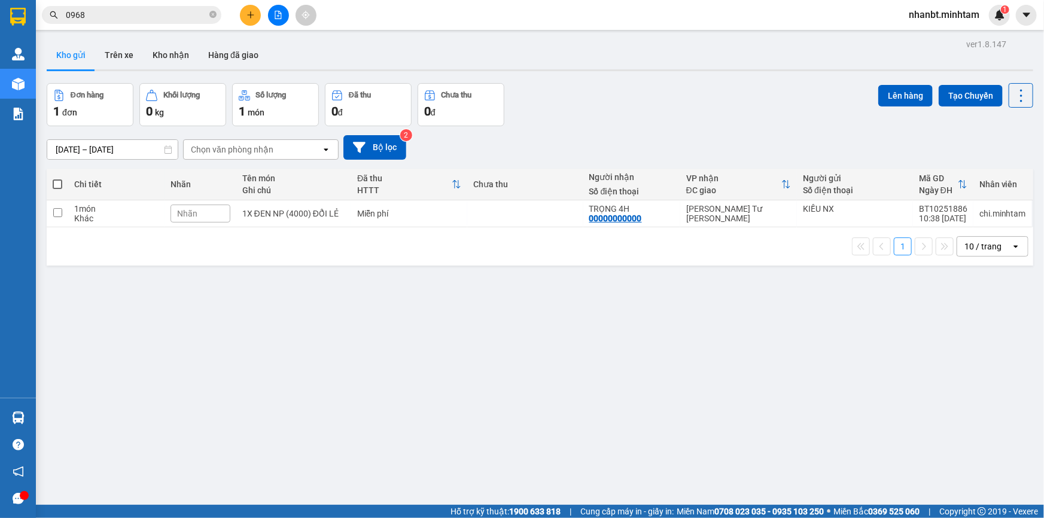
click at [941, 16] on span "nhanbt.minhtam" at bounding box center [945, 14] width 90 height 15
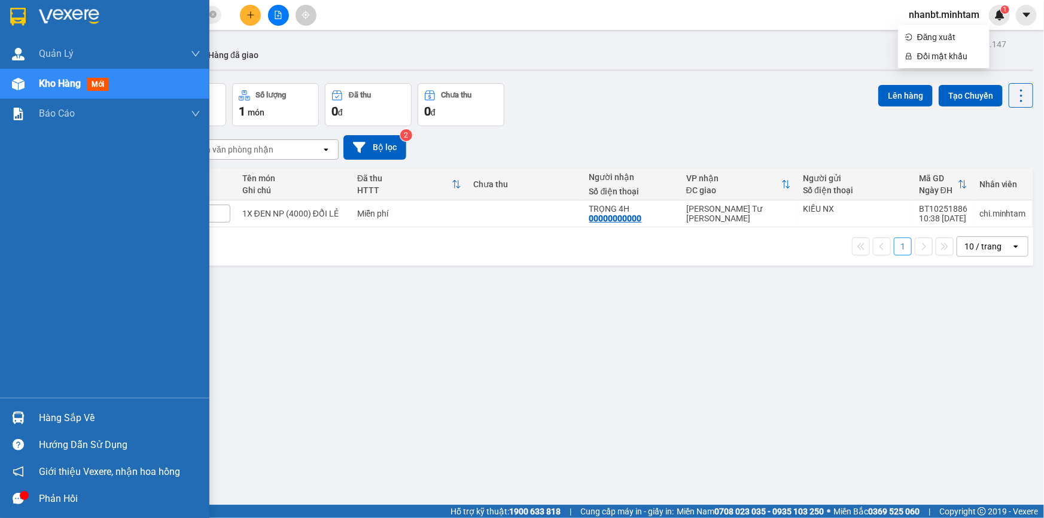
click at [30, 423] on div "Hàng sắp về" at bounding box center [104, 418] width 209 height 27
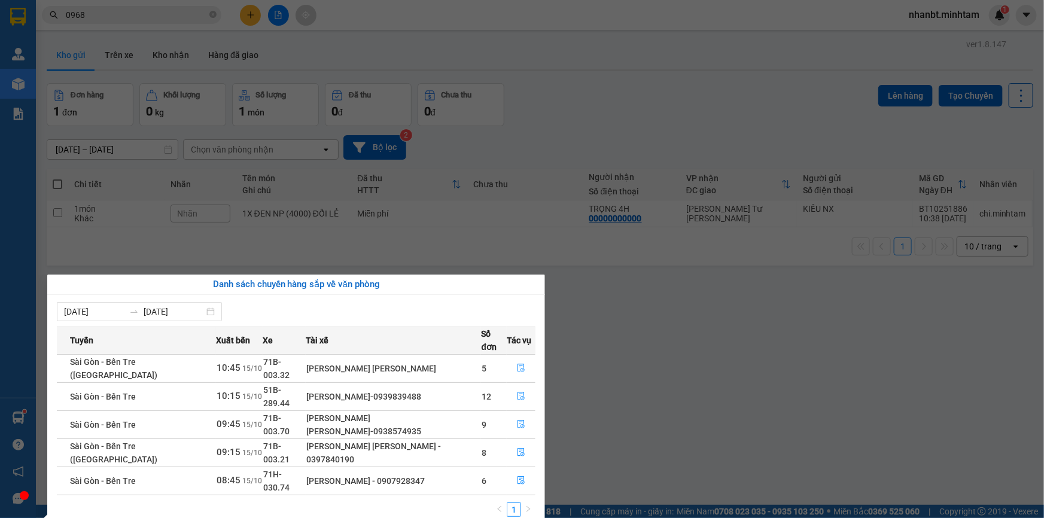
click at [670, 389] on section "Kết quả [PERSON_NAME] ( 685 ) Bộ lọc Mã ĐH Trạng thái Món hàng Tổng [PERSON_NAM…" at bounding box center [522, 259] width 1044 height 518
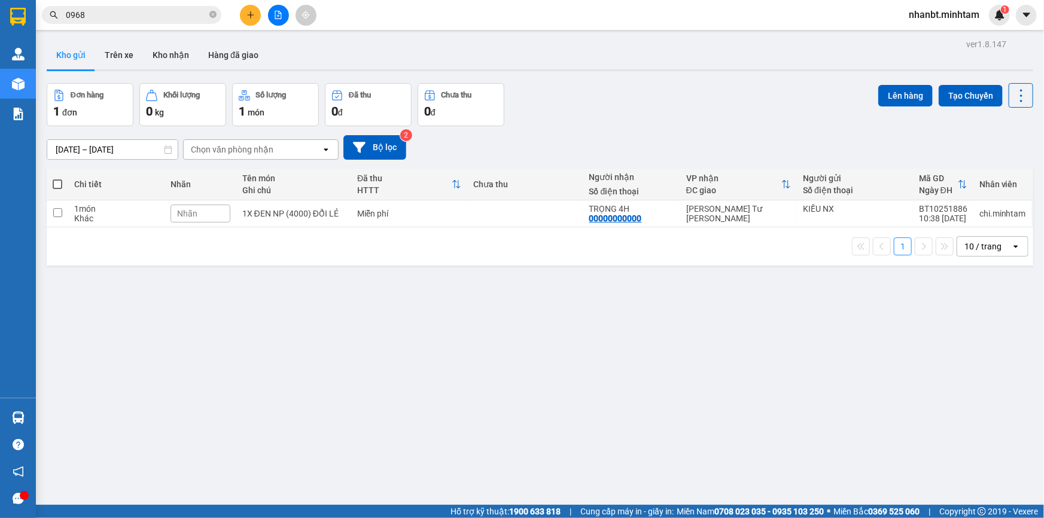
click at [940, 20] on span "nhanbt.minhtam" at bounding box center [945, 14] width 90 height 15
click at [943, 37] on span "Đăng xuất" at bounding box center [949, 37] width 65 height 13
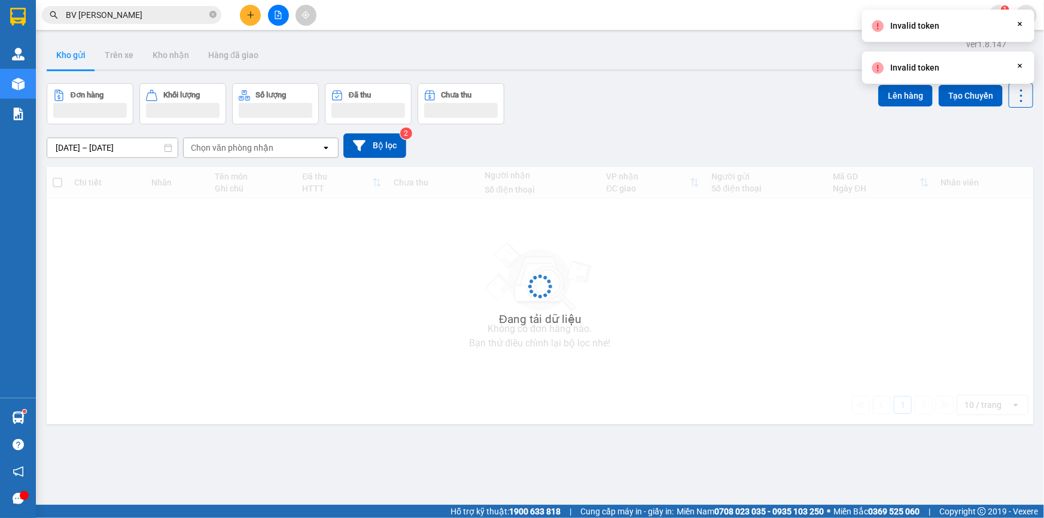
drag, startPoint x: 914, startPoint y: 56, endPoint x: 932, endPoint y: 19, distance: 41.8
click at [933, 12] on div "Invalid token Close" at bounding box center [948, 26] width 172 height 32
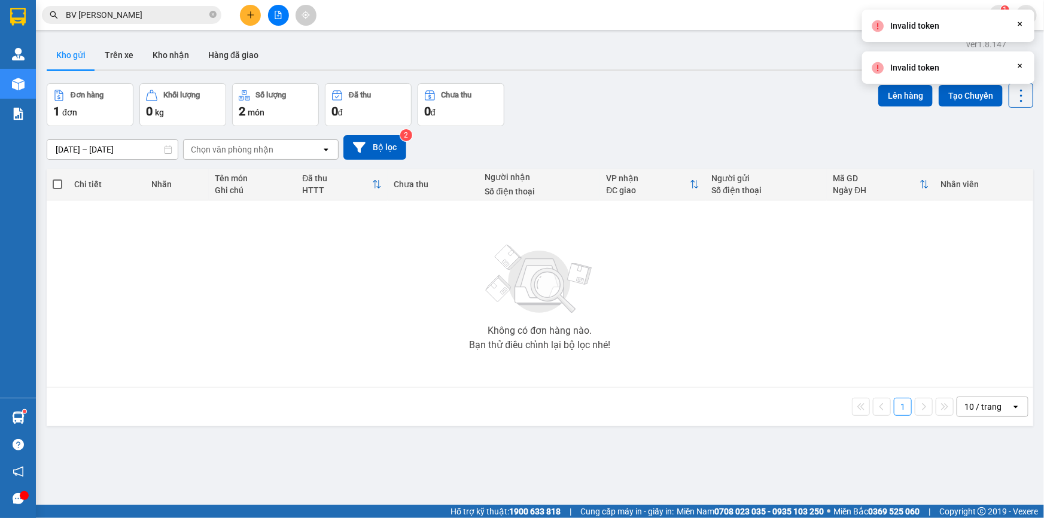
click at [677, 24] on div "Kết quả tìm kiếm ( 53 ) Bộ lọc Mã ĐH Trạng thái Món hàng Tổng cước Chưa cước Nh…" at bounding box center [522, 15] width 1044 height 30
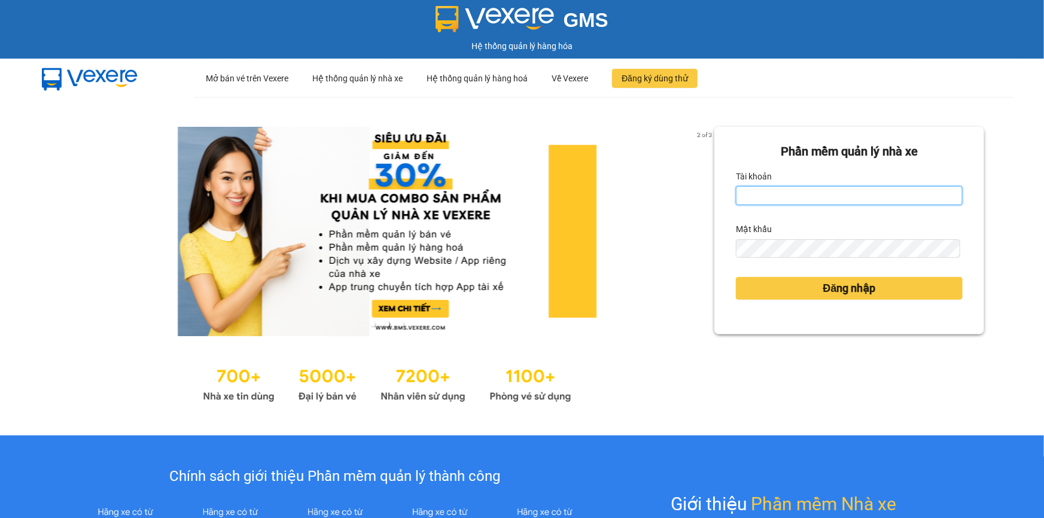
drag, startPoint x: 779, startPoint y: 197, endPoint x: 762, endPoint y: 197, distance: 16.2
click at [778, 197] on input "Tài khoản" at bounding box center [849, 195] width 227 height 19
type input "hieubt.minhtam"
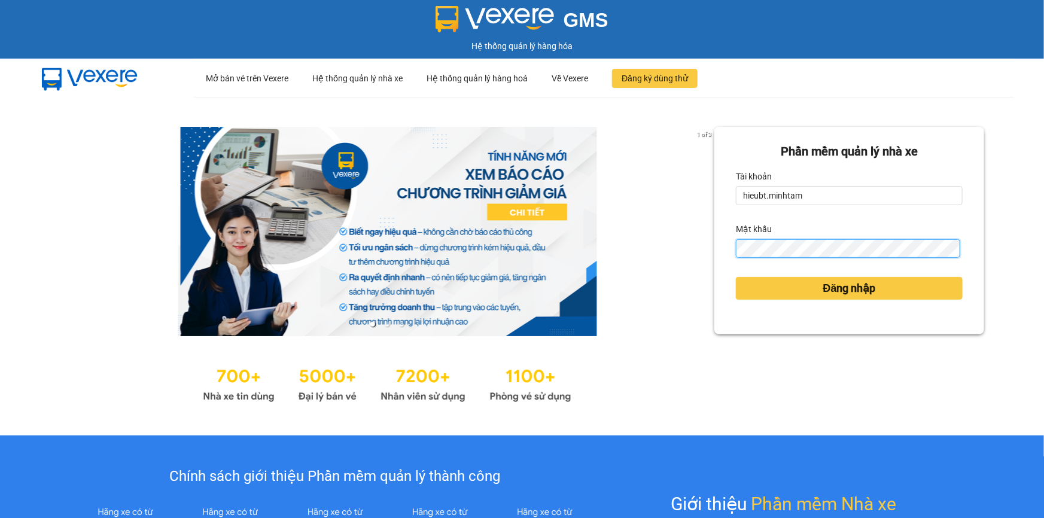
click at [736, 277] on button "Đăng nhập" at bounding box center [849, 288] width 227 height 23
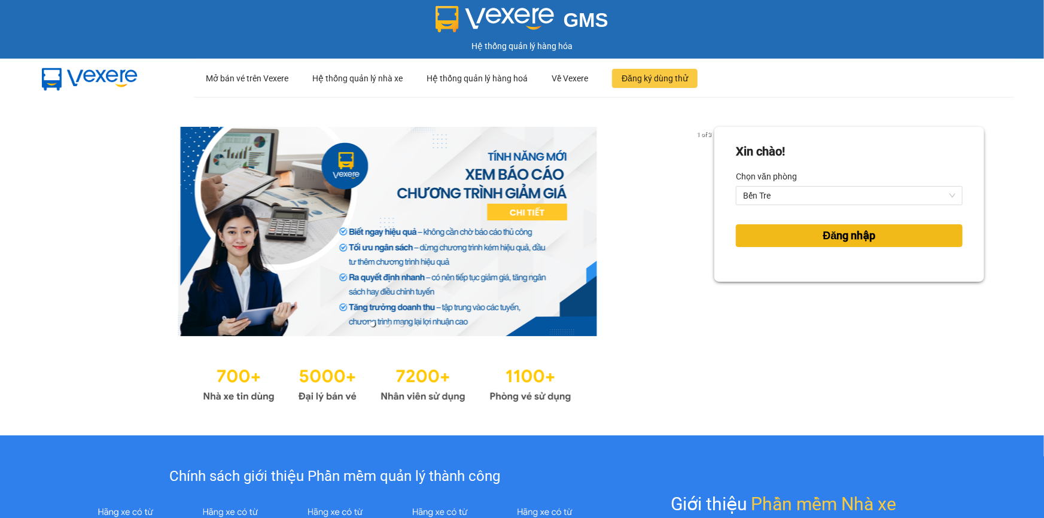
click at [786, 239] on button "Đăng nhập" at bounding box center [849, 235] width 227 height 23
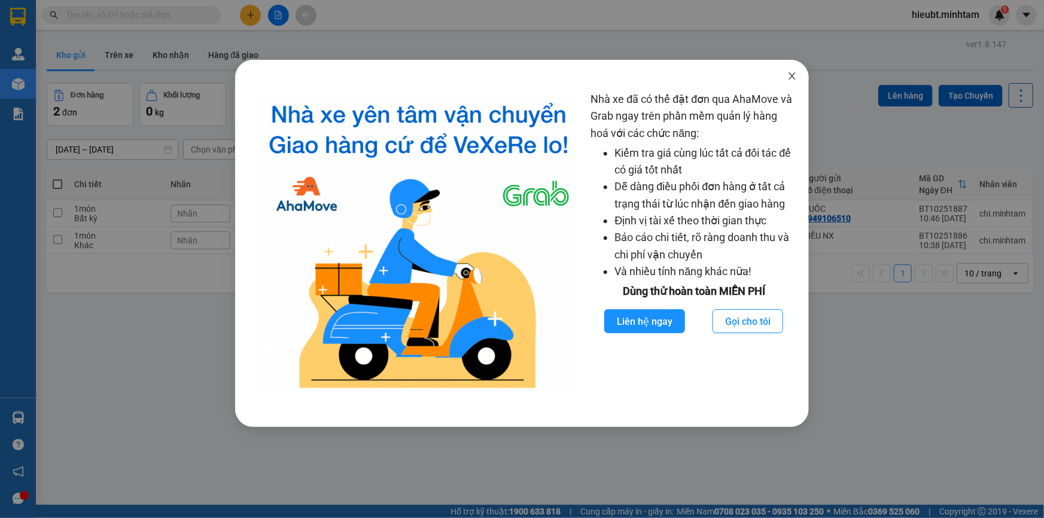
click at [786, 78] on span "Close" at bounding box center [793, 77] width 34 height 34
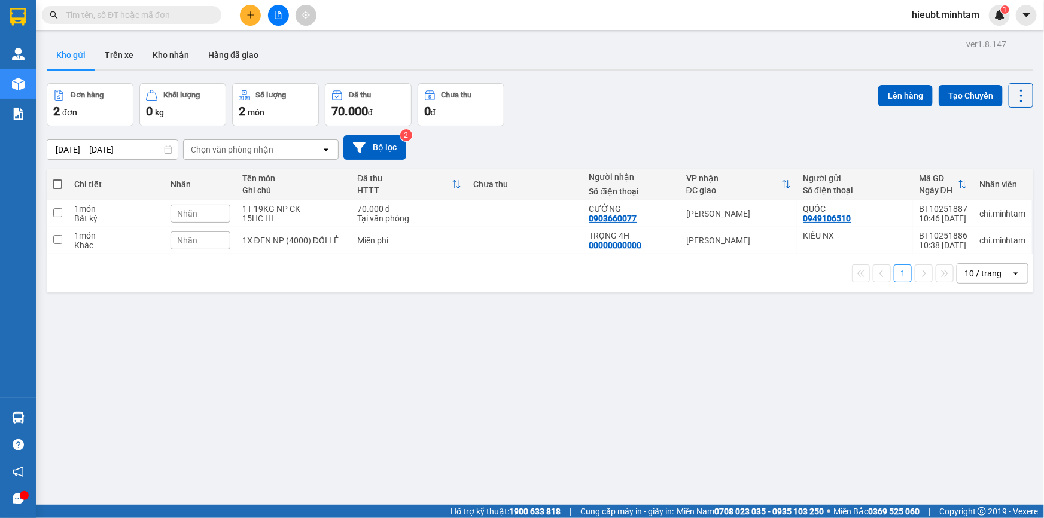
drag, startPoint x: 782, startPoint y: 104, endPoint x: 688, endPoint y: 109, distance: 94.1
click at [761, 108] on div "Đơn hàng 2 đơn Khối lượng 0 kg Số lượng 2 món Đã thu 70.000 đ Chưa thu 0 đ Lên …" at bounding box center [540, 104] width 987 height 43
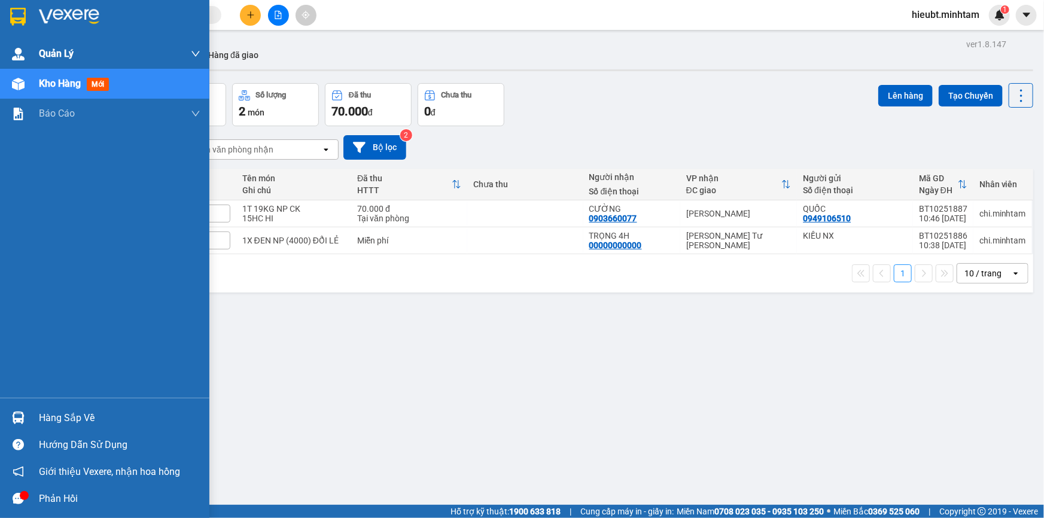
click at [17, 22] on img at bounding box center [18, 17] width 16 height 18
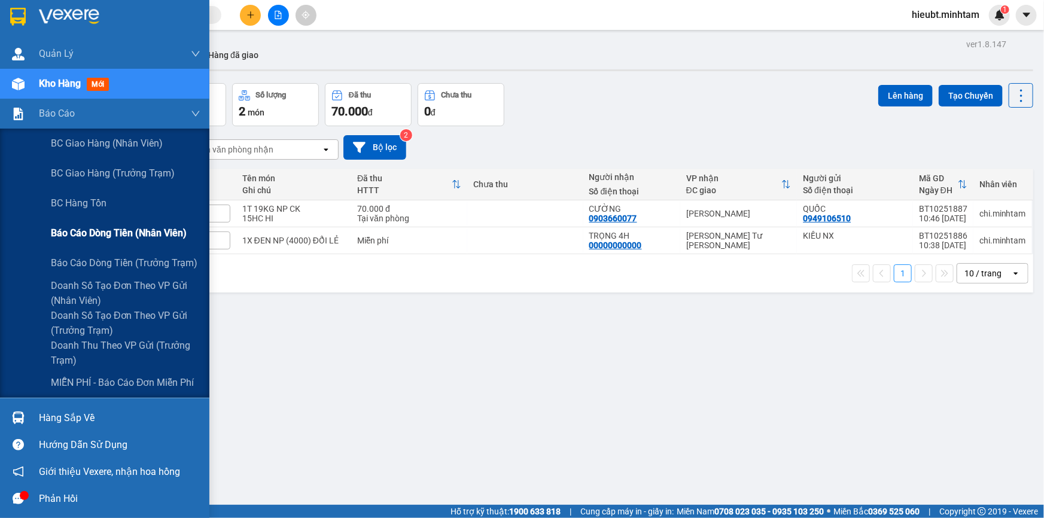
click at [89, 229] on span "Báo cáo dòng tiền (nhân viên)" at bounding box center [119, 233] width 136 height 15
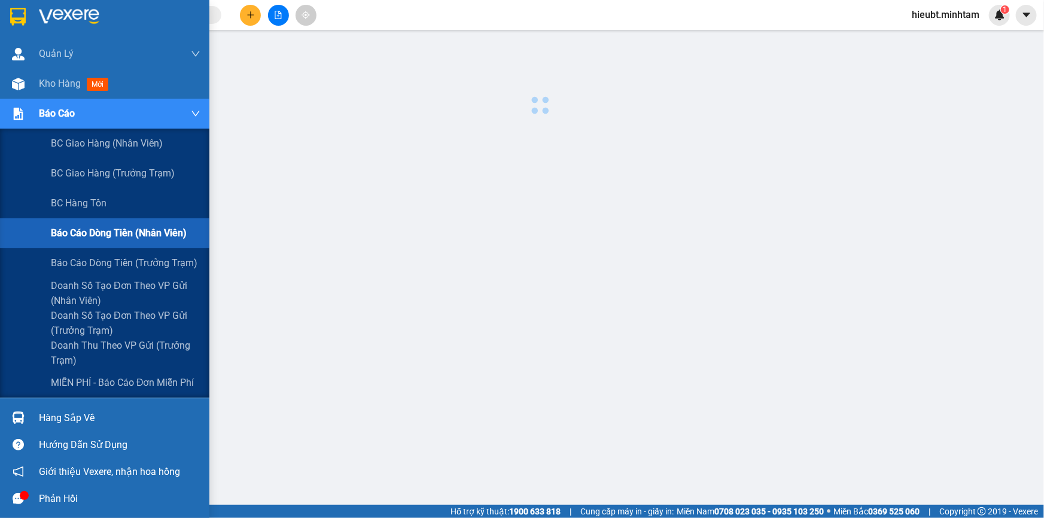
drag, startPoint x: 418, startPoint y: 372, endPoint x: 124, endPoint y: 187, distance: 347.2
click at [387, 355] on div at bounding box center [540, 305] width 996 height 539
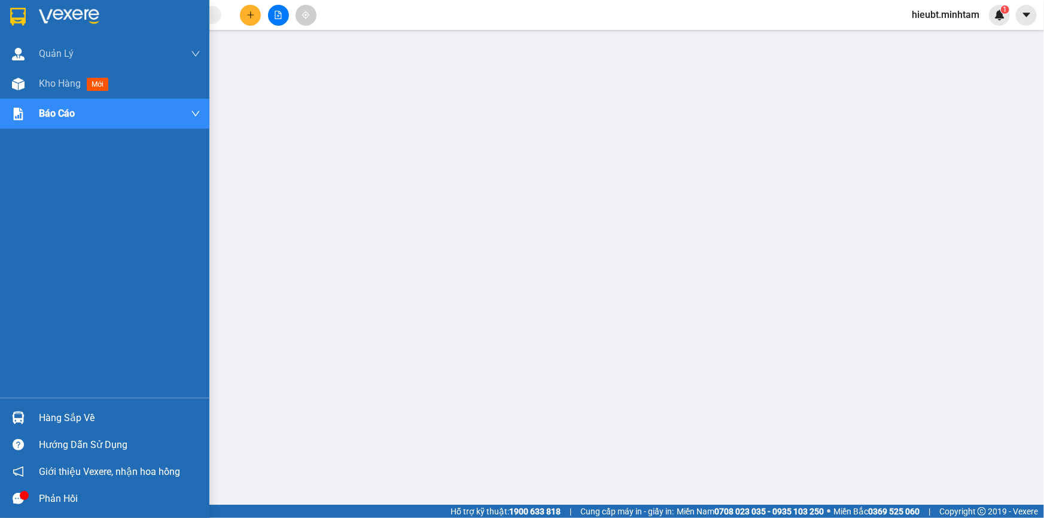
click at [22, 18] on img at bounding box center [18, 17] width 16 height 18
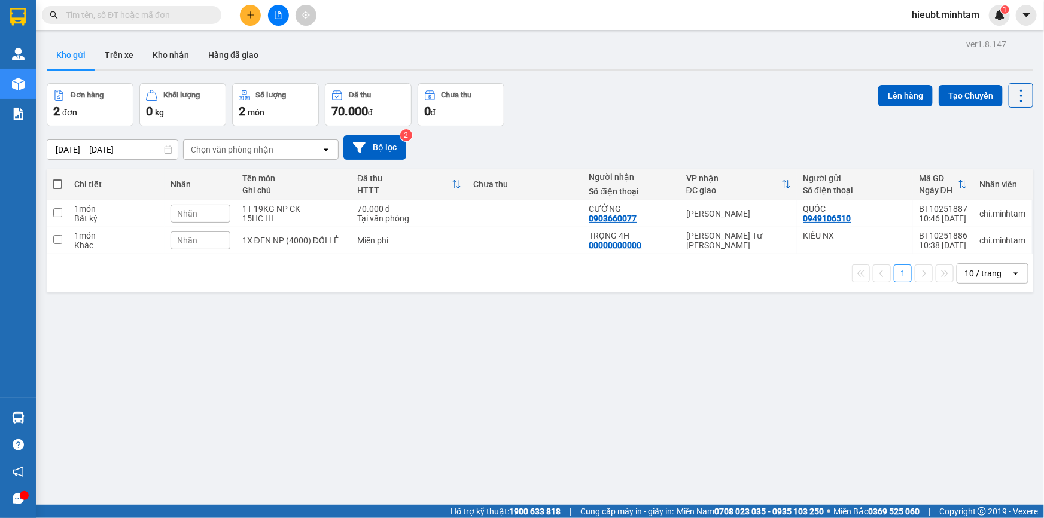
click at [250, 17] on icon "plus" at bounding box center [251, 15] width 8 height 8
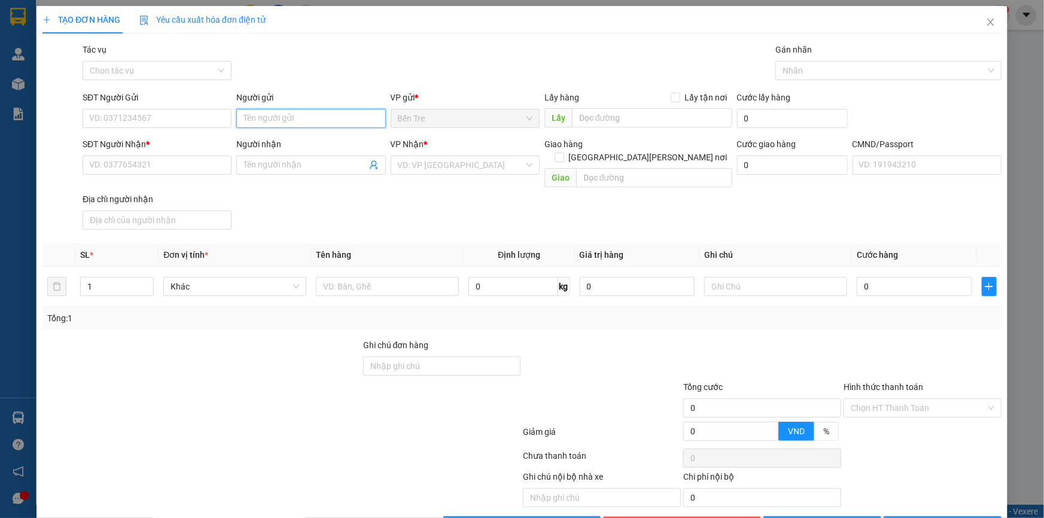
click at [294, 117] on input "Người gửi" at bounding box center [310, 118] width 149 height 19
type input "h"
type input "HIẾU NX"
click at [172, 163] on input "SĐT Người Nhận *" at bounding box center [157, 165] width 149 height 19
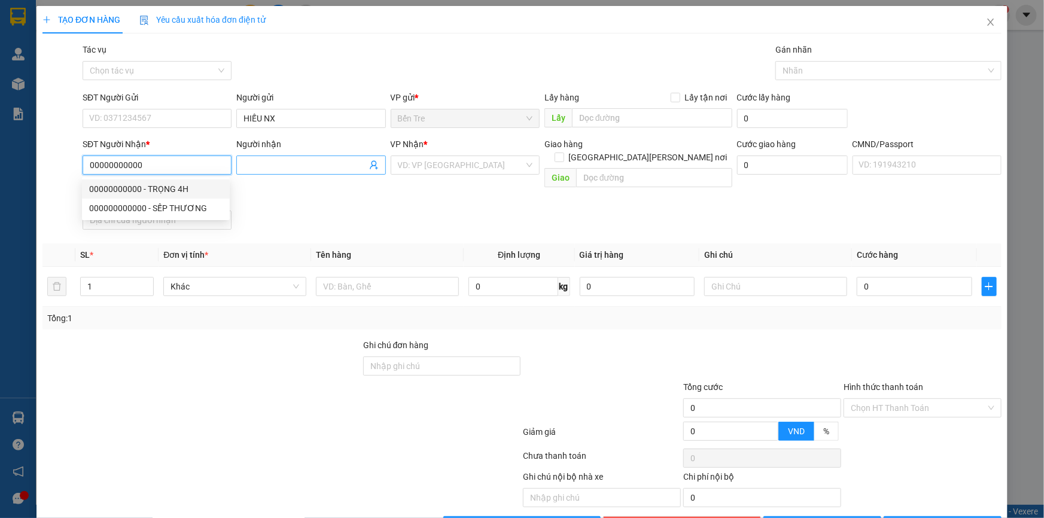
type input "00000000000"
click at [261, 167] on input "Người nhận" at bounding box center [305, 165] width 123 height 13
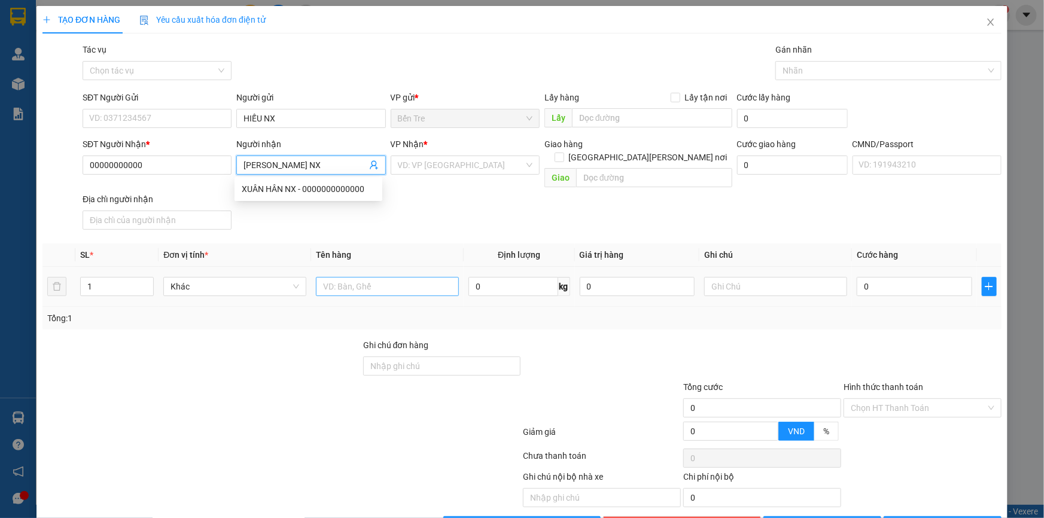
type input "[PERSON_NAME] NX"
click at [362, 277] on input "text" at bounding box center [387, 286] width 143 height 19
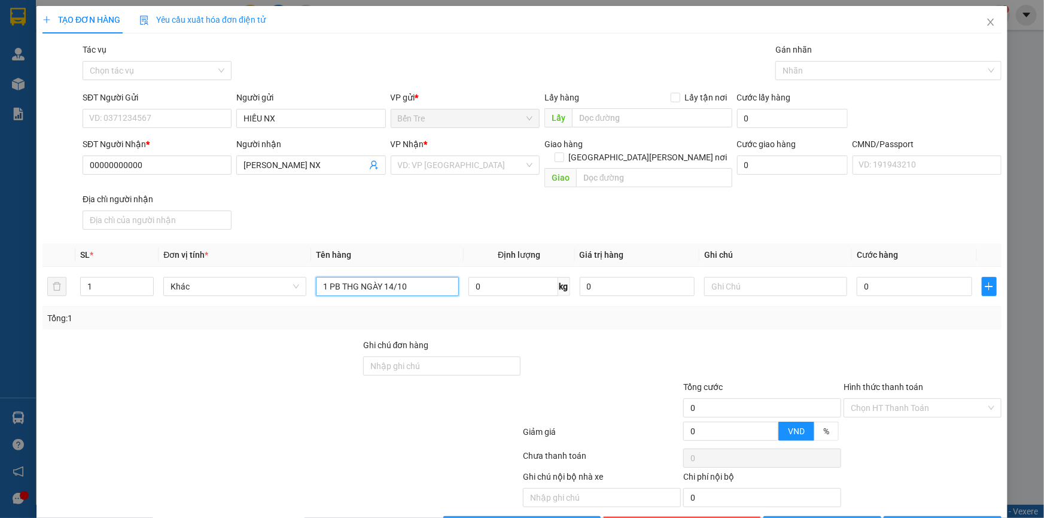
type input "1 PB THG NGÀY 14/10"
click at [658, 345] on div at bounding box center [602, 360] width 160 height 42
click at [882, 406] on div "Hình thức thanh toán Chọn HT Thanh Toán" at bounding box center [923, 402] width 158 height 42
click at [874, 399] on input "Hình thức thanh toán" at bounding box center [918, 408] width 135 height 18
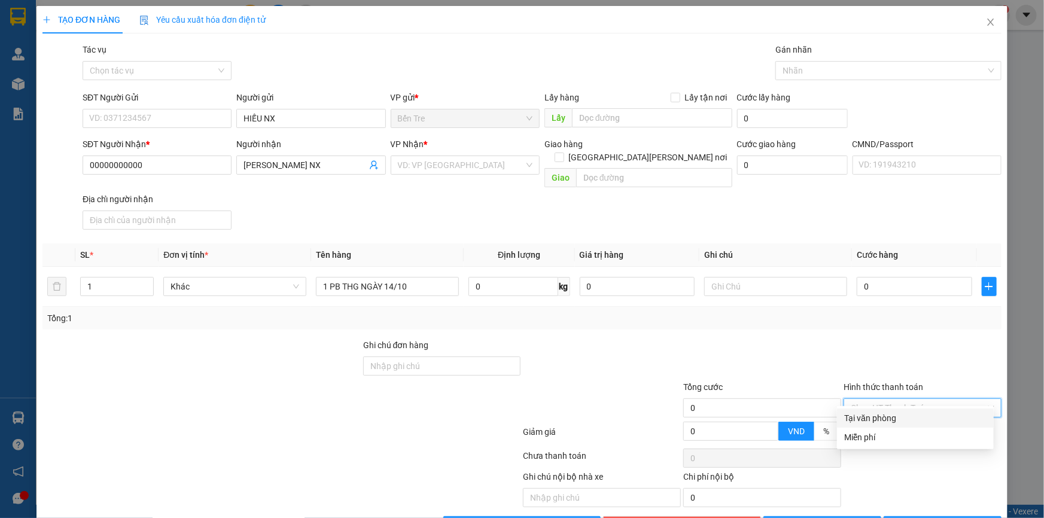
click at [883, 426] on div "Tại văn phòng" at bounding box center [915, 418] width 157 height 19
click at [862, 399] on span "Tại văn phòng" at bounding box center [923, 408] width 144 height 18
click at [872, 433] on div "Miễn phí" at bounding box center [915, 437] width 142 height 13
click at [496, 156] on div "VP Nhận * VD: VP Sài Gòn" at bounding box center [465, 159] width 149 height 42
click at [495, 163] on input "search" at bounding box center [461, 165] width 126 height 18
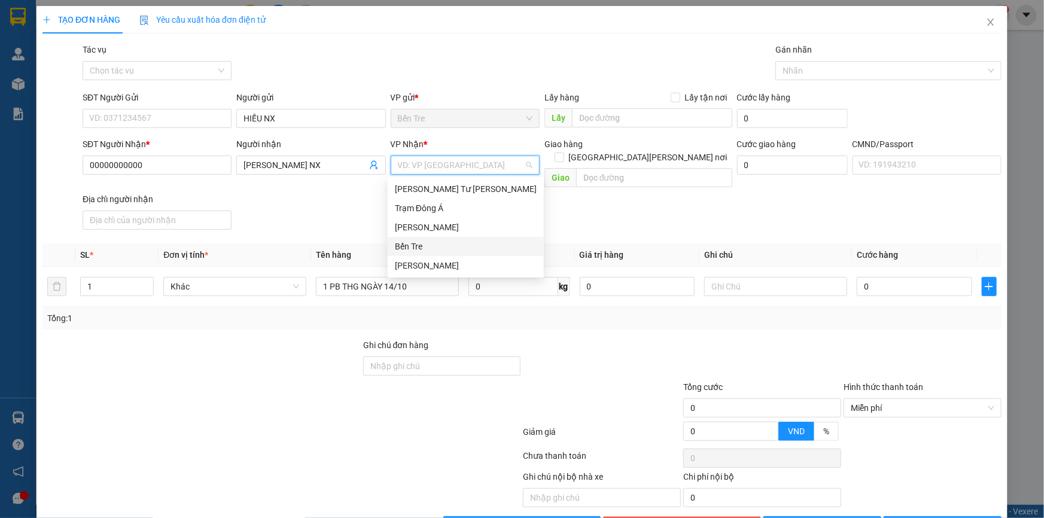
click at [468, 245] on div "Bến Tre" at bounding box center [466, 246] width 142 height 13
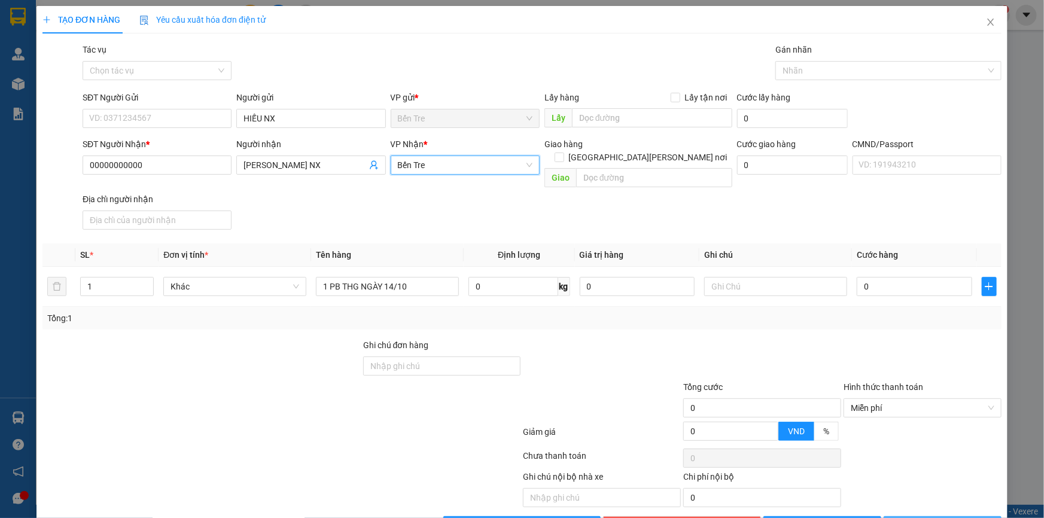
click at [923, 516] on button "[PERSON_NAME] và In" at bounding box center [943, 525] width 118 height 19
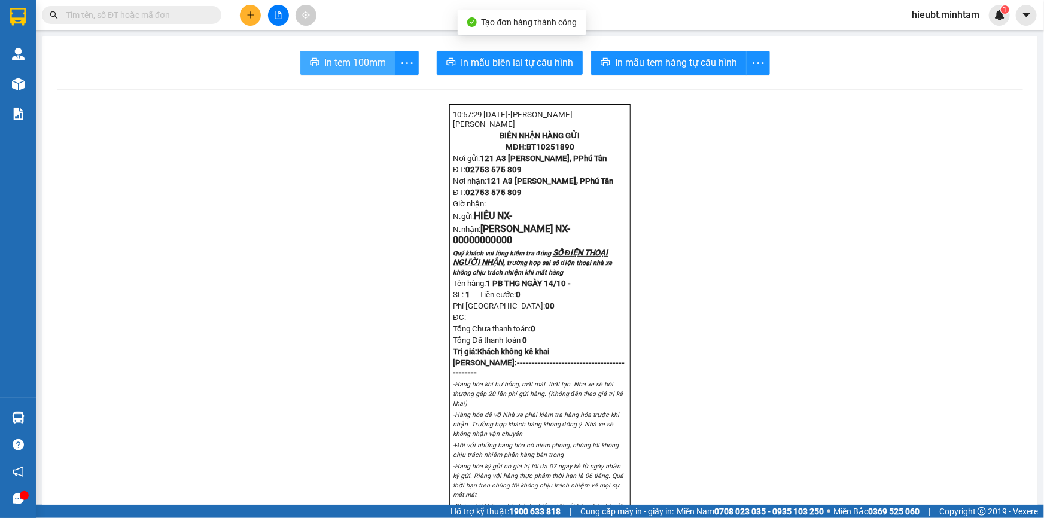
click at [345, 69] on span "In tem 100mm" at bounding box center [355, 62] width 62 height 15
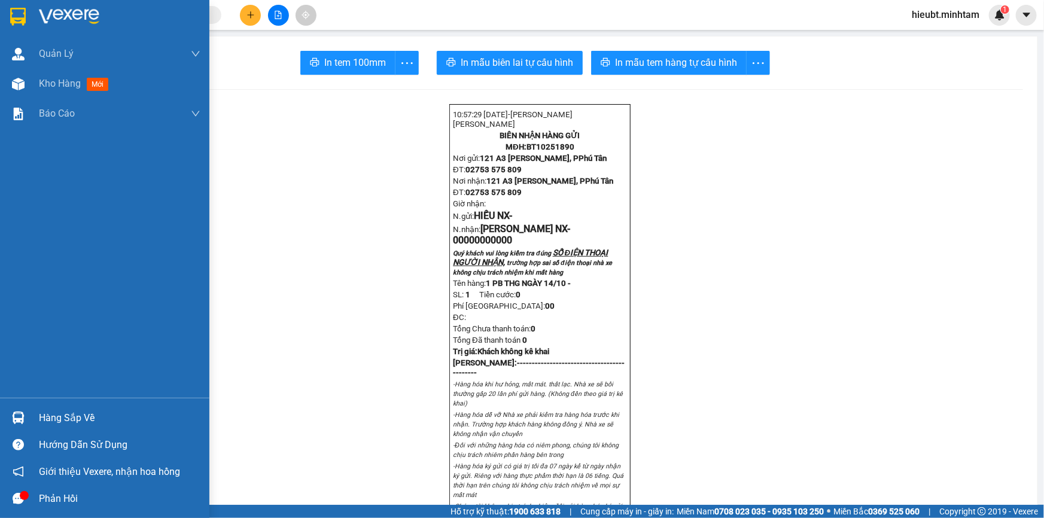
click at [18, 12] on img at bounding box center [18, 17] width 16 height 18
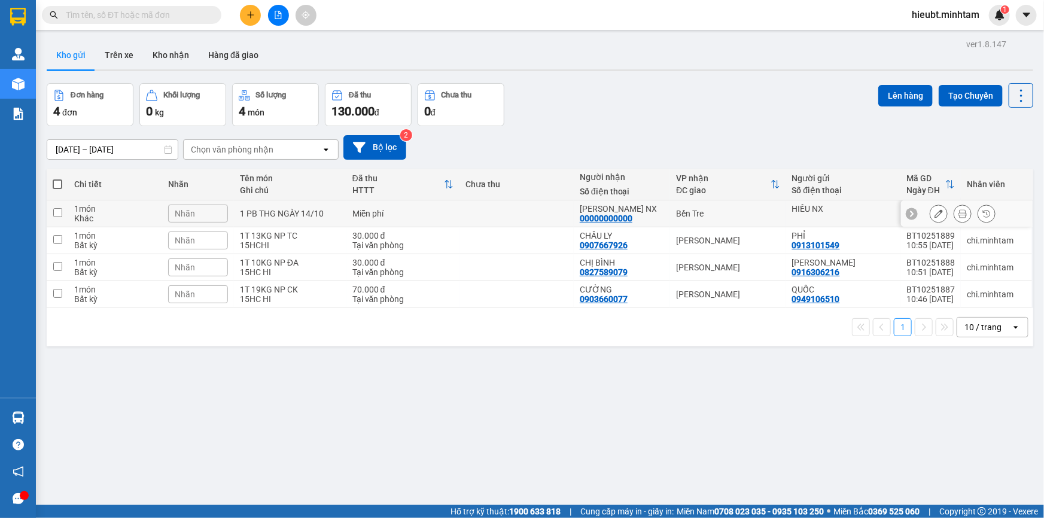
click at [339, 214] on div "1 PB THG NGÀY 14/10" at bounding box center [290, 214] width 101 height 10
checkbox input "true"
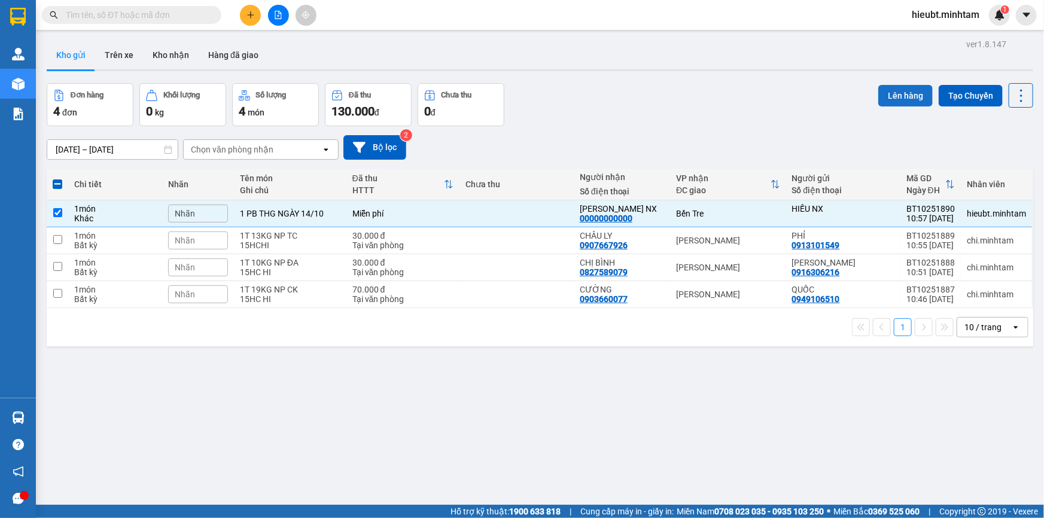
click at [891, 98] on button "Lên hàng" at bounding box center [906, 96] width 54 height 22
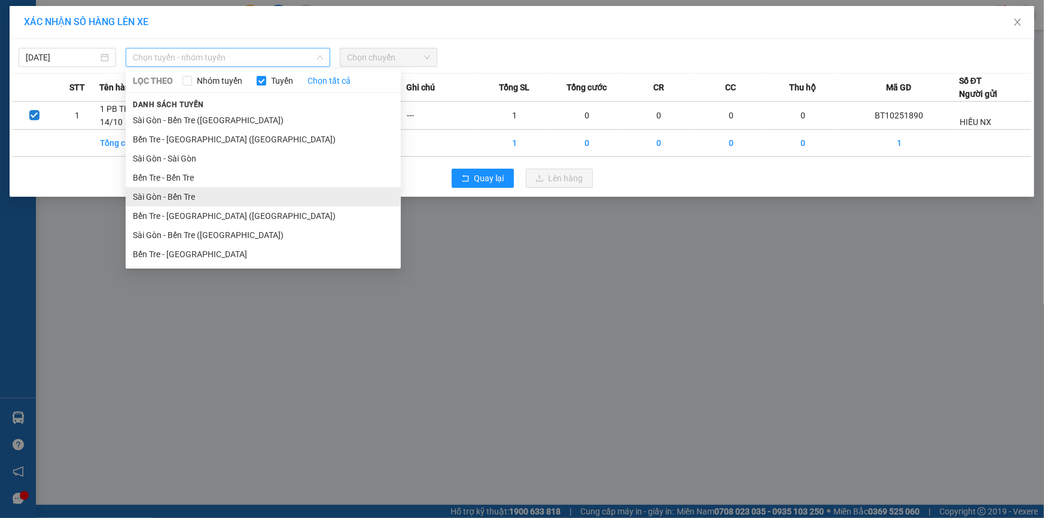
drag, startPoint x: 162, startPoint y: 59, endPoint x: 207, endPoint y: 192, distance: 139.7
click at [162, 60] on span "Chọn tuyến - nhóm tuyến" at bounding box center [228, 57] width 190 height 18
drag, startPoint x: 210, startPoint y: 180, endPoint x: 233, endPoint y: 162, distance: 29.8
click at [209, 180] on li "Bến Tre - Bến Tre" at bounding box center [263, 177] width 275 height 19
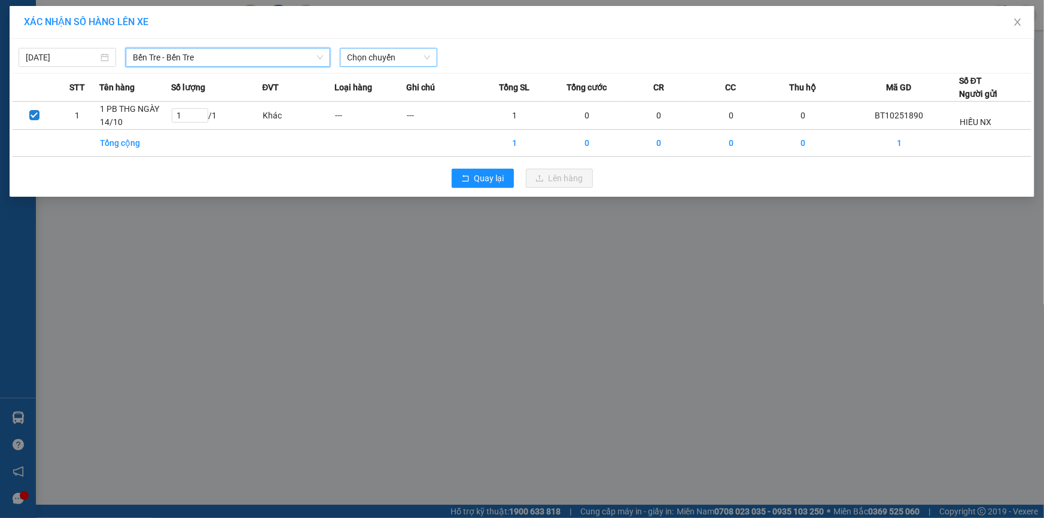
click at [385, 57] on span "Chọn chuyến" at bounding box center [388, 57] width 83 height 18
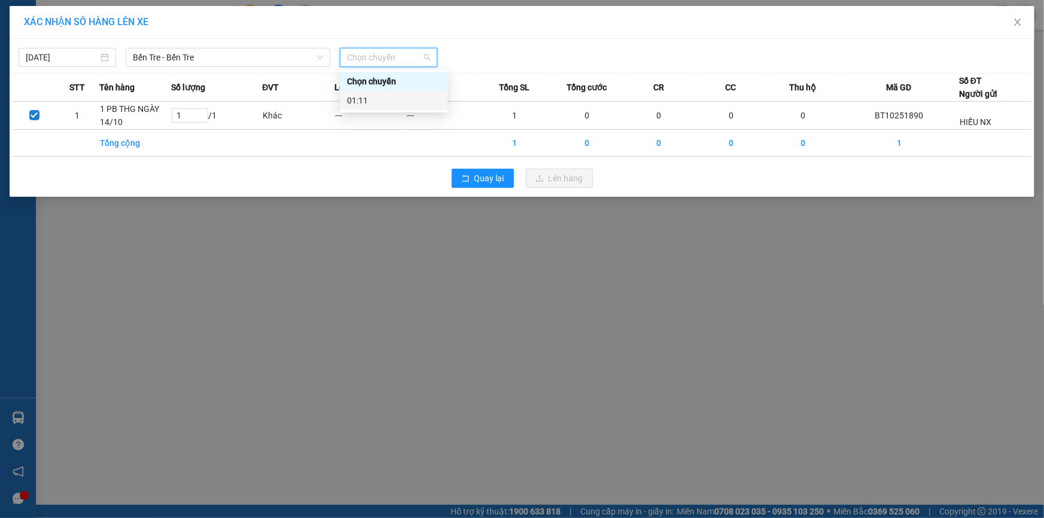
click at [396, 101] on div "01:11" at bounding box center [393, 100] width 93 height 13
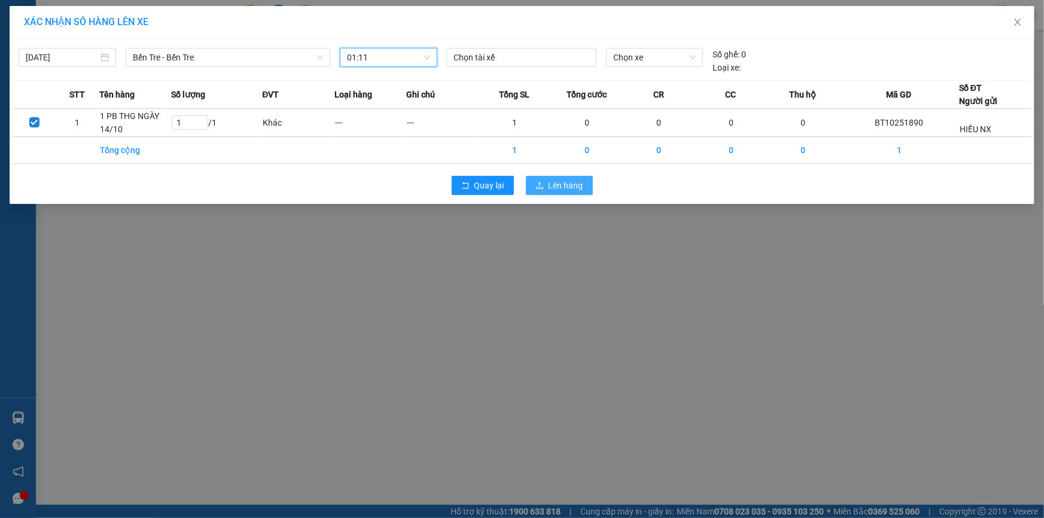
click at [564, 184] on span "Lên hàng" at bounding box center [566, 185] width 35 height 13
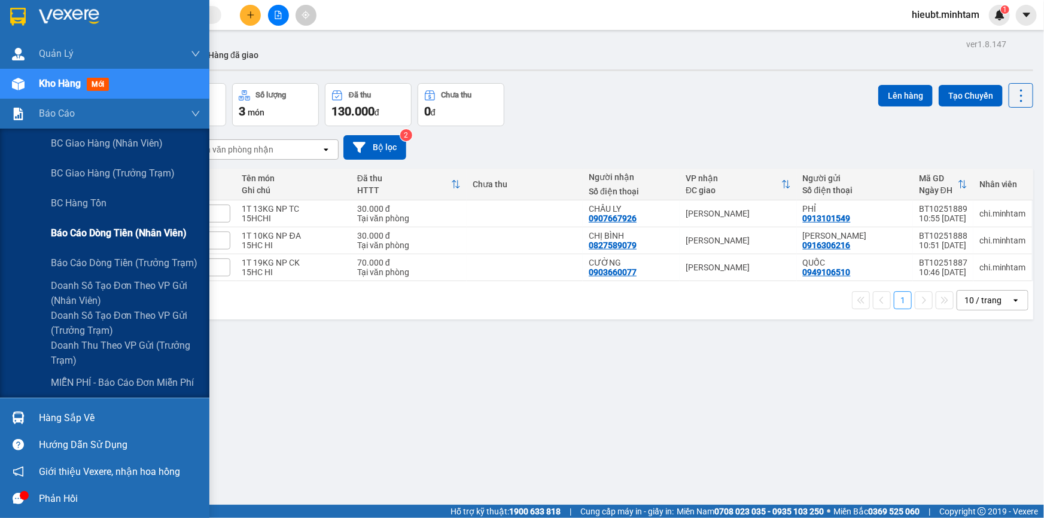
click at [90, 234] on span "Báo cáo dòng tiền (nhân viên)" at bounding box center [119, 233] width 136 height 15
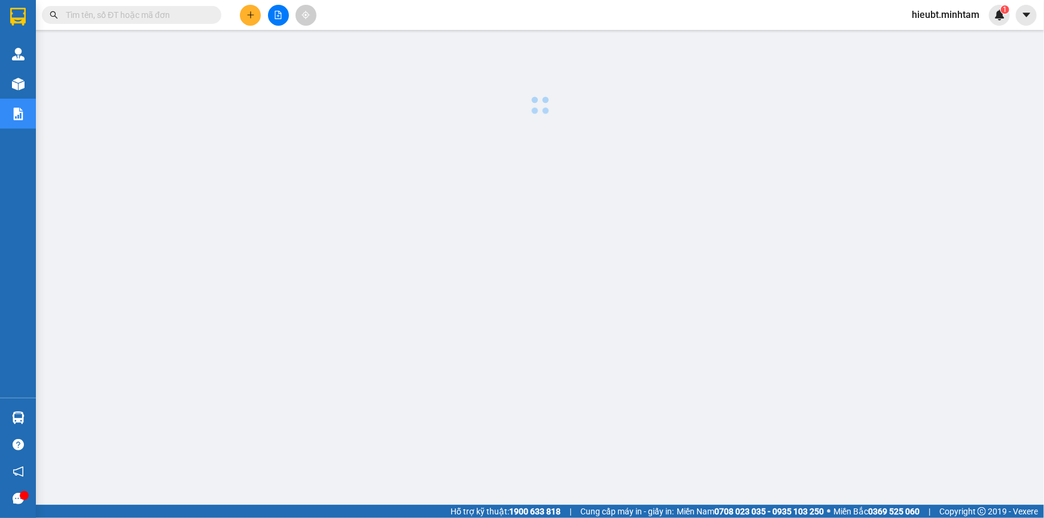
drag, startPoint x: 329, startPoint y: 323, endPoint x: 143, endPoint y: 145, distance: 256.5
click at [300, 291] on div at bounding box center [540, 305] width 996 height 539
click at [119, 19] on input "text" at bounding box center [136, 14] width 141 height 13
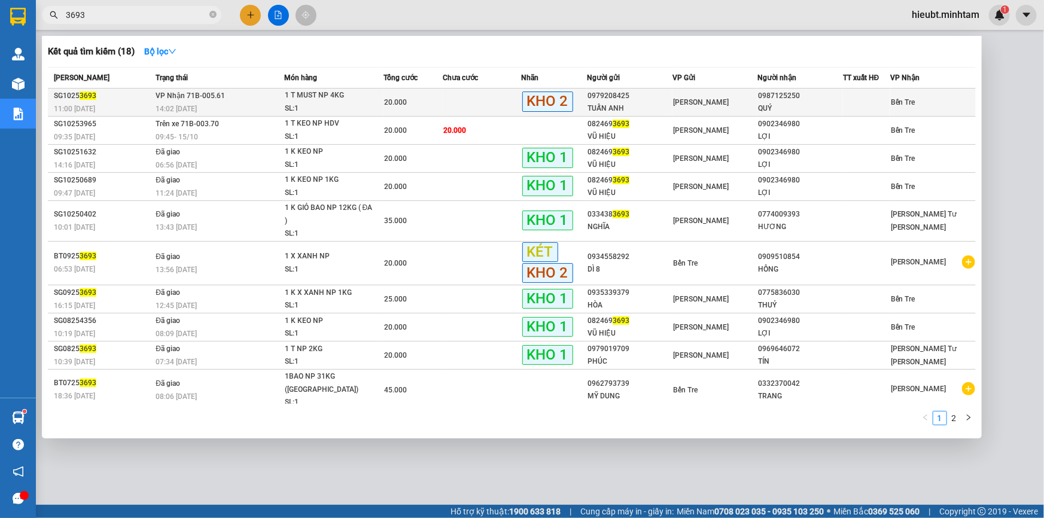
type input "3693"
click at [468, 107] on td at bounding box center [482, 103] width 79 height 28
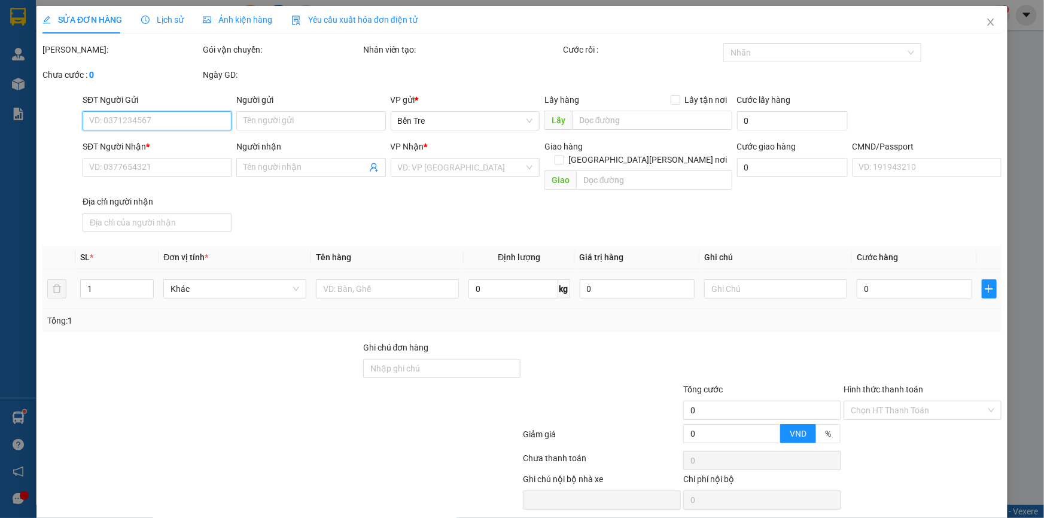
type input "0979208425"
type input "TUẤN ANH"
type input "0987125250"
type input "QUÝ"
type input "HƯ K ĐỀN, ĐG"
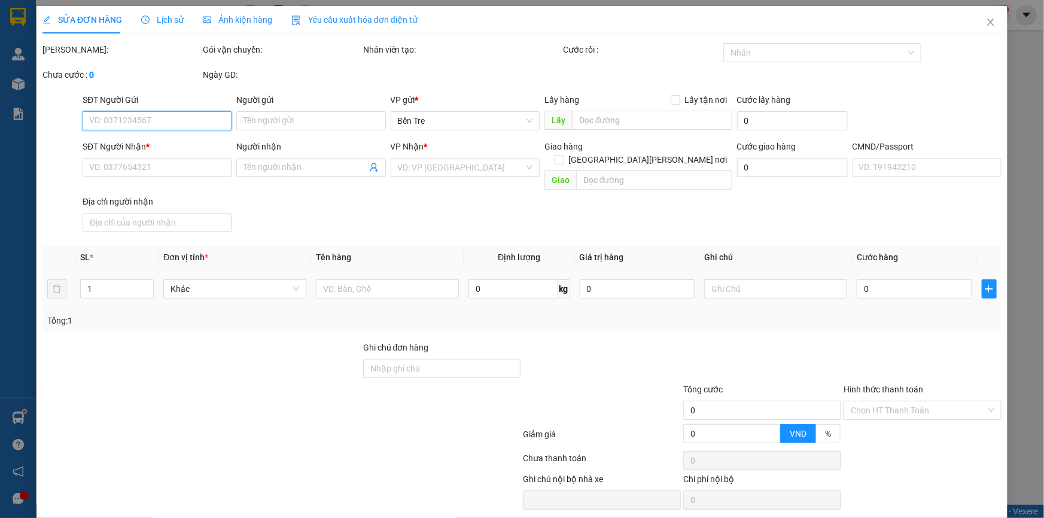
type input "20.000"
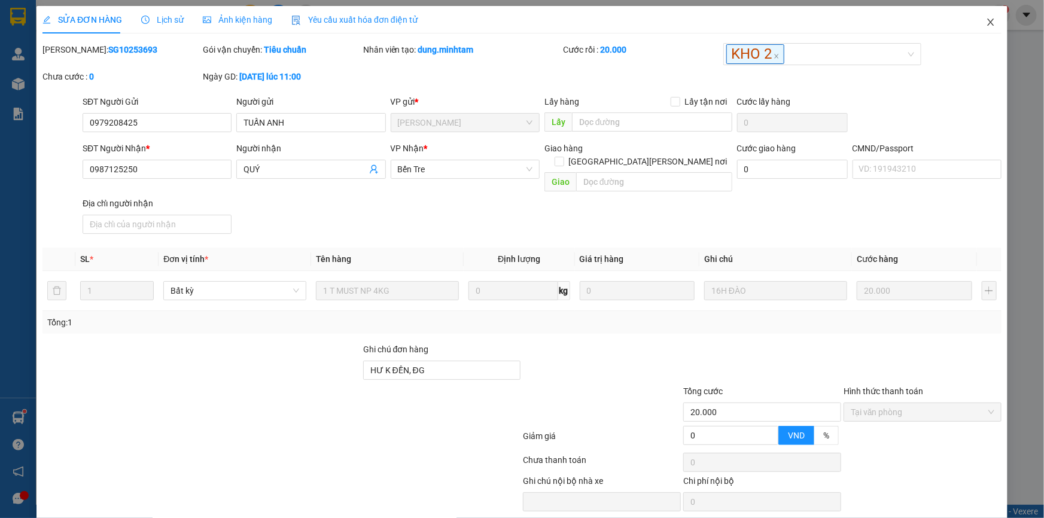
click at [986, 27] on icon "close" at bounding box center [991, 22] width 10 height 10
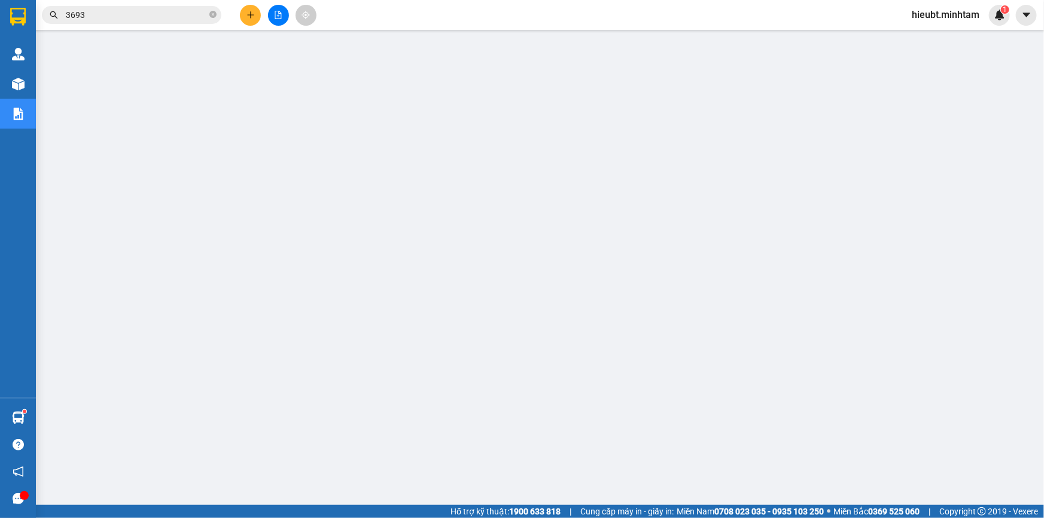
click at [173, 17] on input "3693" at bounding box center [136, 14] width 141 height 13
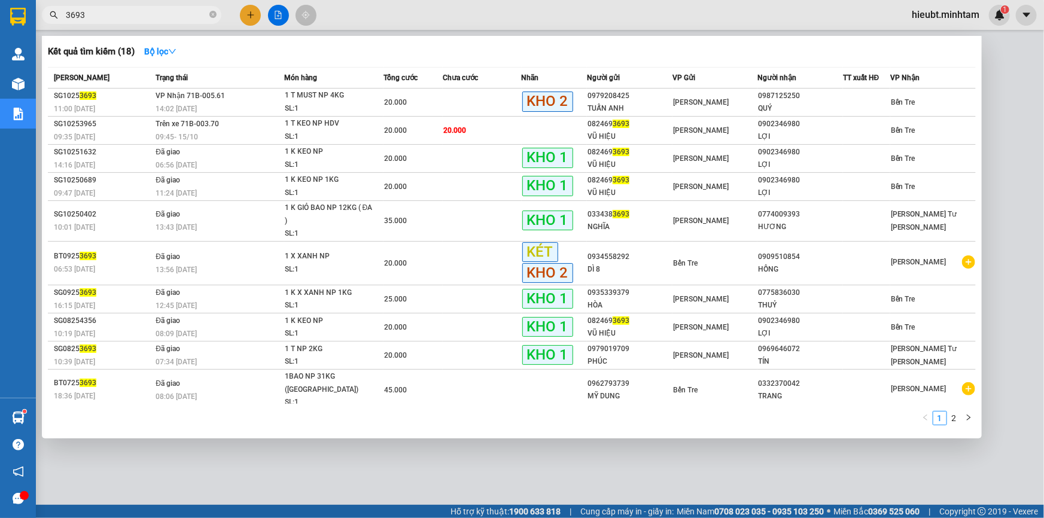
click at [173, 17] on input "3693" at bounding box center [136, 14] width 141 height 13
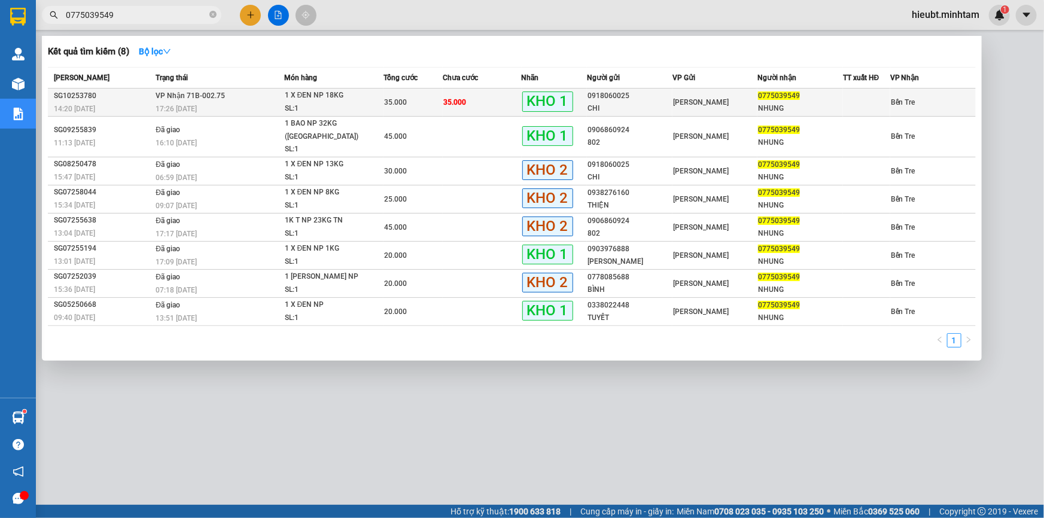
type input "0775039549"
click at [411, 101] on div "35.000" at bounding box center [413, 102] width 58 height 13
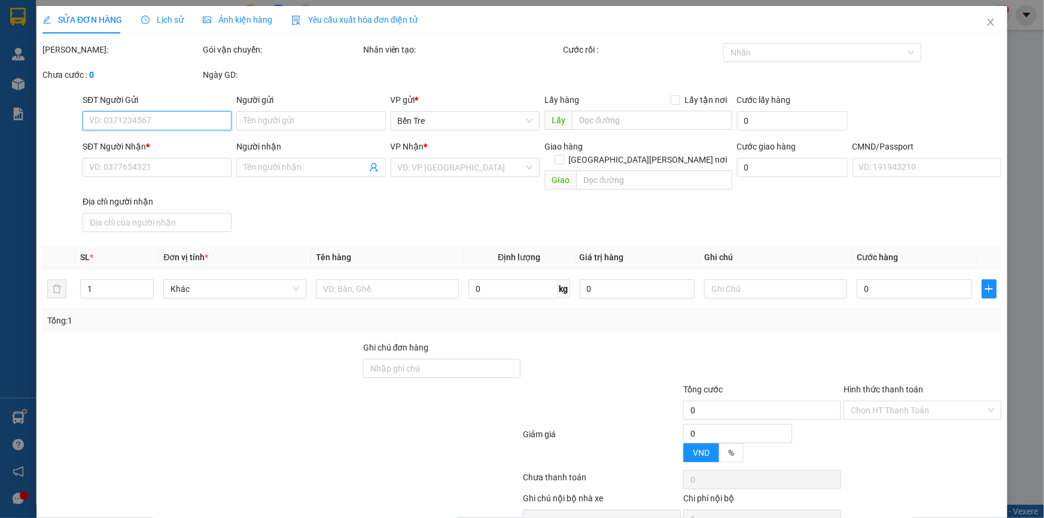
type input "0918060025"
type input "CHI"
type input "0775039549"
type input "NHUNG"
type input "Q ÁO, KNM"
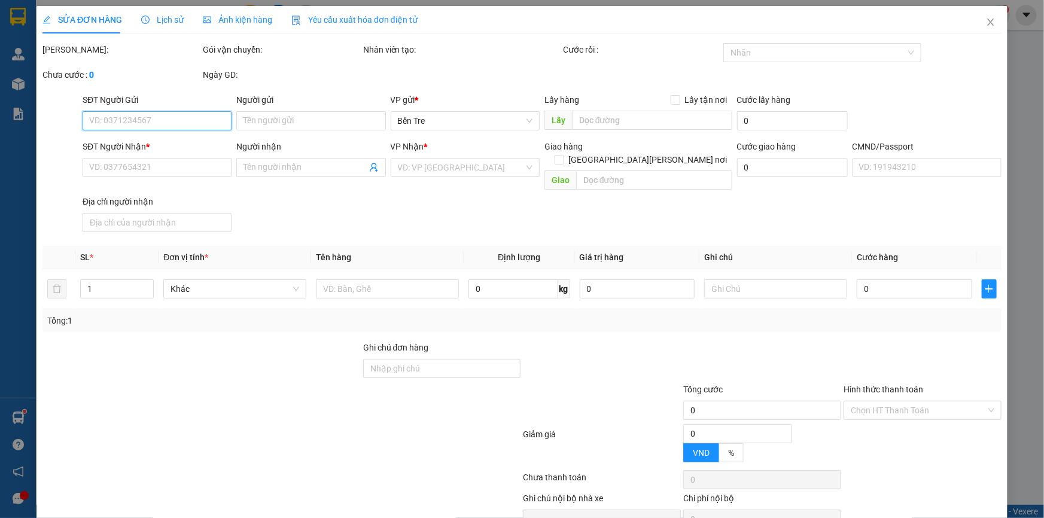
type input "35.000"
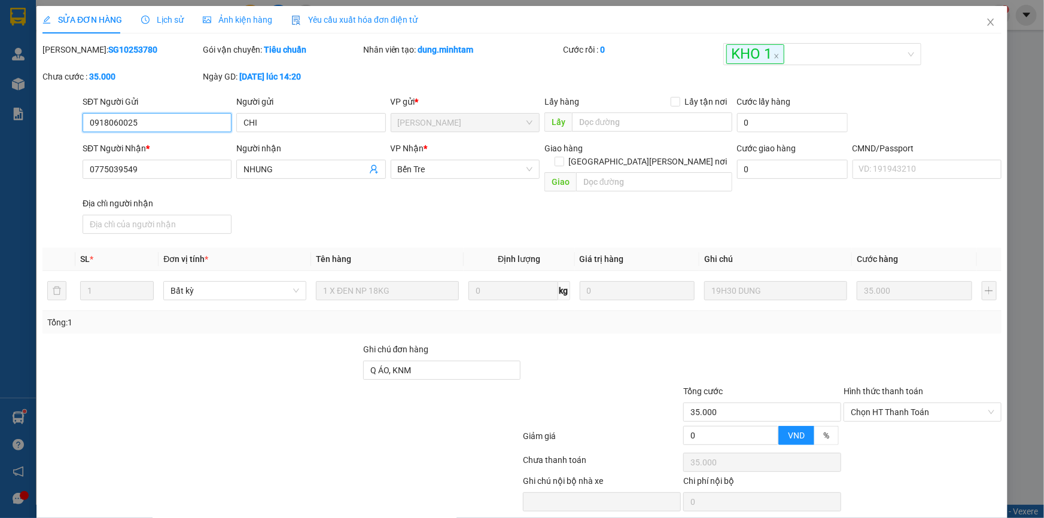
scroll to position [30, 0]
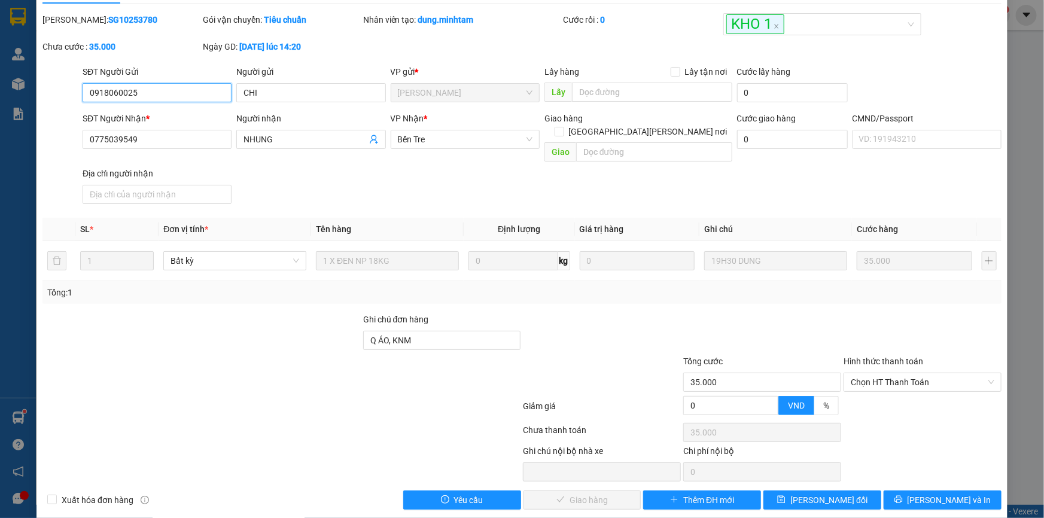
click at [883, 378] on div "Hình thức thanh toán Chọn HT Thanh Toán" at bounding box center [923, 376] width 158 height 42
click at [880, 373] on span "Chọn HT Thanh Toán" at bounding box center [923, 382] width 144 height 18
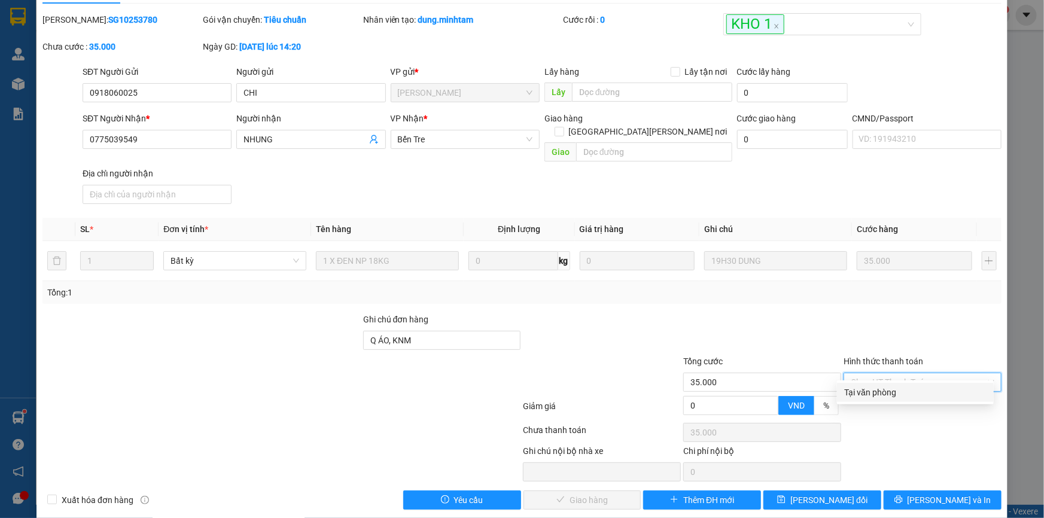
drag, startPoint x: 885, startPoint y: 387, endPoint x: 800, endPoint y: 431, distance: 96.1
click at [885, 389] on div "Tại văn phòng" at bounding box center [915, 392] width 142 height 13
type input "0"
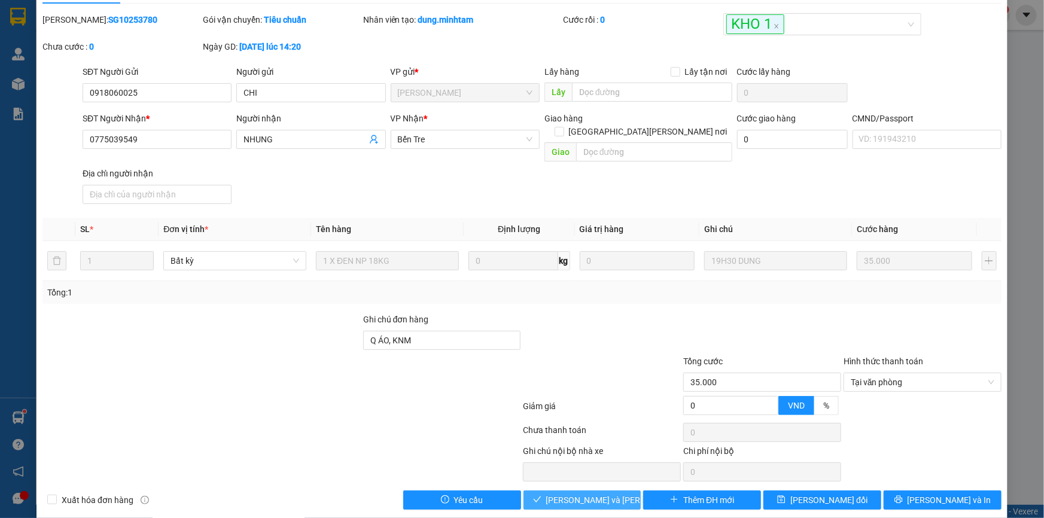
click at [621, 491] on button "[PERSON_NAME] và [PERSON_NAME] hàng" at bounding box center [583, 500] width 118 height 19
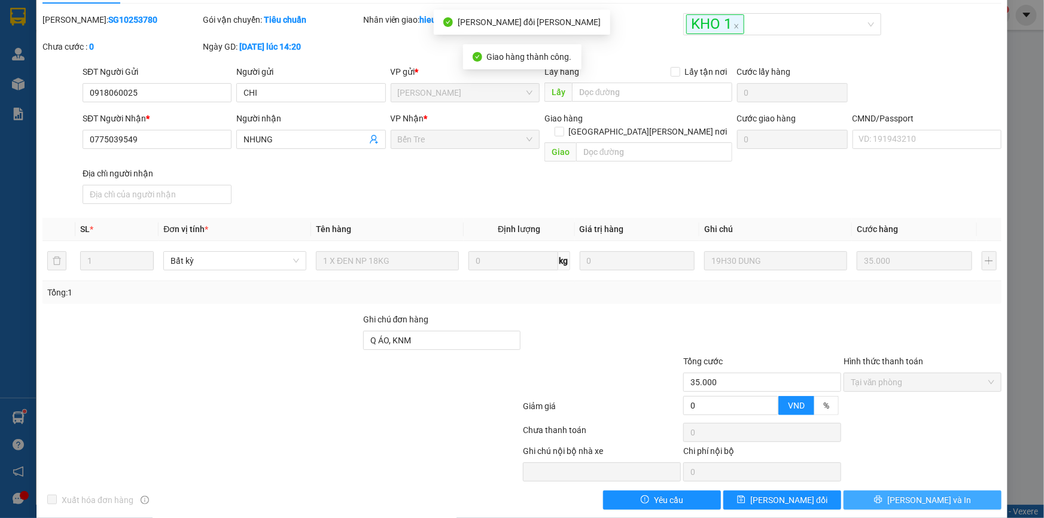
click at [958, 491] on button "[PERSON_NAME] và In" at bounding box center [923, 500] width 158 height 19
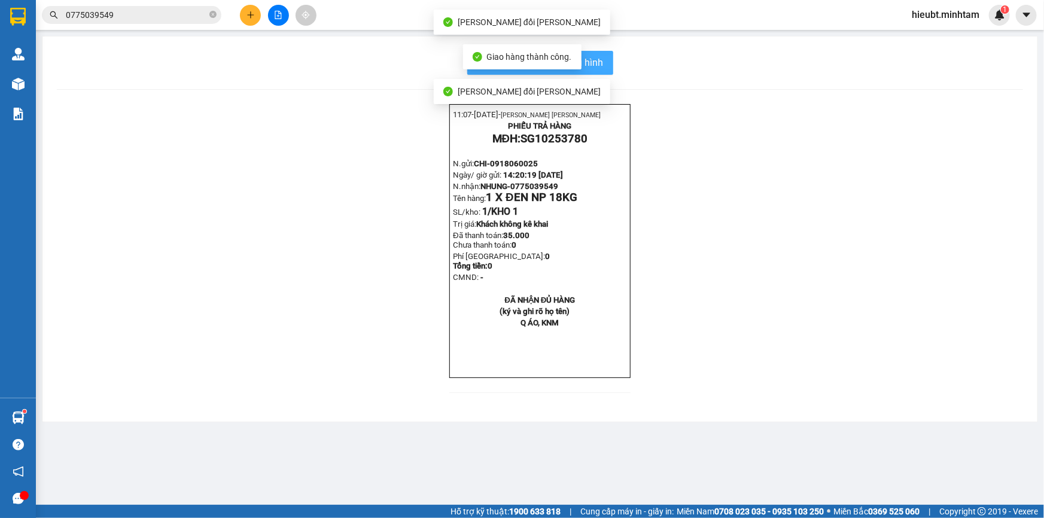
click at [601, 53] on button "In mẫu biên lai tự cấu hình" at bounding box center [540, 63] width 146 height 24
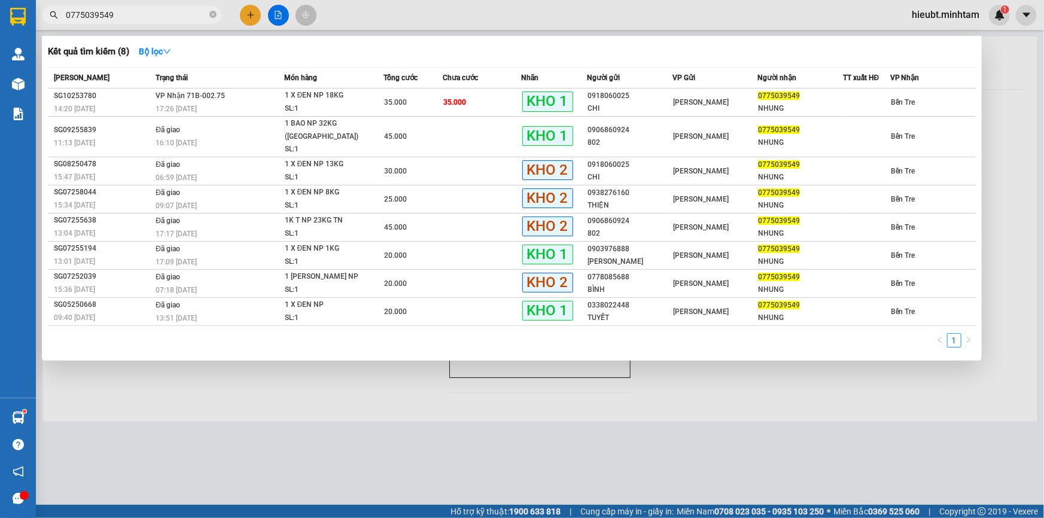
click at [145, 13] on input "0775039549" at bounding box center [136, 14] width 141 height 13
click at [682, 96] on div "[PERSON_NAME]" at bounding box center [715, 102] width 84 height 13
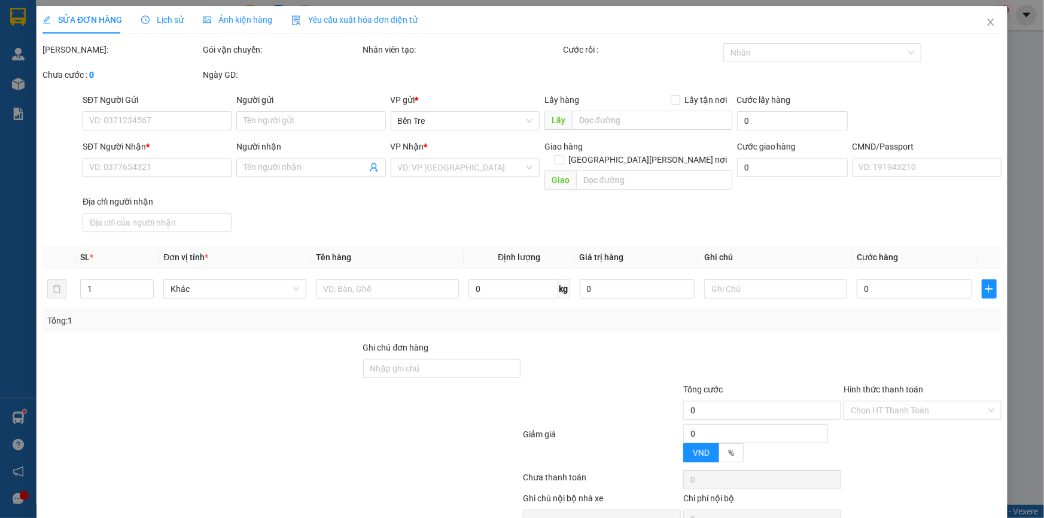
type input "0918060025"
type input "CHI"
type input "0775039549"
type input "NHUNG"
type input "Q ÁO, KNM"
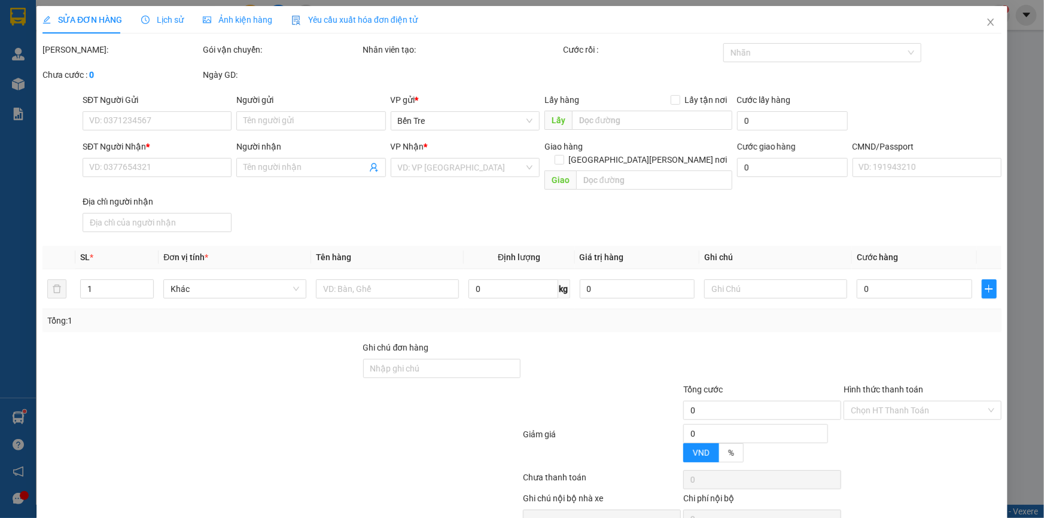
type input "35.000"
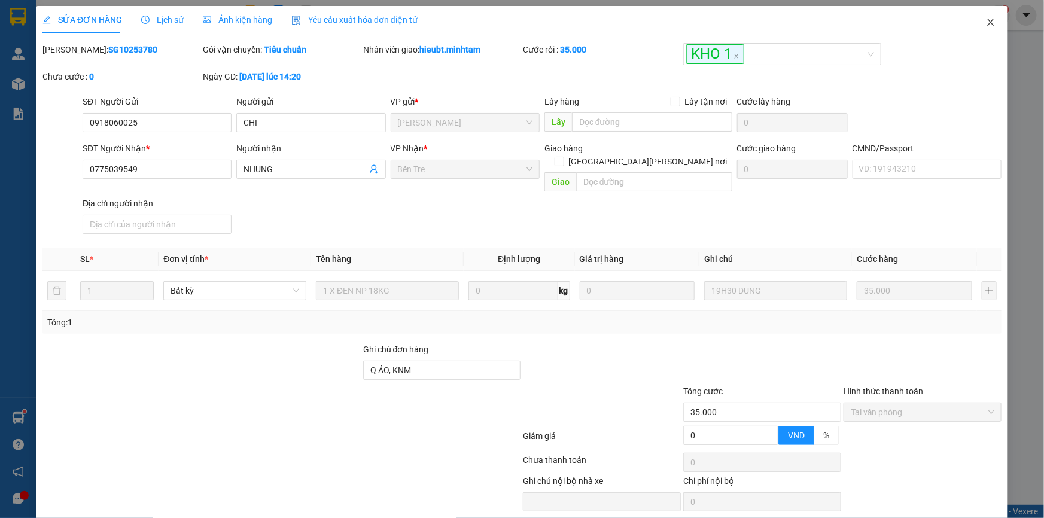
click at [974, 22] on span "Close" at bounding box center [991, 23] width 34 height 34
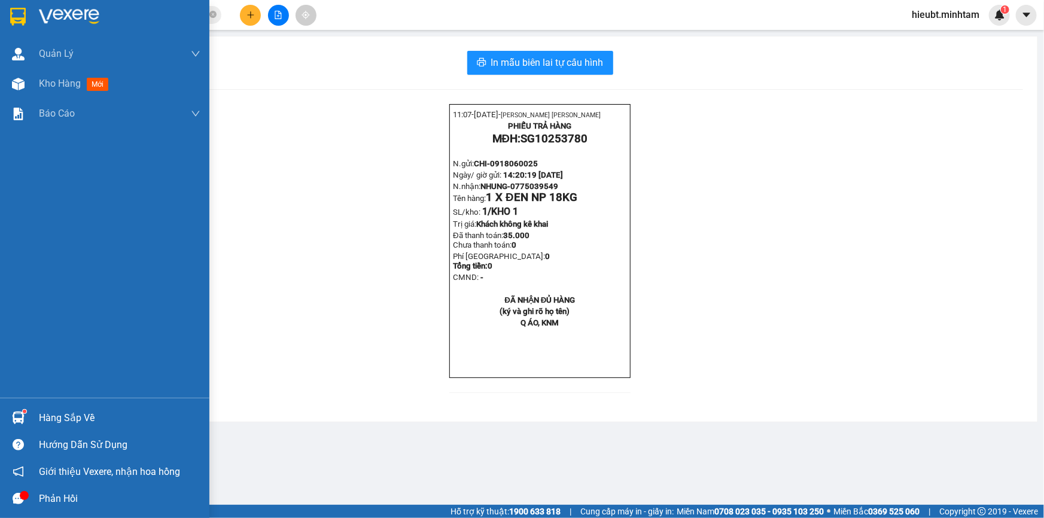
drag, startPoint x: 23, startPoint y: 13, endPoint x: 188, endPoint y: 5, distance: 165.4
click at [23, 14] on img at bounding box center [18, 17] width 16 height 18
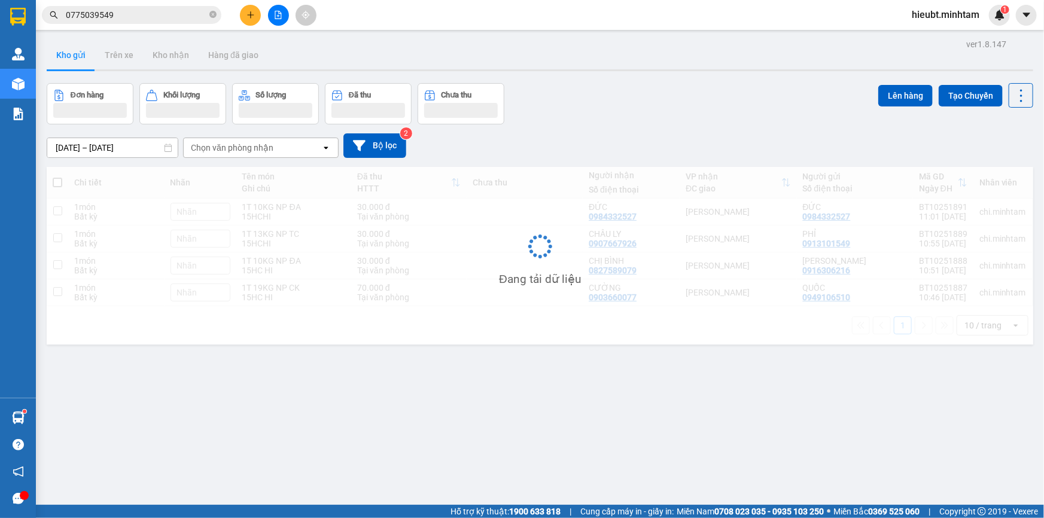
click at [215, 11] on icon "close-circle" at bounding box center [212, 14] width 7 height 7
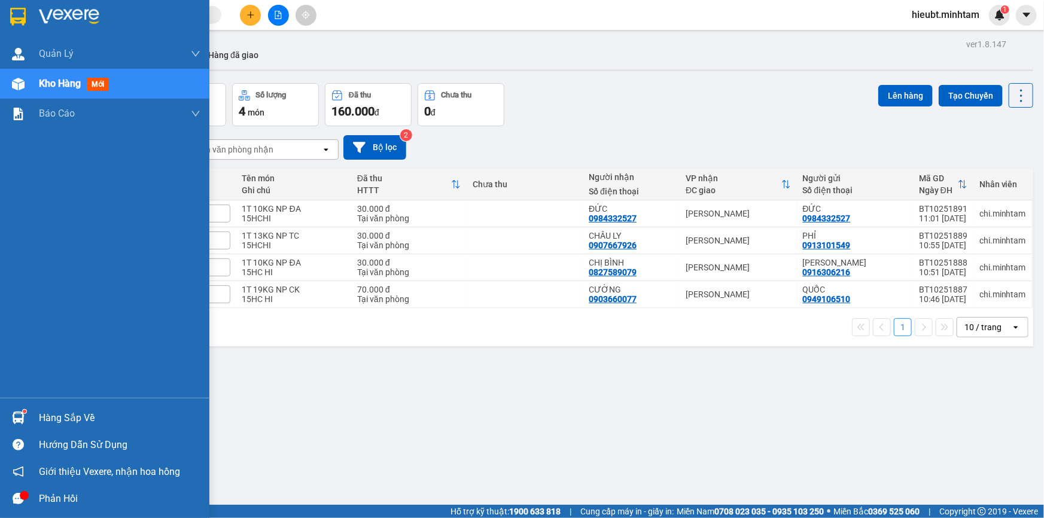
click at [4, 13] on div at bounding box center [104, 19] width 209 height 39
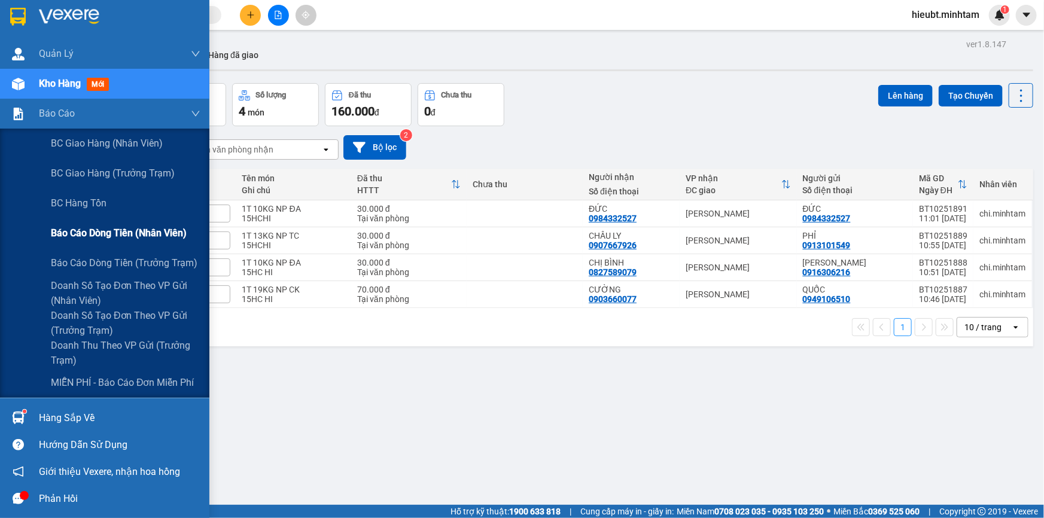
click at [64, 239] on span "Báo cáo dòng tiền (nhân viên)" at bounding box center [119, 233] width 136 height 15
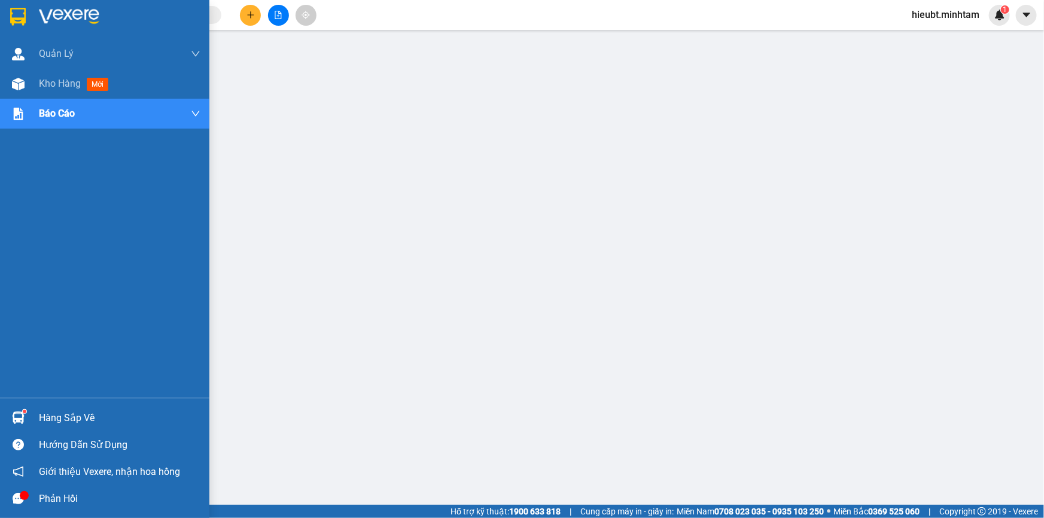
click at [24, 13] on img at bounding box center [18, 17] width 16 height 18
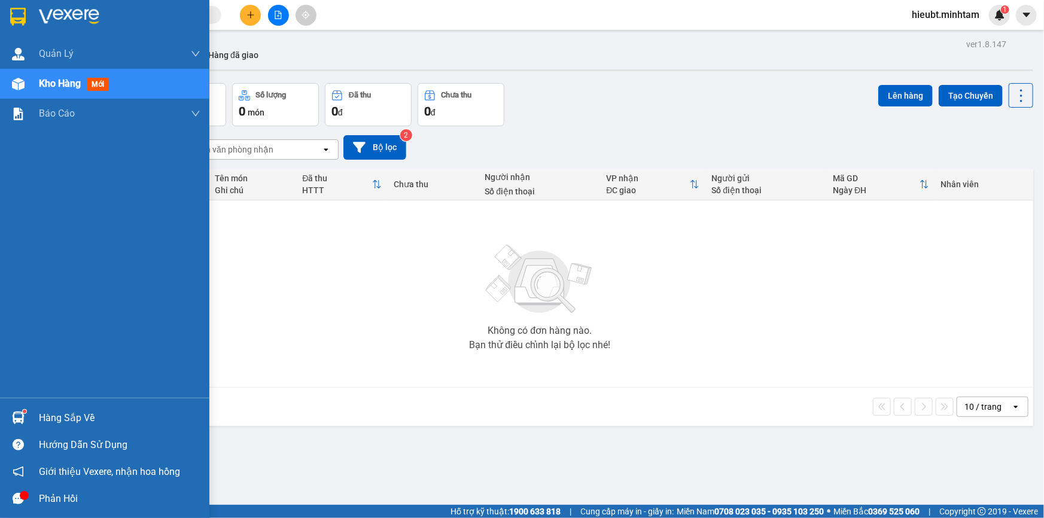
click at [11, 16] on img at bounding box center [18, 17] width 16 height 18
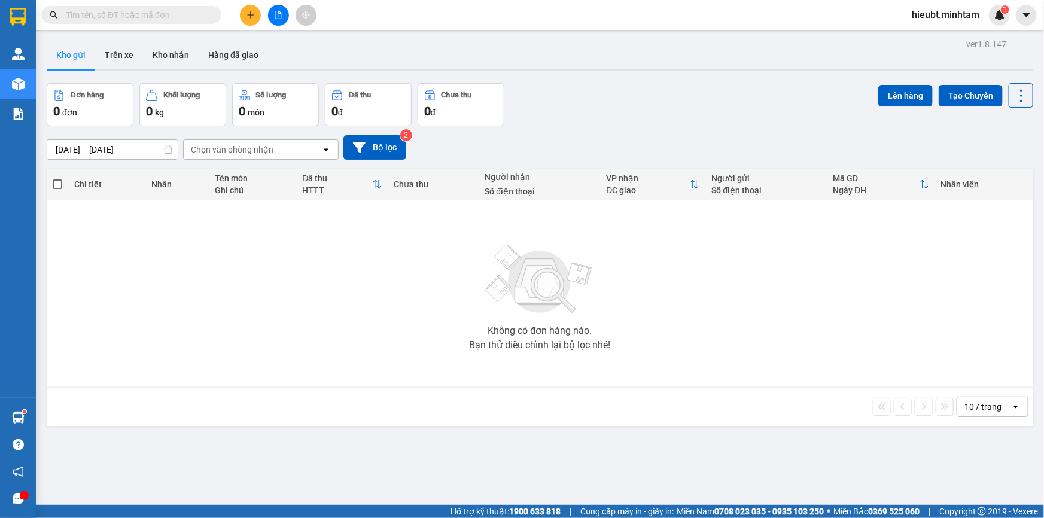
click at [170, 20] on input "text" at bounding box center [136, 14] width 141 height 13
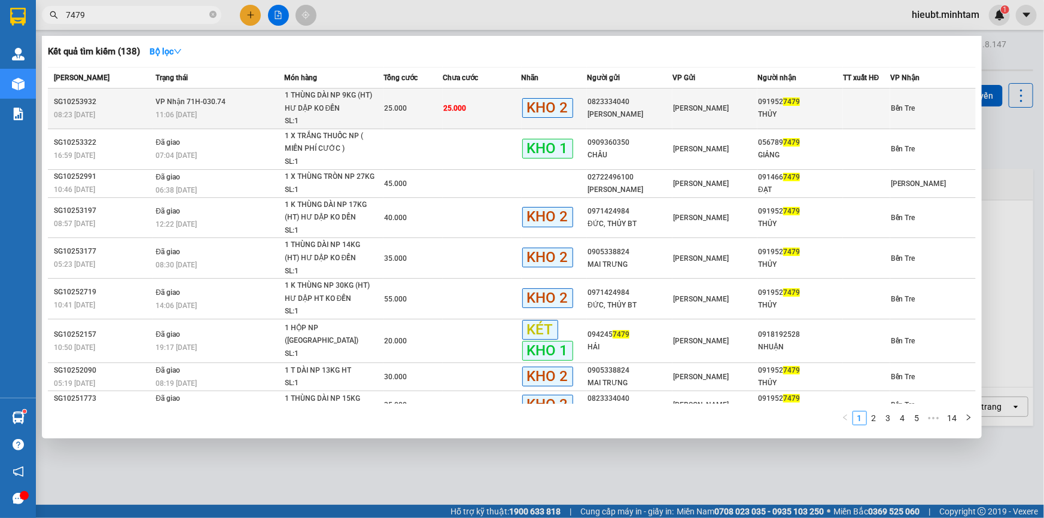
type input "7479"
click at [506, 115] on td "25.000" at bounding box center [482, 109] width 79 height 41
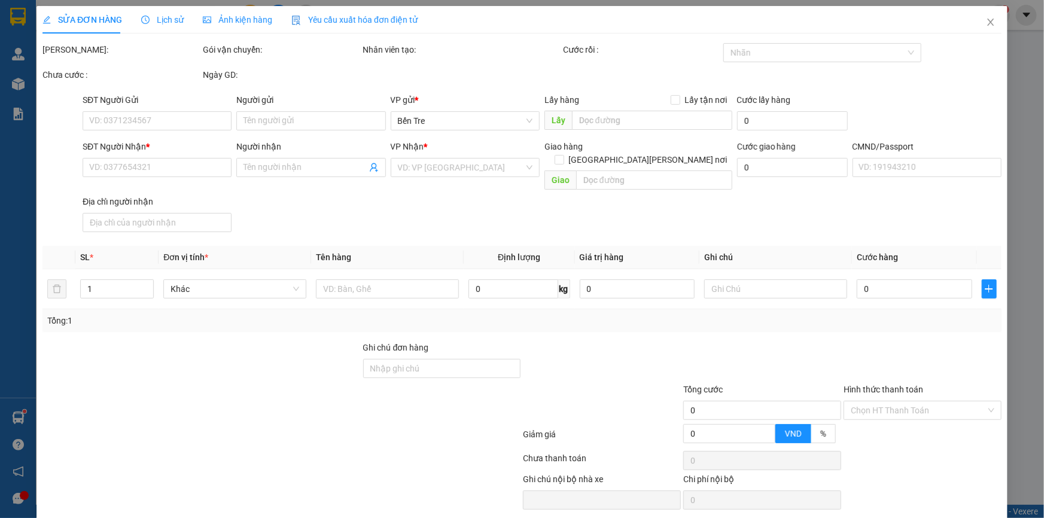
type input "0823334040"
type input "VÂN NHUẬN"
type input "0919527479"
type input "THỦY"
type input "25.000"
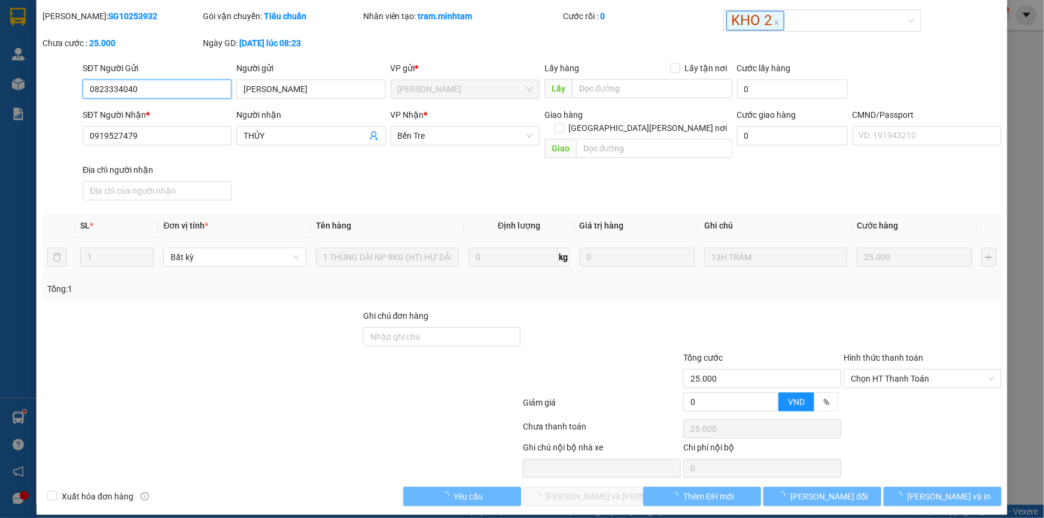
scroll to position [30, 0]
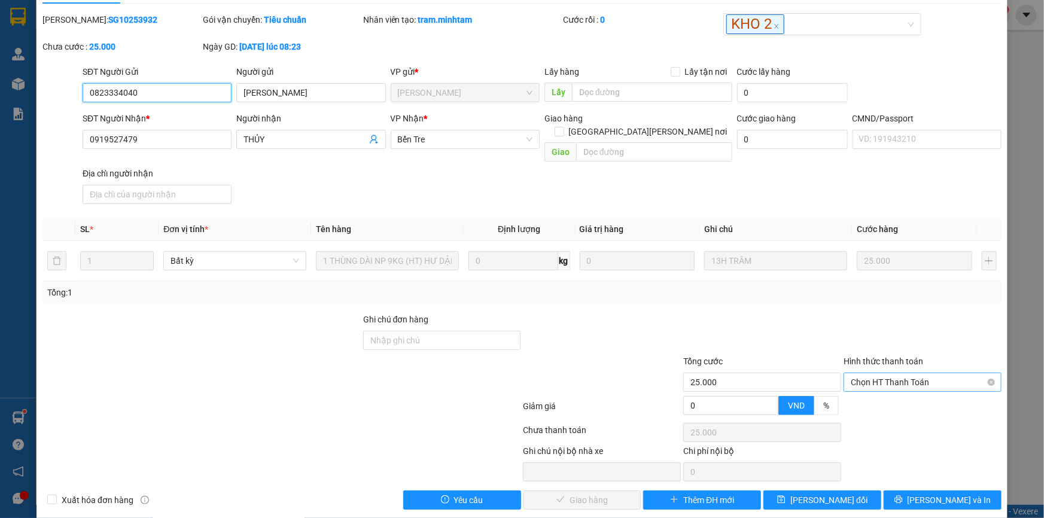
click at [934, 373] on span "Chọn HT Thanh Toán" at bounding box center [923, 382] width 144 height 18
click at [919, 396] on div "Tại văn phòng" at bounding box center [915, 392] width 142 height 13
type input "0"
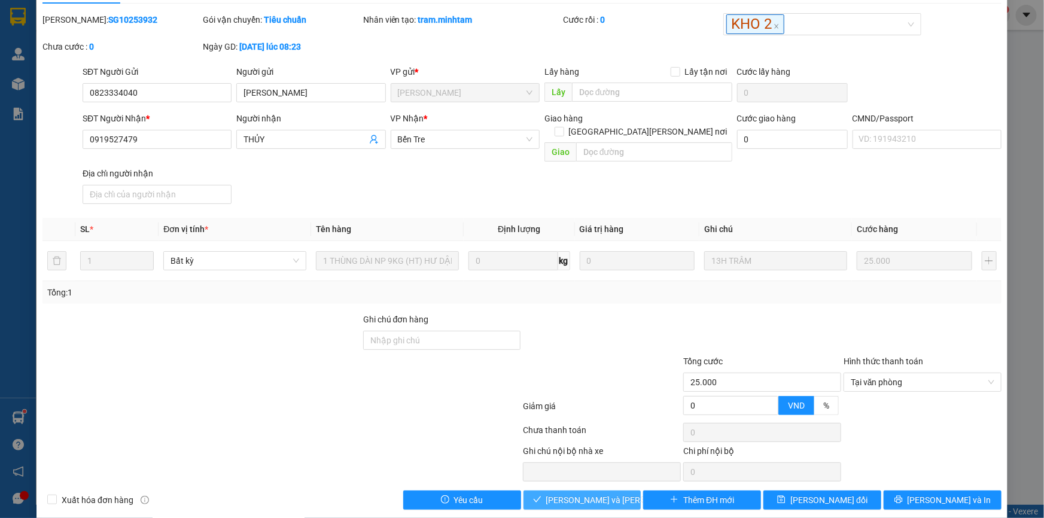
drag, startPoint x: 611, startPoint y: 481, endPoint x: 623, endPoint y: 487, distance: 13.4
click at [611, 494] on span "[PERSON_NAME] và [PERSON_NAME] hàng" at bounding box center [627, 500] width 162 height 13
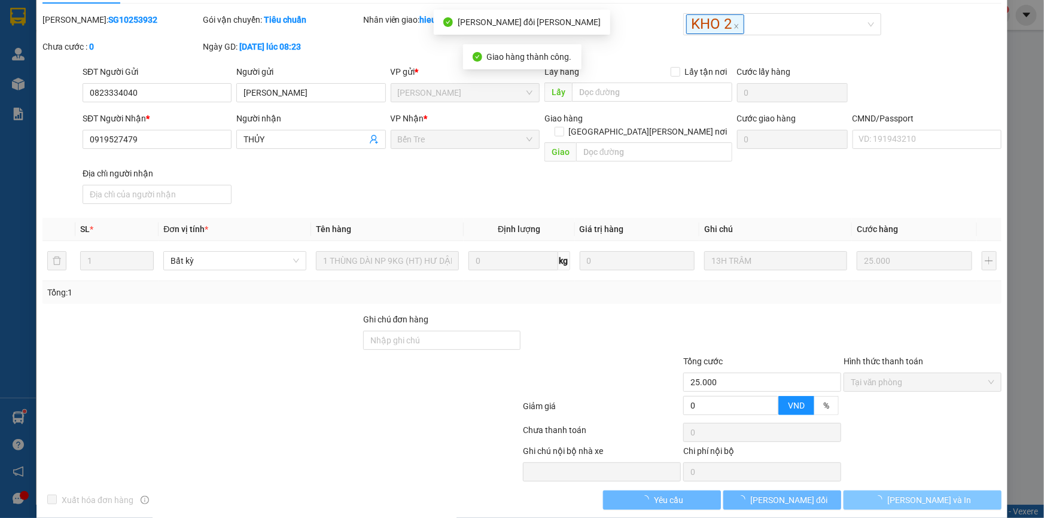
click at [940, 491] on button "[PERSON_NAME] và In" at bounding box center [923, 500] width 158 height 19
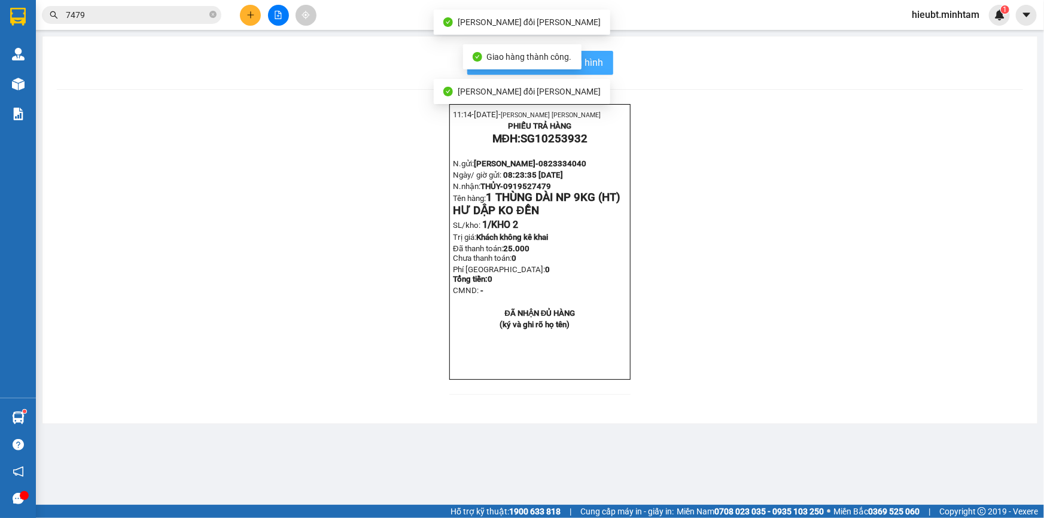
click at [607, 53] on button "In mẫu biên lai tự cấu hình" at bounding box center [540, 63] width 146 height 24
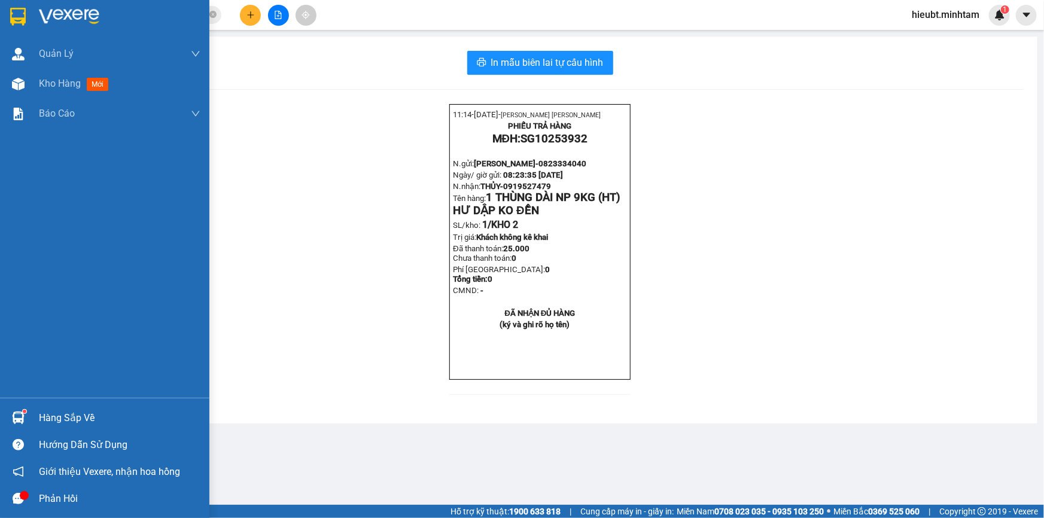
click at [24, 18] on img at bounding box center [18, 17] width 16 height 18
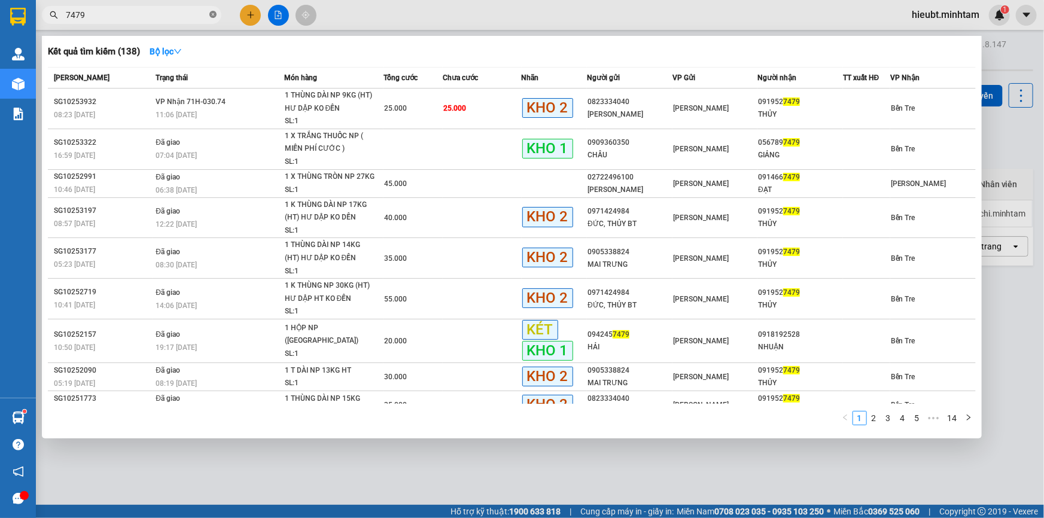
click at [212, 15] on icon "close-circle" at bounding box center [212, 14] width 7 height 7
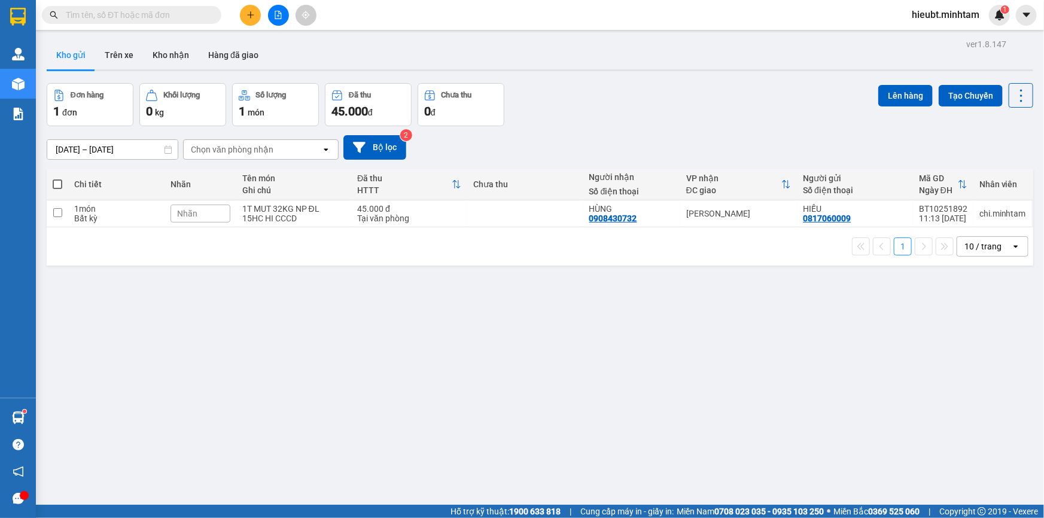
click at [192, 17] on input "text" at bounding box center [136, 14] width 141 height 13
click at [187, 17] on input "text" at bounding box center [136, 14] width 141 height 13
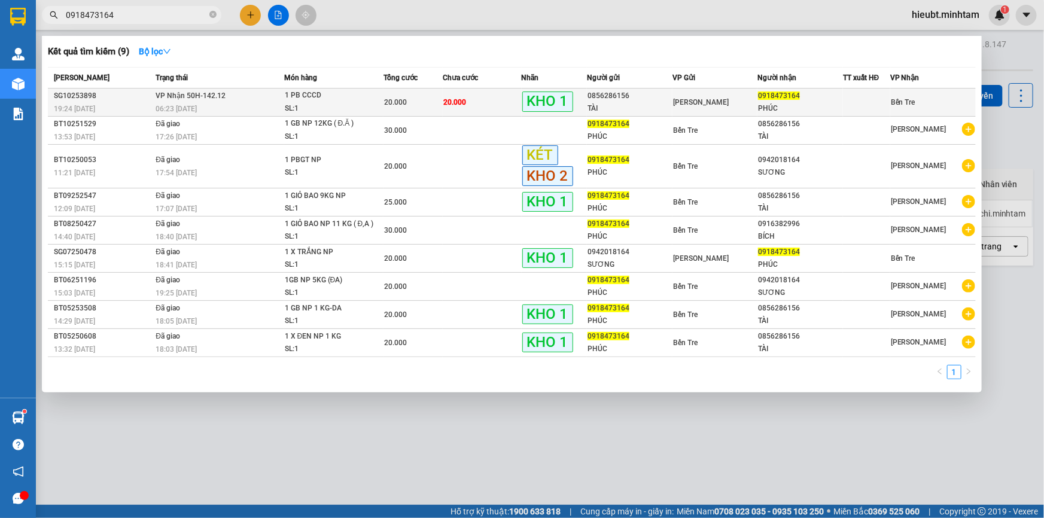
type input "0918473164"
click at [290, 96] on div "1 PB CCCD" at bounding box center [330, 95] width 90 height 13
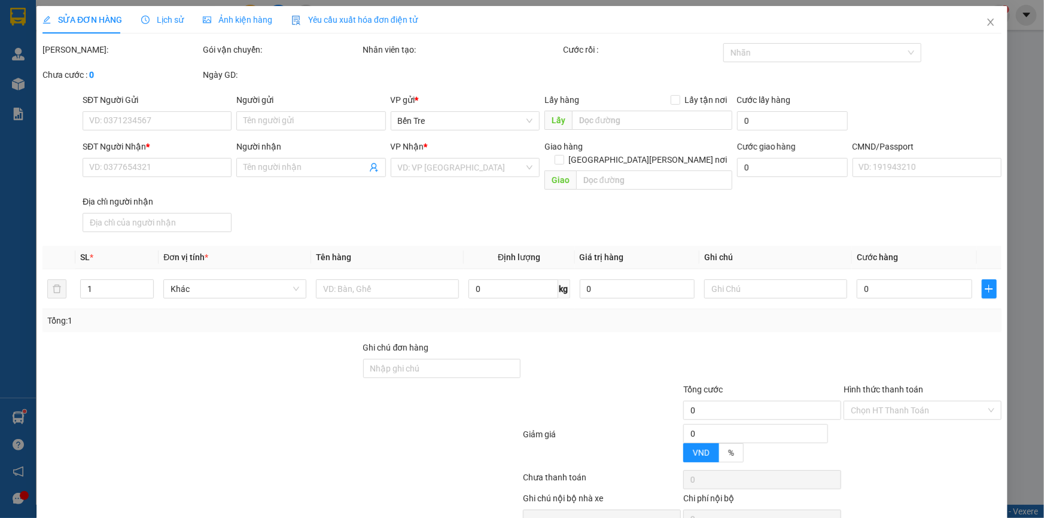
type input "0856286156"
type input "TÀI"
type input "0918473164"
type input "PHÚC"
type input "20.000"
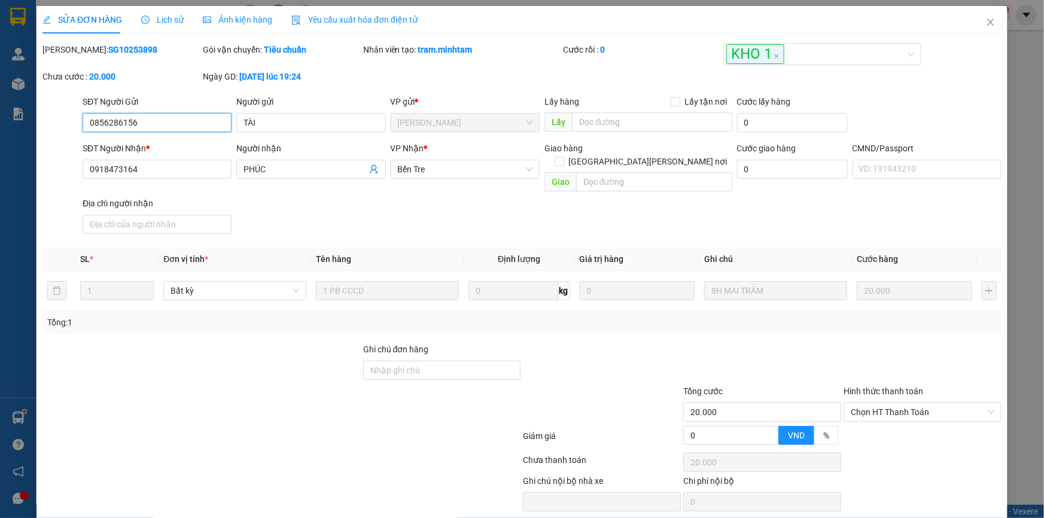
scroll to position [30, 0]
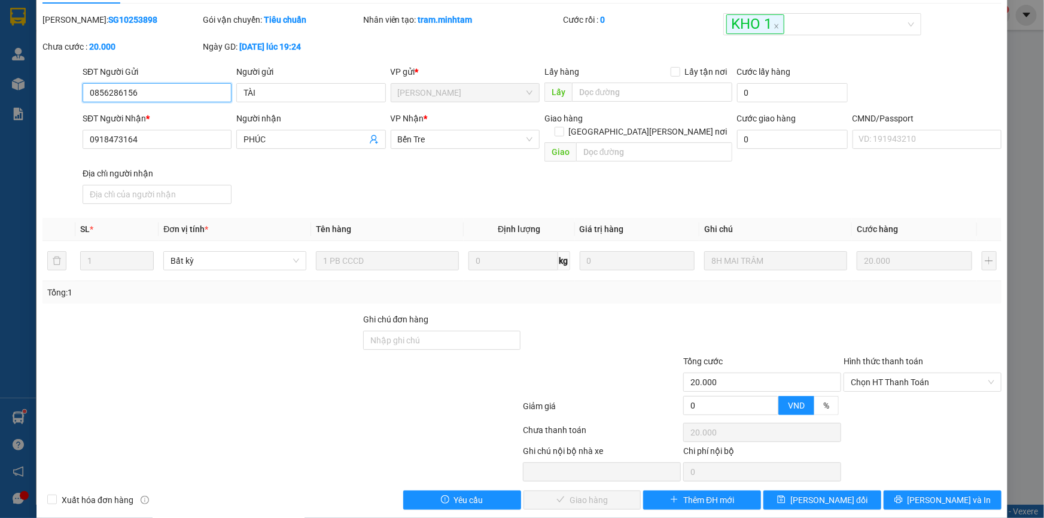
drag, startPoint x: 874, startPoint y: 370, endPoint x: 880, endPoint y: 401, distance: 31.0
click at [876, 373] on span "Chọn HT Thanh Toán" at bounding box center [923, 382] width 144 height 18
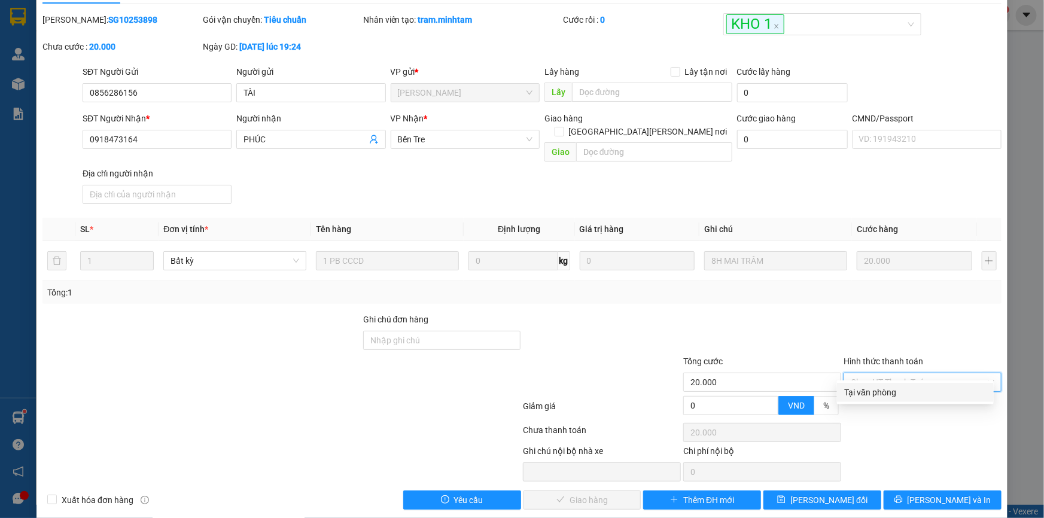
click at [879, 392] on div "Tại văn phòng" at bounding box center [915, 392] width 142 height 13
type input "0"
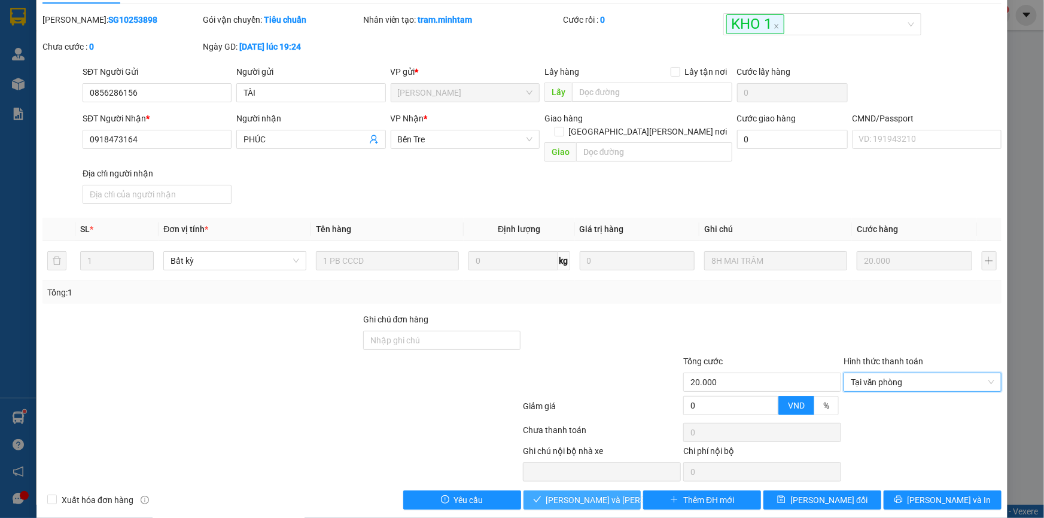
click at [612, 494] on span "[PERSON_NAME] và [PERSON_NAME] hàng" at bounding box center [627, 500] width 162 height 13
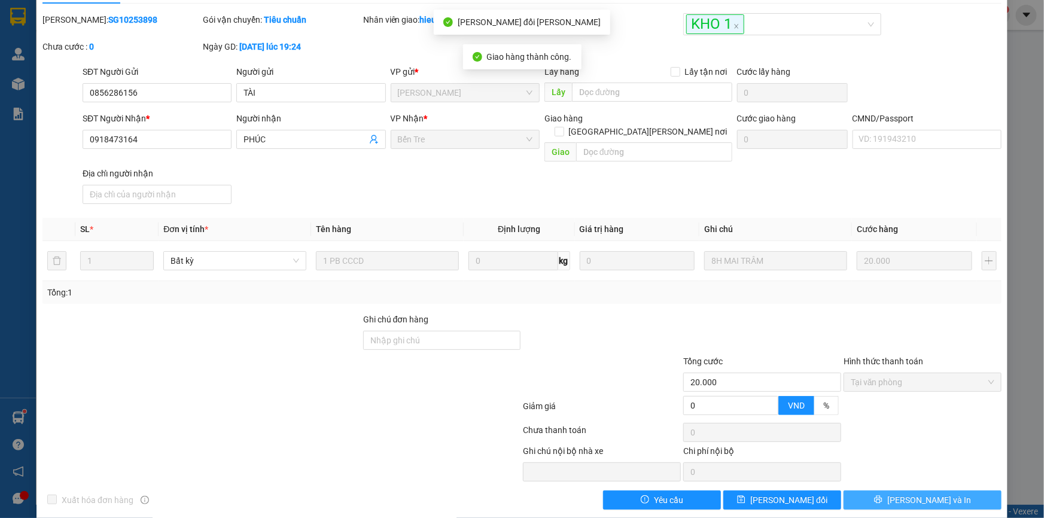
click at [935, 494] on span "[PERSON_NAME] và In" at bounding box center [930, 500] width 84 height 13
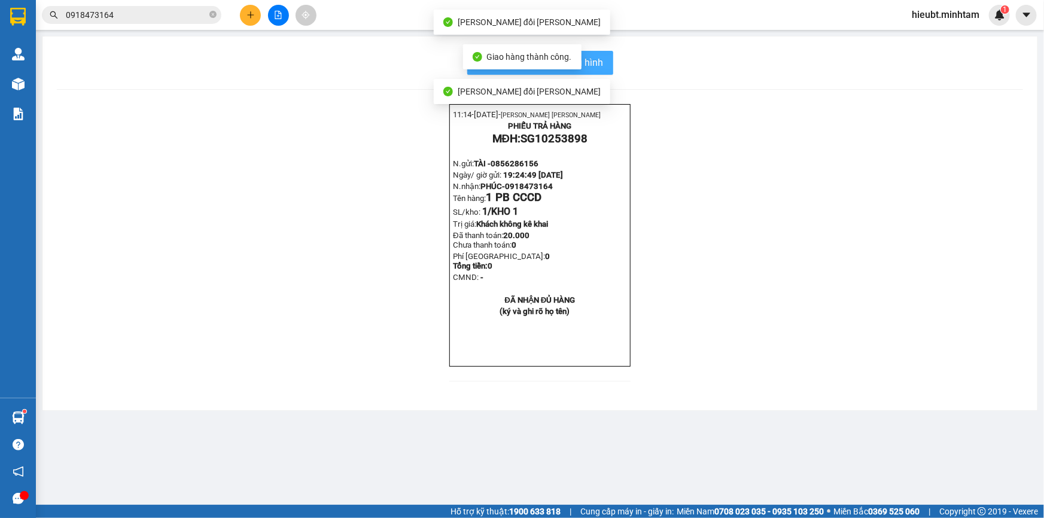
click at [589, 53] on button "In mẫu biên lai tự cấu hình" at bounding box center [540, 63] width 146 height 24
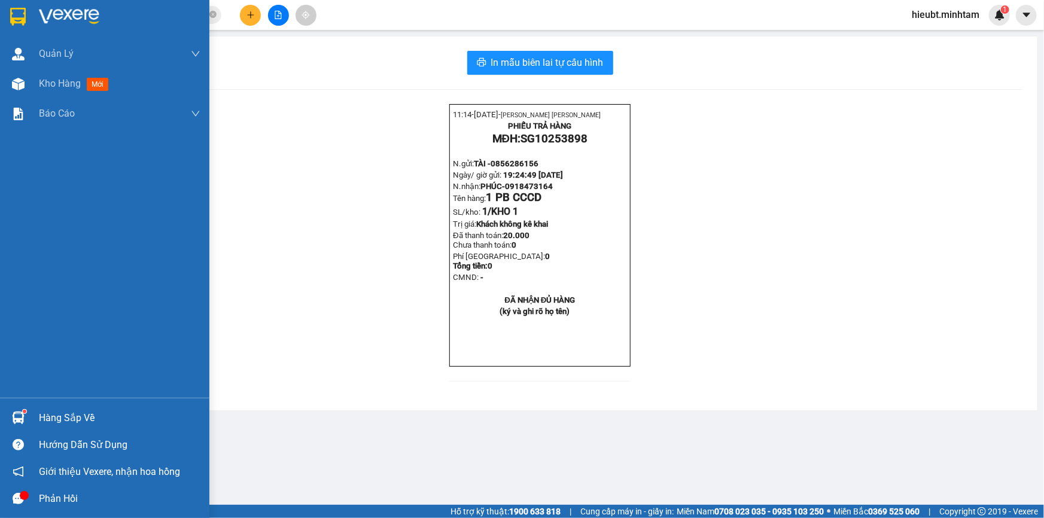
click at [4, 1] on div at bounding box center [104, 19] width 209 height 39
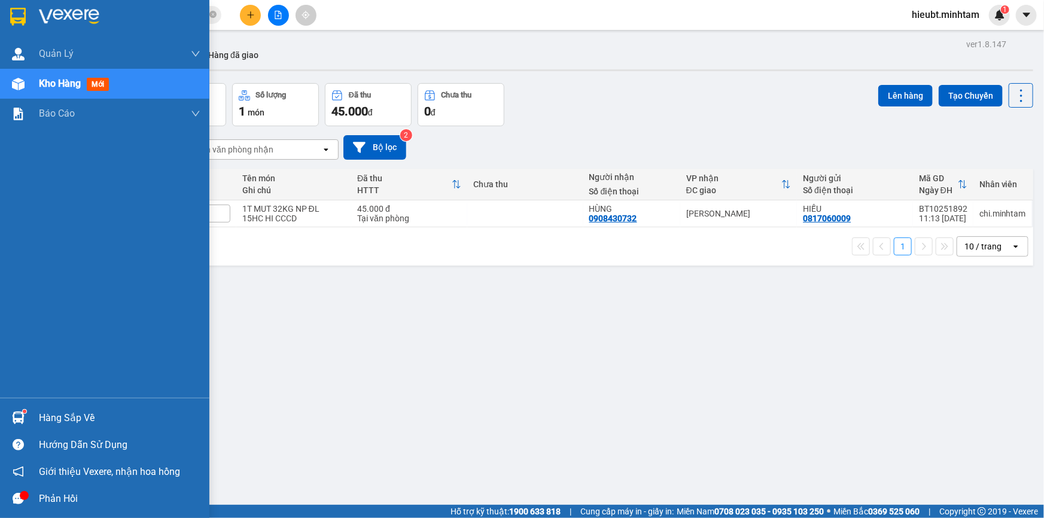
click at [10, 19] on img at bounding box center [18, 17] width 16 height 18
click at [5, 17] on div at bounding box center [104, 19] width 209 height 39
click at [22, 408] on div at bounding box center [18, 418] width 21 height 21
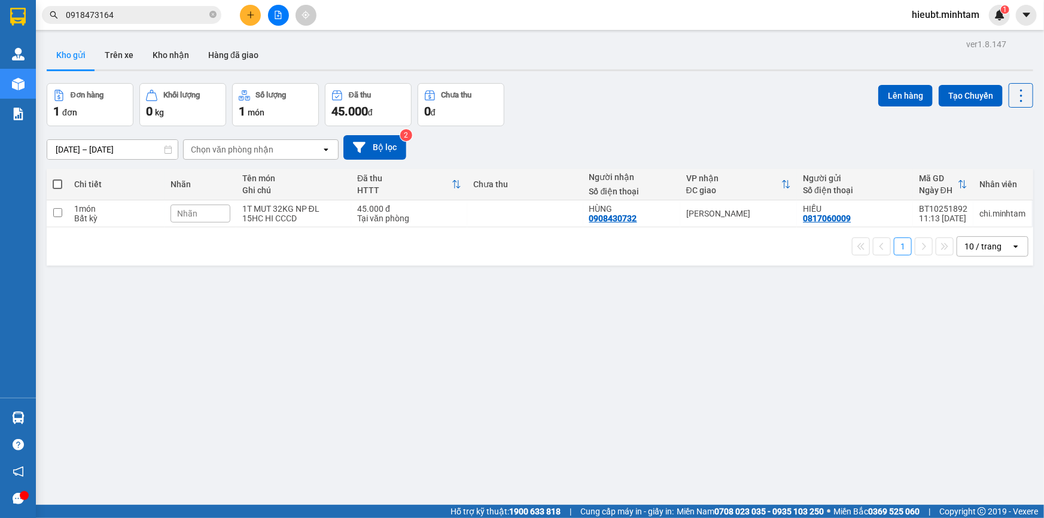
drag, startPoint x: 56, startPoint y: 60, endPoint x: 22, endPoint y: 35, distance: 42.9
click at [50, 60] on section "Kết quả tìm kiếm ( 9 ) Bộ lọc Mã ĐH Trạng thái Món hàng Tổng cước Chưa cước Nhã…" at bounding box center [522, 259] width 1044 height 518
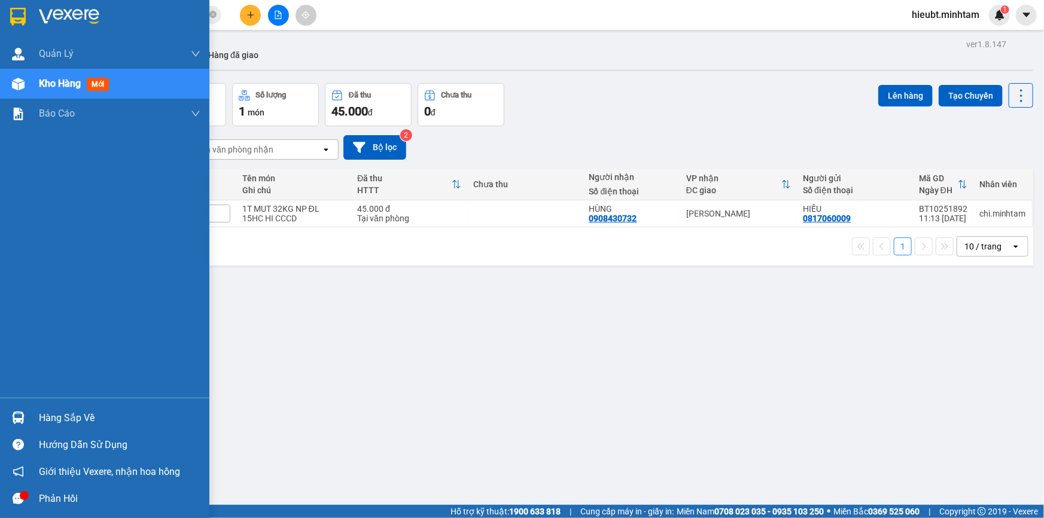
click at [32, 16] on div at bounding box center [104, 19] width 209 height 39
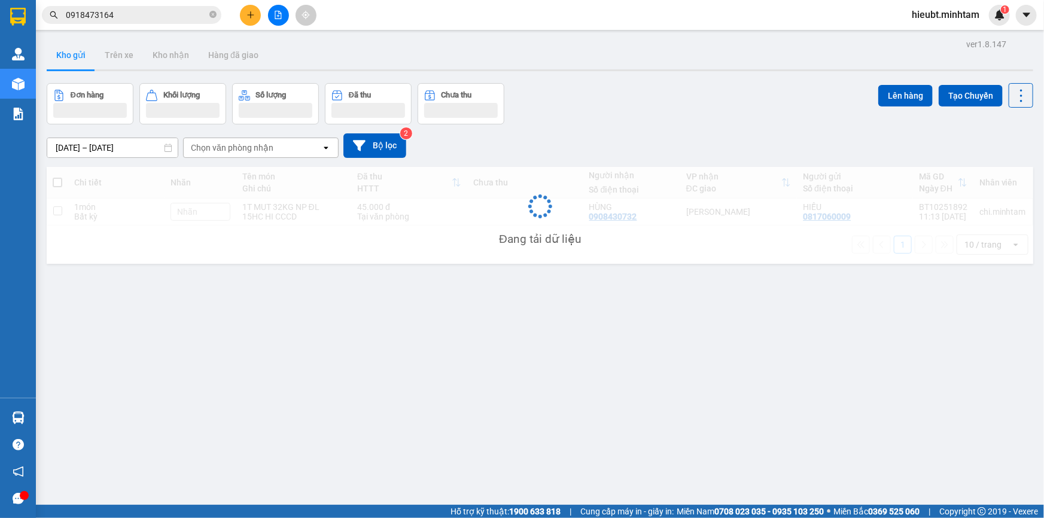
click at [299, 329] on div "ver 1.8.147 Kho gửi Trên xe Kho nhận Hàng đã giao Đơn hàng Khối lượng Số lượng …" at bounding box center [540, 295] width 996 height 518
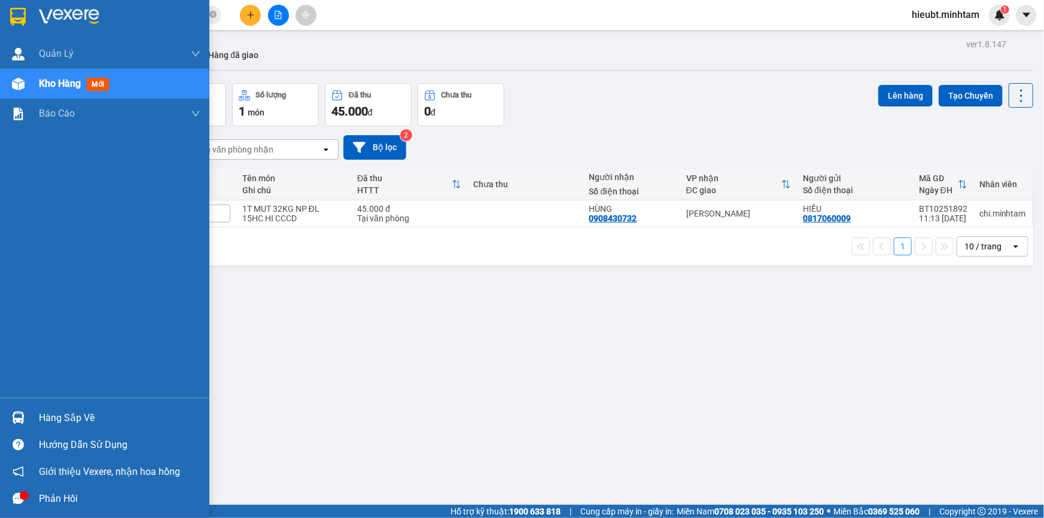
click at [39, 411] on div "Hàng sắp về" at bounding box center [120, 418] width 162 height 18
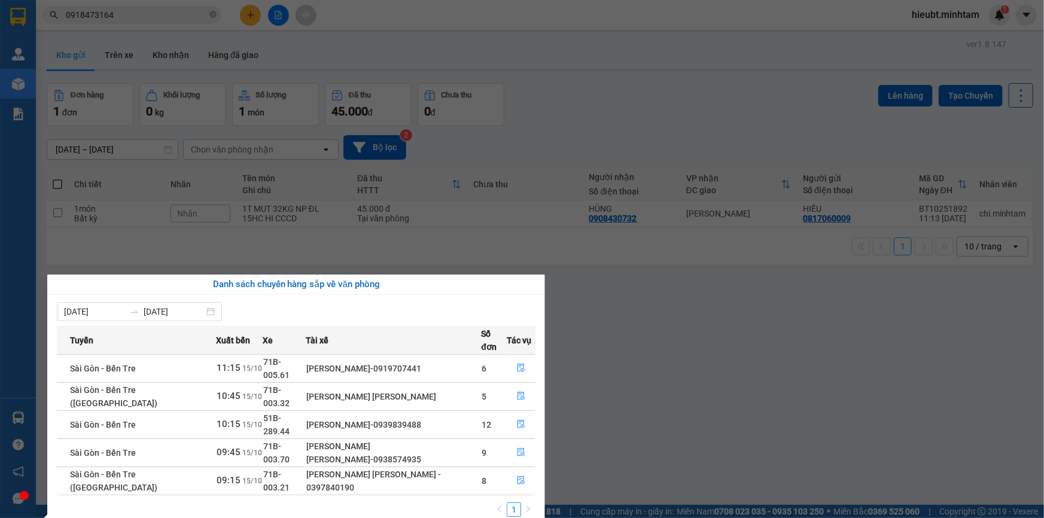
click at [576, 430] on section "Kết quả tìm kiếm ( 9 ) Bộ lọc Mã ĐH Trạng thái Món hàng Tổng cước Chưa cước Nhã…" at bounding box center [522, 259] width 1044 height 518
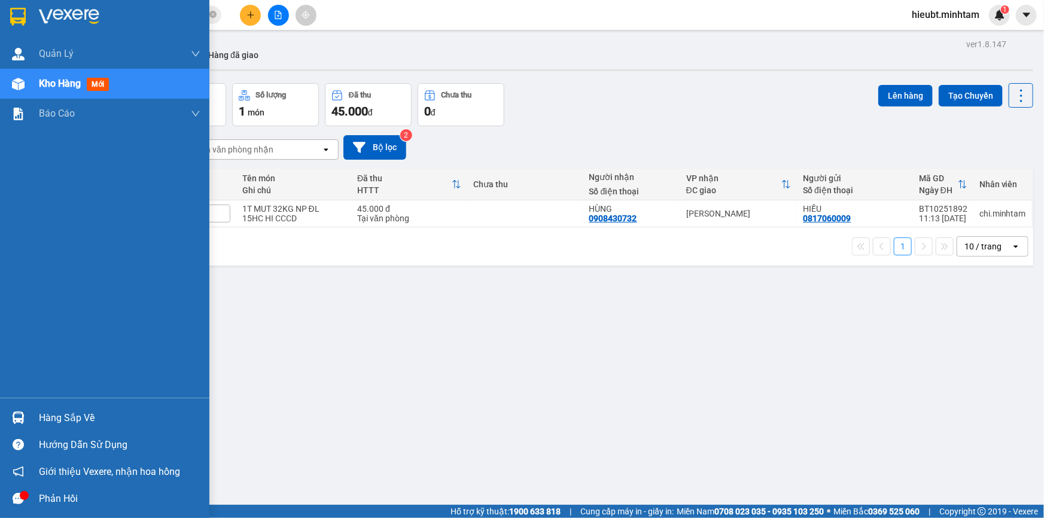
click at [30, 19] on div at bounding box center [104, 19] width 209 height 39
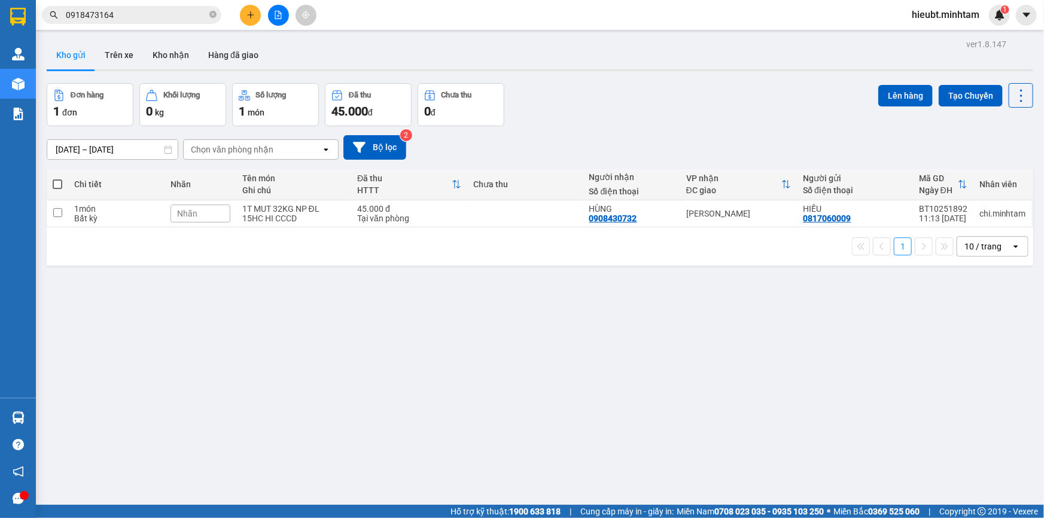
click at [441, 370] on div "ver 1.8.147 Kho gửi Trên xe Kho nhận Hàng đã giao Đơn hàng 1 đơn Khối lượng 0 k…" at bounding box center [540, 295] width 996 height 518
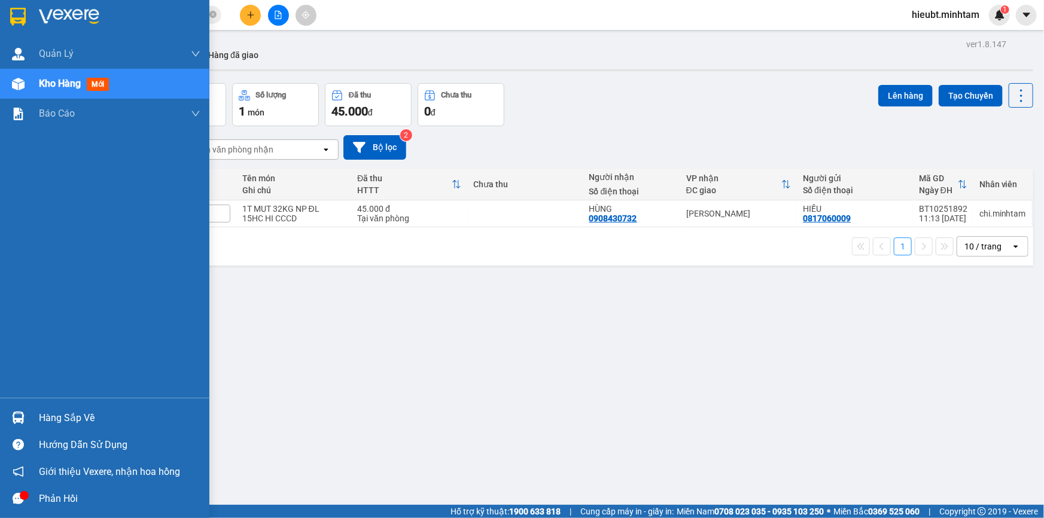
click at [13, 9] on img at bounding box center [18, 17] width 16 height 18
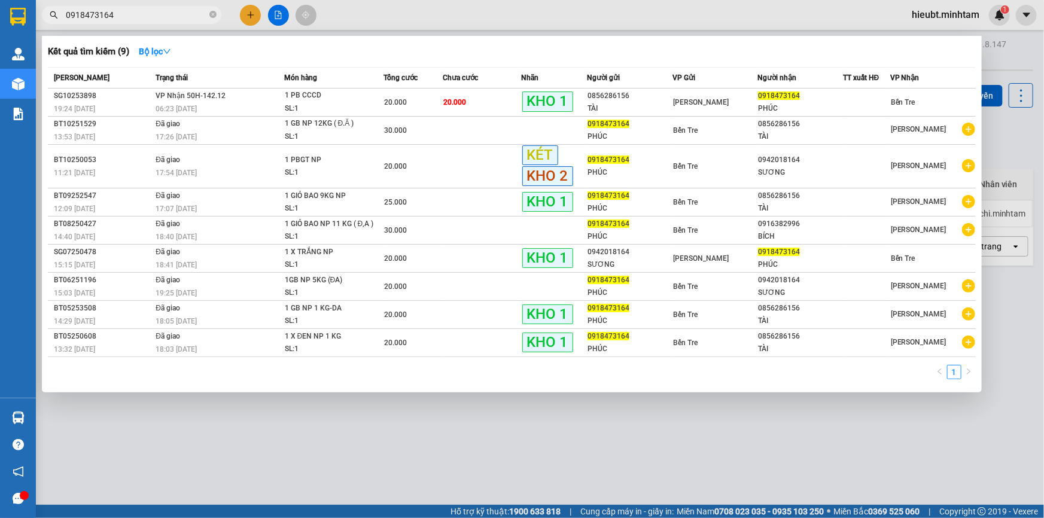
click at [195, 13] on input "0918473164" at bounding box center [136, 14] width 141 height 13
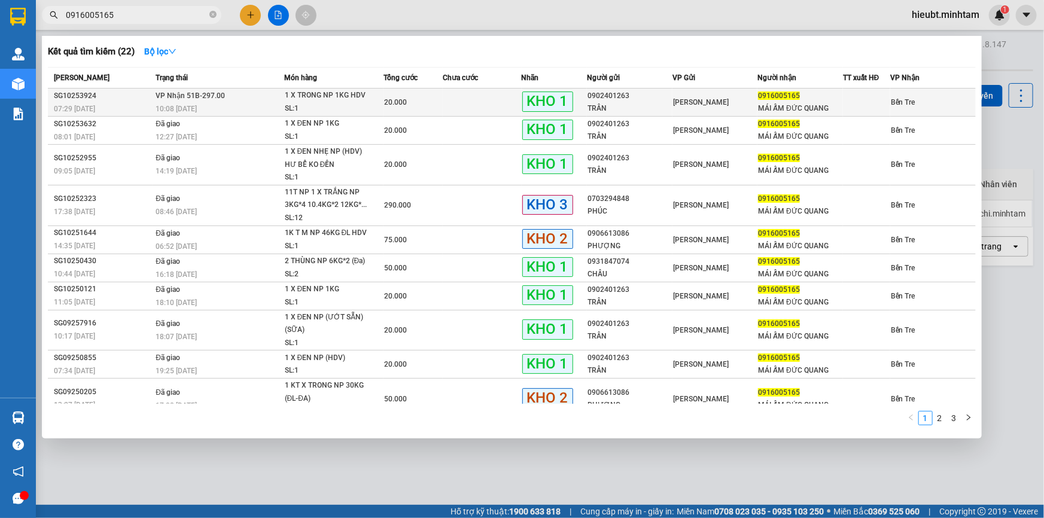
type input "0916005165"
click at [408, 102] on div "20.000" at bounding box center [413, 102] width 58 height 13
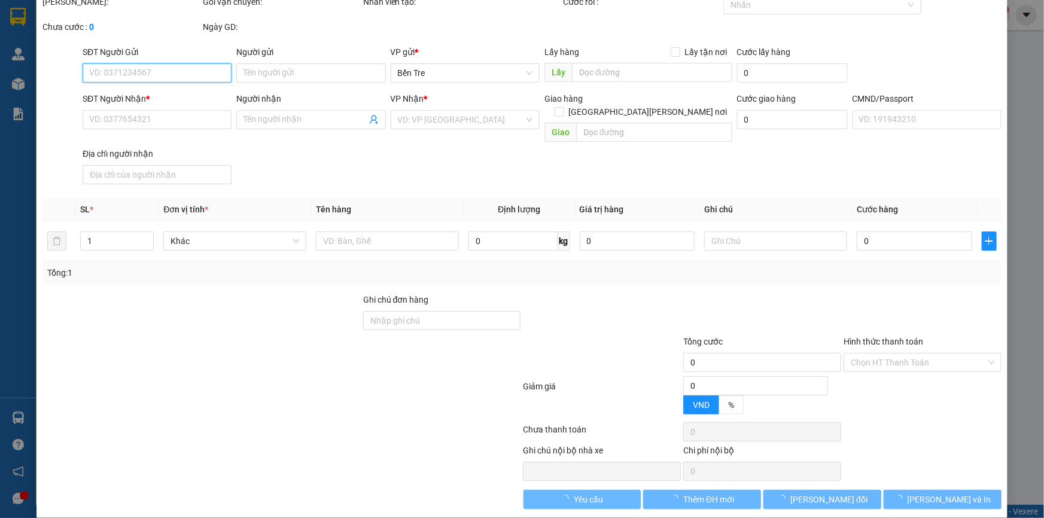
type input "0902401263"
type input "TRÂN"
type input "0916005165"
type input "MÁI ẤM ĐỨC QUANG"
type input "ĐG"
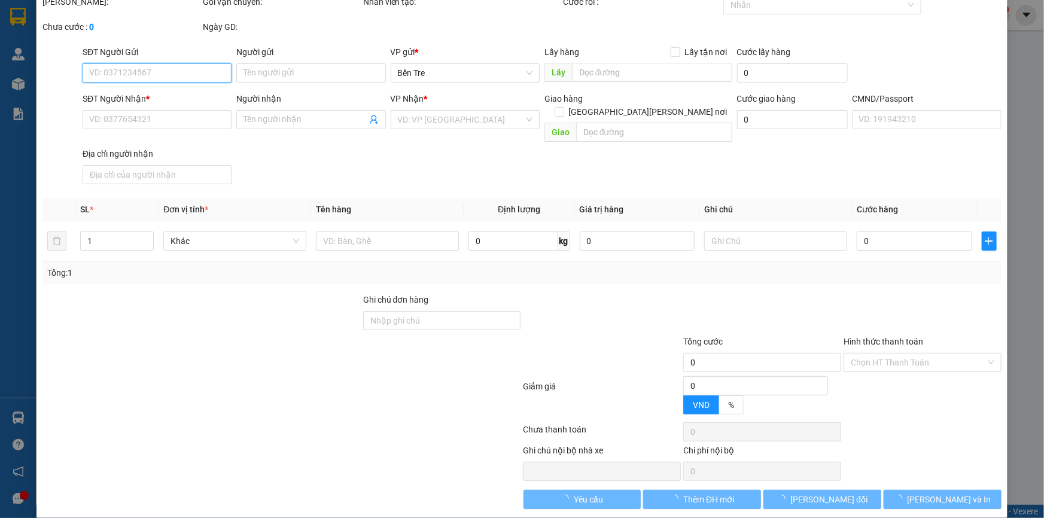
type input "20.000"
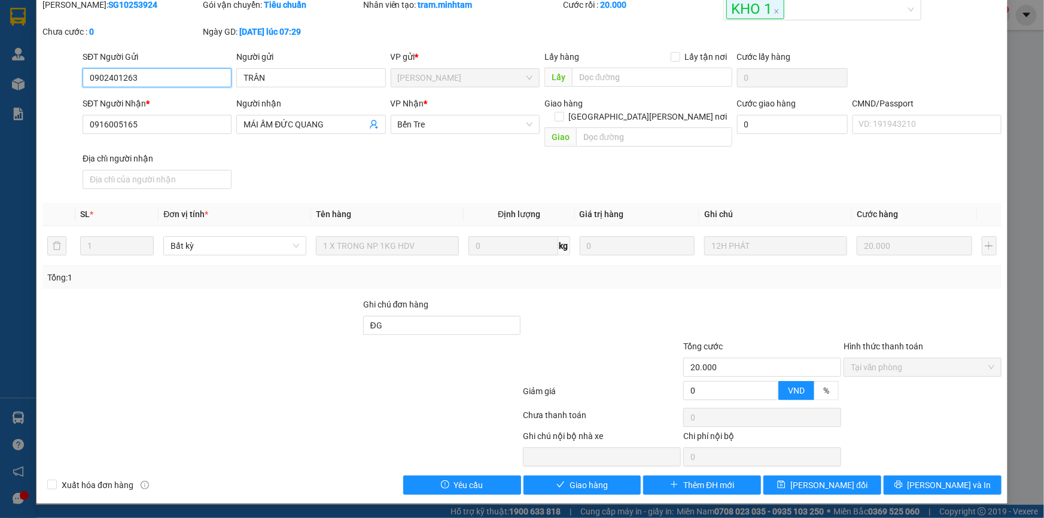
scroll to position [30, 0]
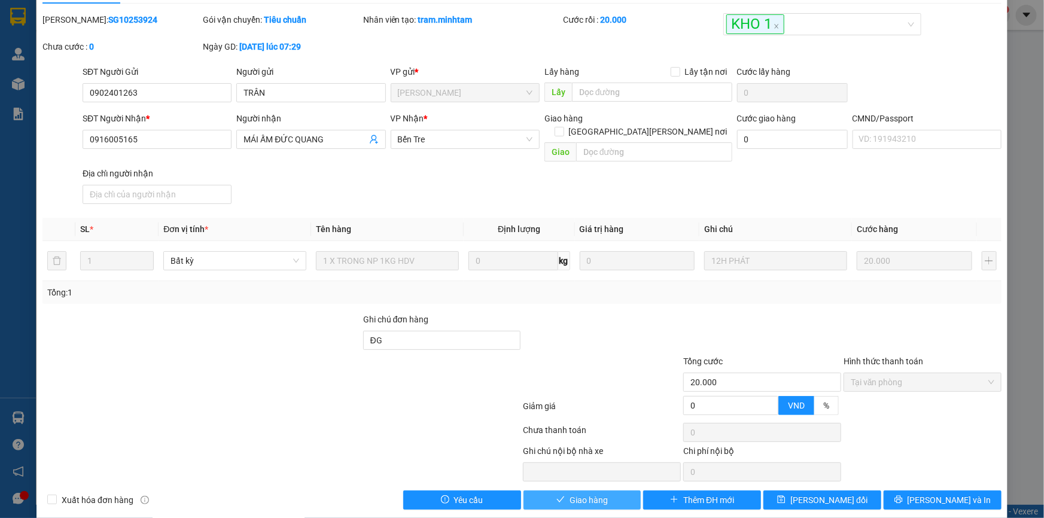
click at [564, 491] on button "Giao hàng" at bounding box center [583, 500] width 118 height 19
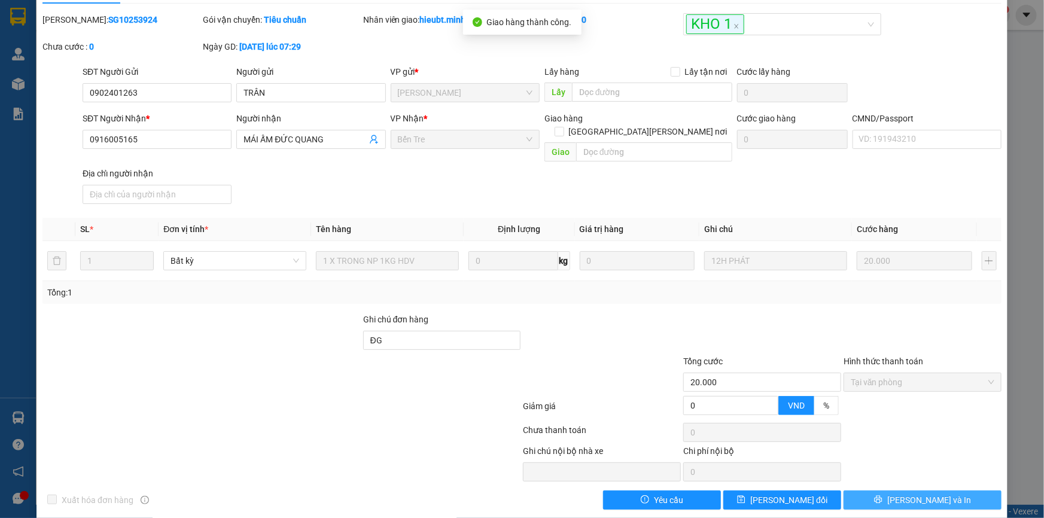
click at [929, 494] on span "[PERSON_NAME] và In" at bounding box center [930, 500] width 84 height 13
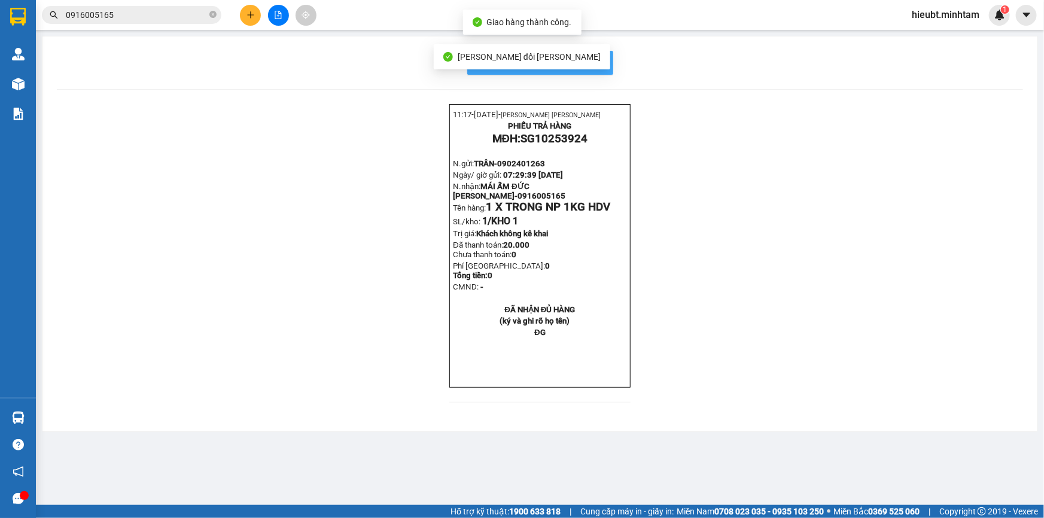
click at [603, 71] on button "In mẫu biên lai tự cấu hình" at bounding box center [540, 63] width 146 height 24
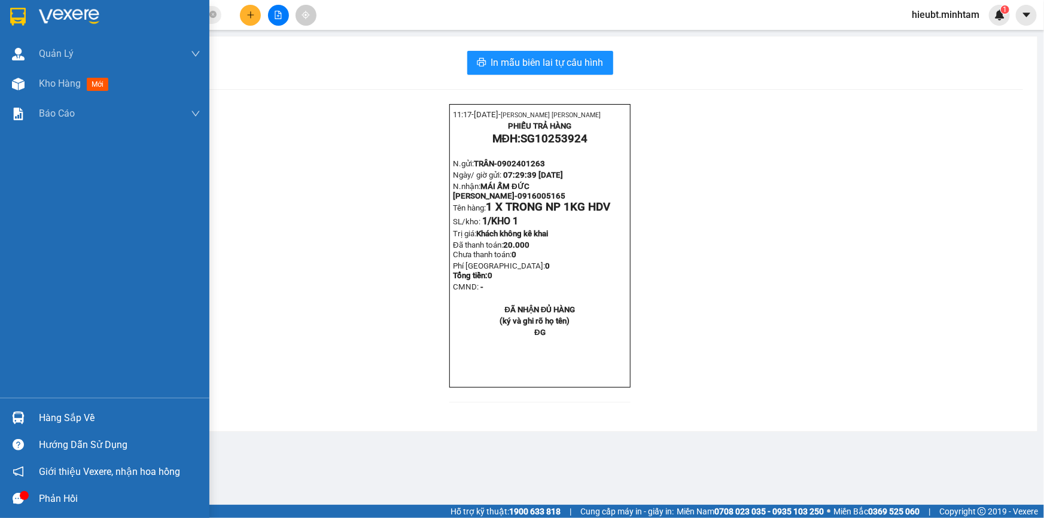
click at [5, 14] on div at bounding box center [104, 19] width 209 height 39
